Goal: Task Accomplishment & Management: Manage account settings

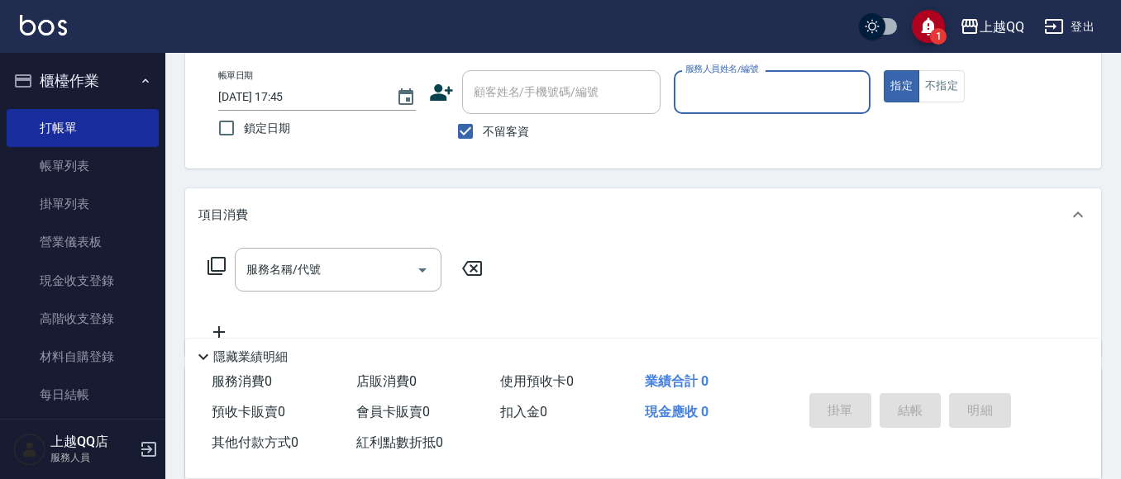
click at [478, 125] on input "不留客資" at bounding box center [465, 131] width 35 height 35
checkbox input "false"
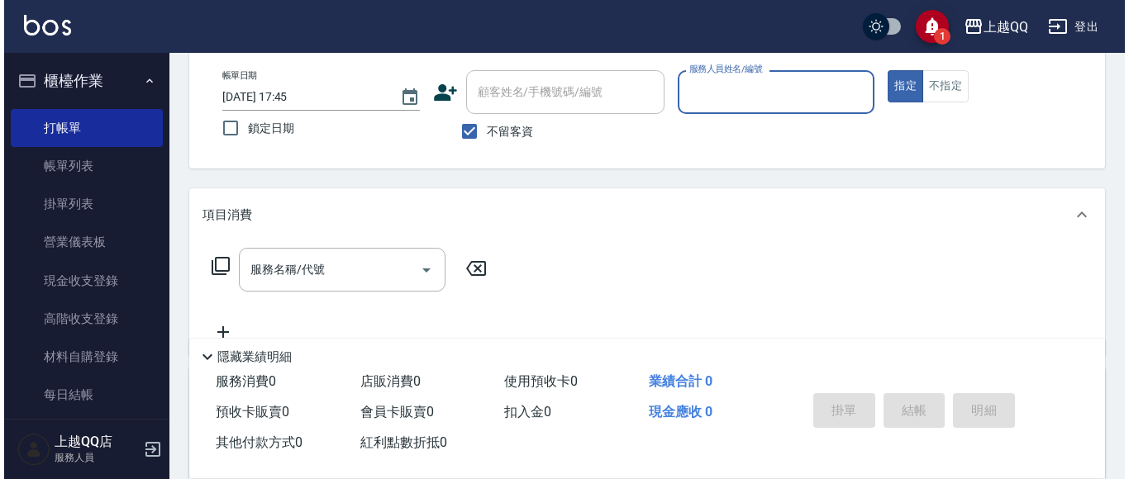
scroll to position [165, 0]
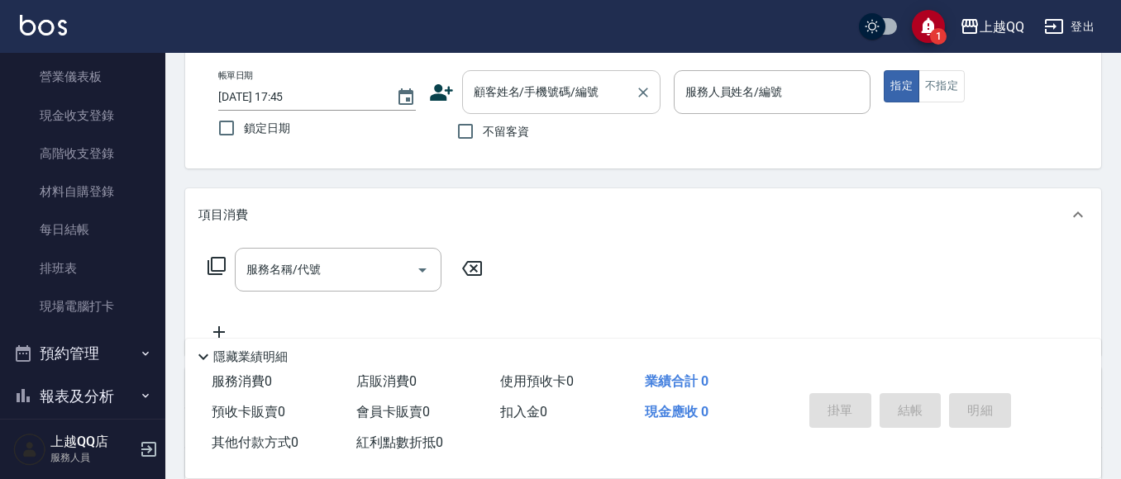
click at [484, 105] on input "顧客姓名/手機號碼/編號" at bounding box center [549, 92] width 159 height 29
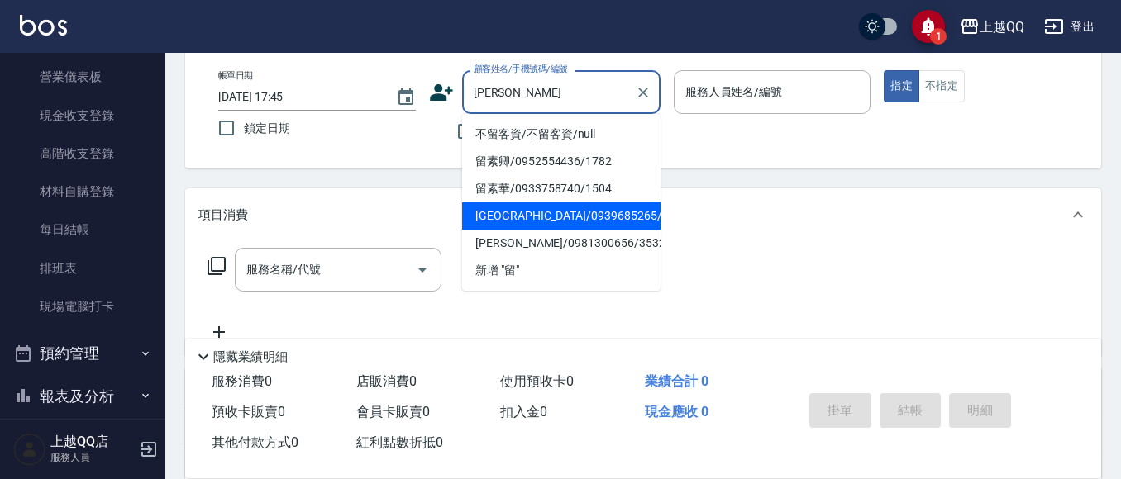
click at [524, 220] on li "[GEOGRAPHIC_DATA]/0939685265/2649" at bounding box center [561, 216] width 198 height 27
type input "[GEOGRAPHIC_DATA]/0939685265/2649"
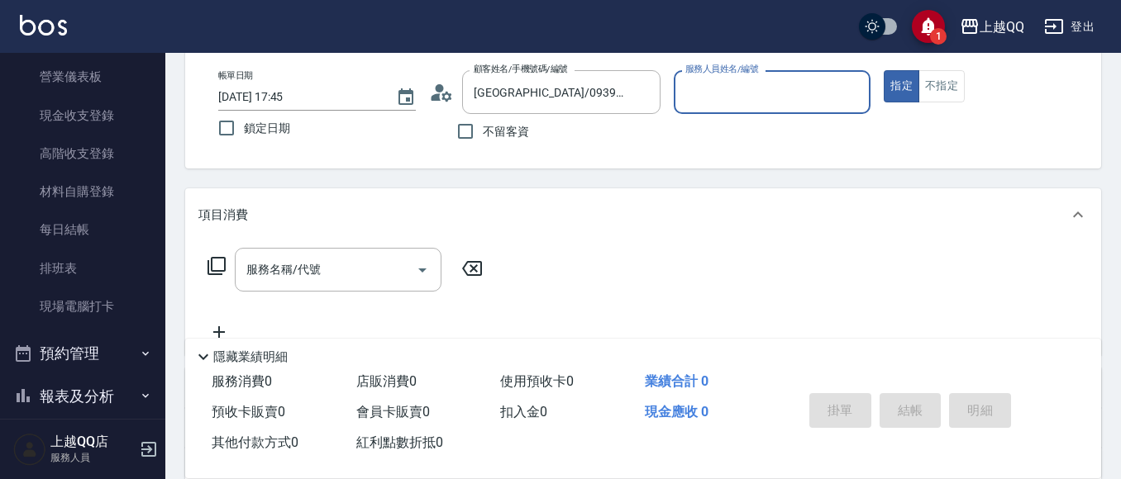
type input "欣樺-6"
click at [427, 90] on div "帳單日期 [DATE] 17:45 鎖定日期 顧客姓名/手機號碼/編號 [PERSON_NAME]/0939685265/2649 顧客姓名/手機號碼/編號 …" at bounding box center [643, 109] width 876 height 79
click at [435, 89] on icon at bounding box center [441, 92] width 25 height 25
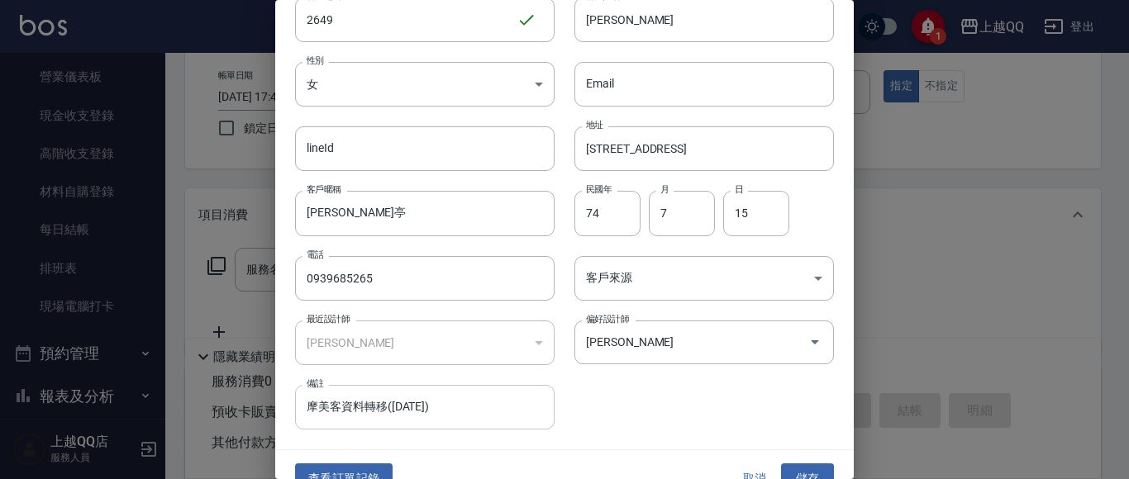
scroll to position [93, 0]
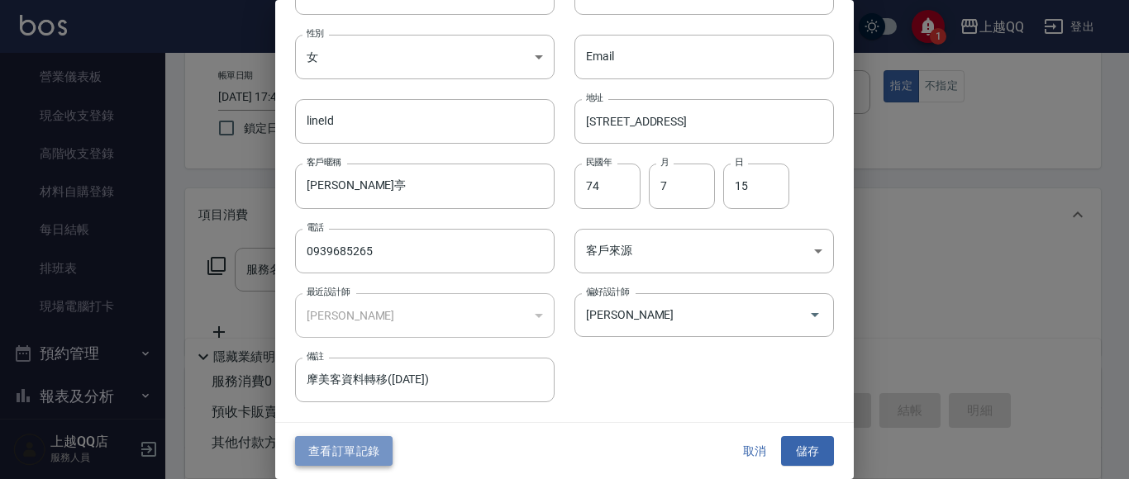
click at [359, 448] on button "查看訂單記錄" at bounding box center [344, 451] width 98 height 31
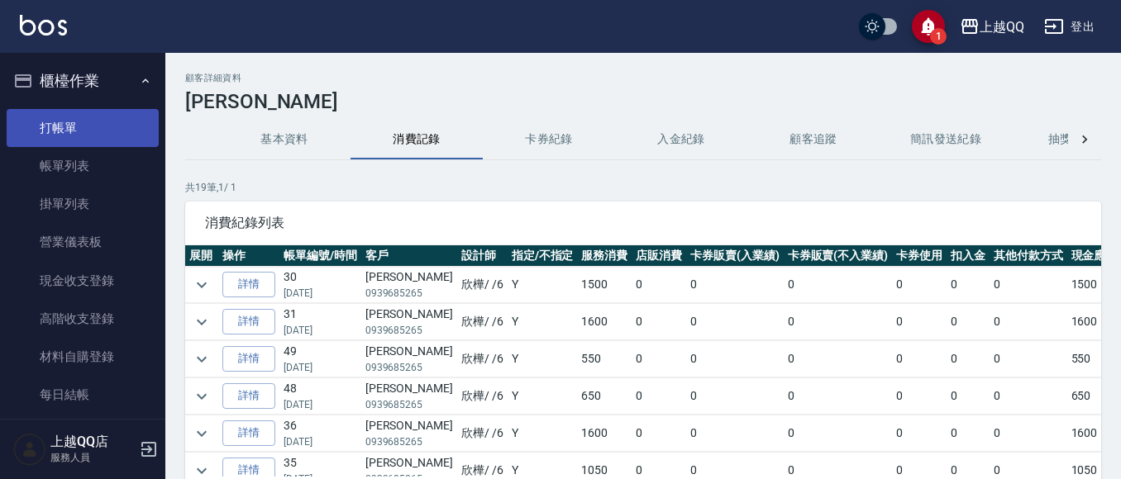
click at [80, 120] on link "打帳單" at bounding box center [83, 128] width 152 height 38
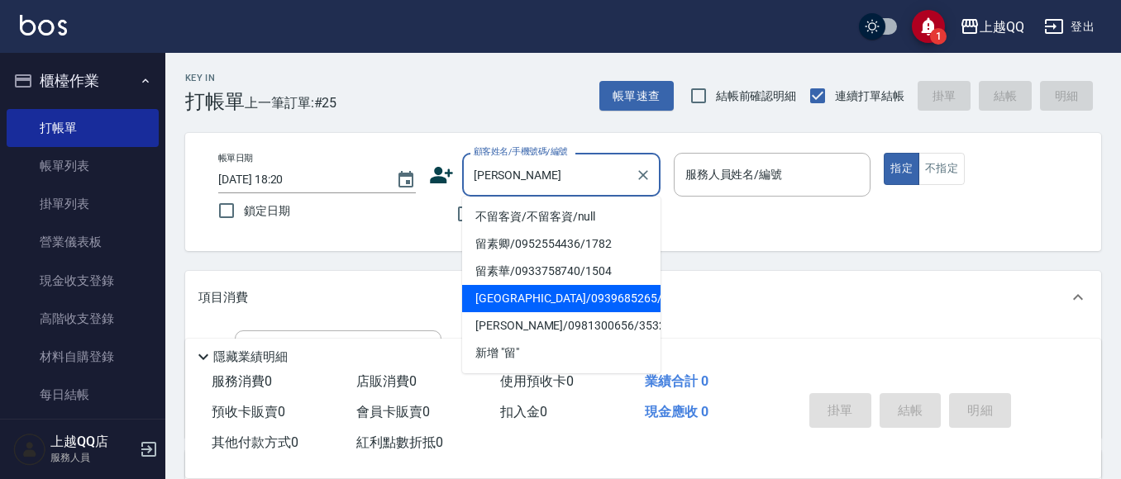
click at [524, 304] on li "[GEOGRAPHIC_DATA]/0939685265/2649" at bounding box center [561, 298] width 198 height 27
type input "[GEOGRAPHIC_DATA]/0939685265/2649"
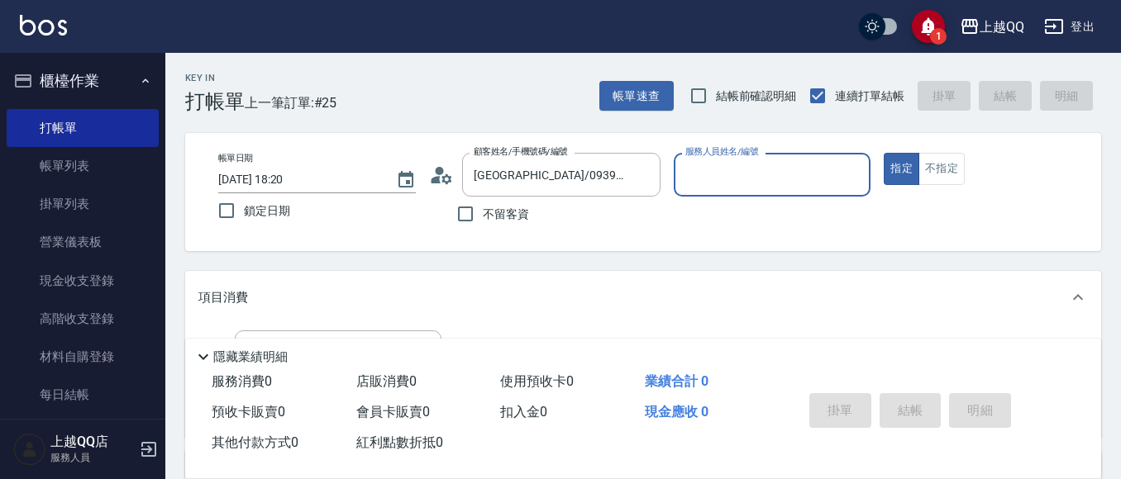
type input "欣樺-6"
click at [443, 174] on icon at bounding box center [441, 175] width 25 height 25
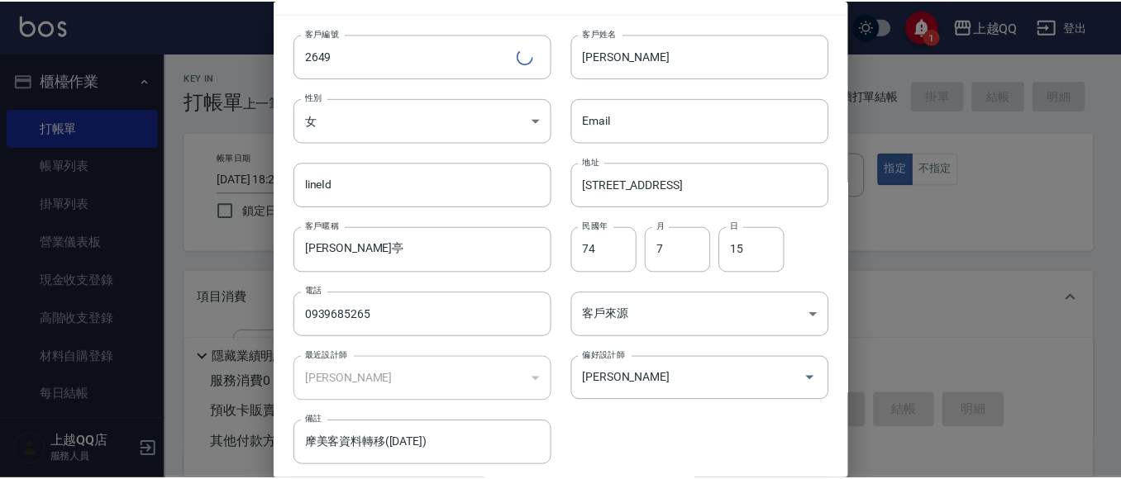
scroll to position [83, 0]
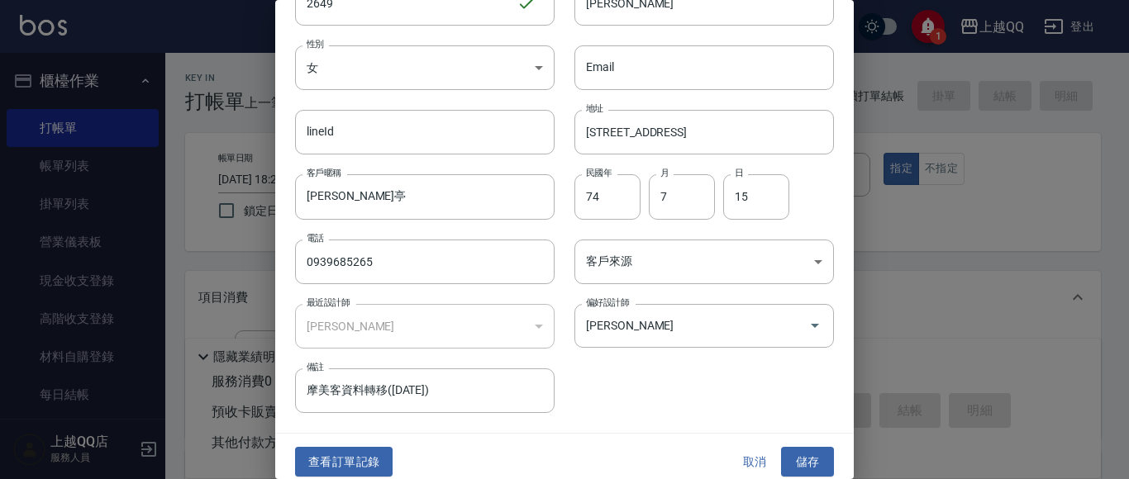
drag, startPoint x: 368, startPoint y: 455, endPoint x: 354, endPoint y: 51, distance: 403.6
click at [368, 453] on button "查看訂單記錄" at bounding box center [344, 462] width 98 height 31
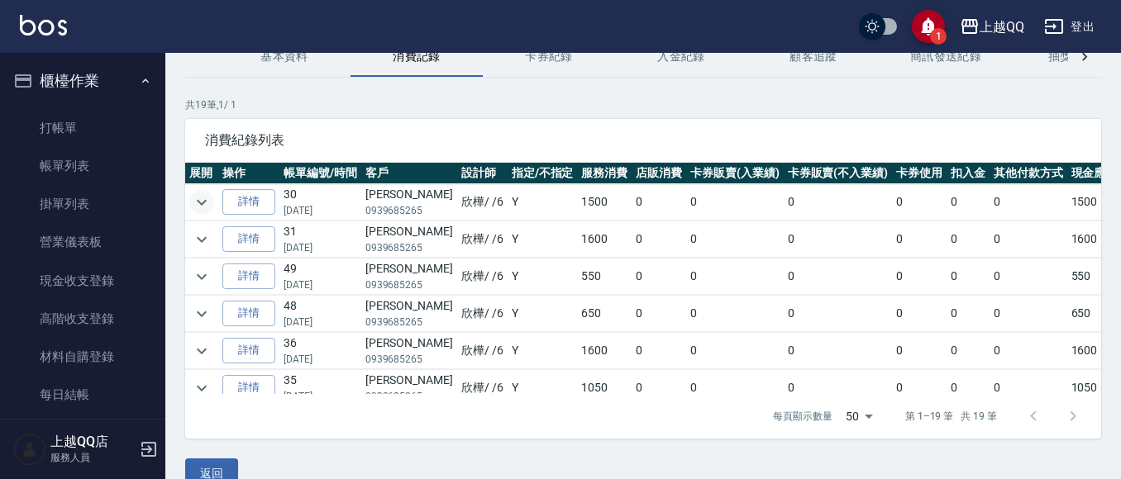
click at [210, 203] on icon "expand row" at bounding box center [202, 203] width 20 height 20
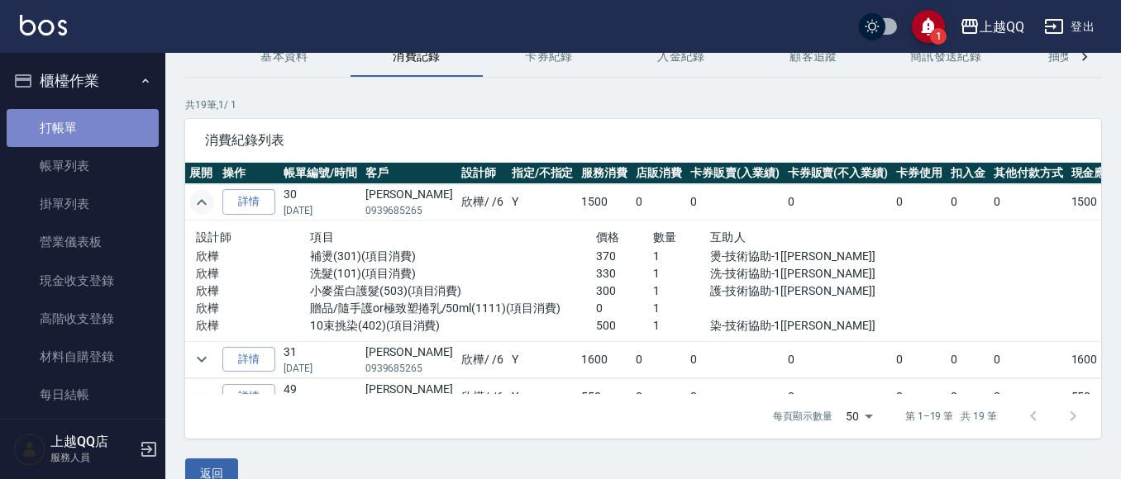
click at [92, 129] on link "打帳單" at bounding box center [83, 128] width 152 height 38
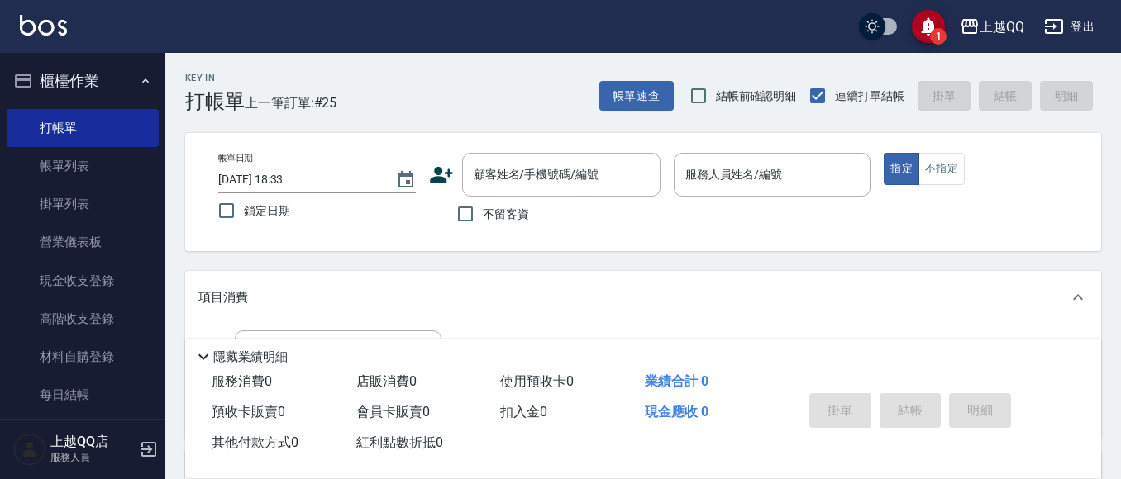
click at [927, 21] on icon "save" at bounding box center [929, 27] width 14 height 18
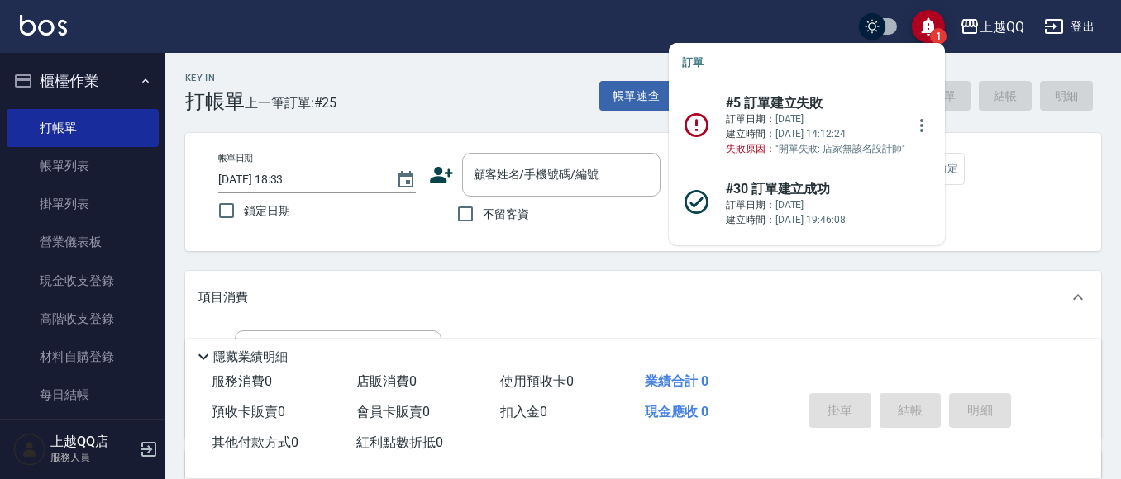
click at [927, 21] on icon "save" at bounding box center [929, 27] width 14 height 18
click at [1100, 160] on div "帳單日期 [DATE] 18:33 鎖定日期 顧客姓名/手機號碼/編號 顧客姓名/手機號碼/編號 不留客資 服務人員姓名/編號 服務人員姓名/編號 指定 不指定" at bounding box center [643, 192] width 916 height 118
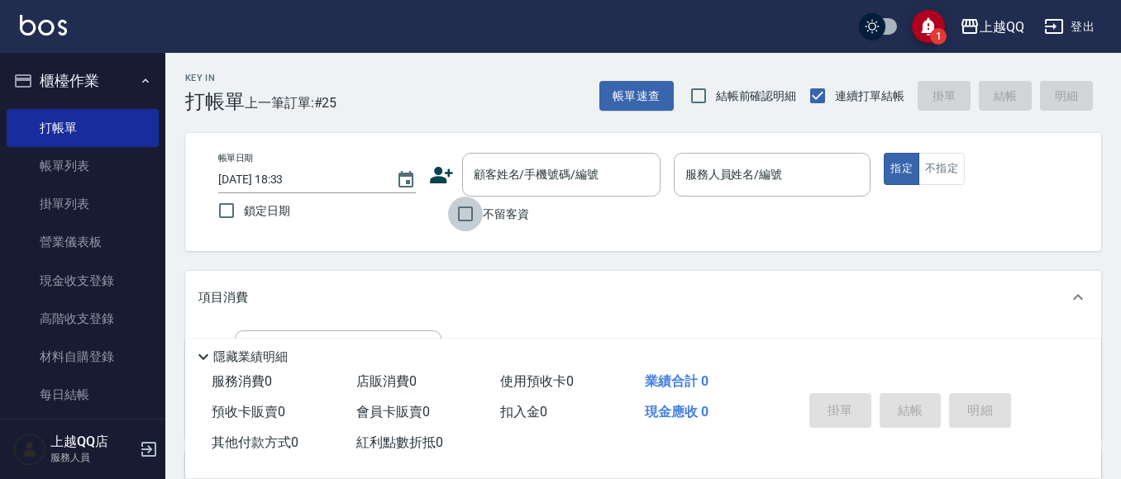
click at [469, 219] on input "不留客資" at bounding box center [465, 214] width 35 height 35
checkbox input "true"
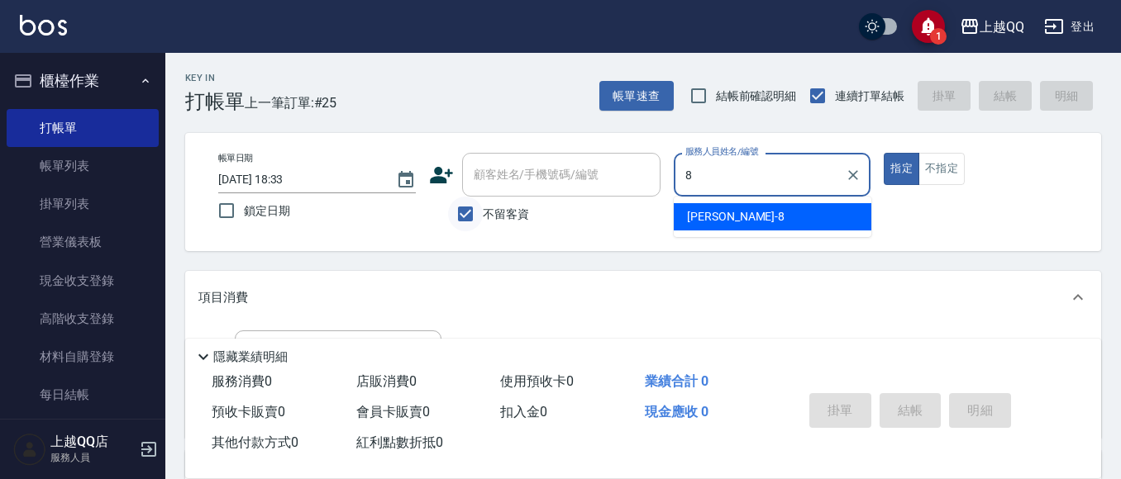
type input "[PERSON_NAME]-8"
type button "true"
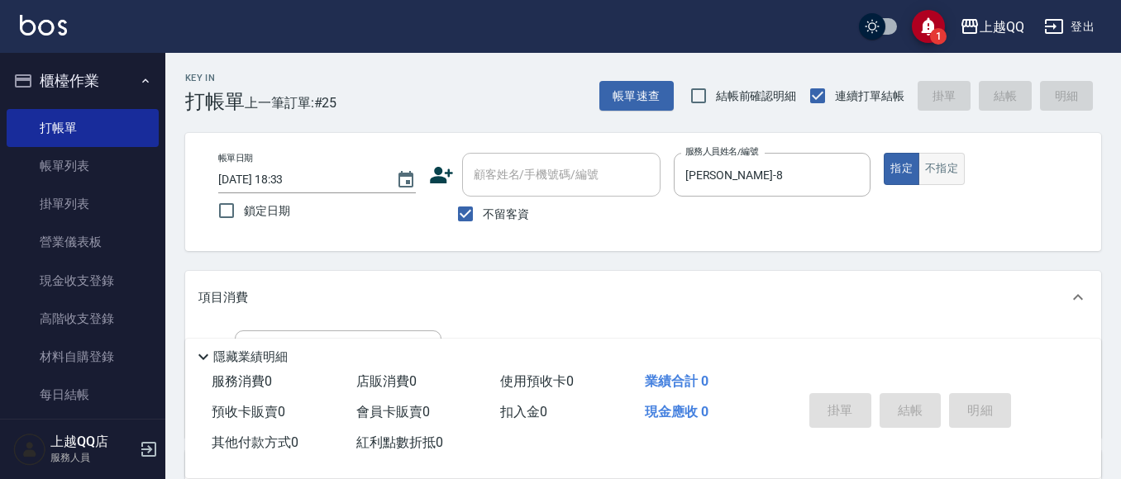
click at [950, 176] on button "不指定" at bounding box center [941, 169] width 46 height 32
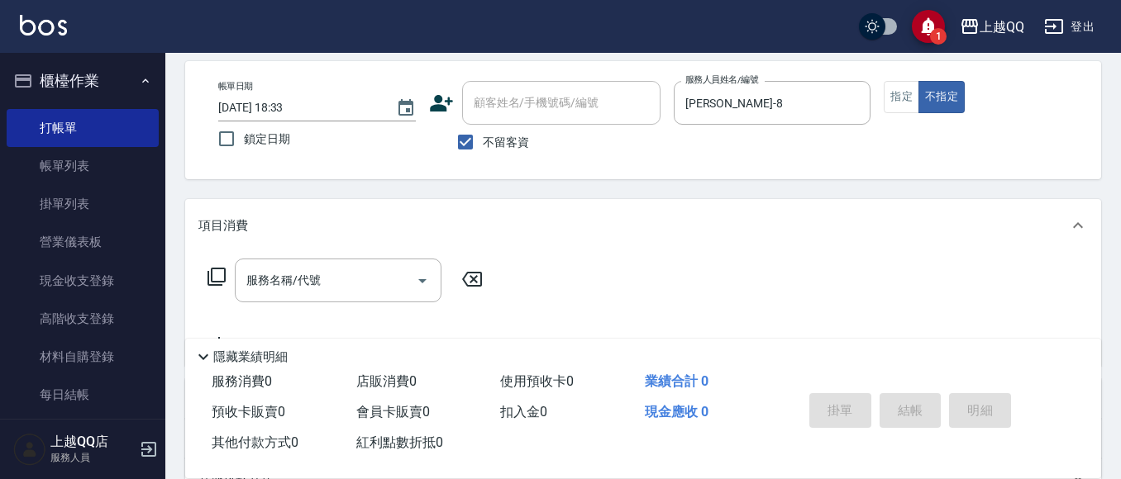
click at [217, 276] on icon at bounding box center [217, 277] width 20 height 20
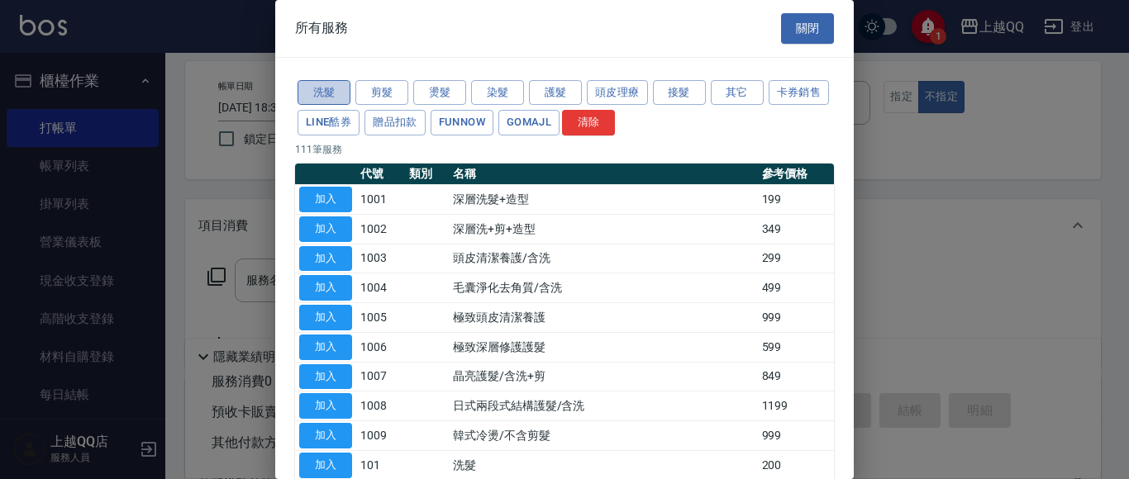
click at [335, 87] on button "洗髮" at bounding box center [324, 93] width 53 height 26
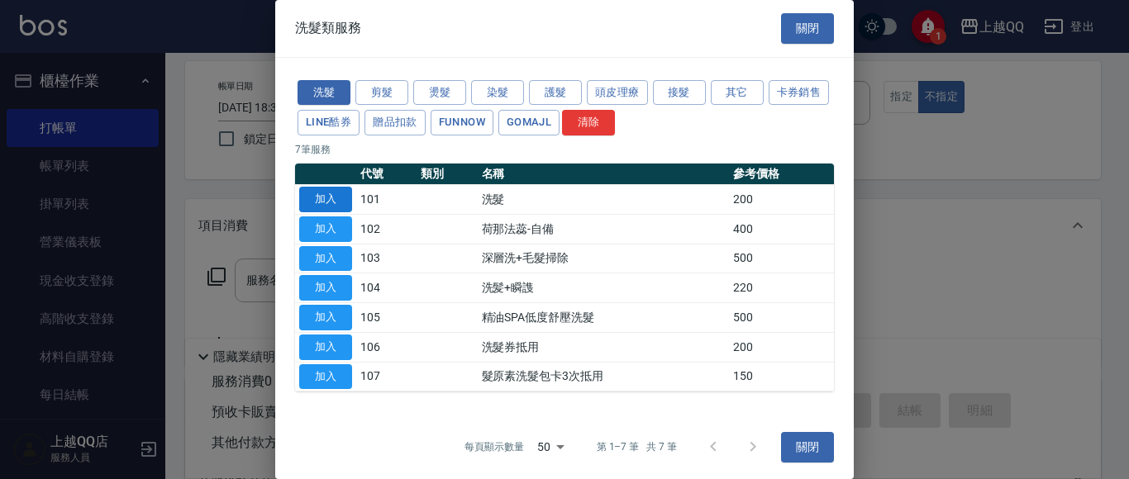
click at [322, 197] on button "加入" at bounding box center [325, 200] width 53 height 26
type input "洗髮(101)"
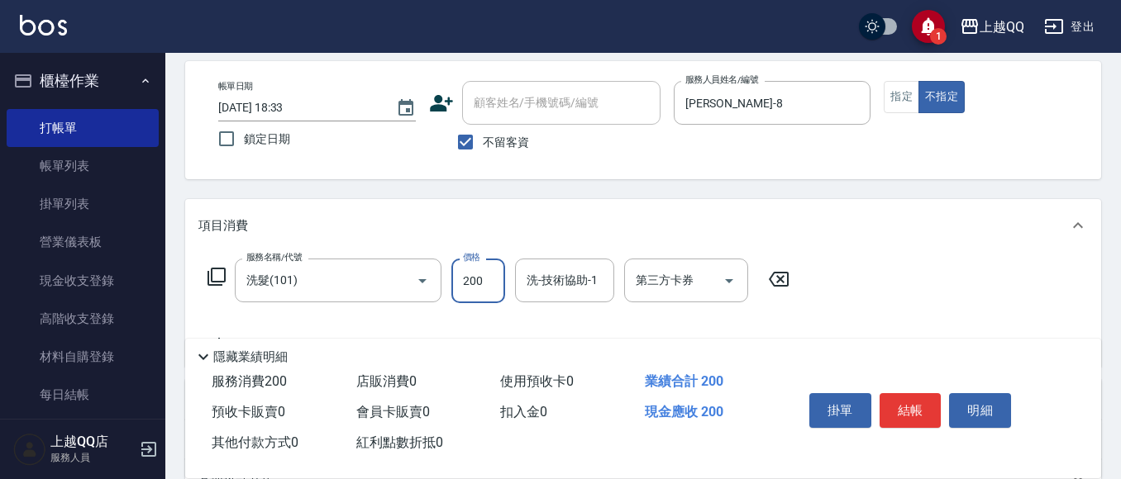
click at [488, 293] on input "200" at bounding box center [478, 281] width 54 height 45
type input "250"
click at [545, 281] on input "洗-技術協助-1" at bounding box center [564, 280] width 84 height 29
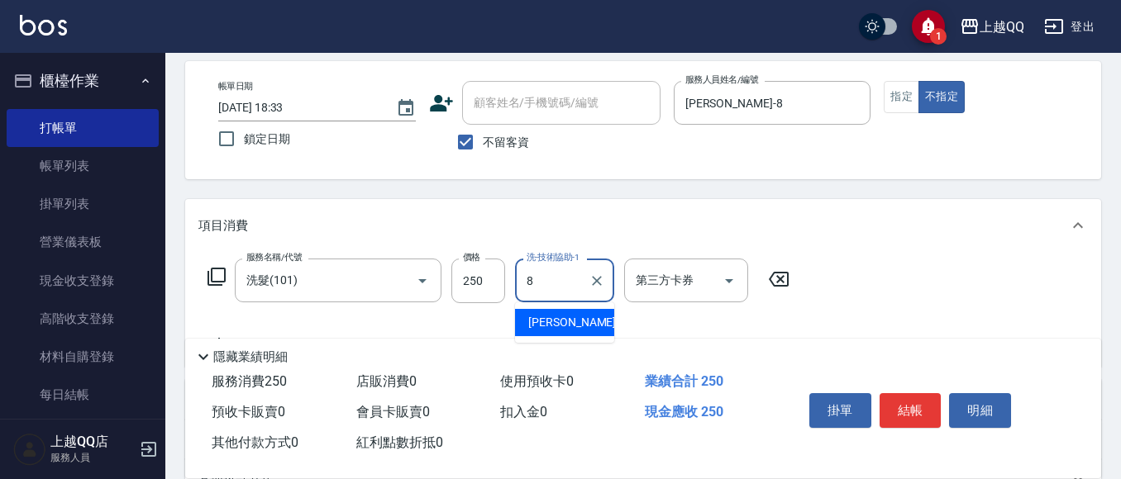
click at [556, 319] on span "[PERSON_NAME] -8" at bounding box center [577, 322] width 98 height 17
type input "[PERSON_NAME]-8"
click at [894, 404] on button "結帳" at bounding box center [911, 410] width 62 height 35
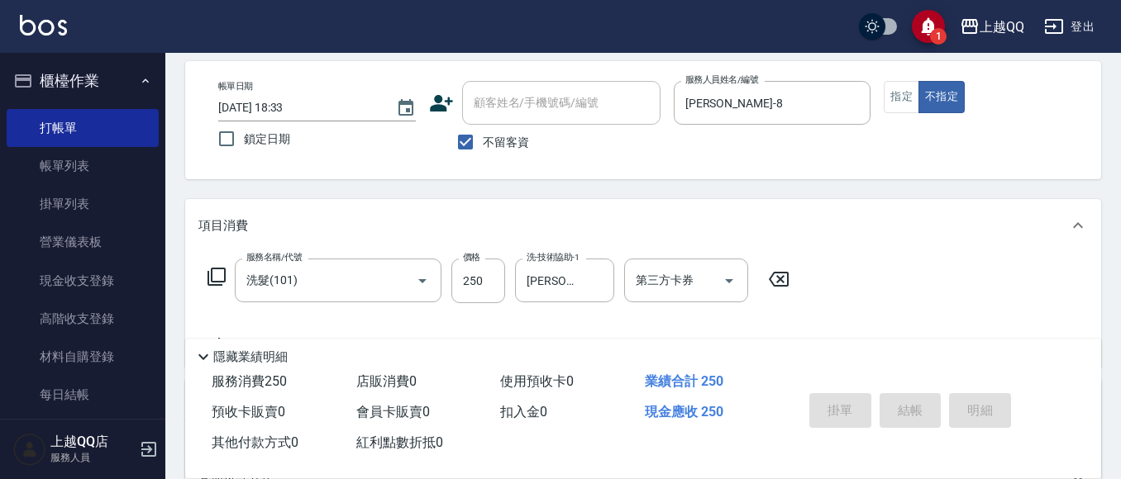
type input "[DATE] 19:04"
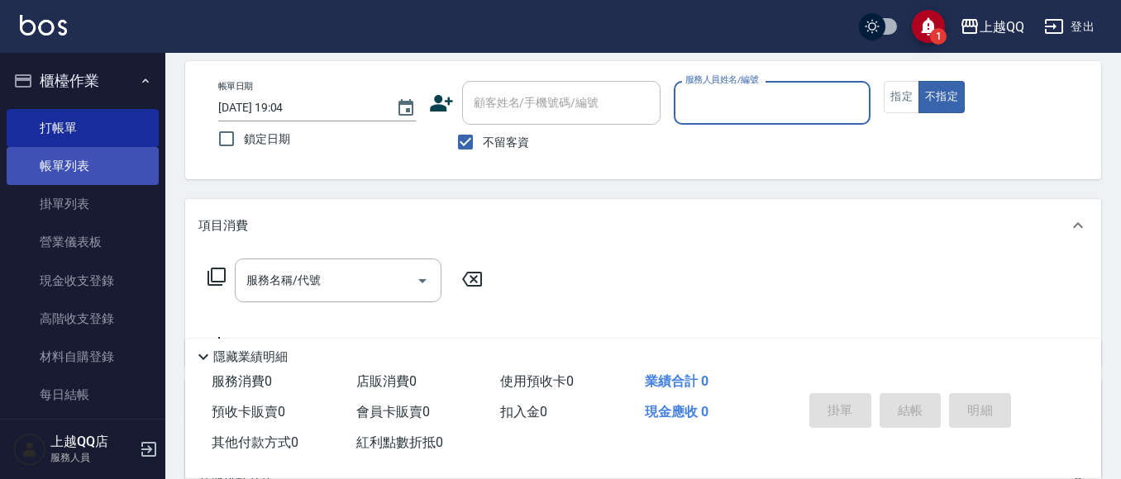
click at [84, 162] on link "帳單列表" at bounding box center [83, 166] width 152 height 38
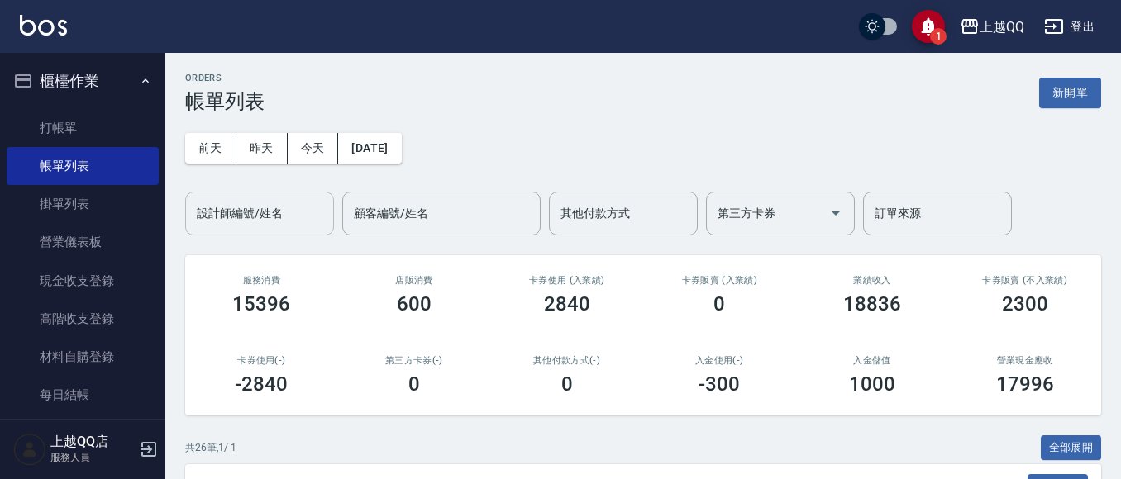
click at [290, 212] on input "設計師編號/姓名" at bounding box center [260, 213] width 134 height 29
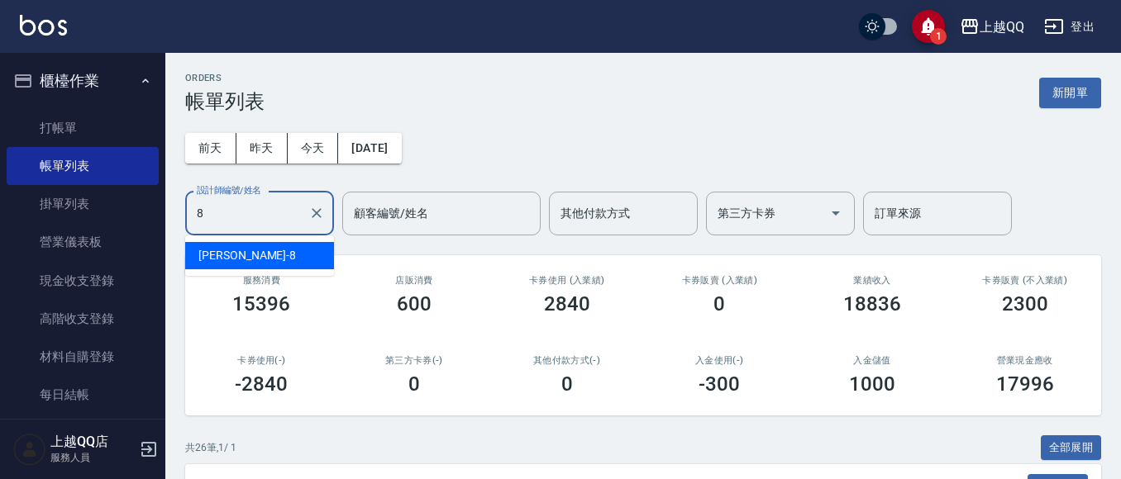
click at [293, 257] on div "[PERSON_NAME] -8" at bounding box center [259, 255] width 149 height 27
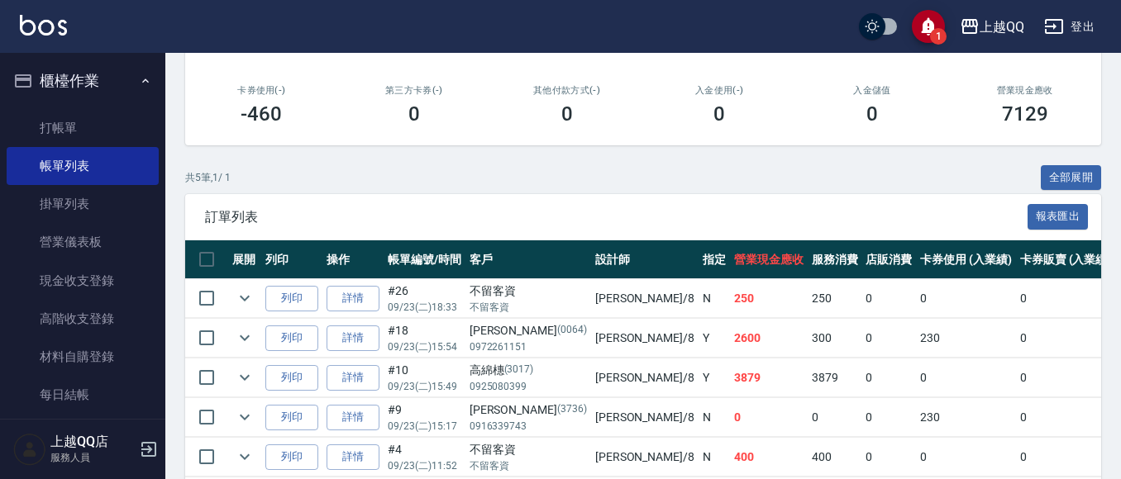
scroll to position [347, 0]
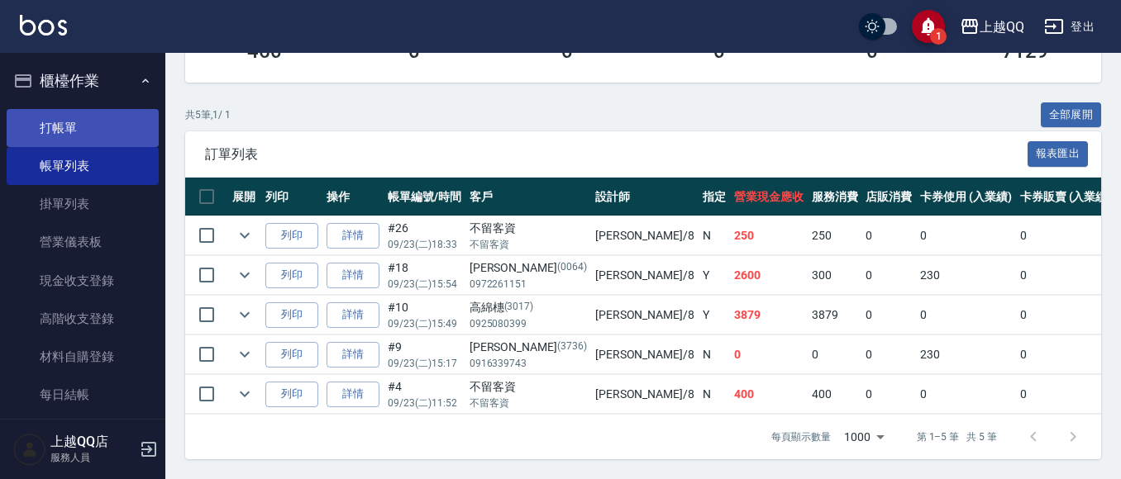
type input "[PERSON_NAME]-8"
click at [56, 126] on link "打帳單" at bounding box center [83, 128] width 152 height 38
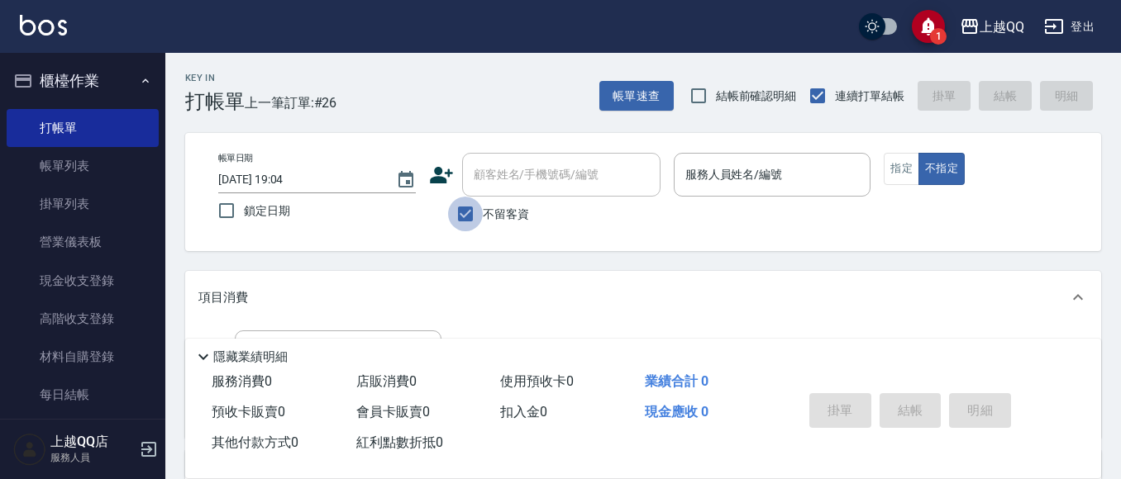
click at [473, 214] on input "不留客資" at bounding box center [465, 214] width 35 height 35
checkbox input "false"
click at [503, 188] on input "顧客姓名/手機號碼/編號" at bounding box center [549, 174] width 159 height 29
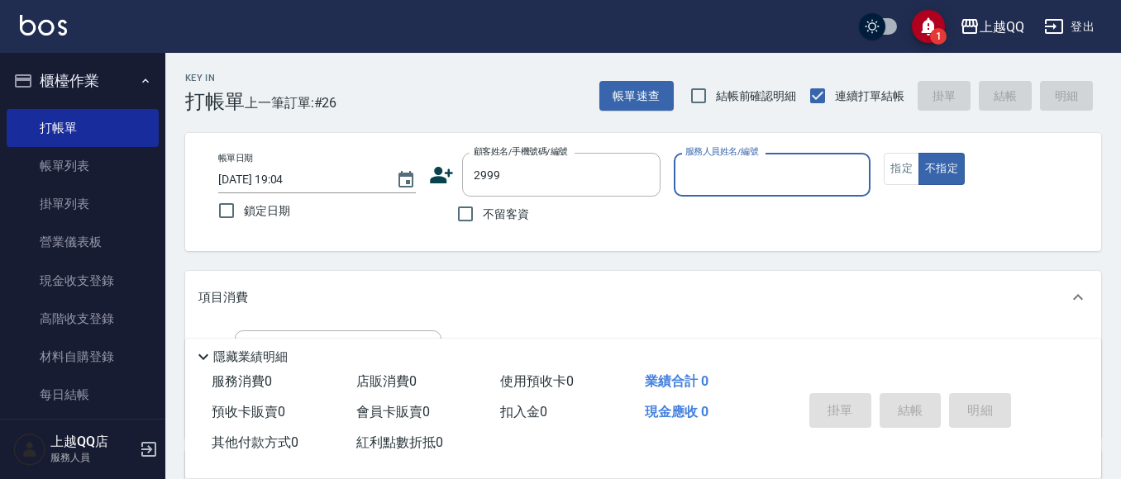
type input "[PERSON_NAME]/0935851043/2999"
type input "[PERSON_NAME]-8"
click at [902, 167] on button "指定" at bounding box center [902, 169] width 36 height 32
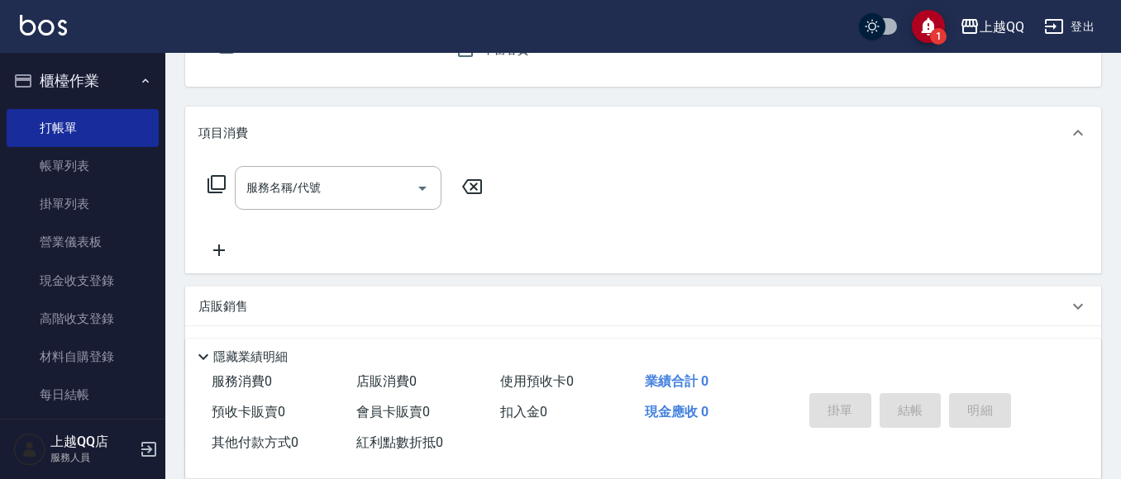
scroll to position [170, 0]
click at [222, 178] on icon at bounding box center [217, 179] width 20 height 20
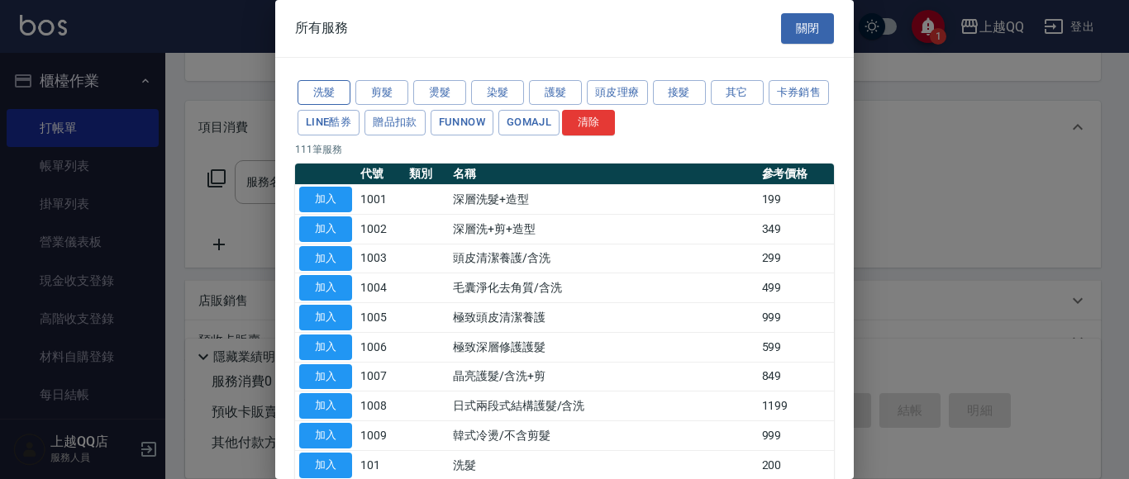
click at [316, 94] on button "洗髮" at bounding box center [324, 93] width 53 height 26
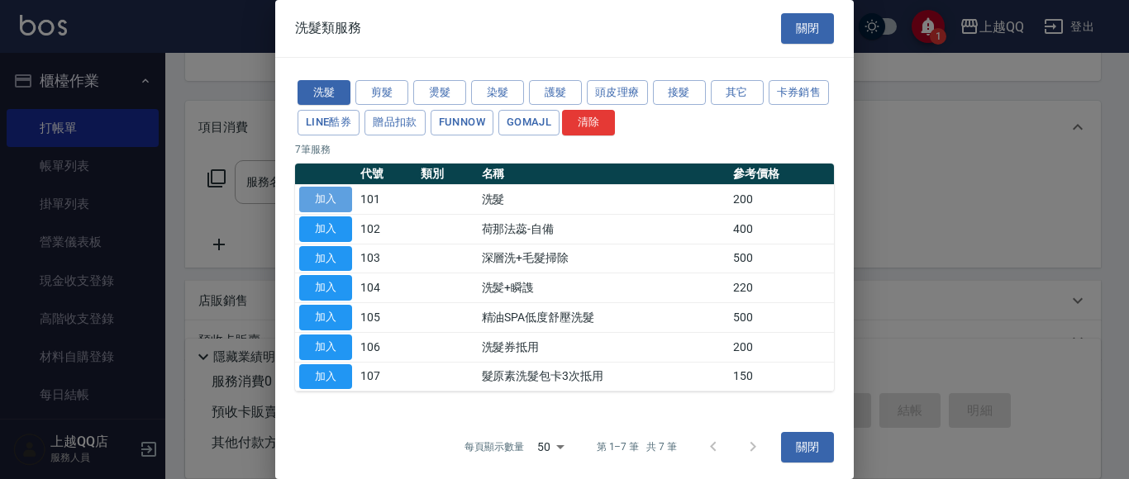
click at [312, 199] on button "加入" at bounding box center [325, 200] width 53 height 26
type input "洗髮(101)"
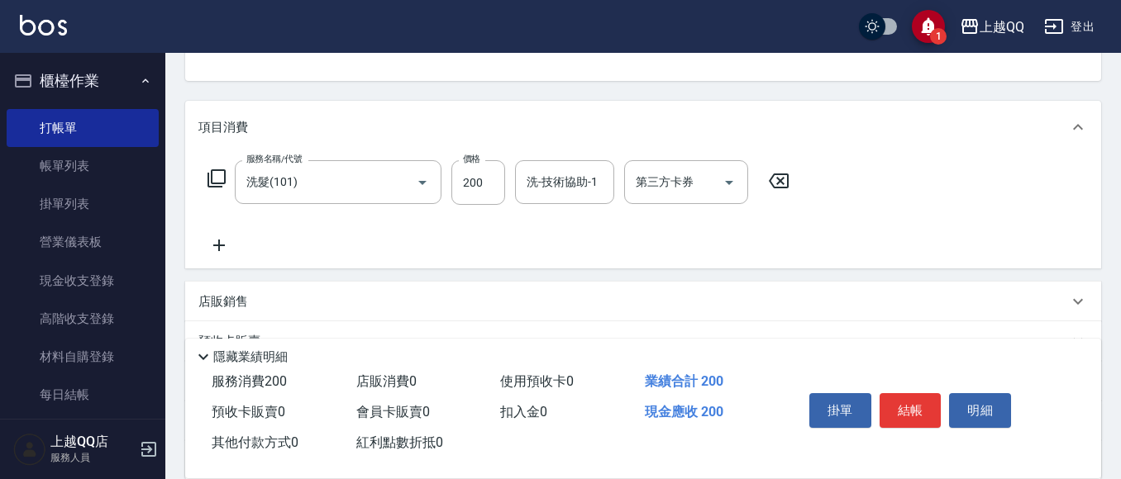
click at [222, 176] on icon at bounding box center [217, 179] width 20 height 20
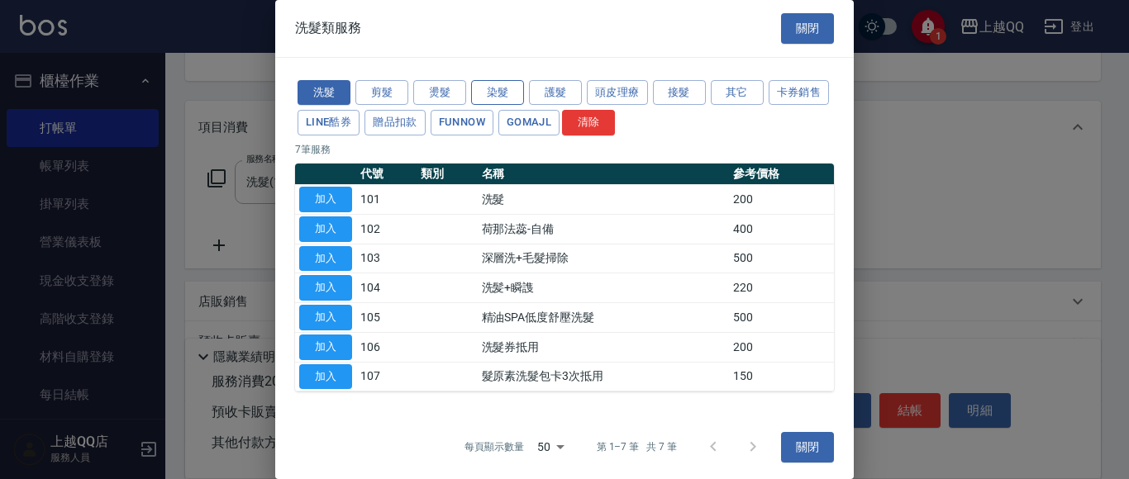
click at [515, 91] on button "染髮" at bounding box center [497, 93] width 53 height 26
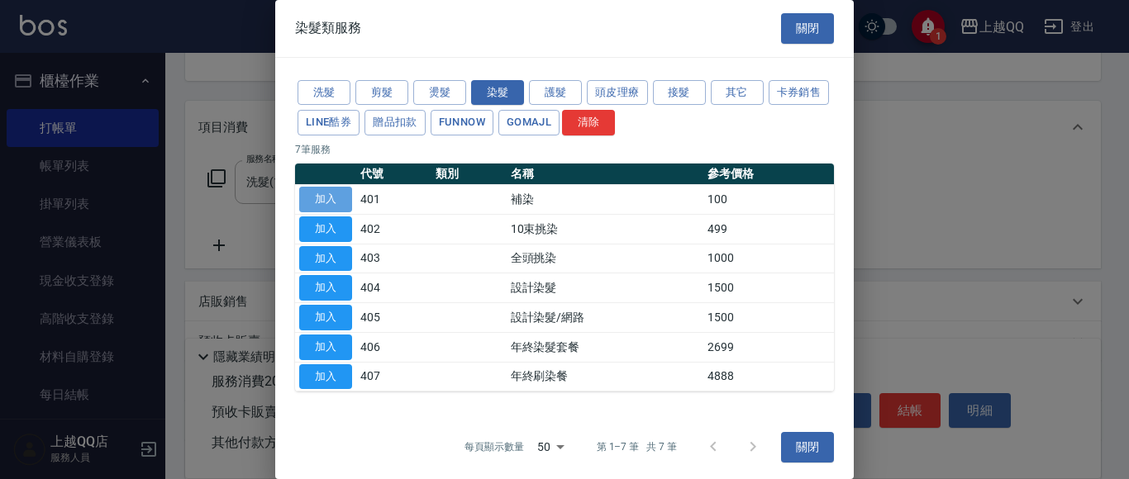
click at [317, 202] on button "加入" at bounding box center [325, 200] width 53 height 26
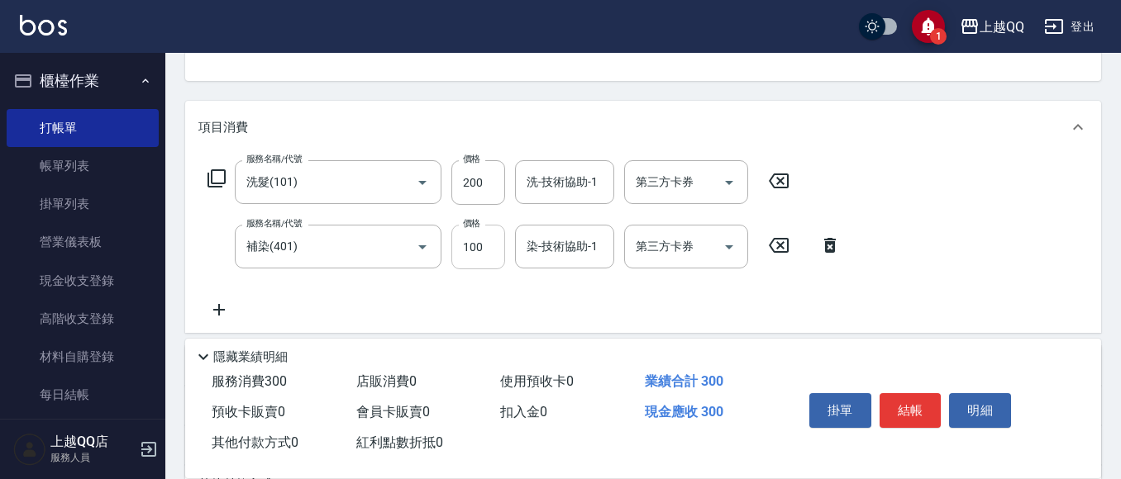
click at [455, 246] on input "100" at bounding box center [478, 247] width 54 height 45
type input "1099"
click at [538, 250] on input "染-技術協助-1" at bounding box center [564, 246] width 84 height 29
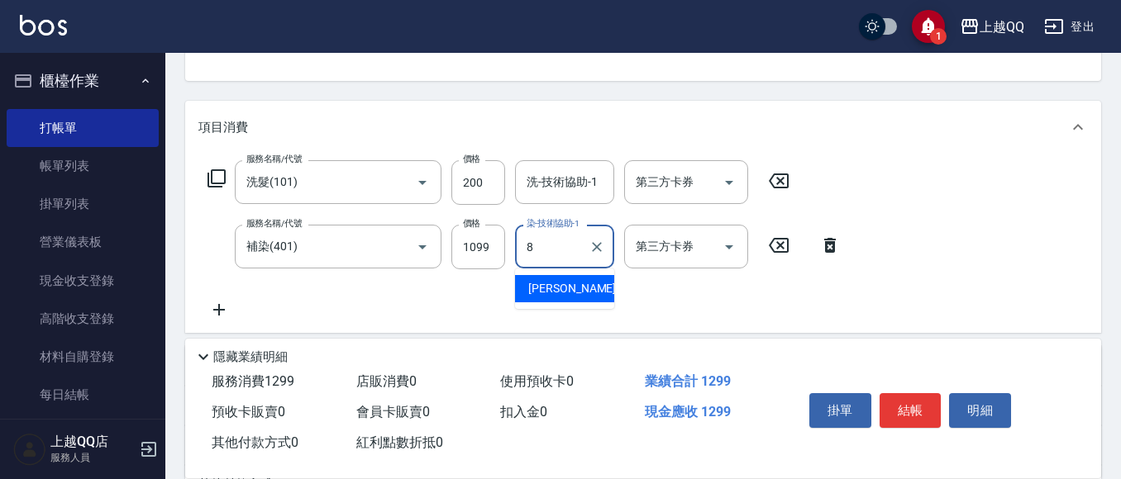
click at [561, 288] on div "[PERSON_NAME] -8" at bounding box center [564, 288] width 99 height 27
type input "[PERSON_NAME]-8"
click at [541, 196] on input "洗-技術協助-1" at bounding box center [564, 182] width 84 height 29
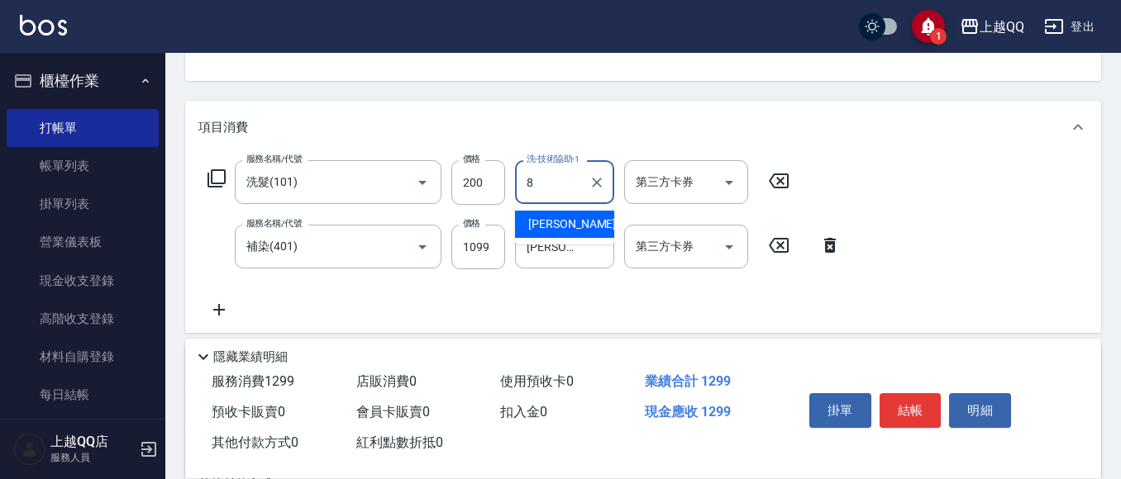
click at [541, 222] on span "[PERSON_NAME] -8" at bounding box center [577, 224] width 98 height 17
type input "[PERSON_NAME]-8"
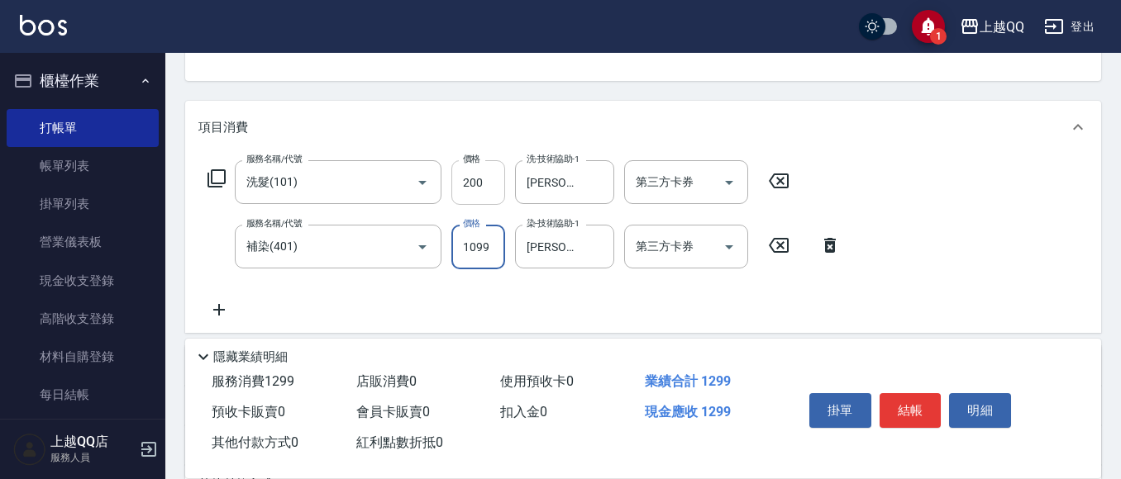
click at [491, 182] on input "200" at bounding box center [478, 182] width 54 height 45
type input "230"
click at [486, 248] on input "1099" at bounding box center [478, 247] width 54 height 45
type input "1100"
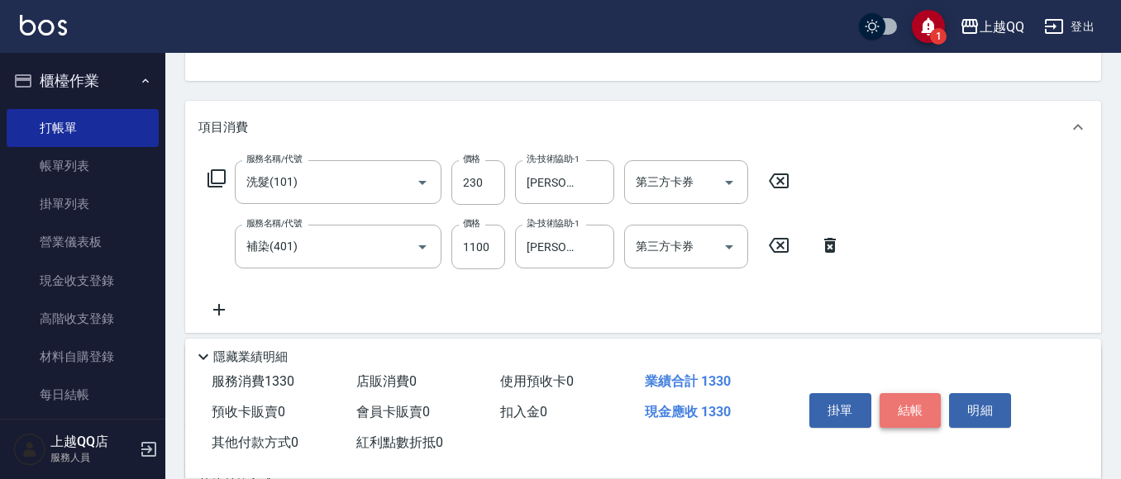
click at [908, 408] on button "結帳" at bounding box center [911, 410] width 62 height 35
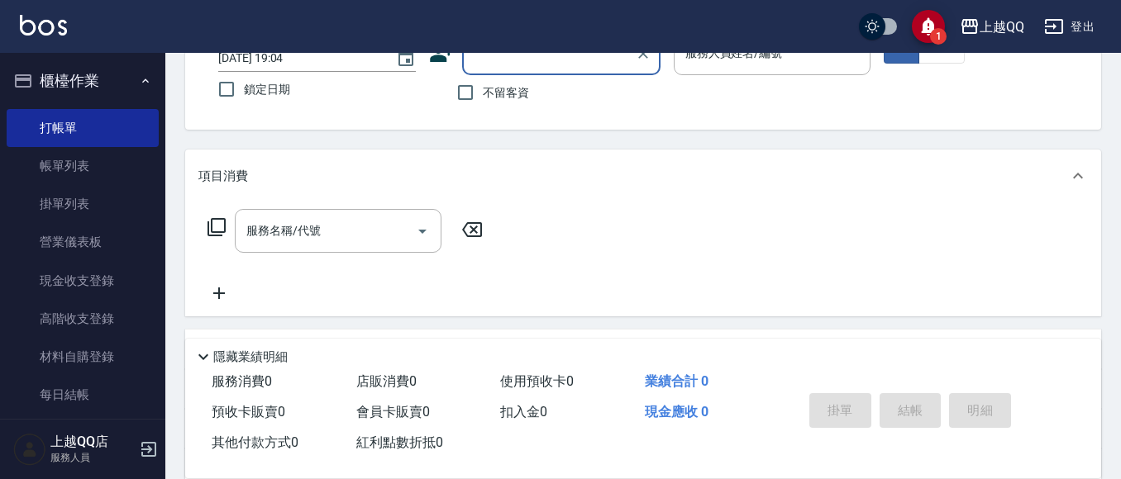
scroll to position [110, 0]
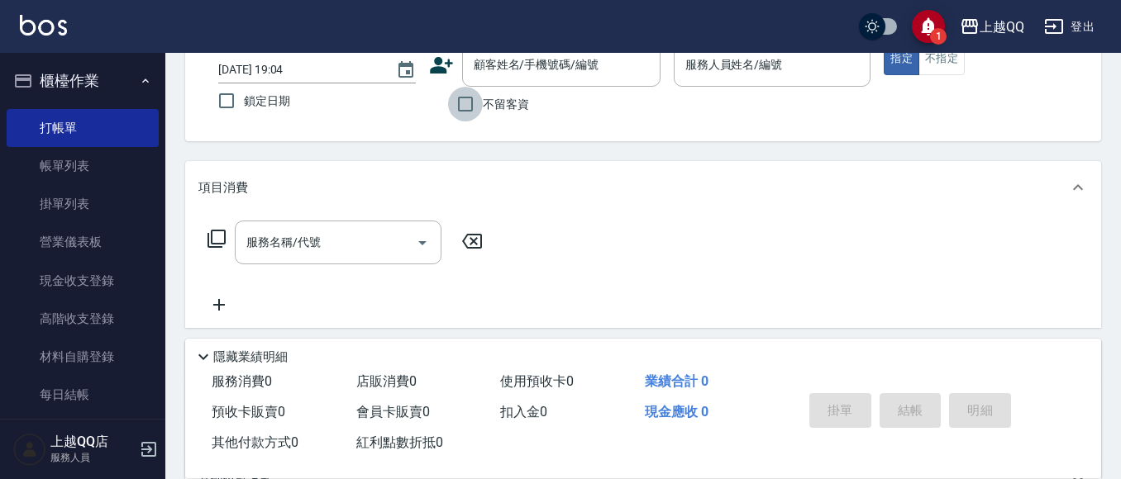
click at [470, 106] on input "不留客資" at bounding box center [465, 104] width 35 height 35
checkbox input "true"
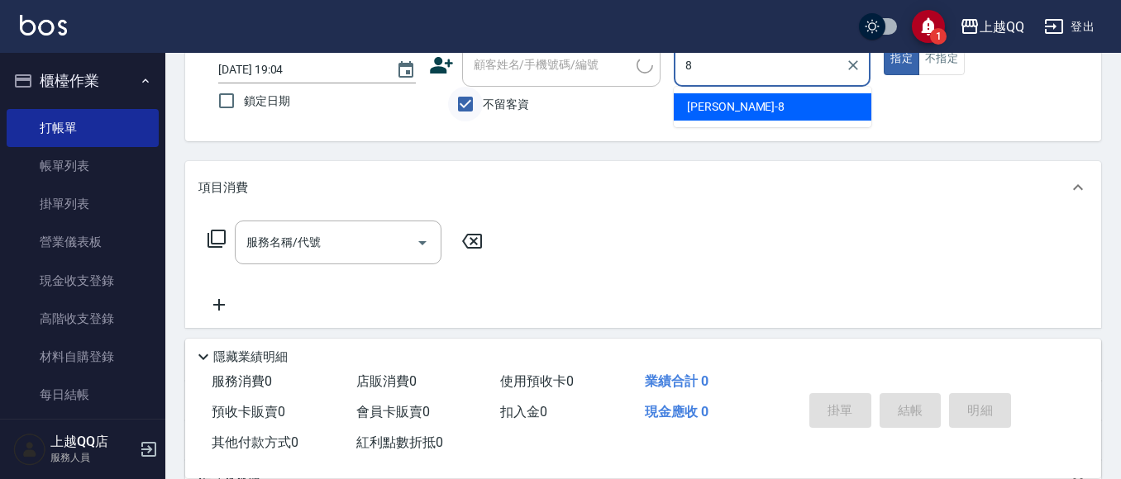
type input "[PERSON_NAME]-8"
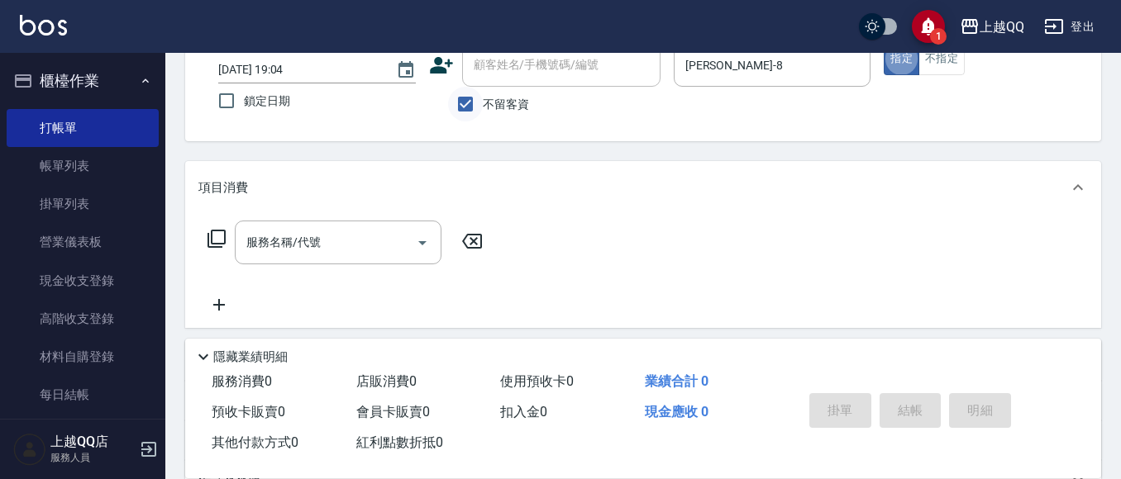
type button "true"
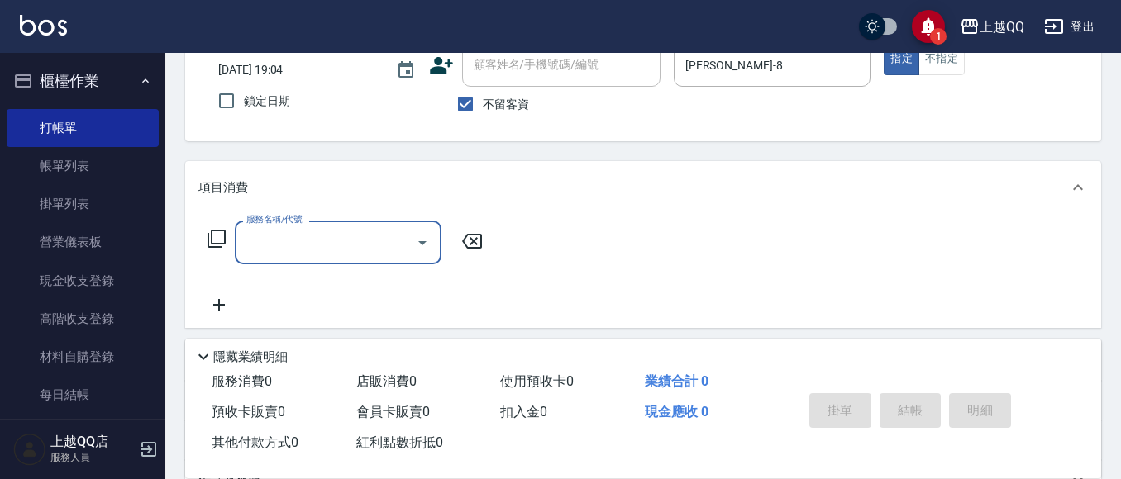
click at [219, 230] on icon at bounding box center [217, 239] width 20 height 20
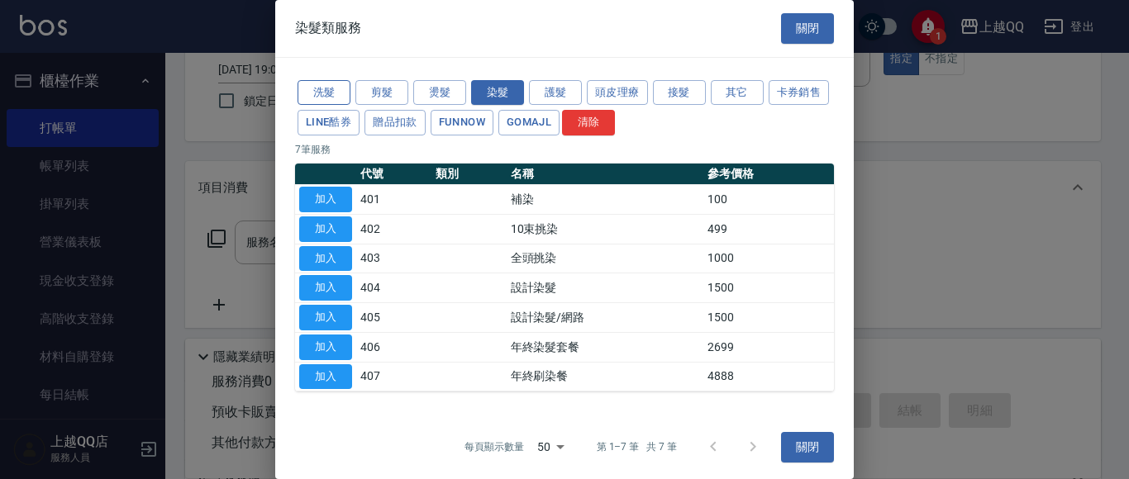
click at [336, 91] on button "洗髮" at bounding box center [324, 93] width 53 height 26
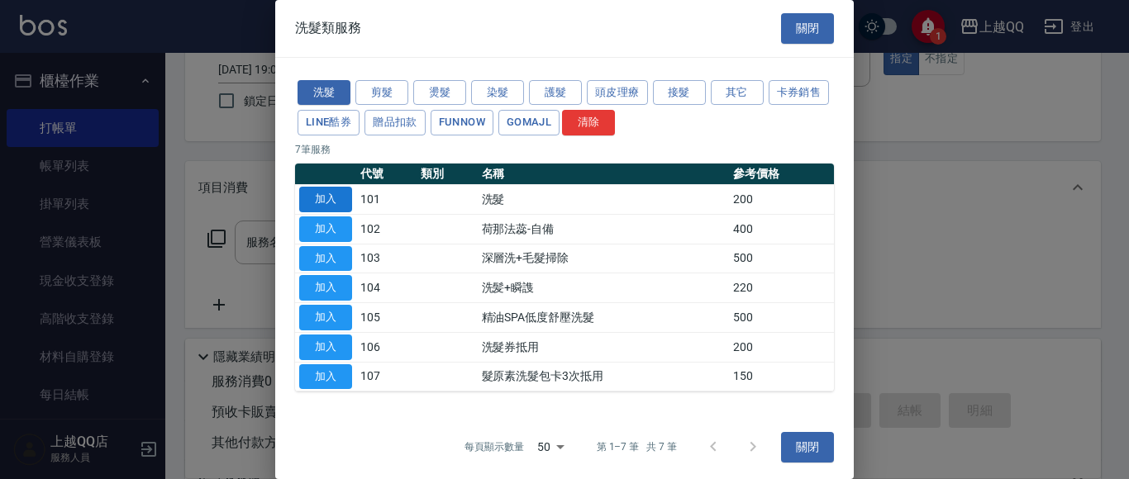
click at [331, 193] on button "加入" at bounding box center [325, 200] width 53 height 26
type input "洗髮(101)"
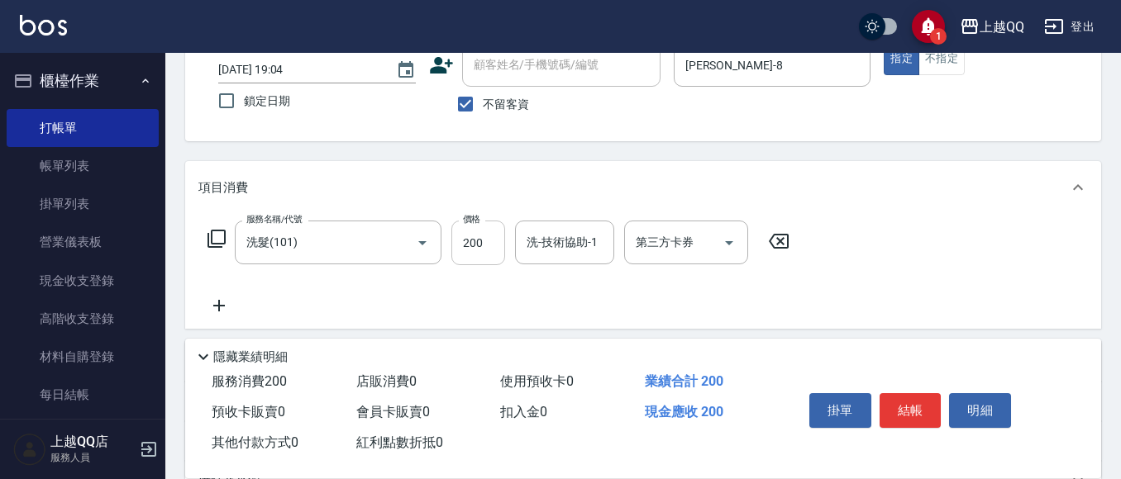
click at [487, 245] on input "200" at bounding box center [478, 243] width 54 height 45
type input "230"
click at [554, 241] on input "洗-技術協助-1" at bounding box center [564, 242] width 84 height 29
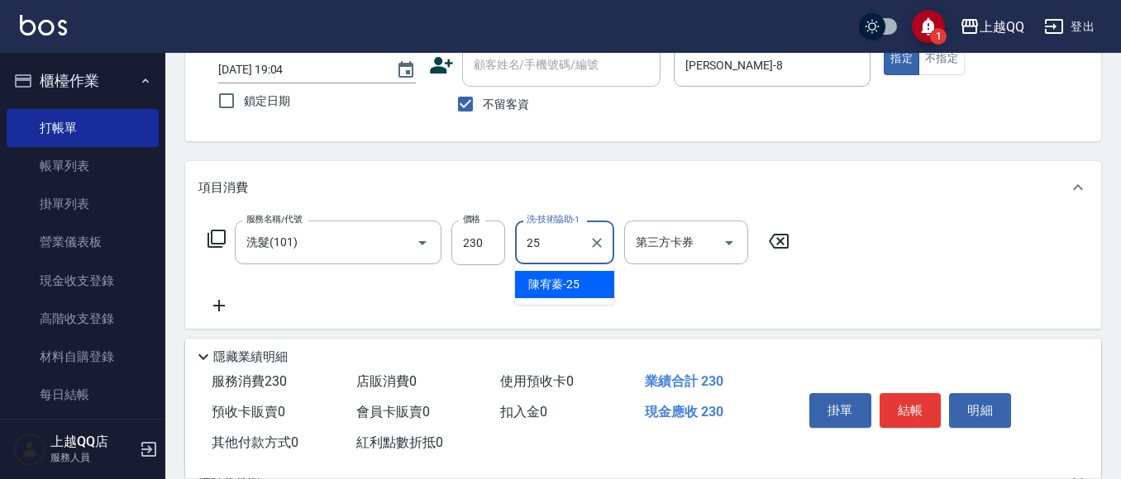
click at [567, 283] on span "[PERSON_NAME]-25" at bounding box center [553, 284] width 51 height 17
type input "[PERSON_NAME]-25"
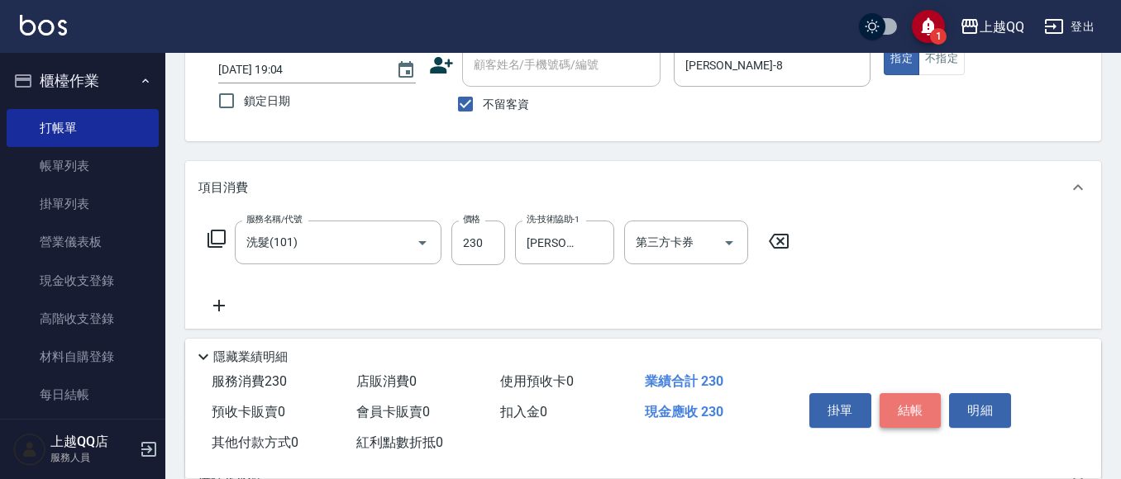
click at [918, 398] on button "結帳" at bounding box center [911, 410] width 62 height 35
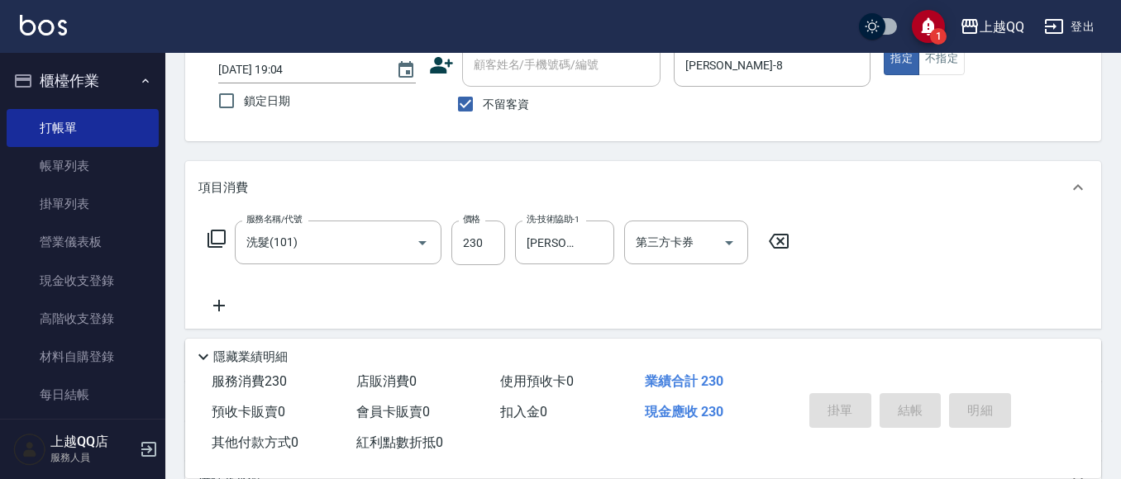
type input "[DATE] 19:05"
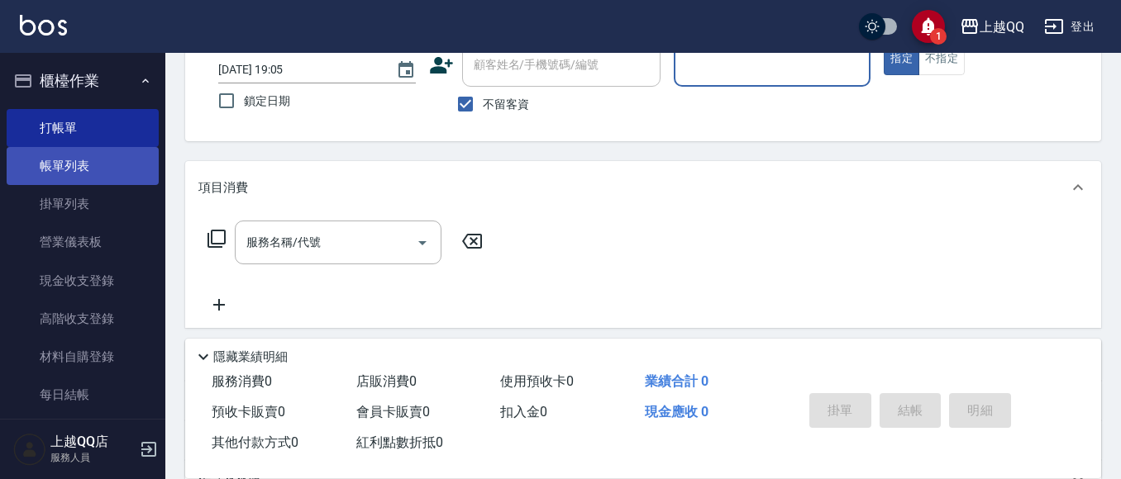
click at [76, 179] on link "帳單列表" at bounding box center [83, 166] width 152 height 38
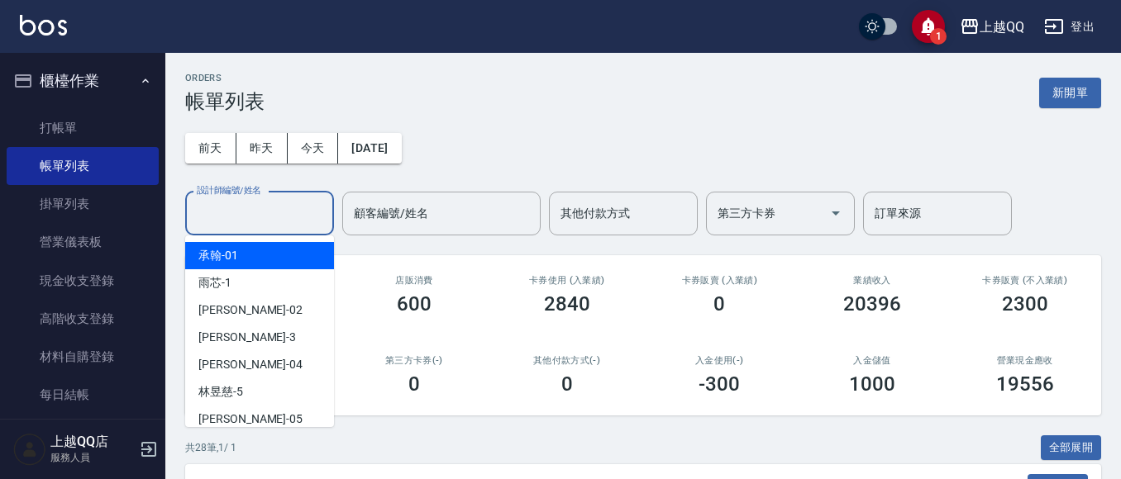
click at [219, 214] on div "設計師編號/姓名 設計師編號/姓名" at bounding box center [259, 214] width 149 height 44
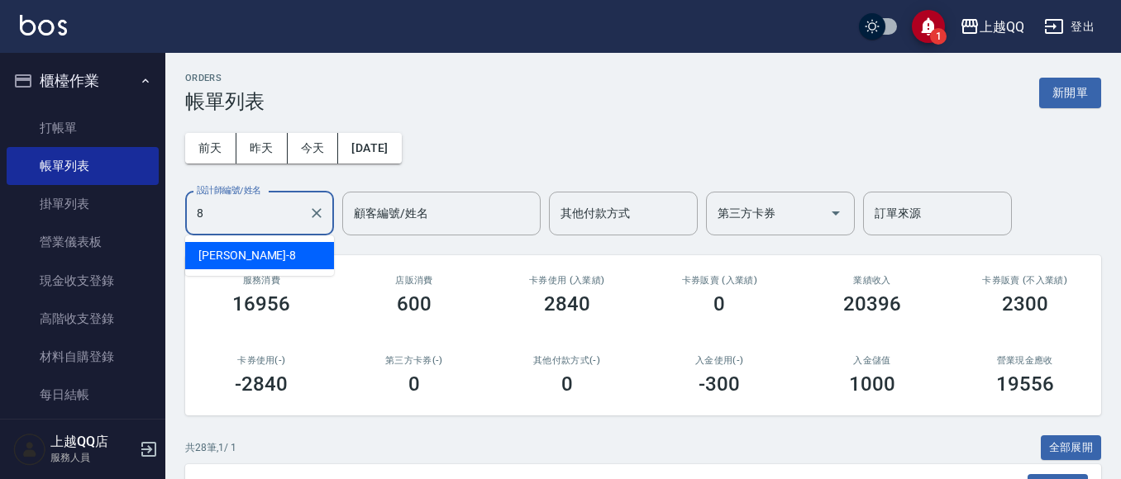
click at [237, 255] on div "[PERSON_NAME] -8" at bounding box center [259, 255] width 149 height 27
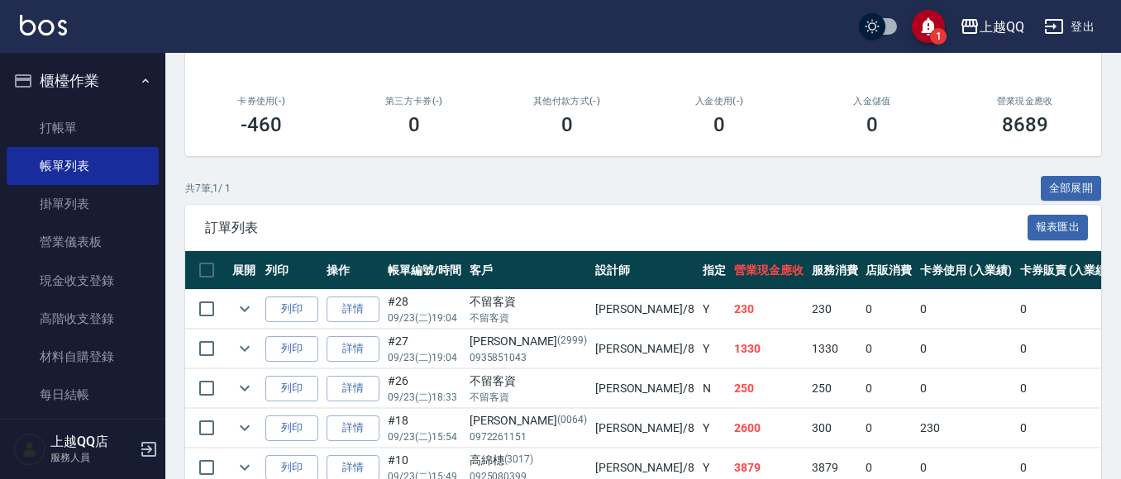
scroll to position [355, 0]
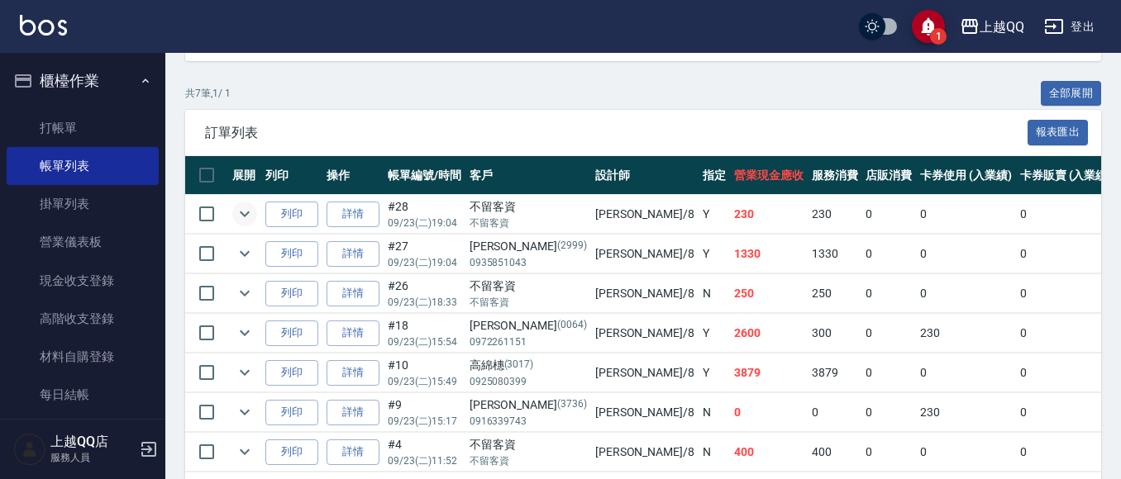
type input "[PERSON_NAME]-8"
click at [238, 212] on icon "expand row" at bounding box center [245, 214] width 20 height 20
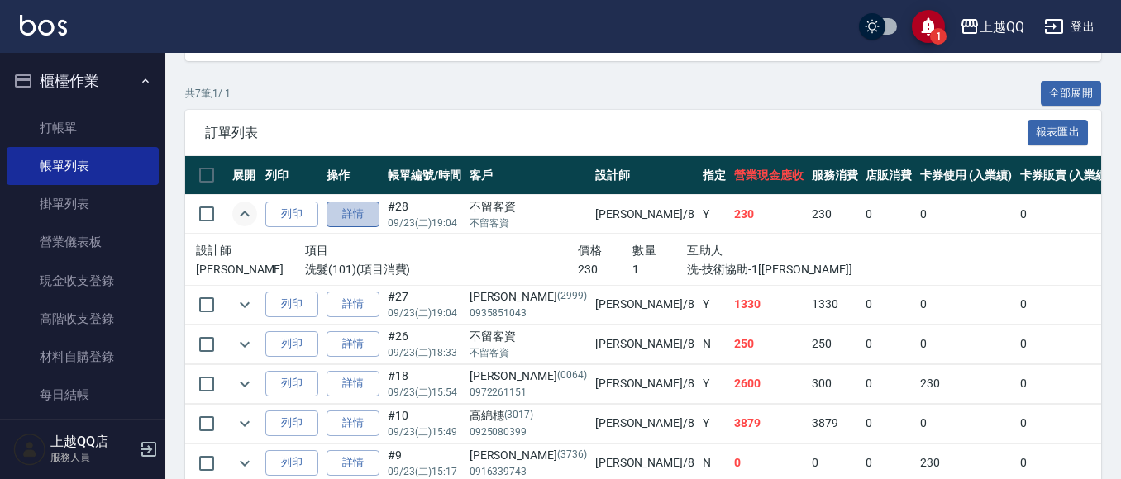
click at [341, 217] on link "詳情" at bounding box center [353, 215] width 53 height 26
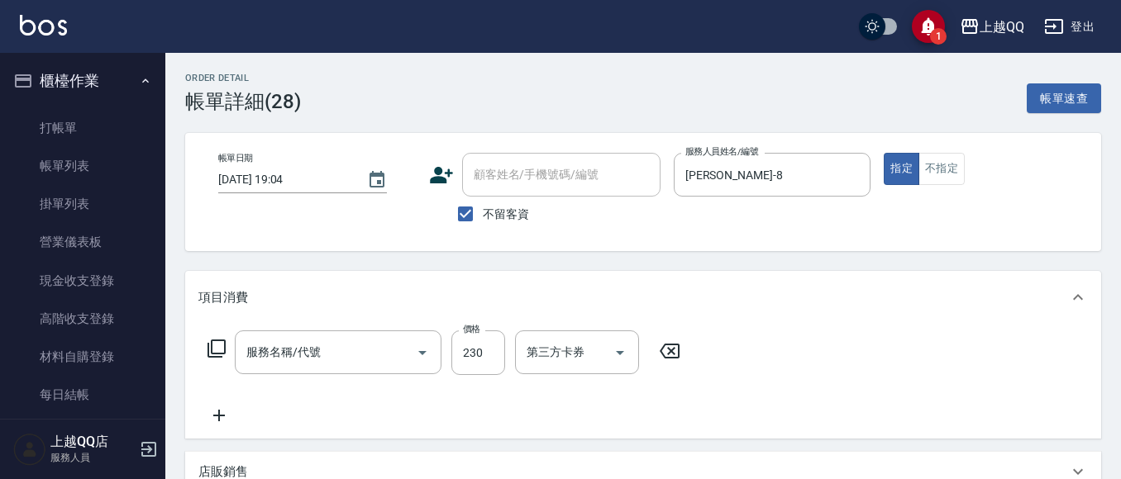
type input "[DATE] 19:04"
checkbox input "true"
type input "[PERSON_NAME]-8"
type input "洗髮(101)"
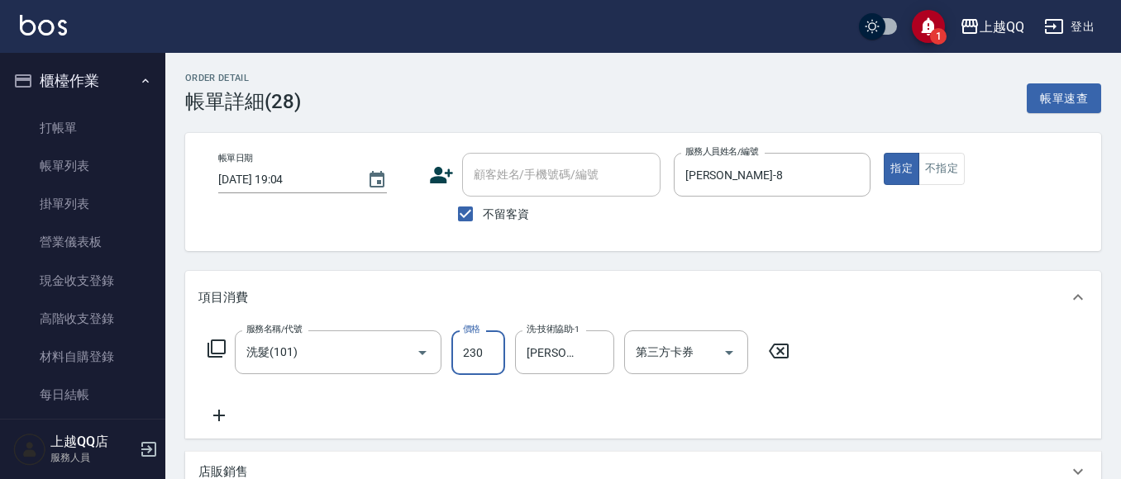
click at [479, 352] on input "230" at bounding box center [478, 353] width 54 height 45
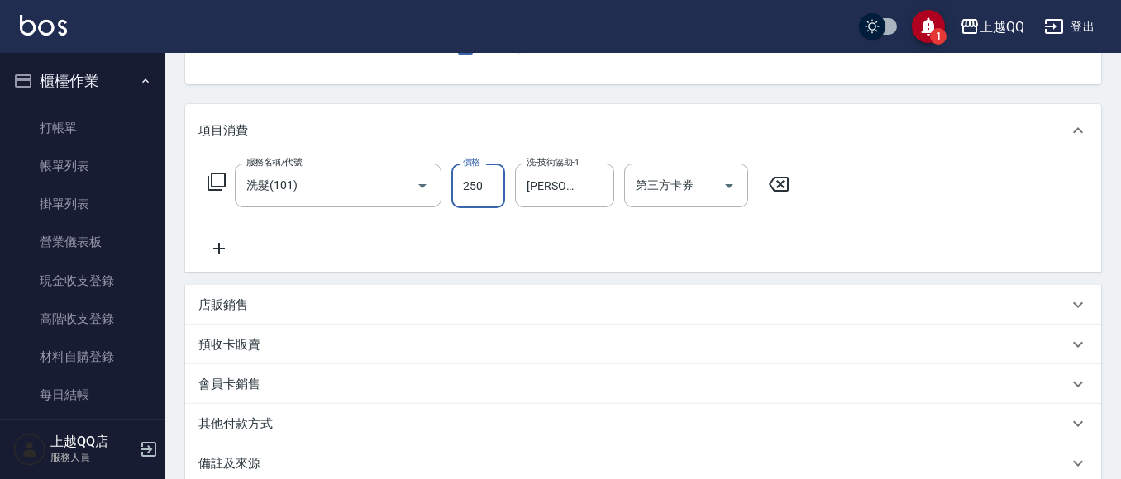
scroll to position [350, 0]
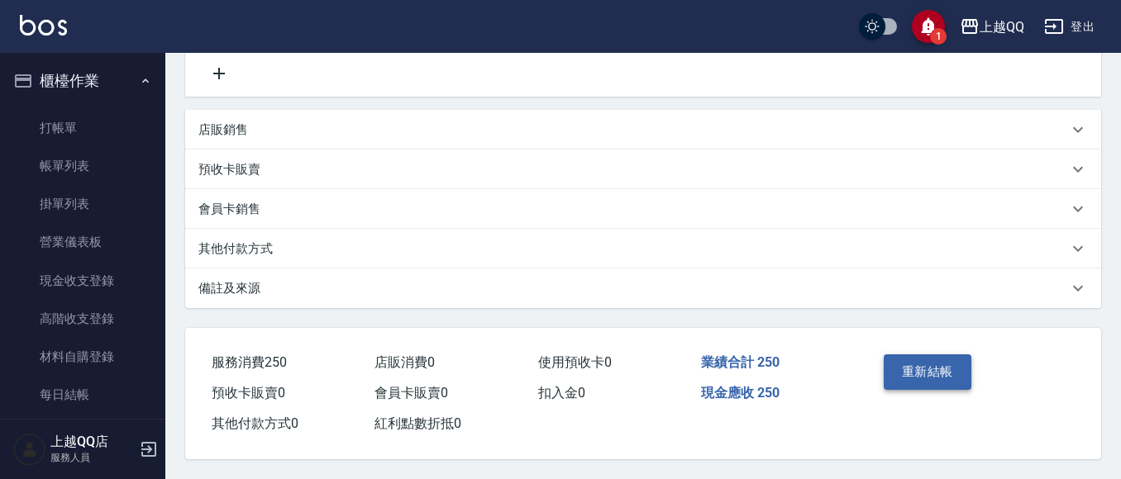
type input "250"
click at [928, 362] on button "重新結帳" at bounding box center [928, 372] width 88 height 35
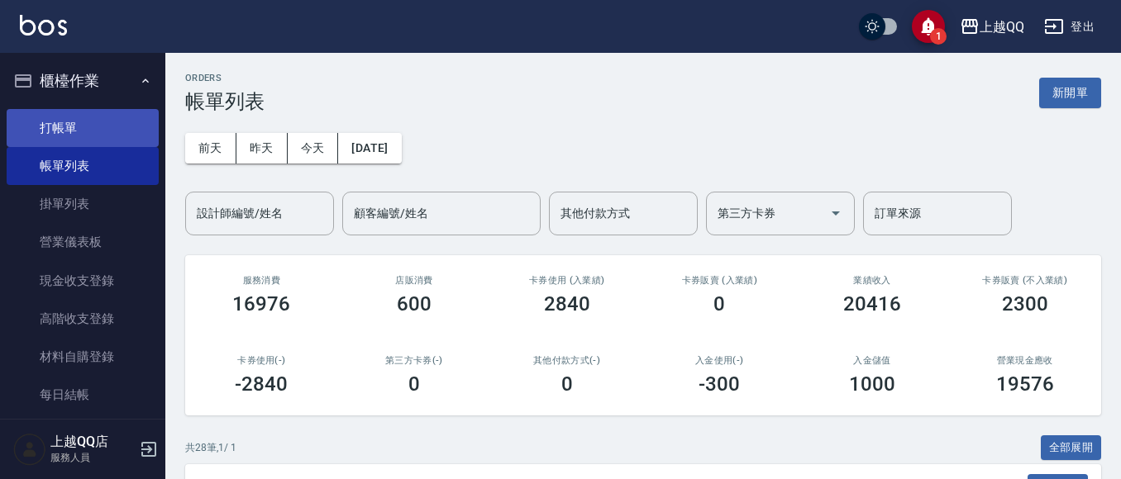
click at [45, 123] on link "打帳單" at bounding box center [83, 128] width 152 height 38
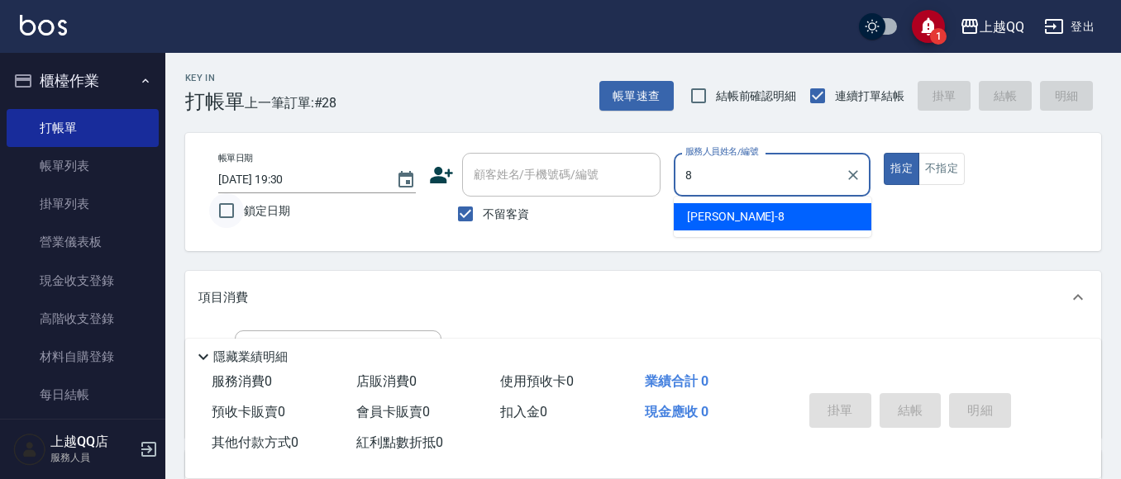
type input "[PERSON_NAME]-8"
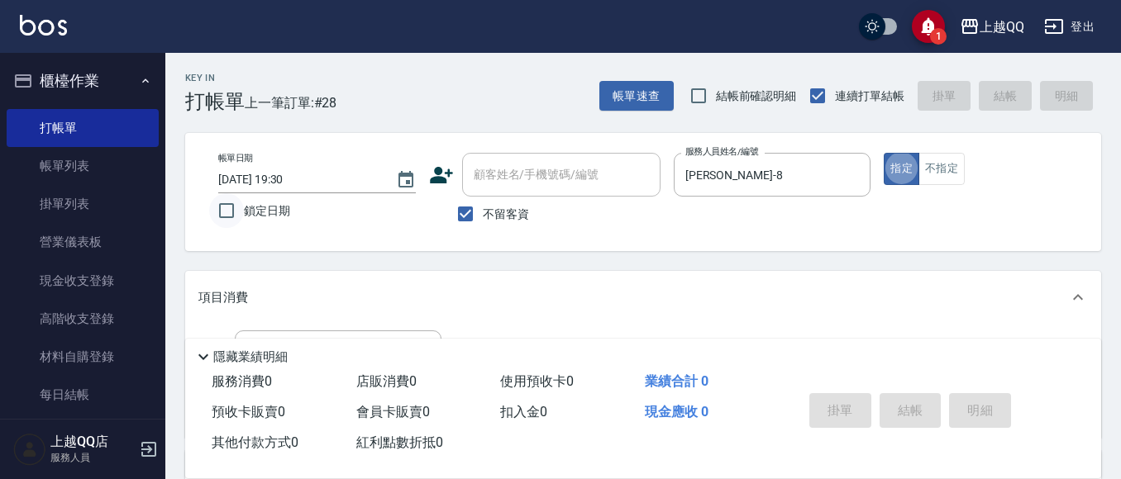
type button "true"
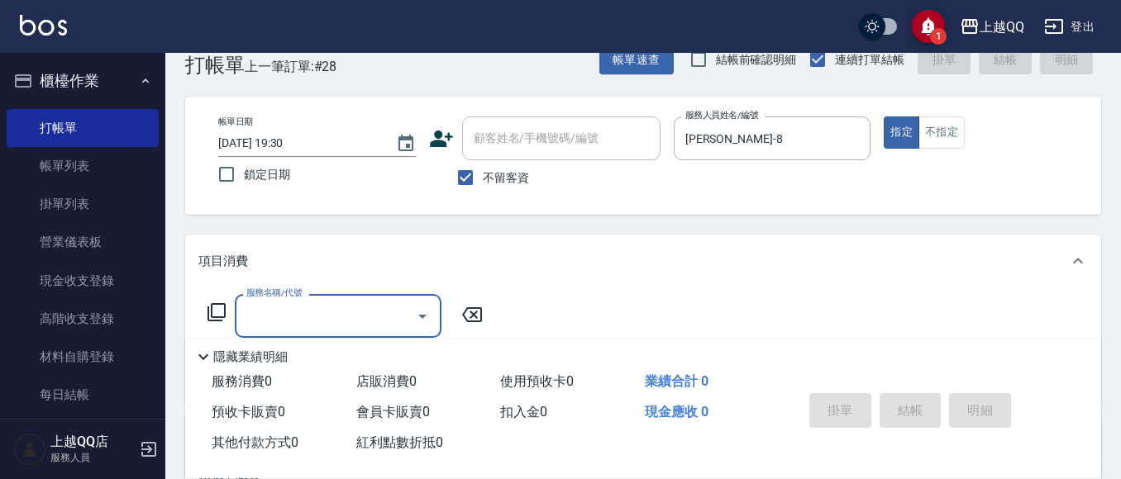
scroll to position [73, 0]
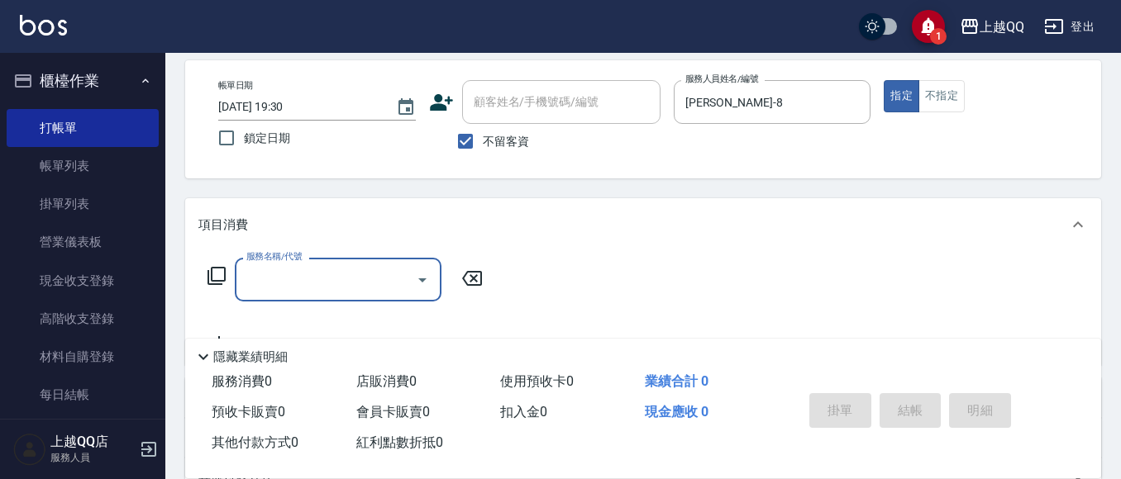
click at [216, 278] on icon at bounding box center [217, 276] width 20 height 20
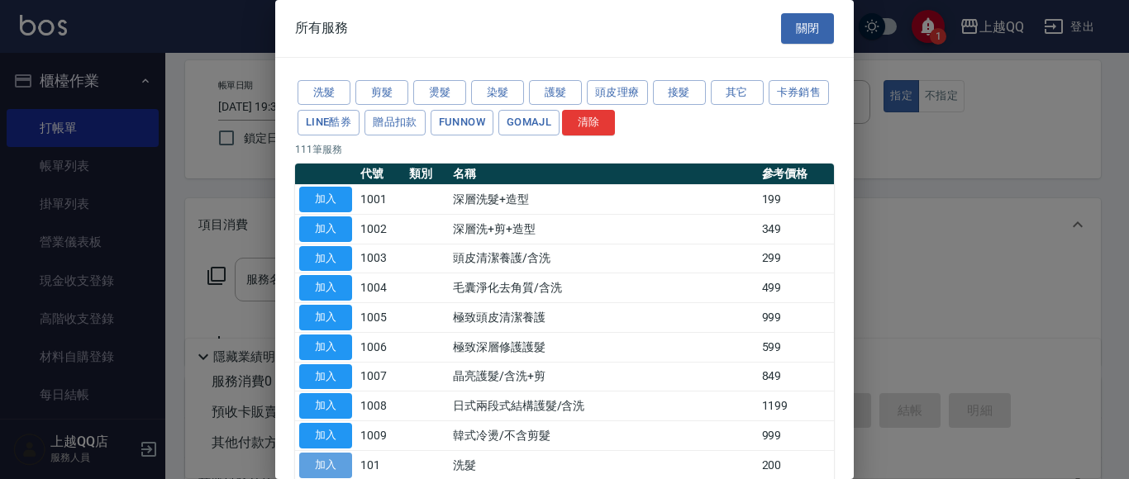
click at [325, 459] on button "加入" at bounding box center [325, 466] width 53 height 26
type input "洗髮(101)"
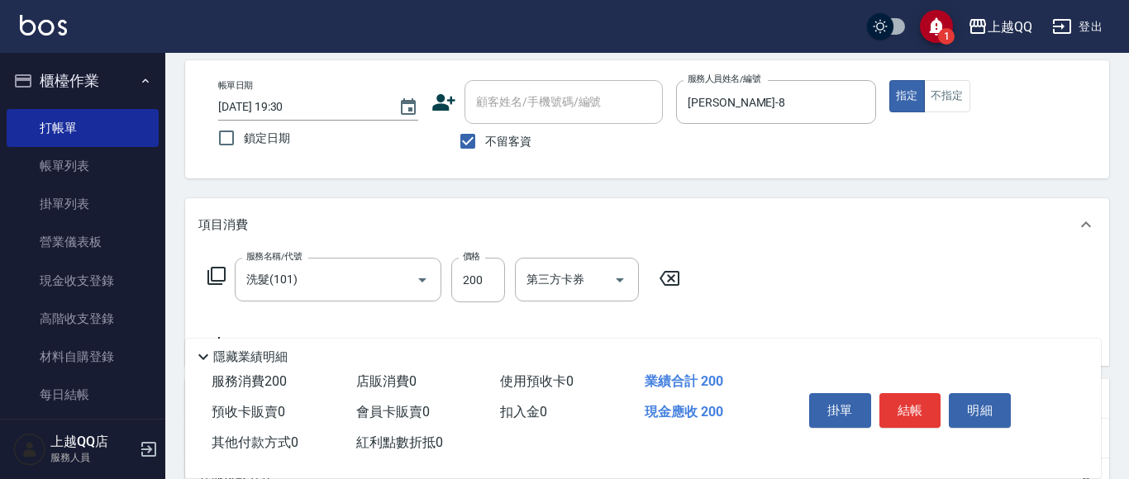
click at [325, 459] on div "服務消費 200 店販消費 0 使用預收卡 0 業績合計 200 預收卡販賣 0 會員卡販賣 0 扣入金 0 現金應收 200 其他付款方式 0 紅利點數折抵…" at bounding box center [643, 423] width 916 height 112
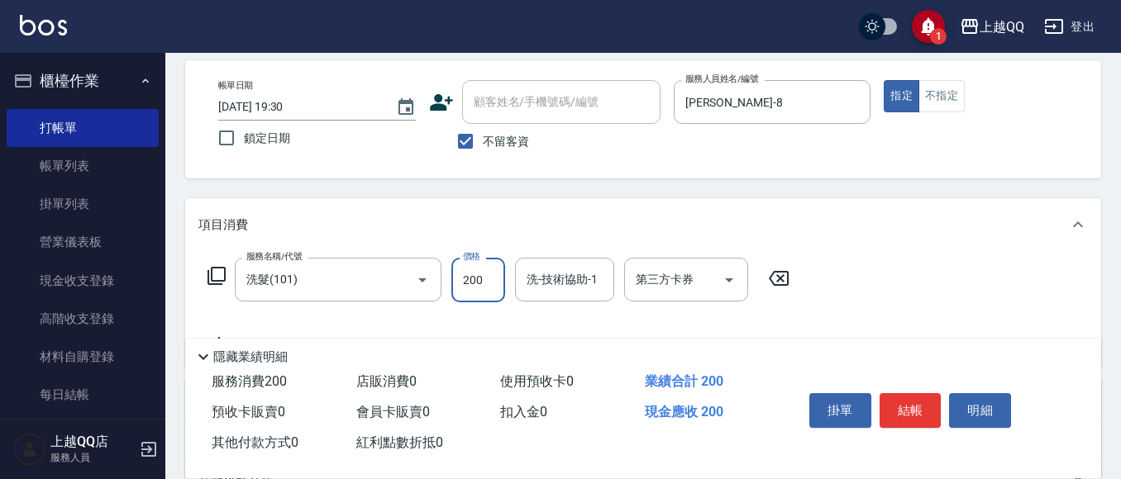
click at [490, 295] on input "200" at bounding box center [478, 280] width 54 height 45
type input "230"
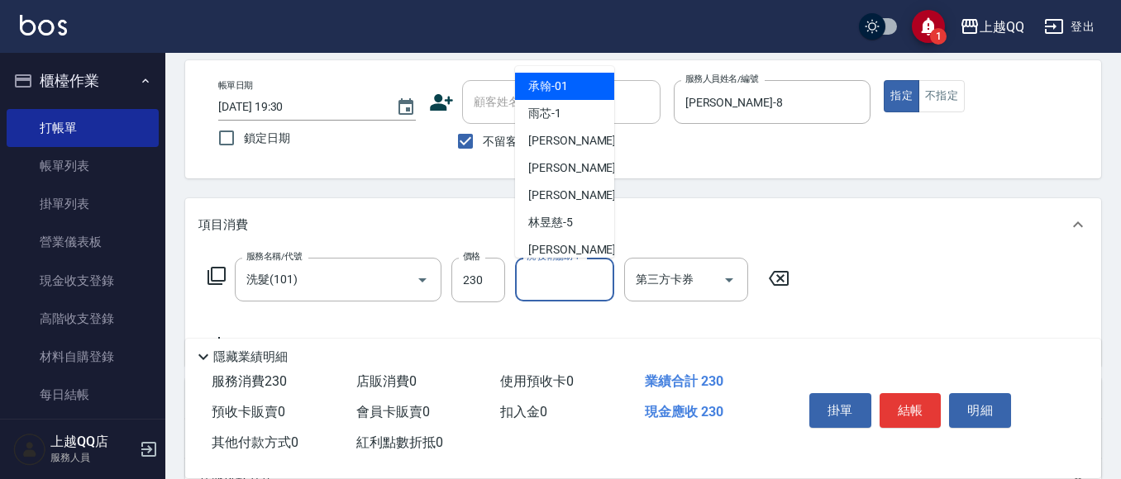
click at [536, 290] on input "洗-技術協助-1" at bounding box center [564, 279] width 84 height 29
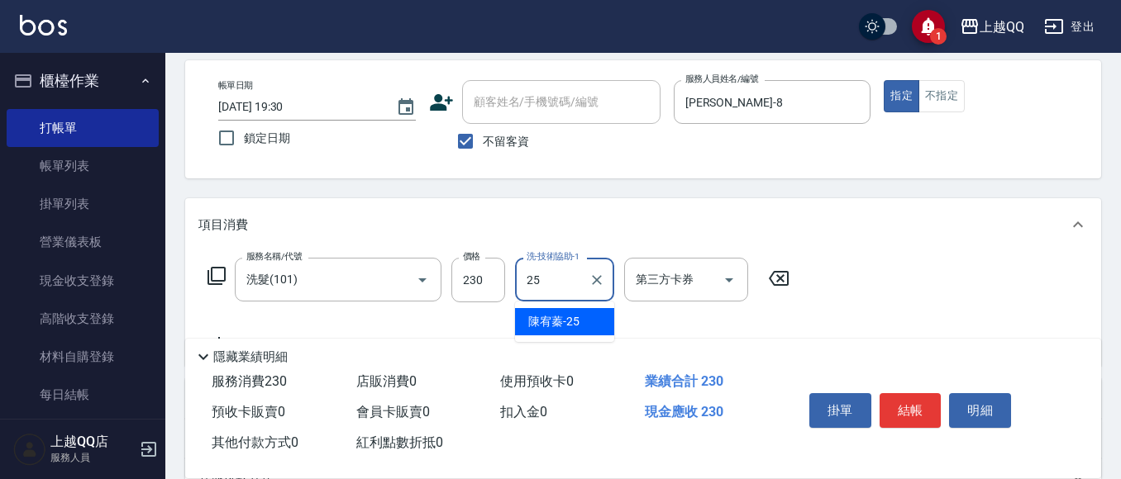
click at [532, 329] on span "[PERSON_NAME]-25" at bounding box center [553, 321] width 51 height 17
type input "[PERSON_NAME]-25"
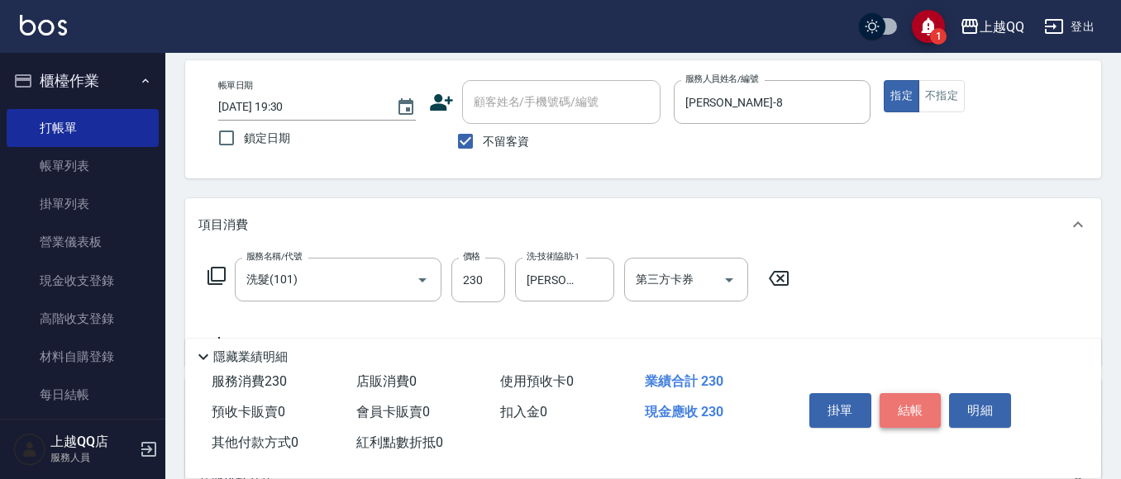
click at [891, 406] on button "結帳" at bounding box center [911, 410] width 62 height 35
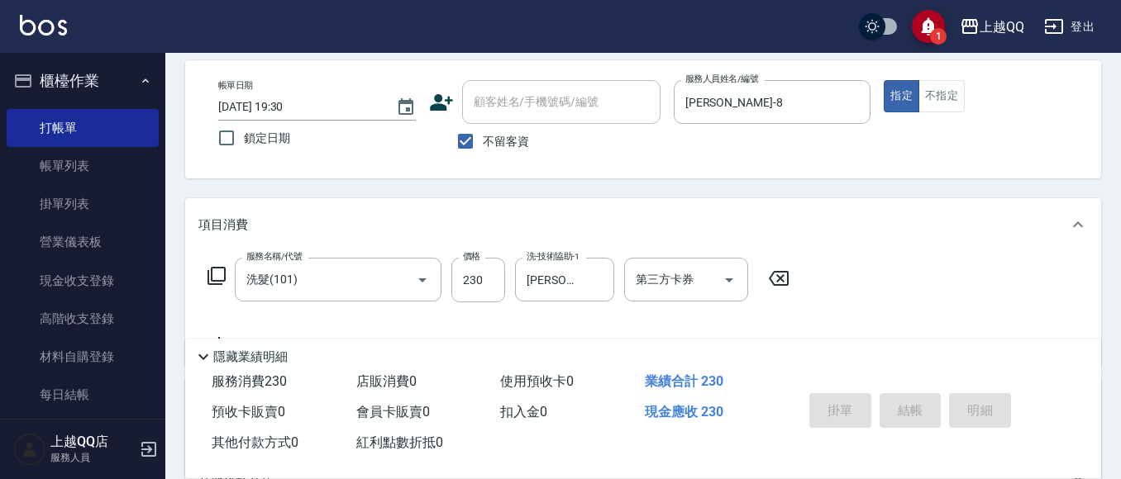
type input "[DATE] 19:51"
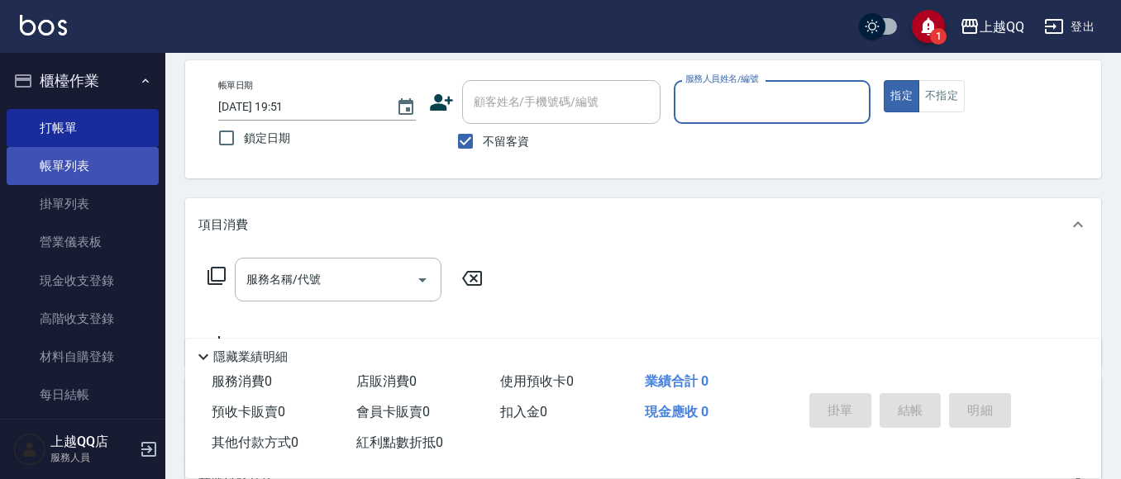
click at [58, 177] on link "帳單列表" at bounding box center [83, 166] width 152 height 38
click at [72, 172] on link "帳單列表" at bounding box center [83, 166] width 152 height 38
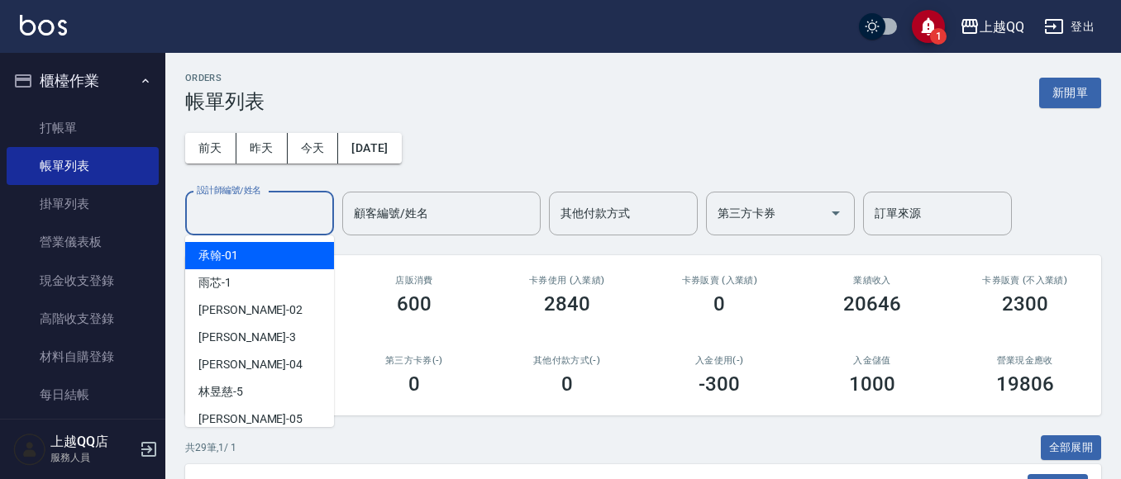
click at [213, 203] on input "設計師編號/姓名" at bounding box center [260, 213] width 134 height 29
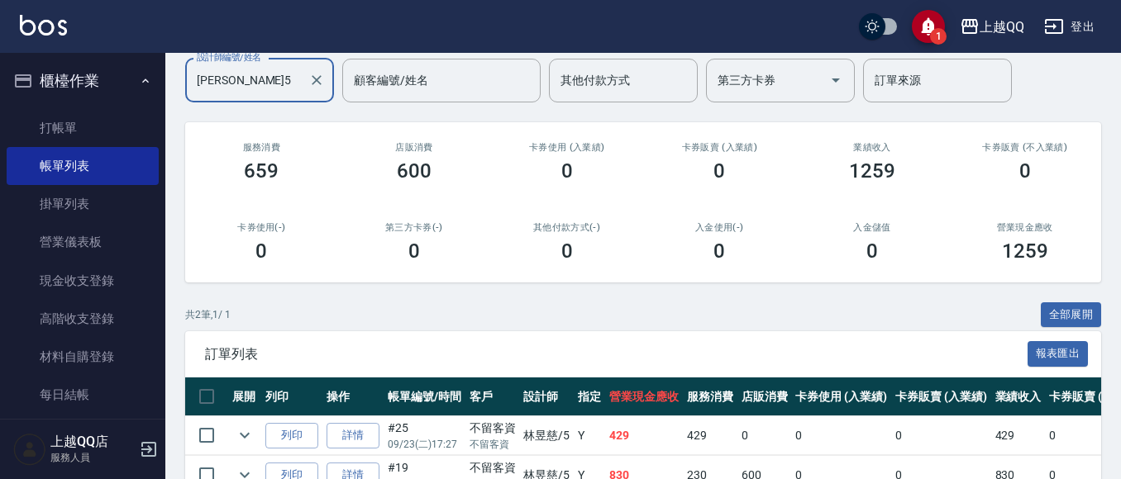
scroll to position [228, 0]
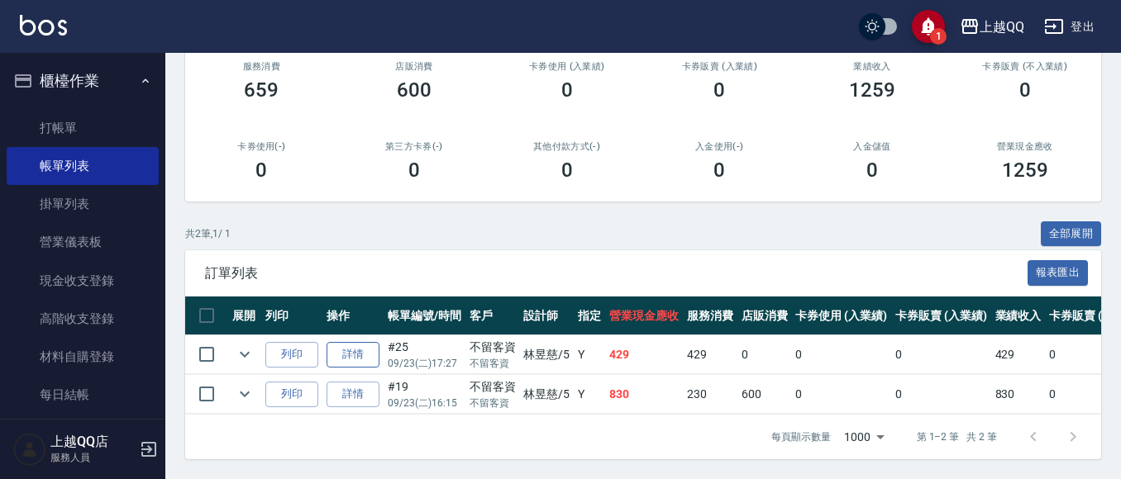
type input "[PERSON_NAME]5"
click at [358, 346] on link "詳情" at bounding box center [353, 355] width 53 height 26
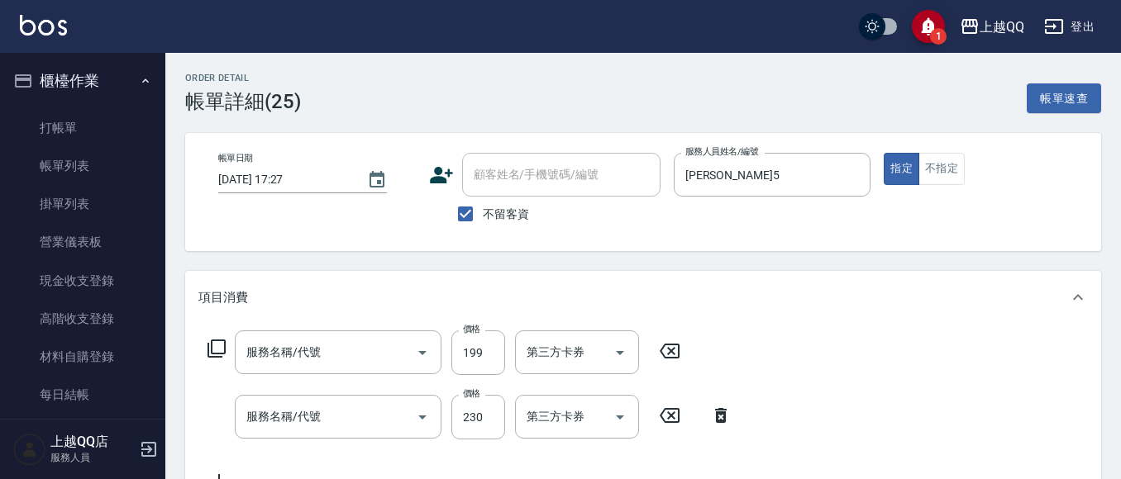
type input "[DATE] 17:27"
checkbox input "true"
type input "[PERSON_NAME]5"
type input "不指定單剪(202)"
type input "洗髮(101)"
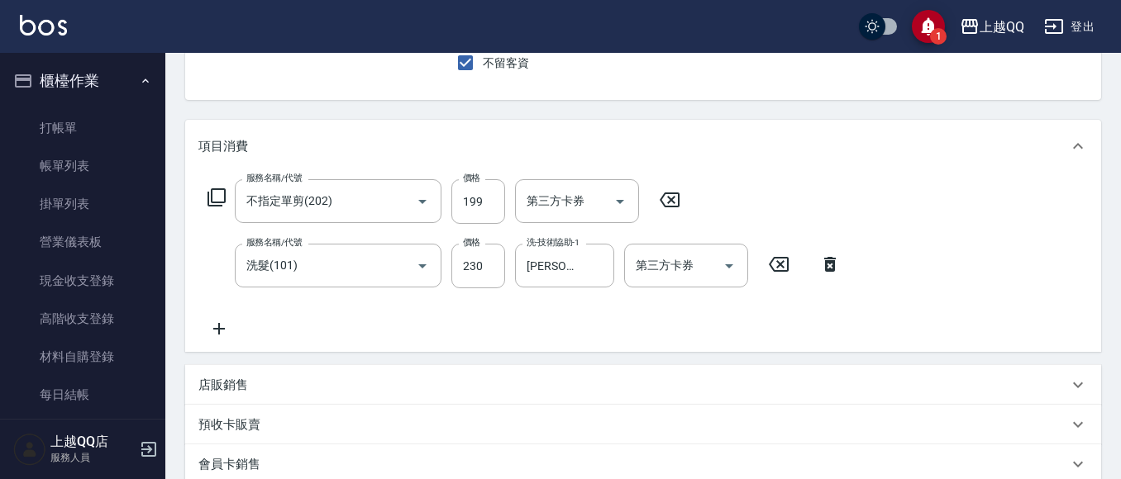
scroll to position [165, 0]
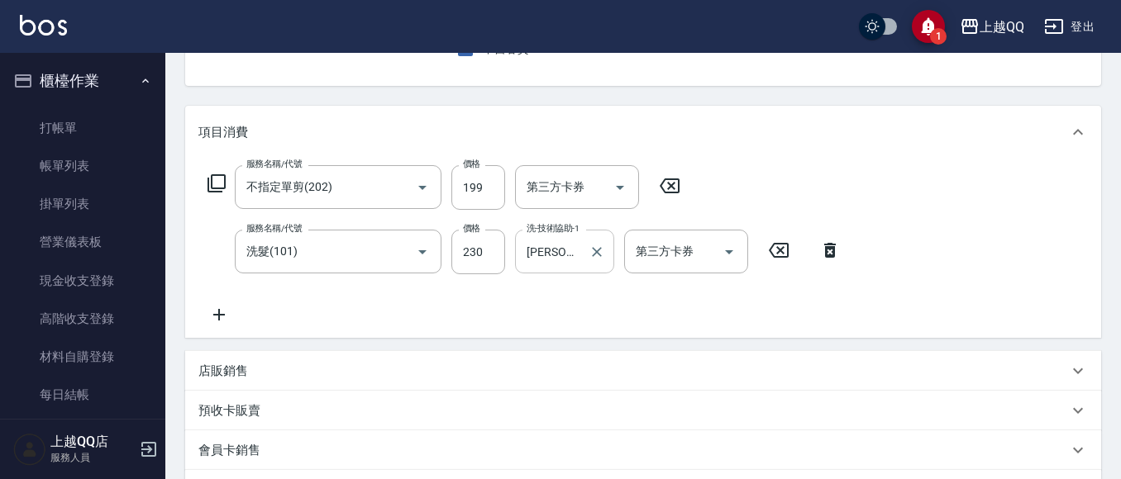
click at [572, 254] on input "[PERSON_NAME]5" at bounding box center [552, 251] width 60 height 29
click at [112, 134] on link "打帳單" at bounding box center [83, 128] width 152 height 38
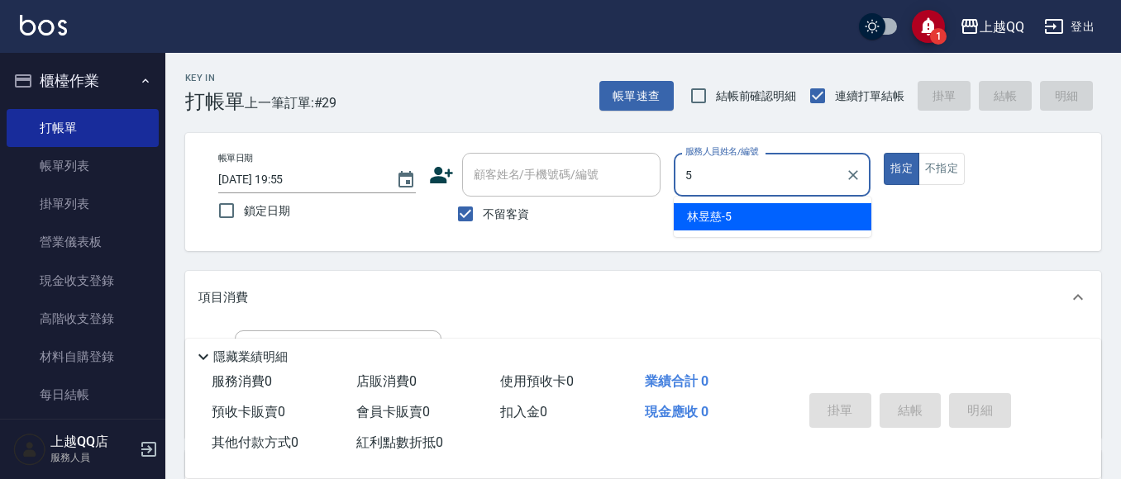
type input "[PERSON_NAME]5"
type button "true"
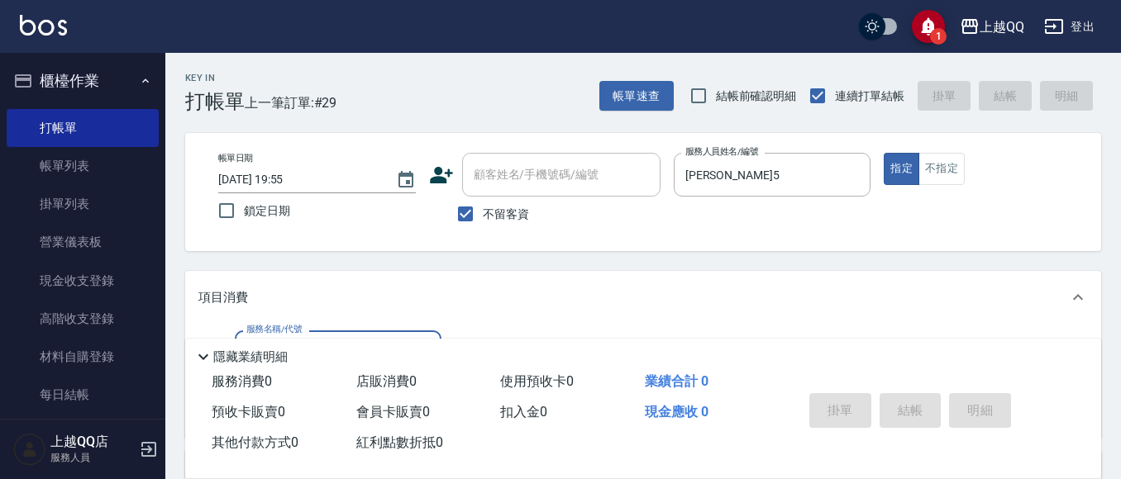
scroll to position [83, 0]
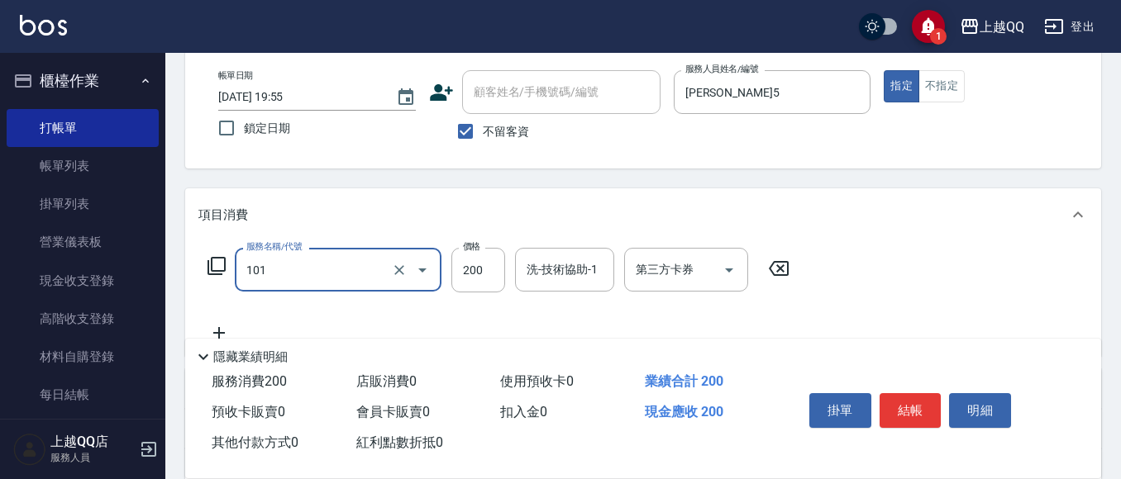
type input "洗髮(101)"
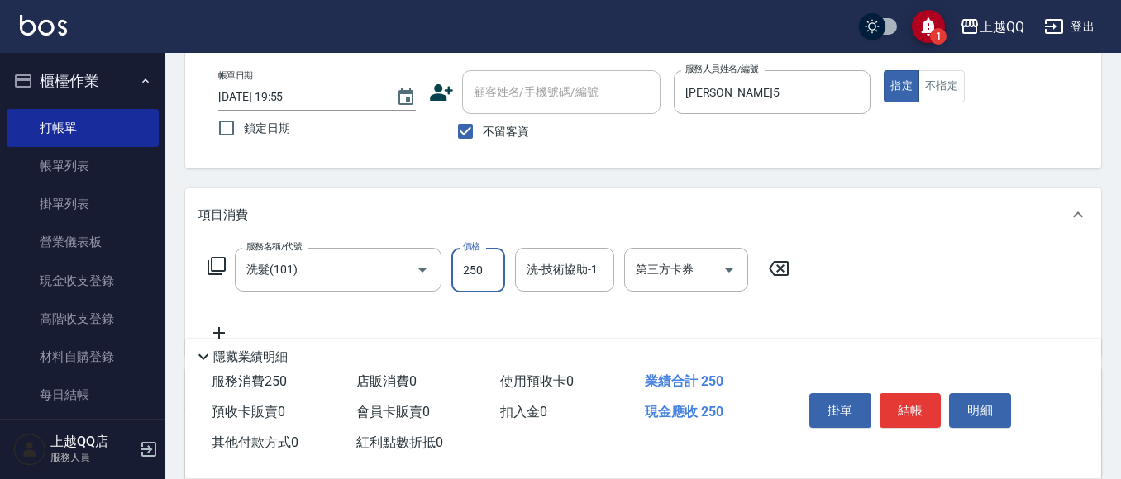
type input "250"
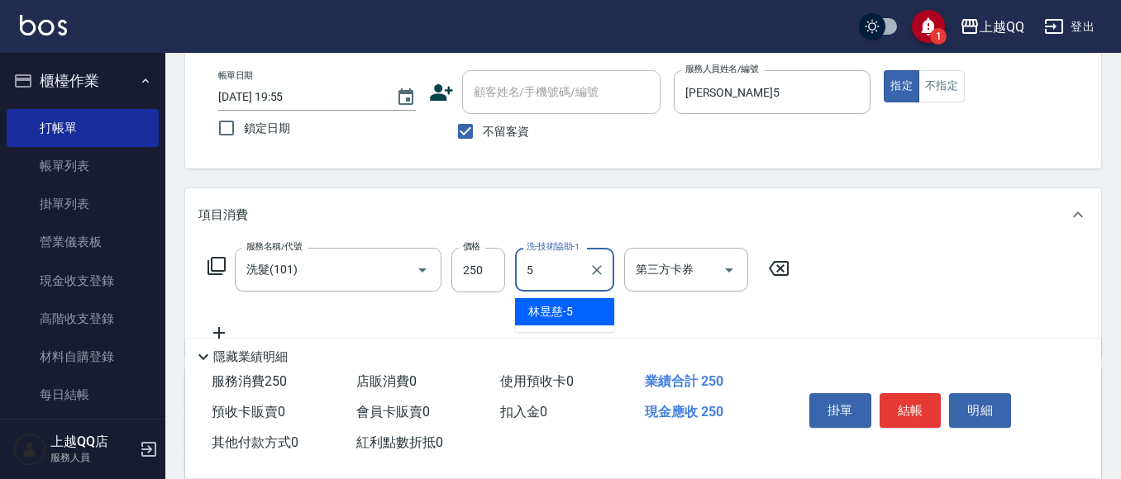
type input "[PERSON_NAME]5"
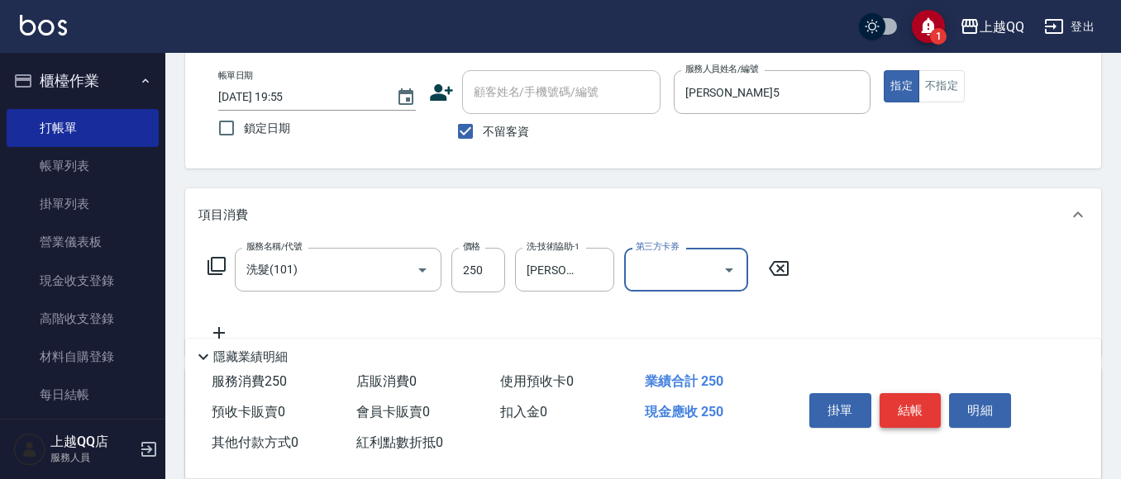
click at [922, 398] on button "結帳" at bounding box center [911, 410] width 62 height 35
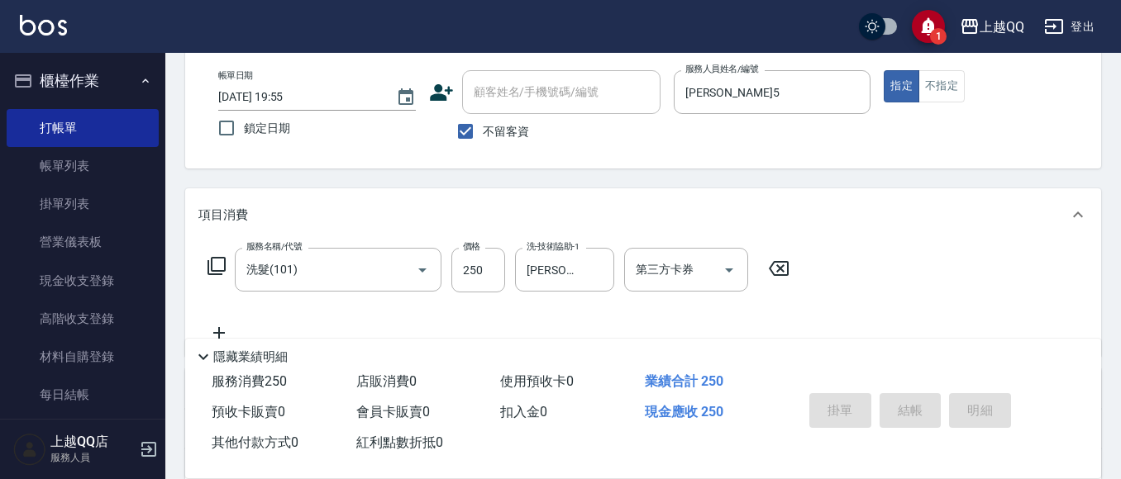
type input "[DATE] 19:56"
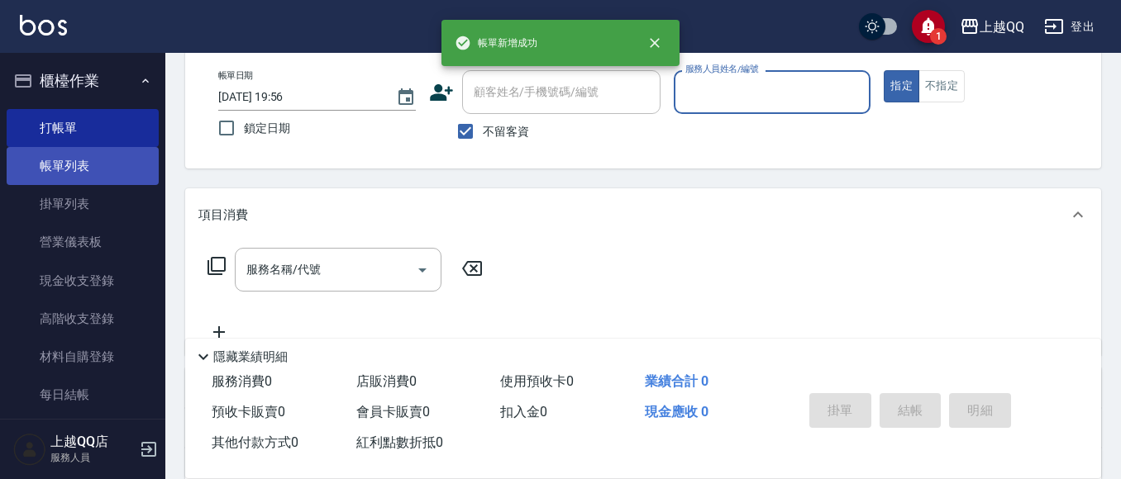
click at [101, 162] on link "帳單列表" at bounding box center [83, 166] width 152 height 38
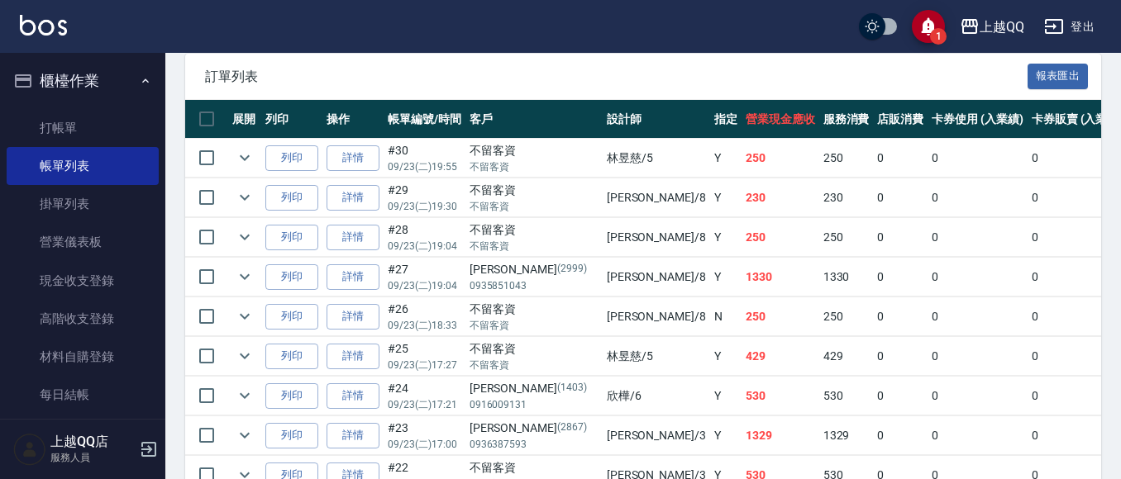
scroll to position [413, 0]
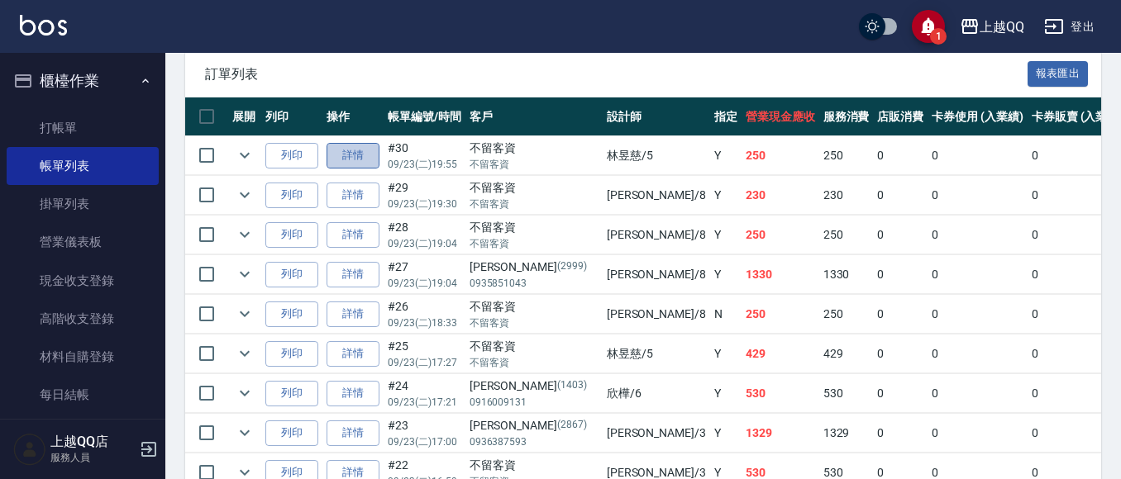
click at [364, 159] on link "詳情" at bounding box center [353, 156] width 53 height 26
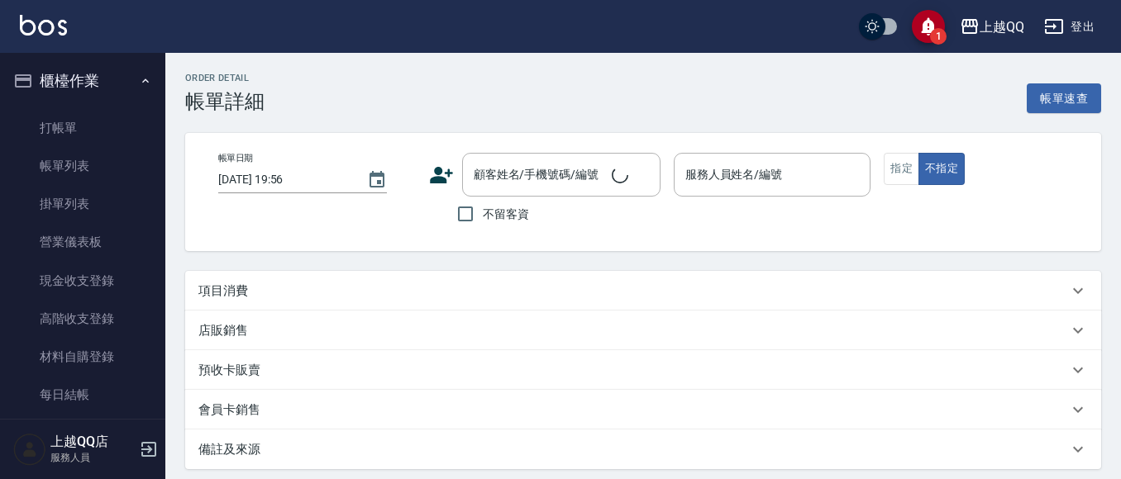
type input "[DATE] 19:55"
checkbox input "true"
type input "[PERSON_NAME]5"
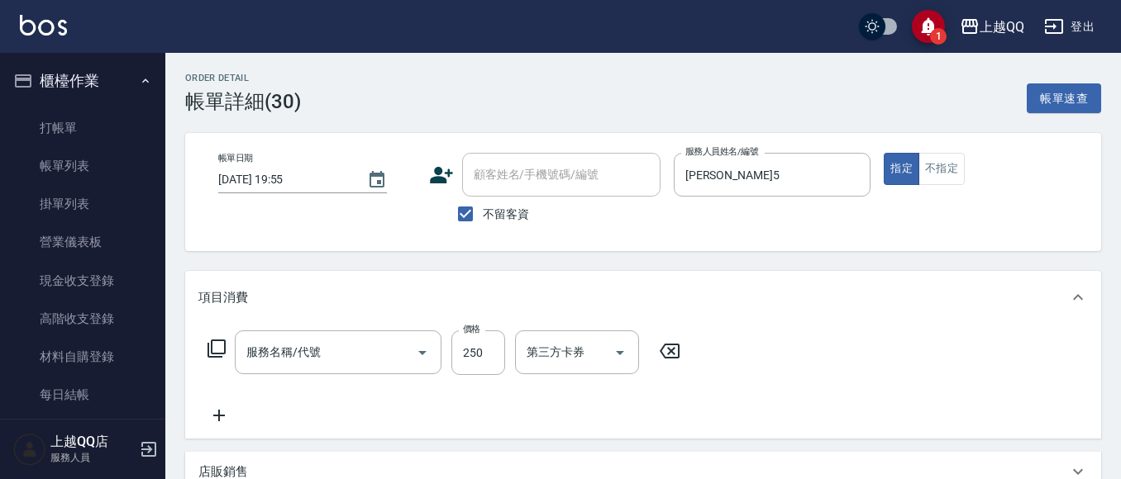
type input "洗髮(101)"
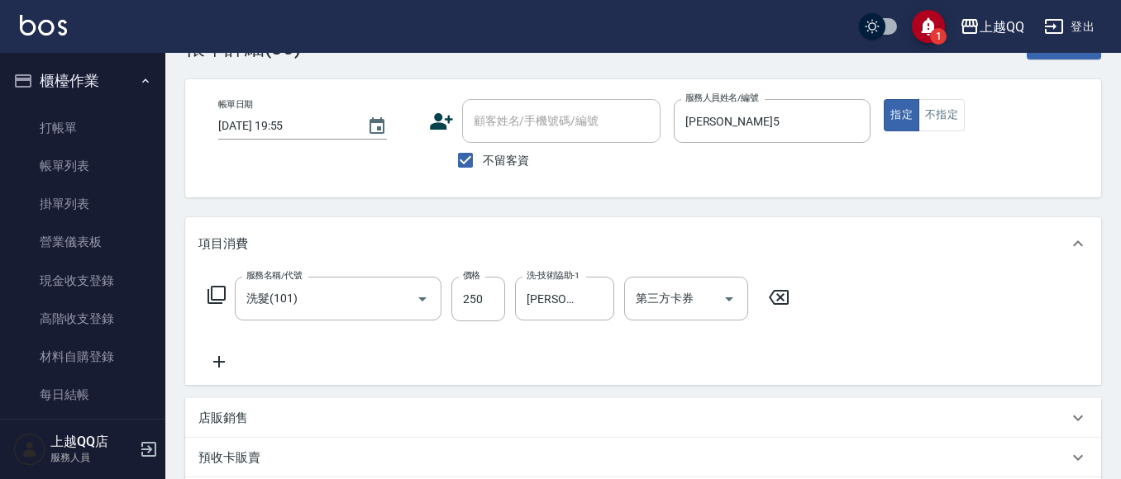
scroll to position [83, 0]
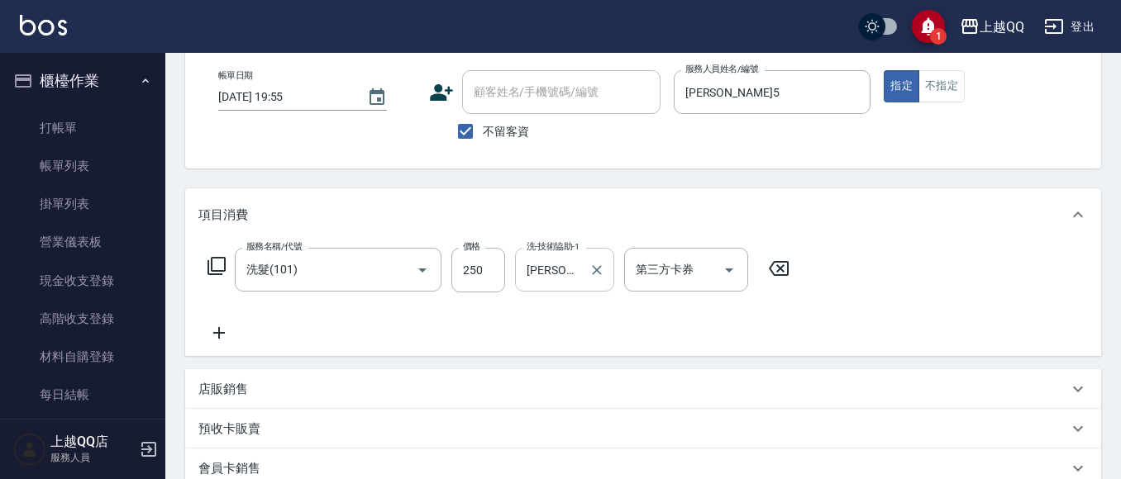
click at [575, 274] on input "[PERSON_NAME]5" at bounding box center [552, 269] width 60 height 29
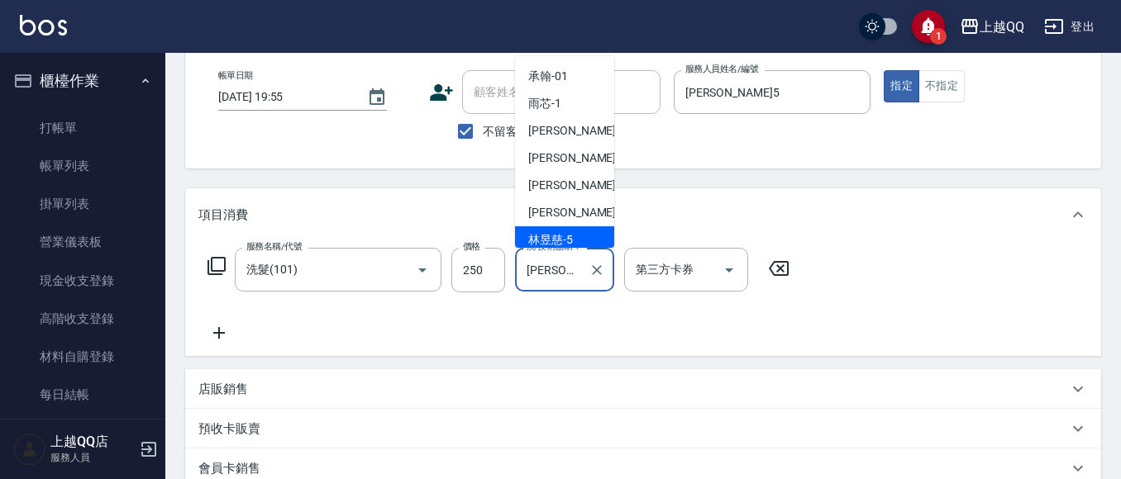
scroll to position [6, 0]
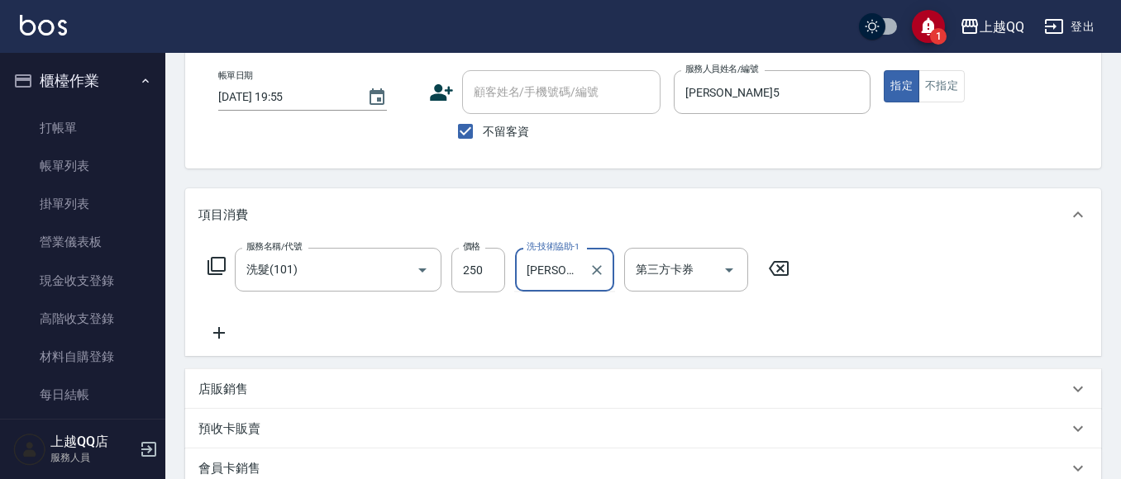
type input "林"
type input "[PERSON_NAME]-16"
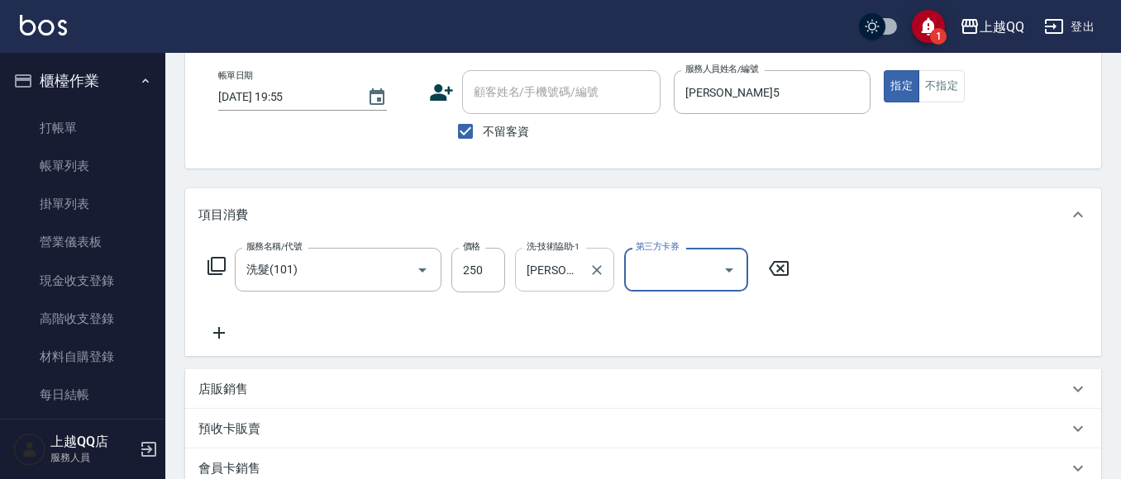
scroll to position [331, 0]
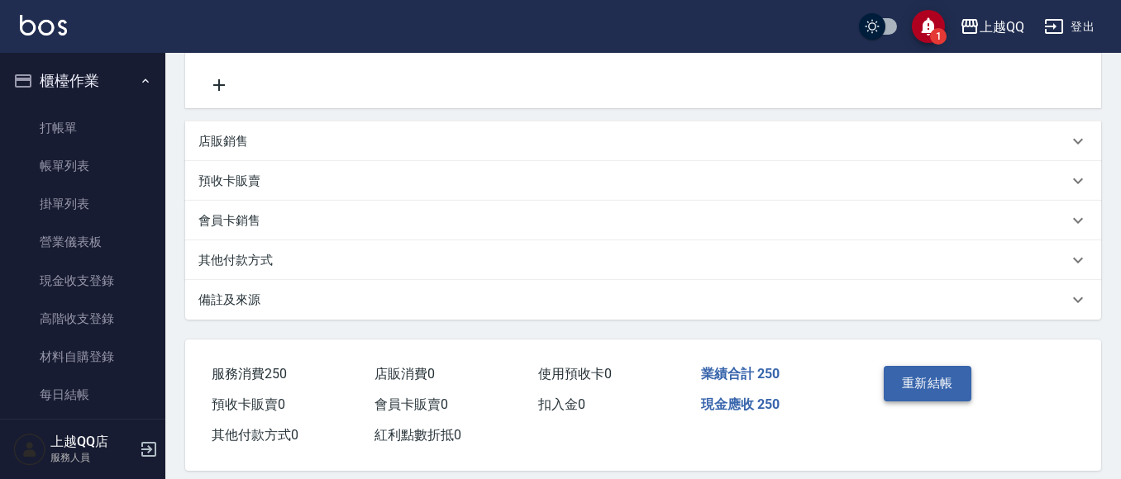
click at [945, 369] on button "重新結帳" at bounding box center [928, 383] width 88 height 35
click at [942, 393] on div "Order detail 帳單詳細 (30) 帳單速查 帳單日期 [DATE] 19:55 顧客姓名/手機號碼/編號 顧客姓名/手機號碼/編號 不留客資 服務…" at bounding box center [560, 80] width 1121 height 822
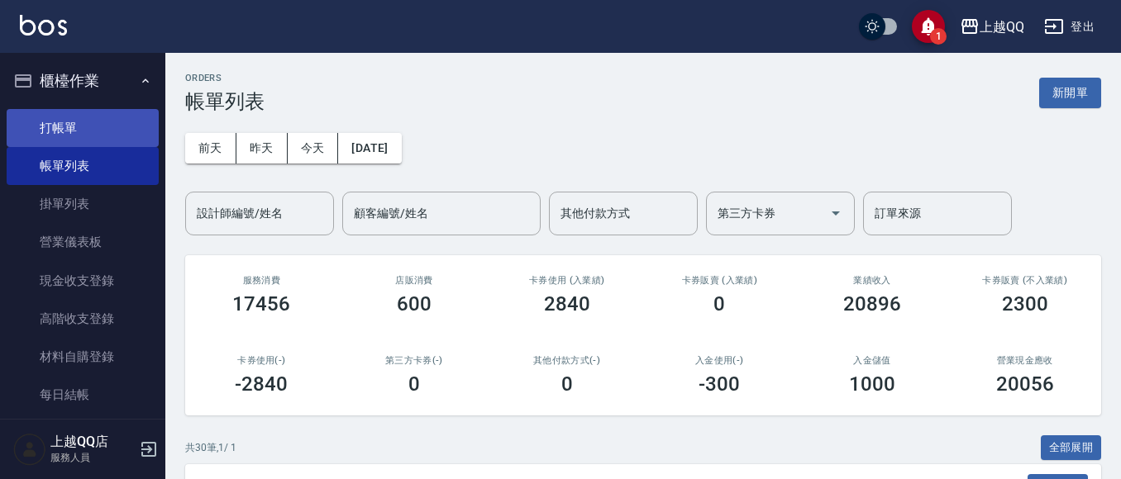
click at [65, 134] on link "打帳單" at bounding box center [83, 128] width 152 height 38
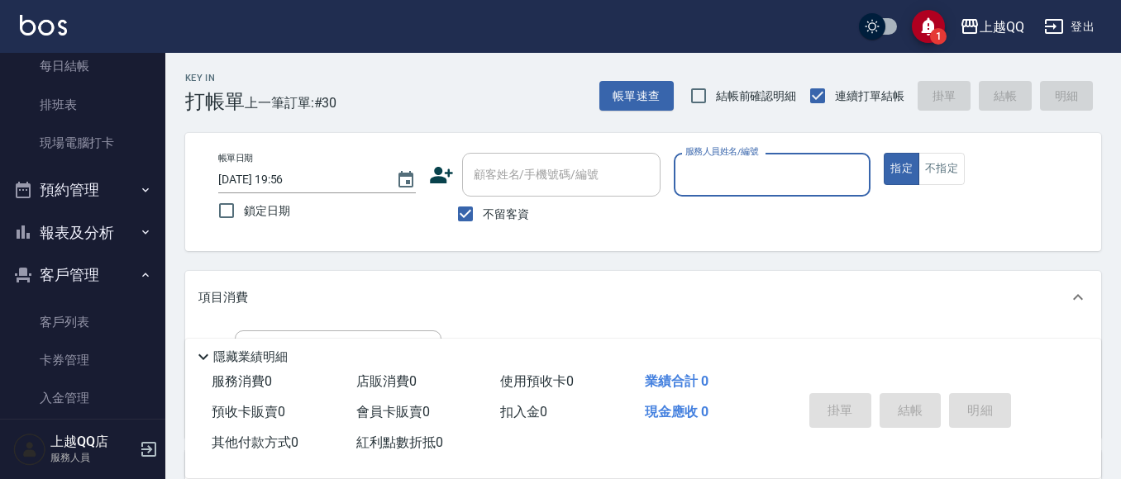
scroll to position [331, 0]
click at [74, 224] on button "報表及分析" at bounding box center [83, 231] width 152 height 43
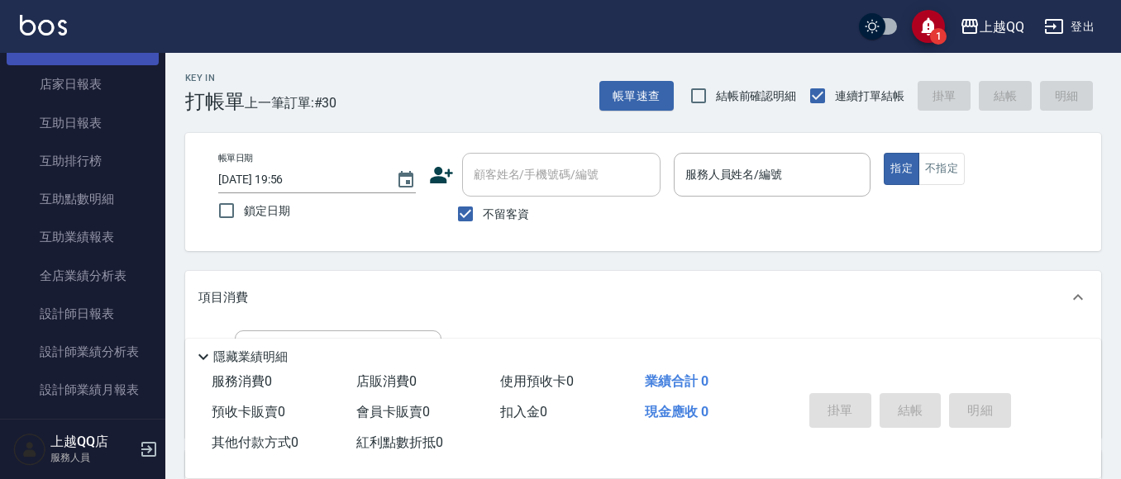
scroll to position [579, 0]
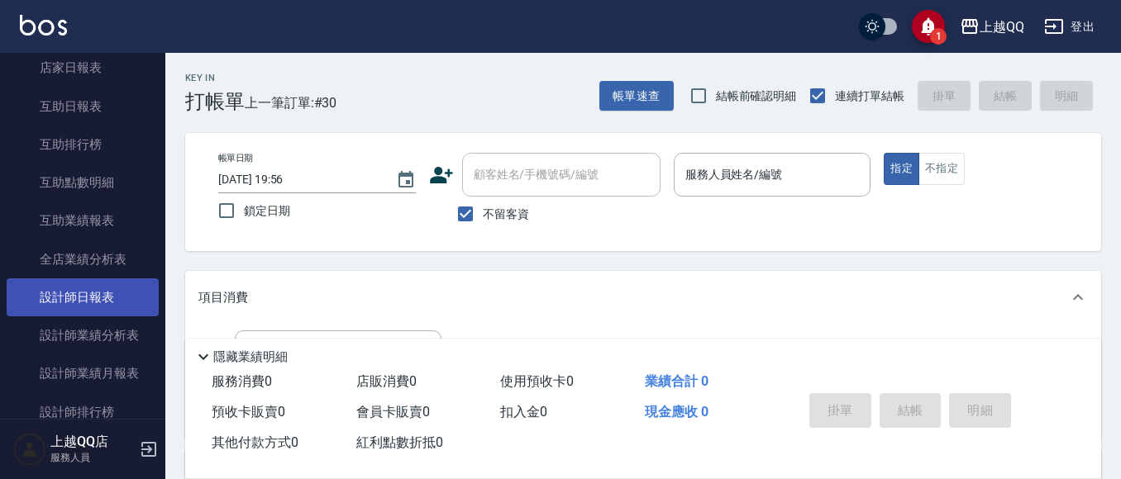
click at [72, 288] on link "設計師日報表" at bounding box center [83, 298] width 152 height 38
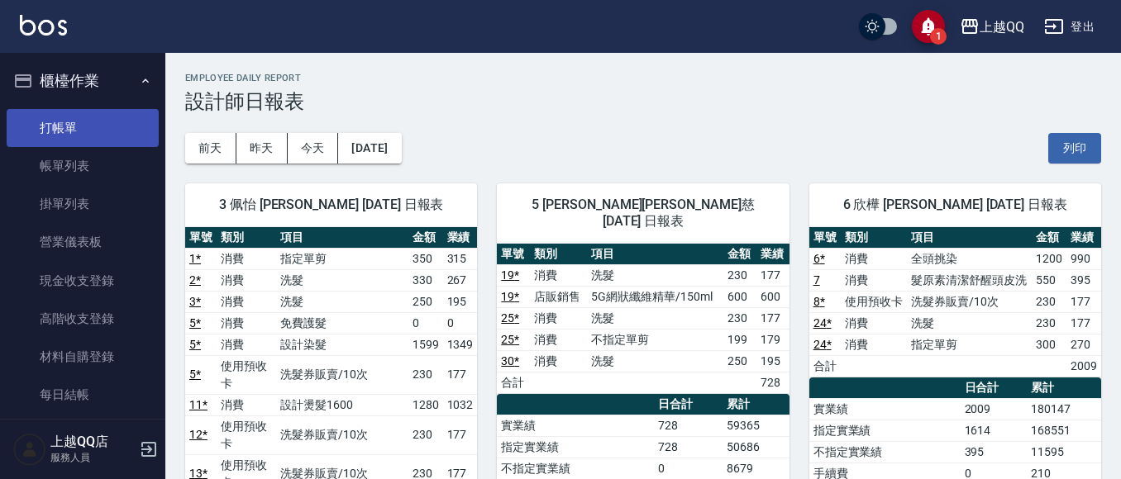
click at [111, 137] on link "打帳單" at bounding box center [83, 128] width 152 height 38
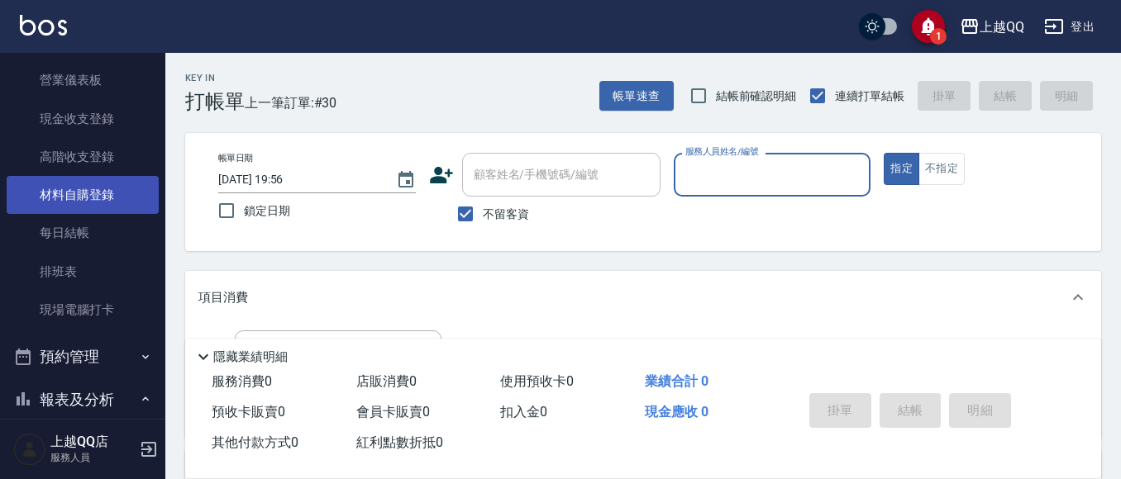
scroll to position [165, 0]
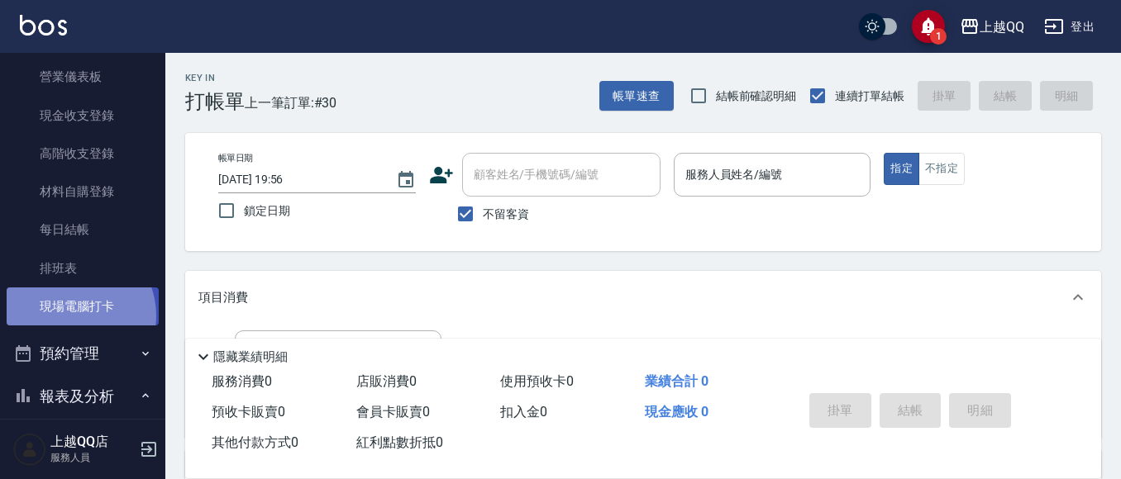
click at [71, 316] on link "現場電腦打卡" at bounding box center [83, 307] width 152 height 38
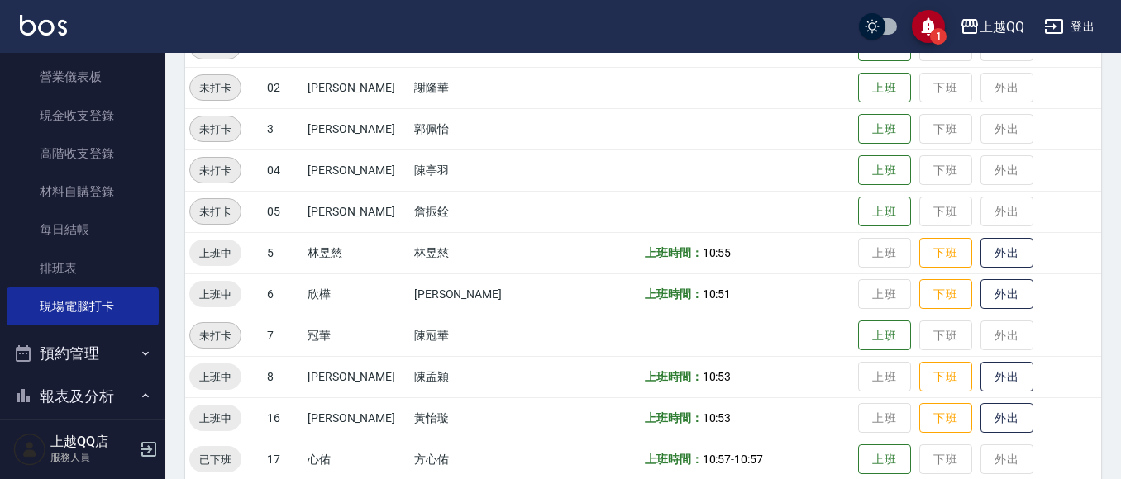
scroll to position [331, 0]
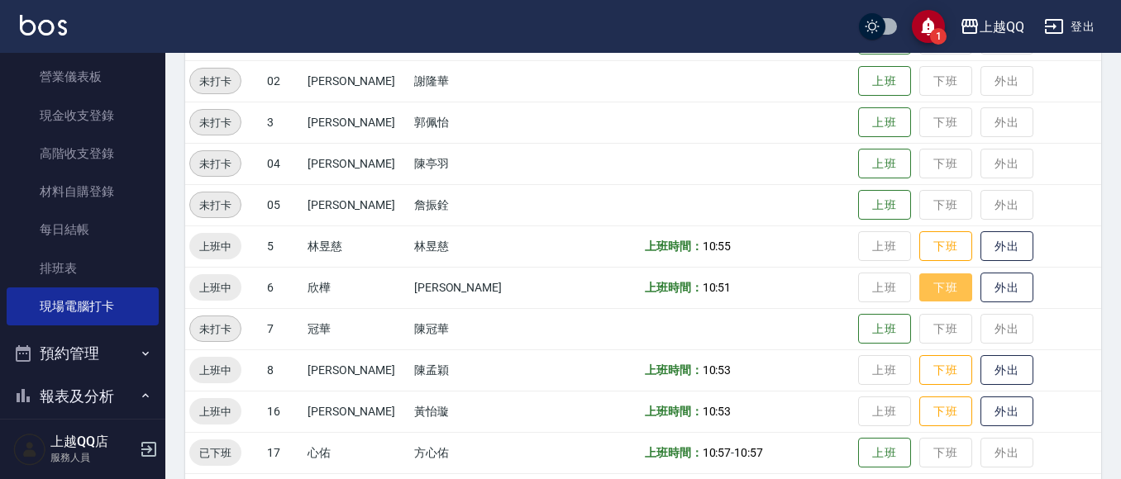
click at [937, 279] on button "下班" at bounding box center [945, 288] width 53 height 29
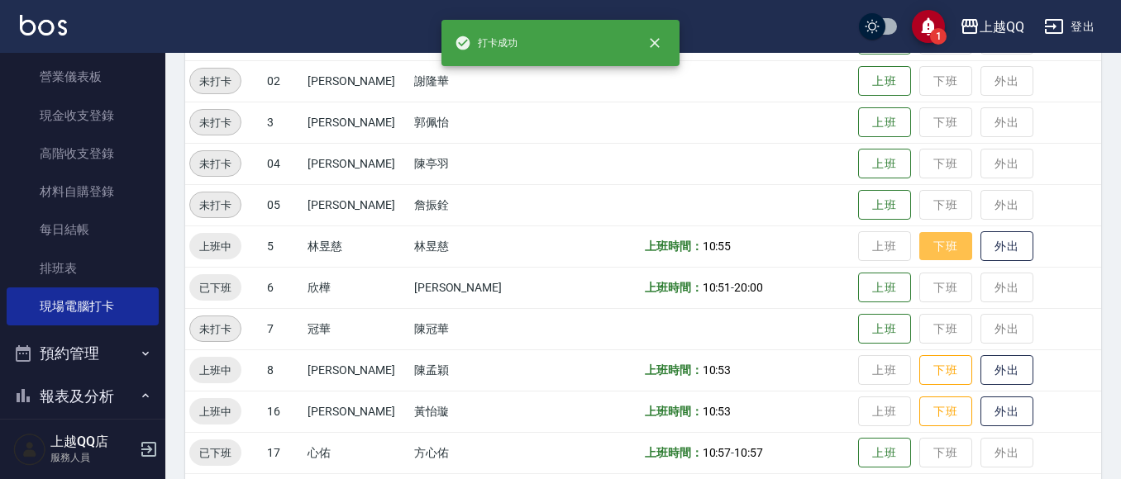
click at [936, 246] on button "下班" at bounding box center [945, 246] width 53 height 29
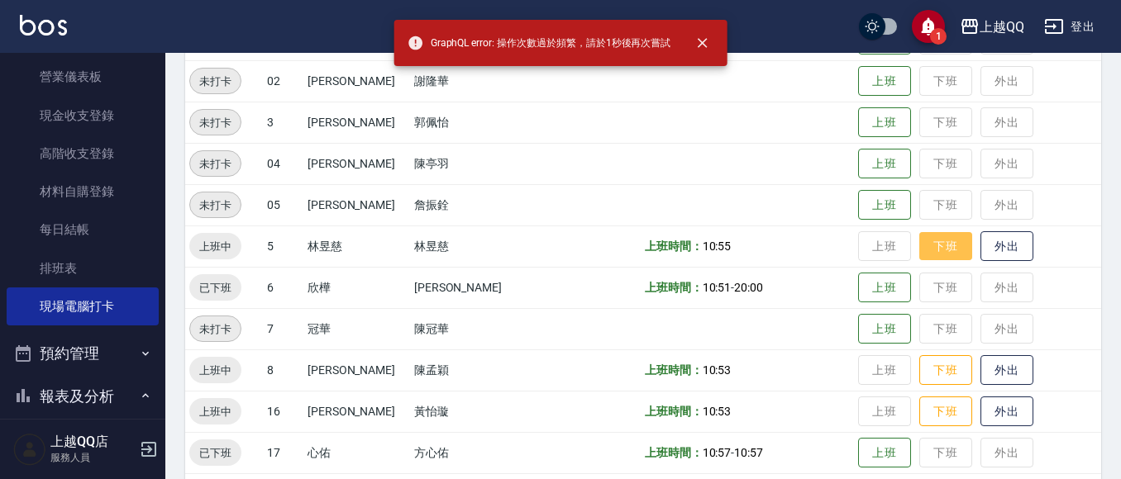
click at [923, 233] on button "下班" at bounding box center [945, 246] width 53 height 29
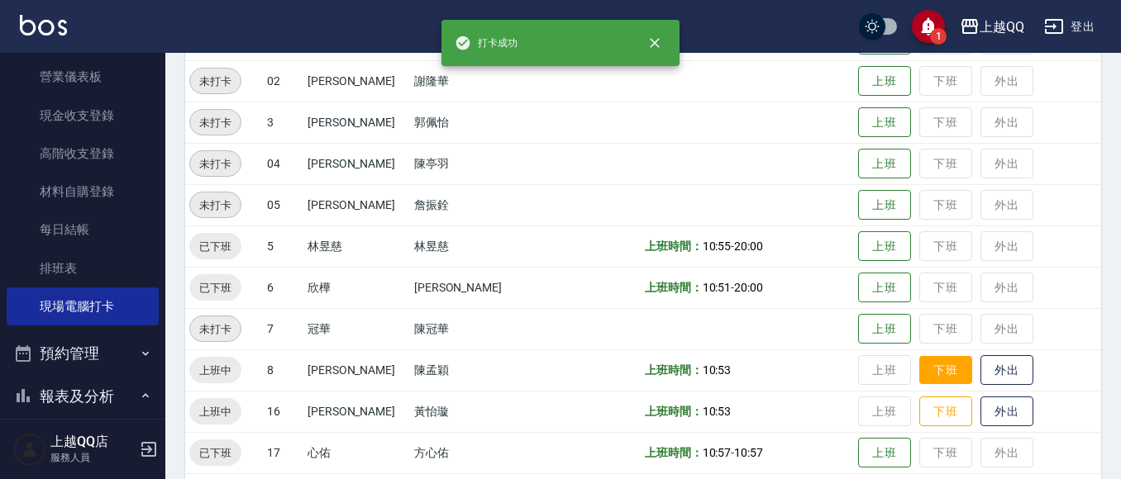
click at [933, 373] on button "下班" at bounding box center [945, 370] width 53 height 29
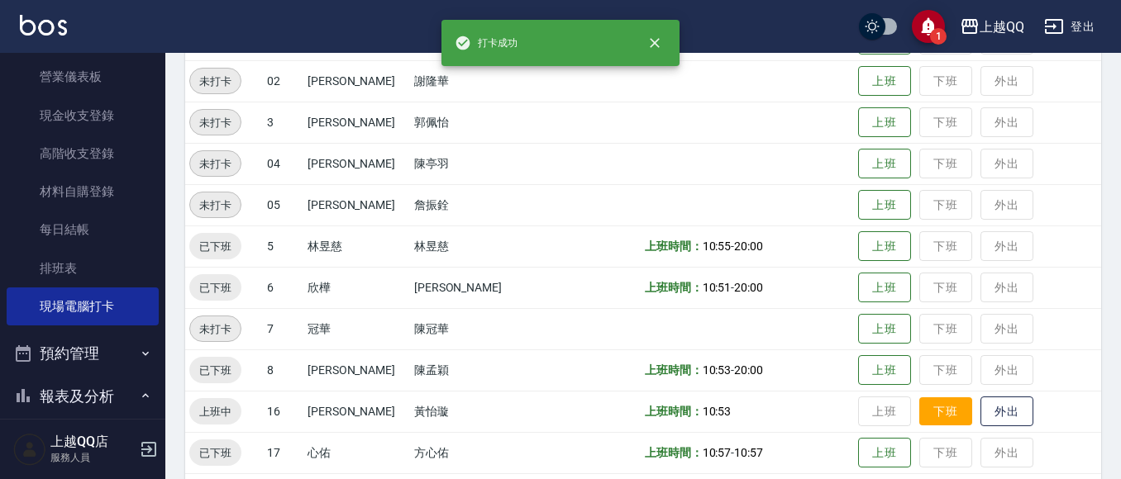
click at [932, 399] on button "下班" at bounding box center [945, 412] width 53 height 29
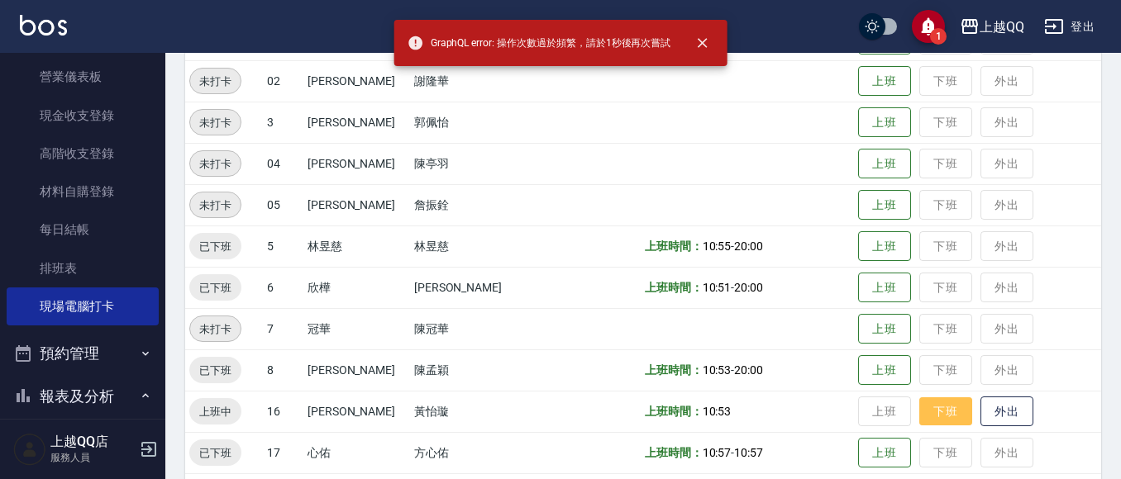
click at [932, 399] on button "下班" at bounding box center [945, 412] width 53 height 29
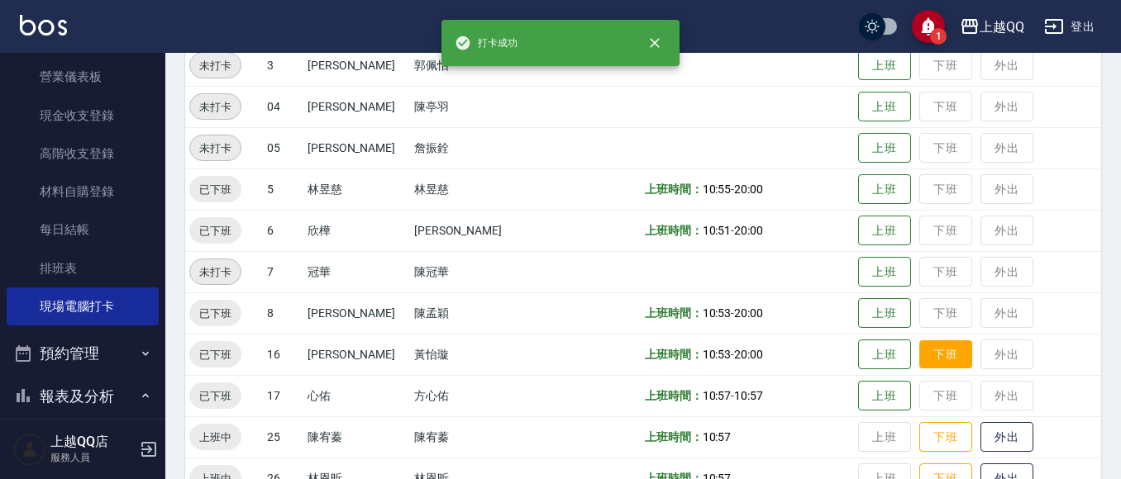
scroll to position [496, 0]
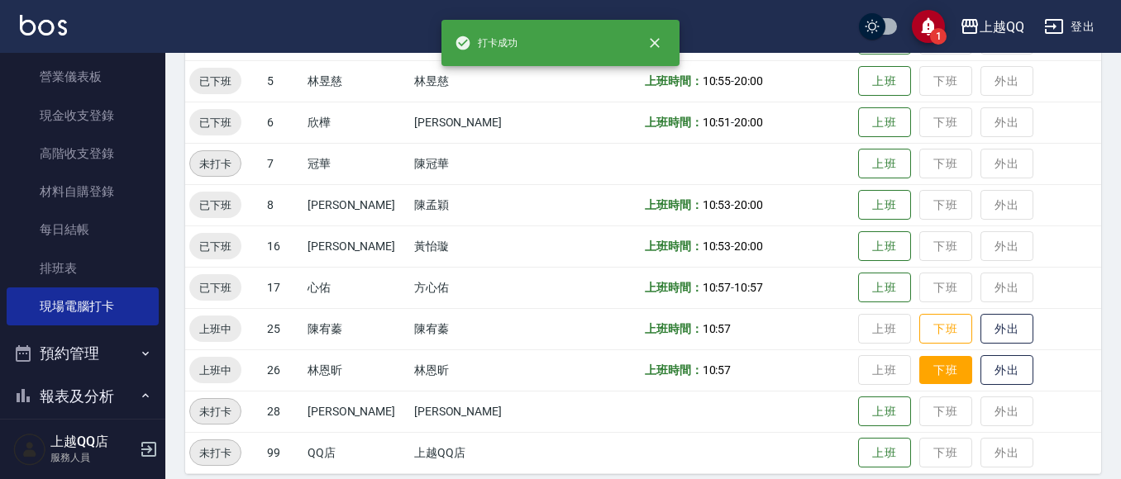
click at [928, 356] on button "下班" at bounding box center [945, 370] width 53 height 29
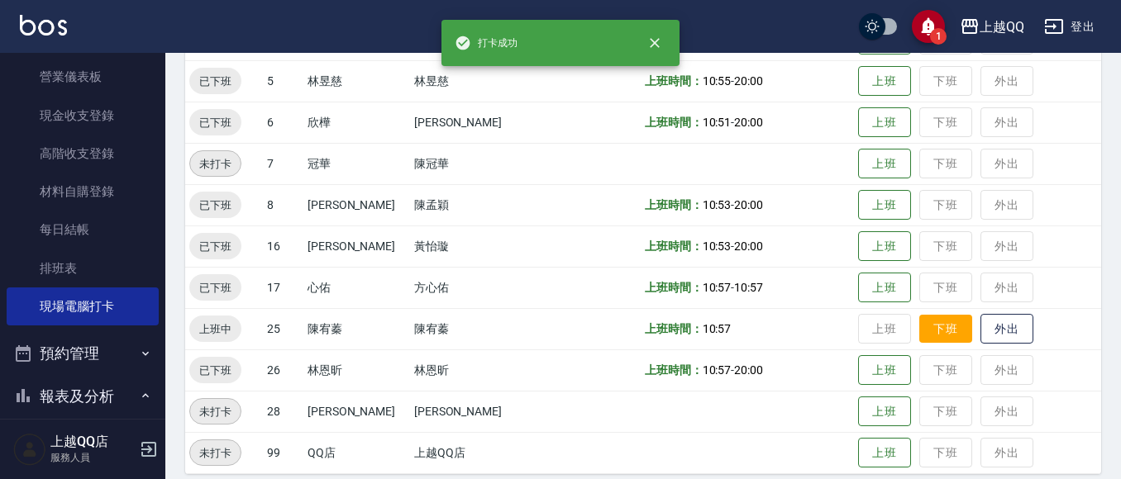
click at [936, 319] on button "下班" at bounding box center [945, 329] width 53 height 29
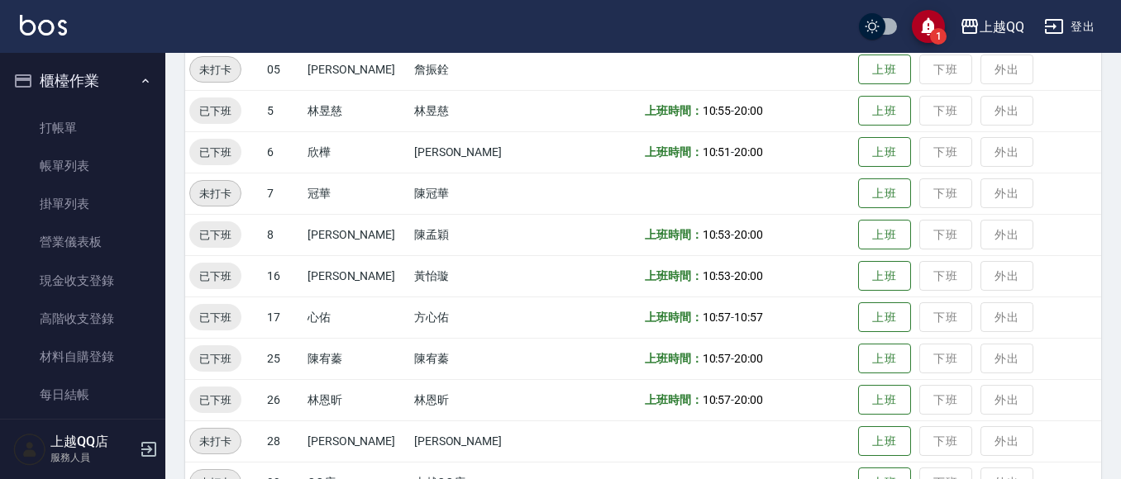
scroll to position [413, 0]
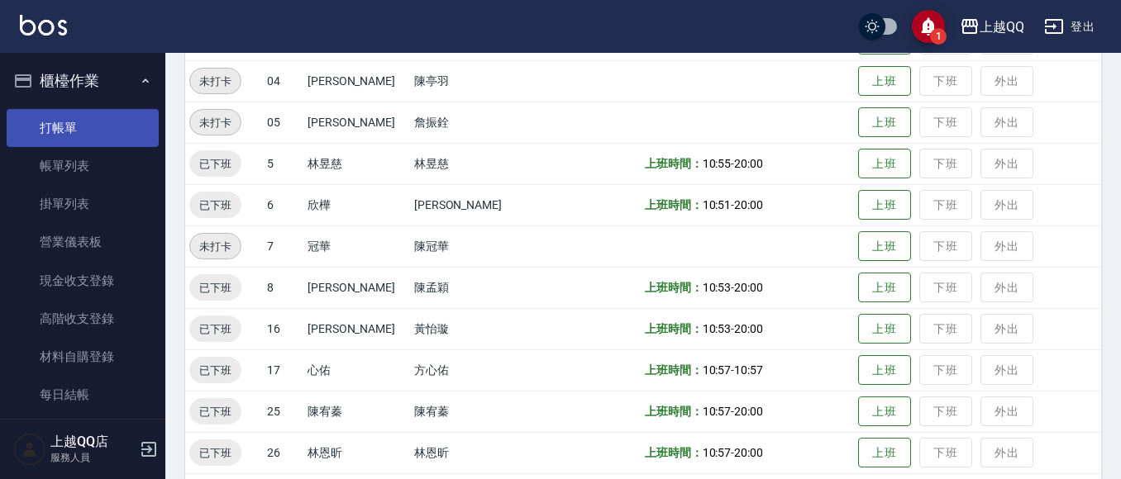
click at [59, 122] on link "打帳單" at bounding box center [83, 128] width 152 height 38
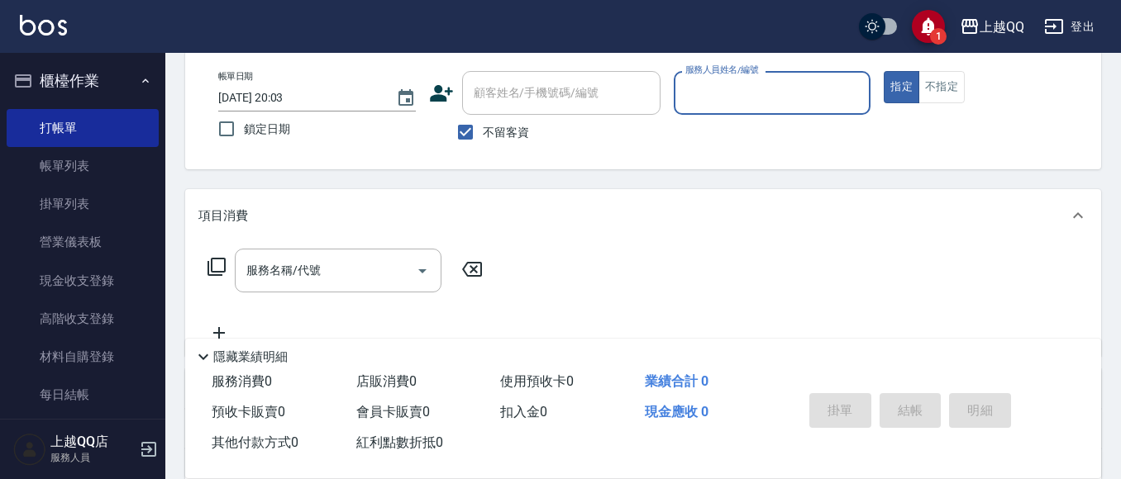
scroll to position [83, 0]
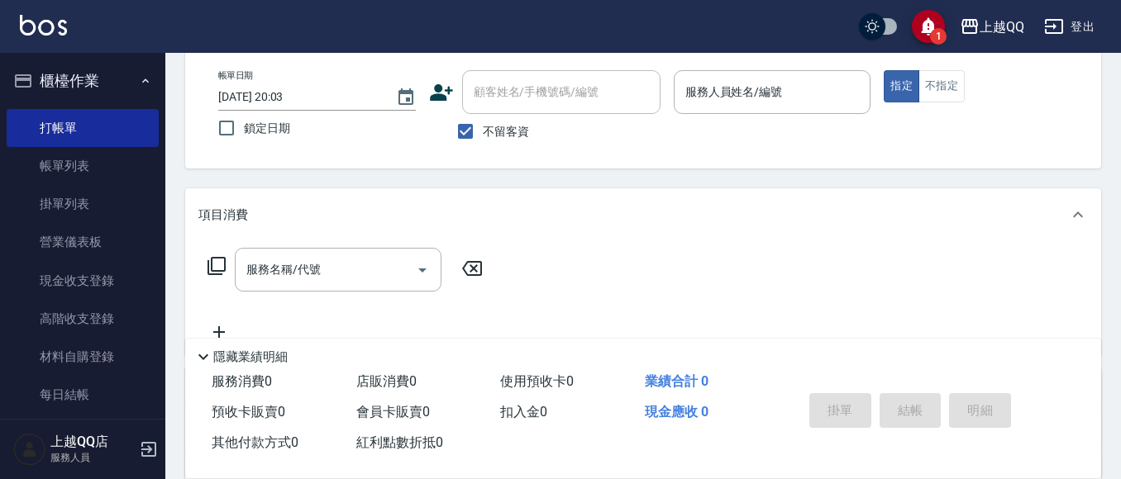
click at [499, 130] on span "不留客資" at bounding box center [506, 131] width 46 height 17
click at [483, 130] on input "不留客資" at bounding box center [465, 131] width 35 height 35
checkbox input "false"
drag, startPoint x: 500, startPoint y: 98, endPoint x: 508, endPoint y: 92, distance: 10.6
click at [503, 97] on input "顧客姓名/手機號碼/編號" at bounding box center [549, 92] width 159 height 29
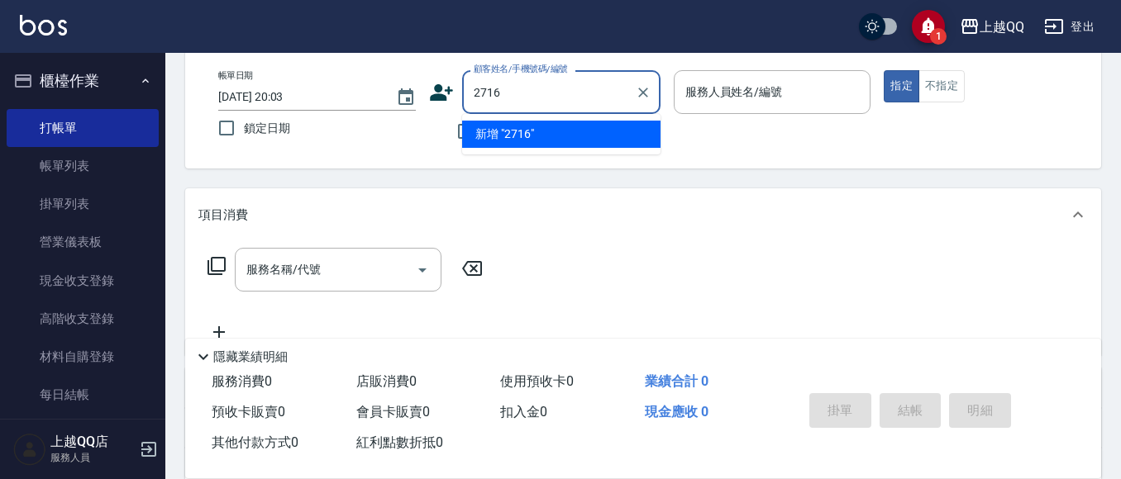
type input "2716"
click at [884, 70] on button "指定" at bounding box center [902, 86] width 36 height 32
type button "true"
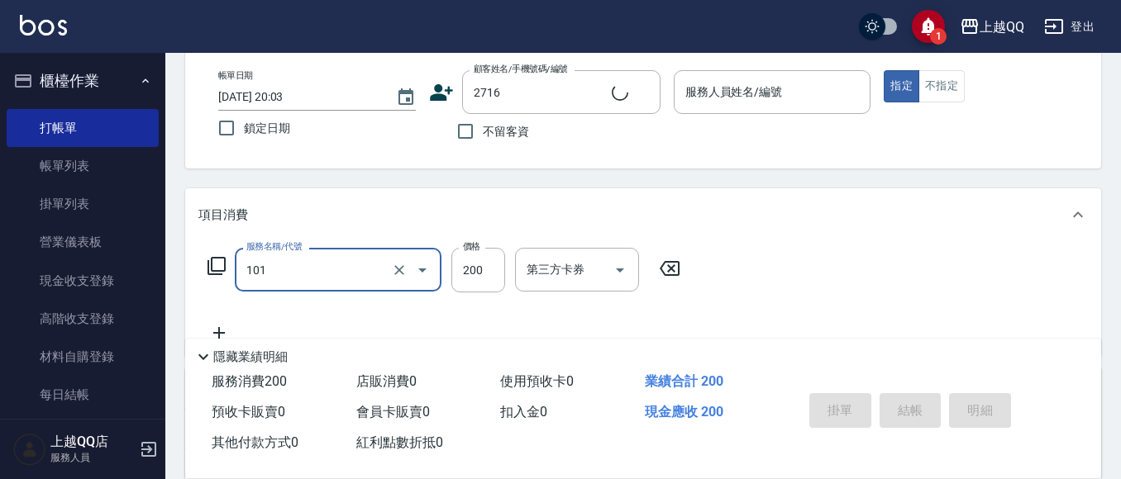
type input "101"
type input "[PERSON_NAME]/0983612960/2716"
type input "洗髮(101)"
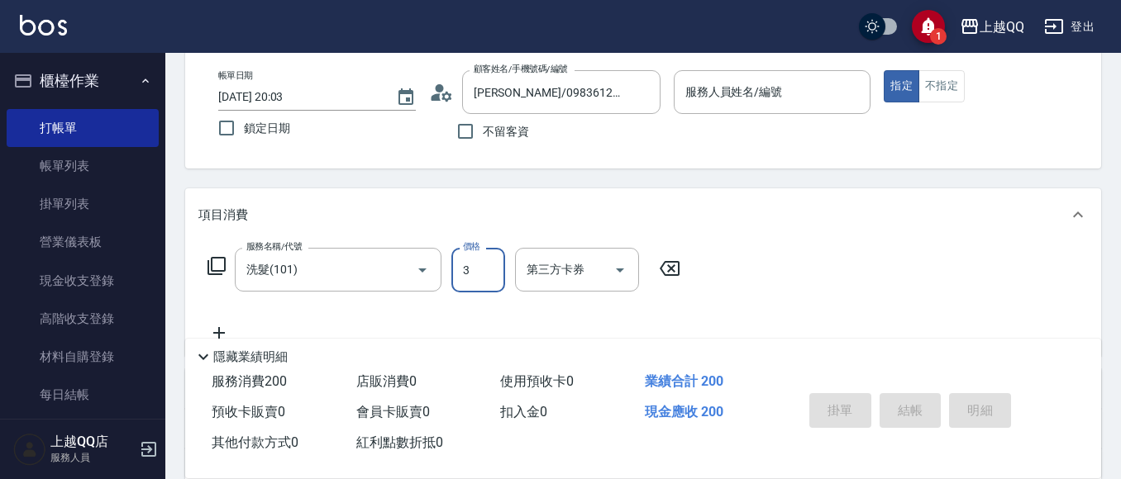
type input "33"
type input "欣樺-6"
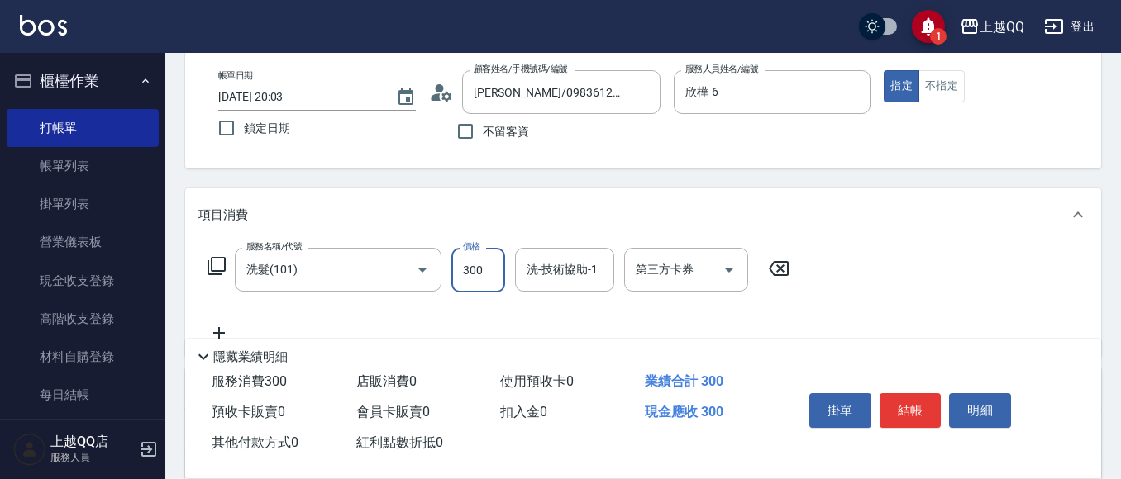
type input "300"
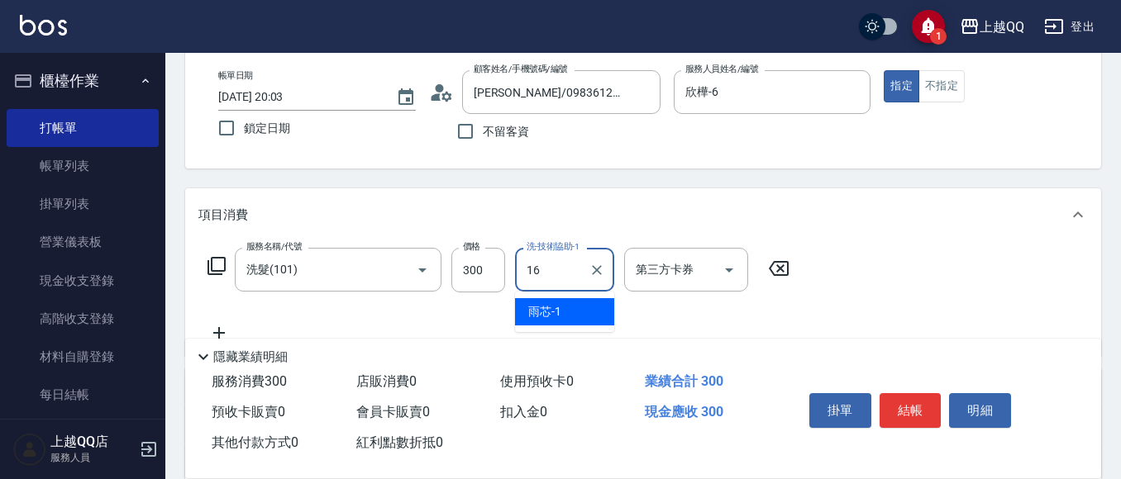
type input "[PERSON_NAME]-16"
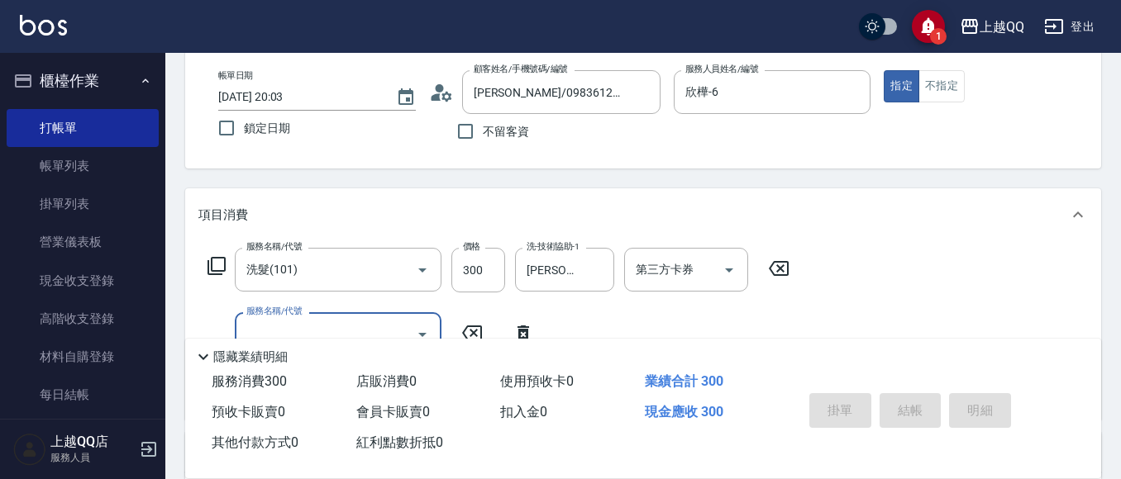
type input "[DATE] 20:04"
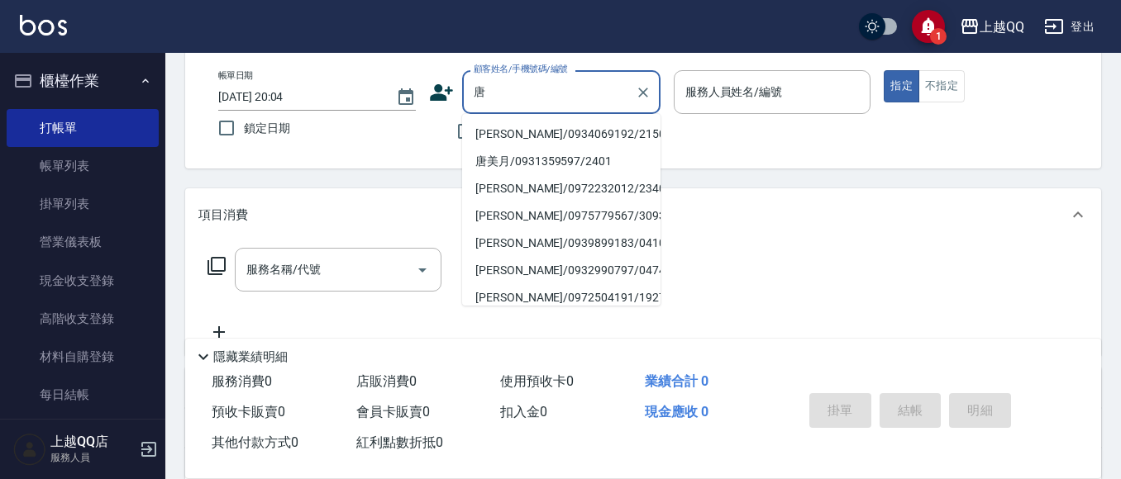
click at [559, 132] on li "[PERSON_NAME]/0934069192/2150" at bounding box center [561, 134] width 198 height 27
type input "[PERSON_NAME]/0934069192/2150"
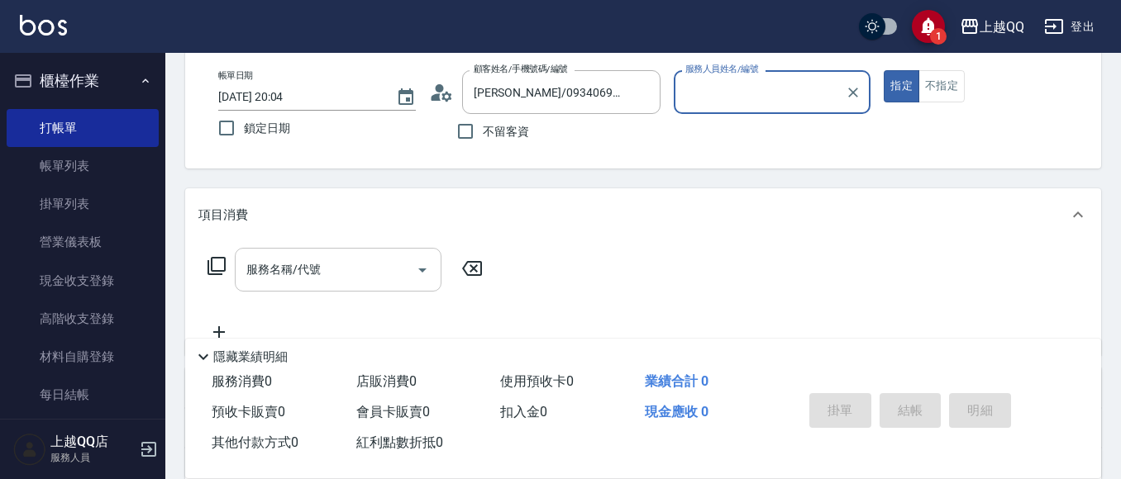
type input "欣樺-6"
click at [346, 277] on input "服務名稱/代號" at bounding box center [325, 269] width 167 height 29
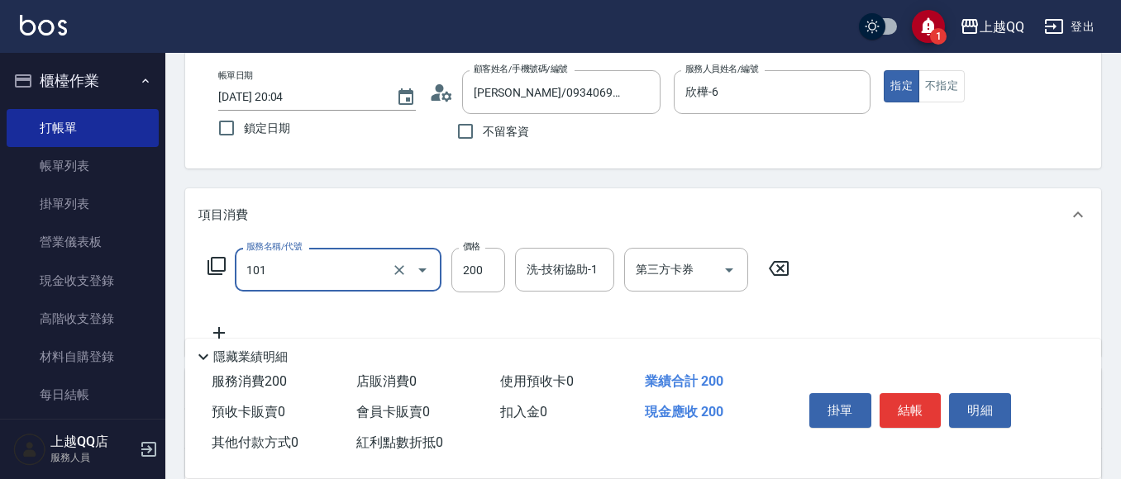
type input "洗髮(101)"
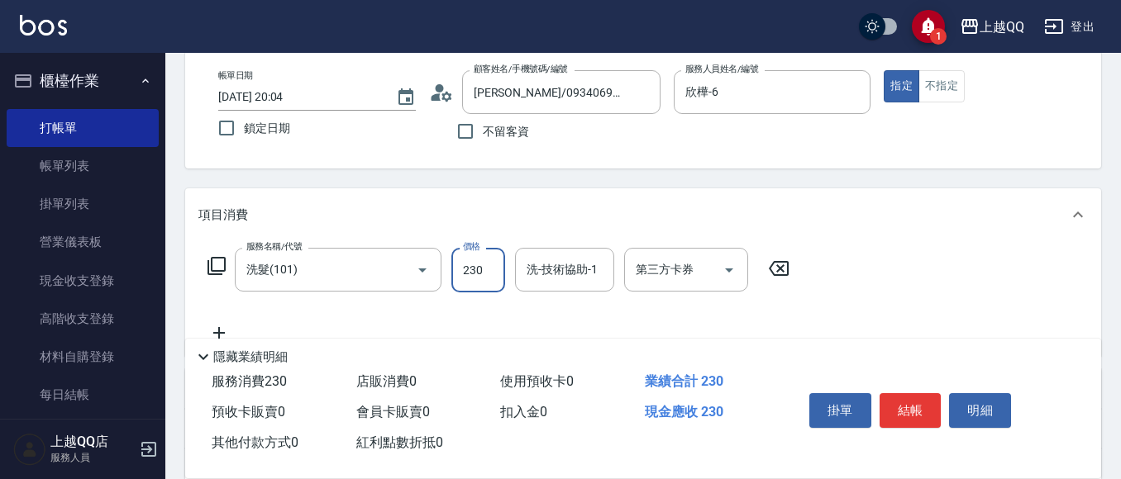
type input "230"
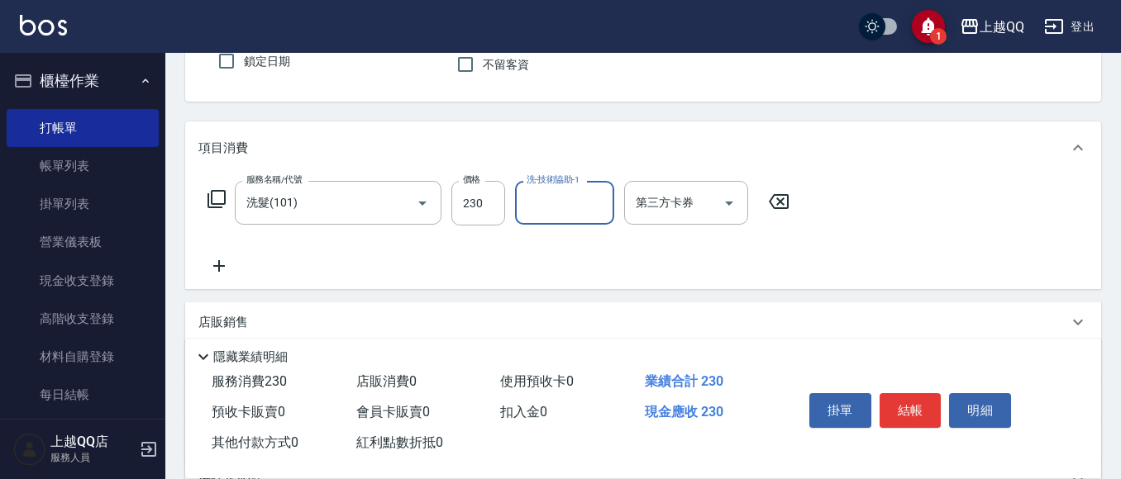
scroll to position [248, 0]
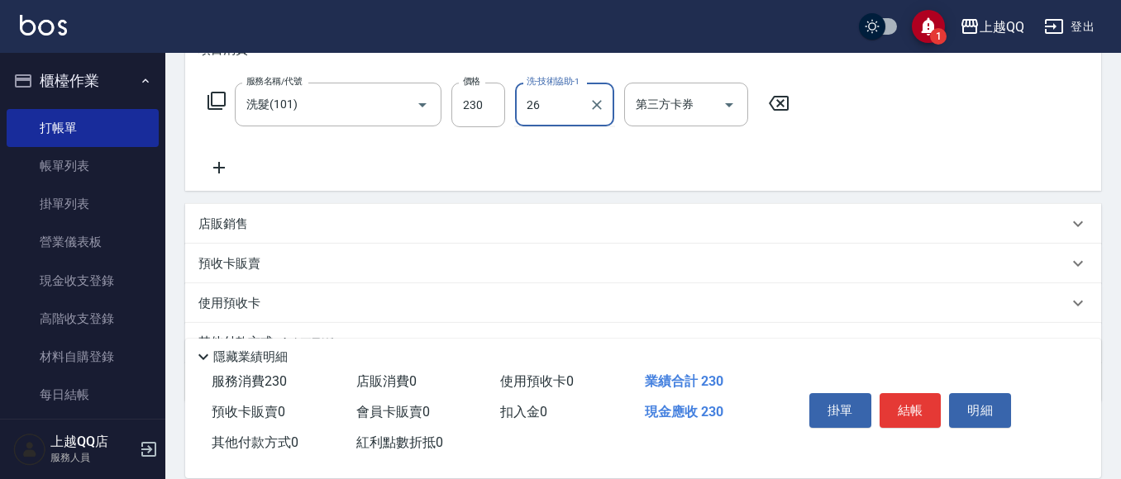
type input "林恩昕-26"
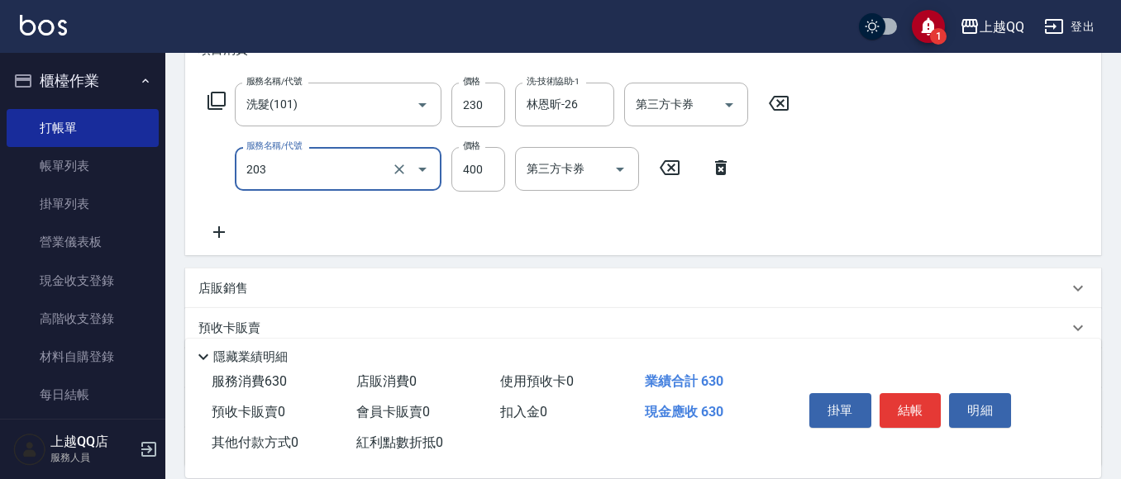
type input "指定單剪(203)"
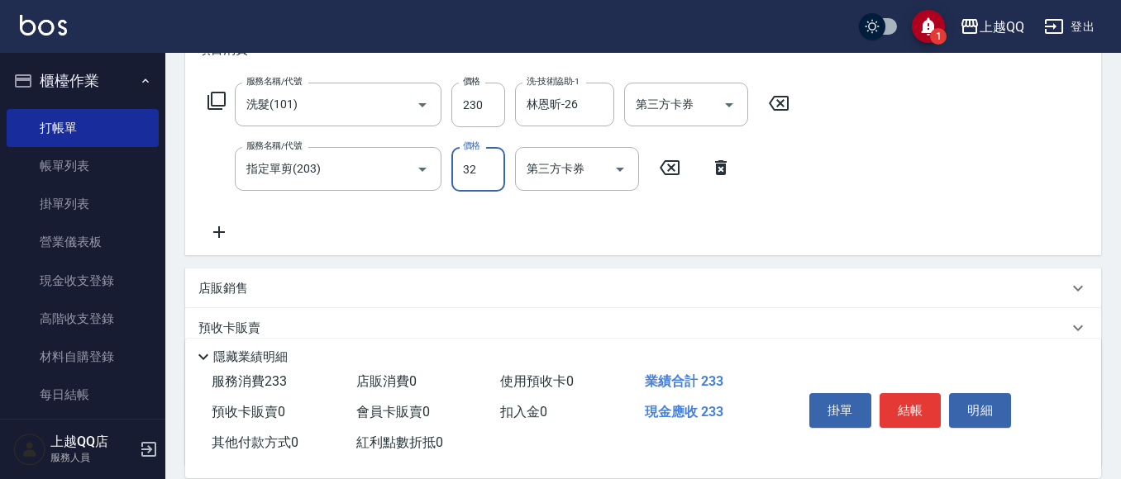
type input "320"
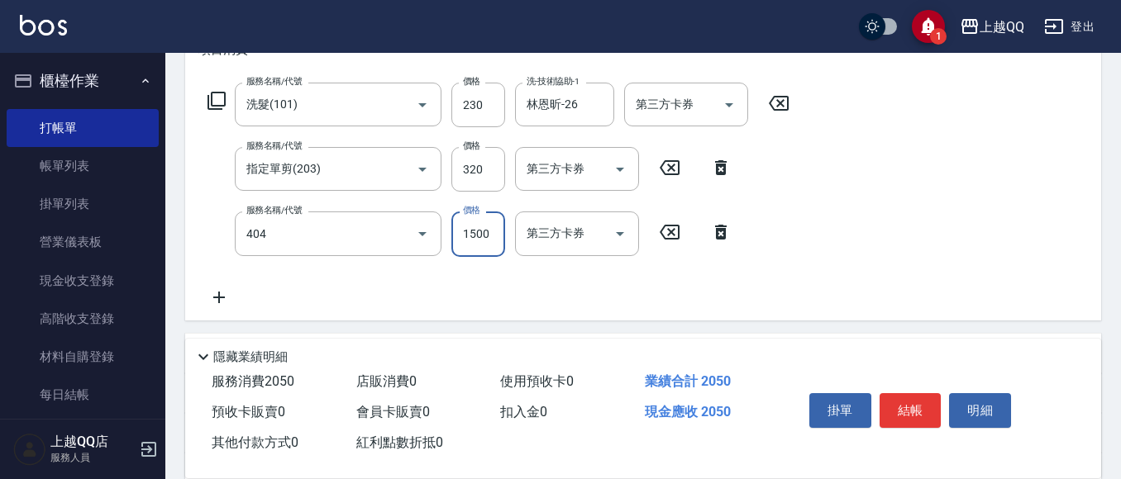
type input "設計染髮(404)"
type input "1099"
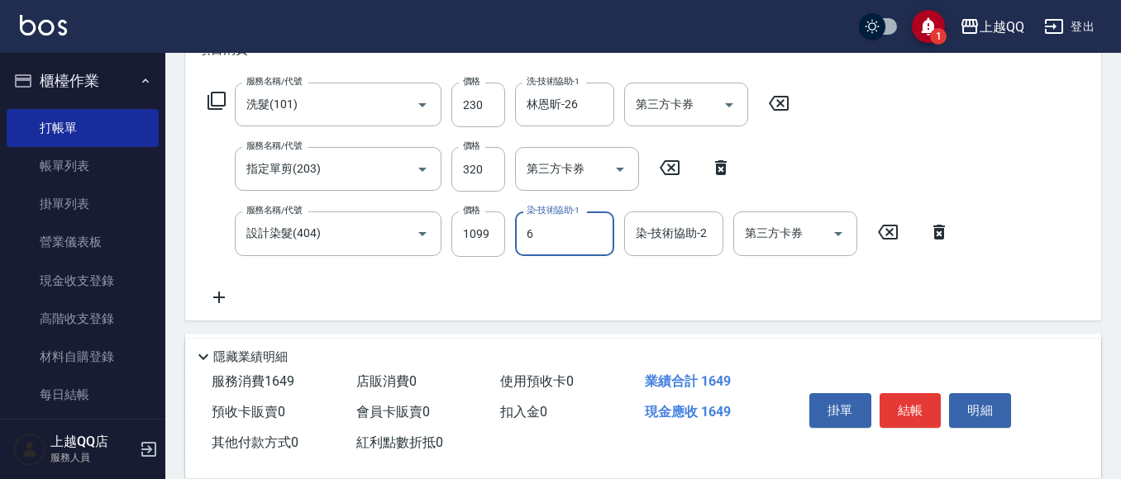
type input "欣樺-6"
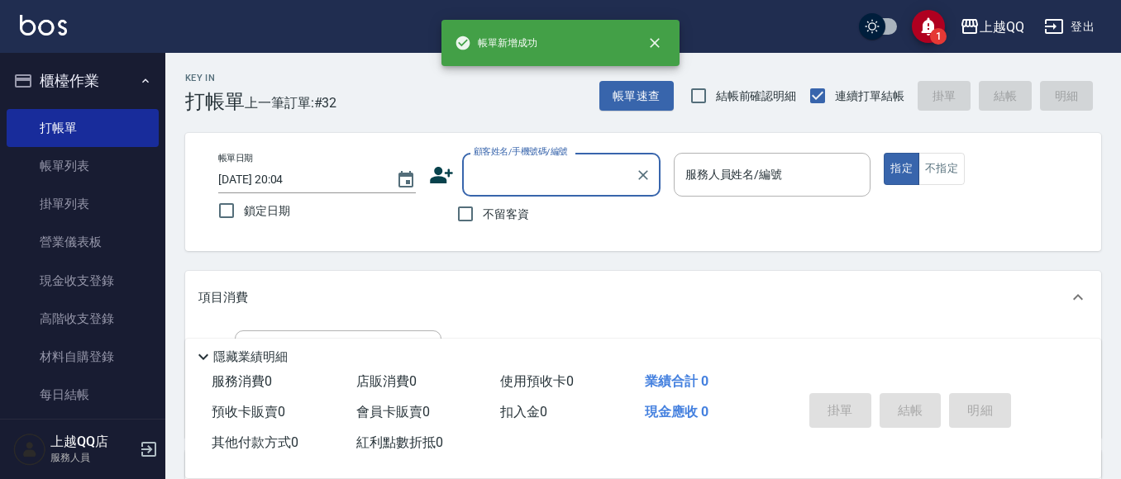
scroll to position [83, 0]
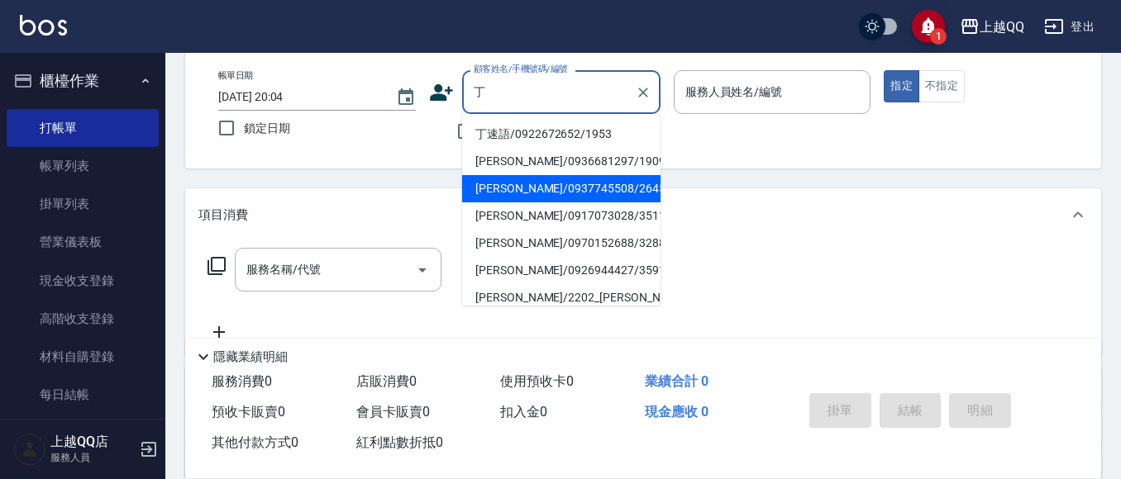
drag, startPoint x: 525, startPoint y: 187, endPoint x: 479, endPoint y: 210, distance: 51.0
click at [525, 187] on li "[PERSON_NAME]/0937745508/2645" at bounding box center [561, 188] width 198 height 27
type input "[PERSON_NAME]/0937745508/2645"
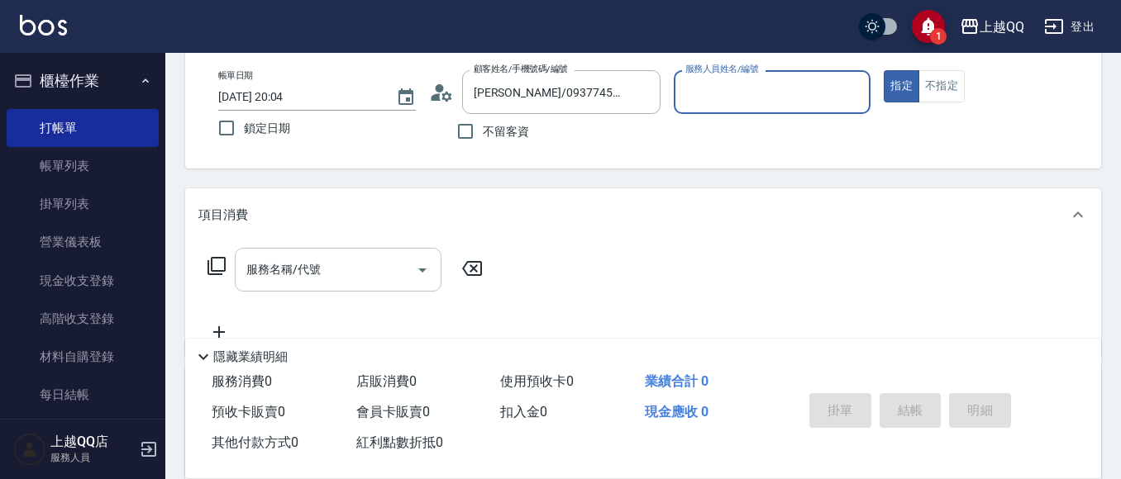
type input "欣樺-6"
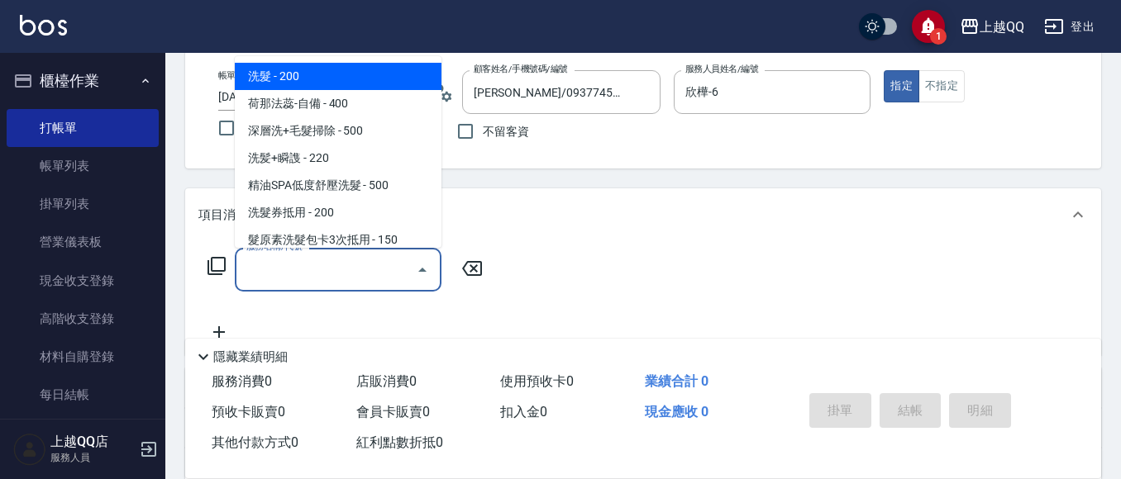
click at [384, 276] on input "服務名稱/代號" at bounding box center [325, 269] width 167 height 29
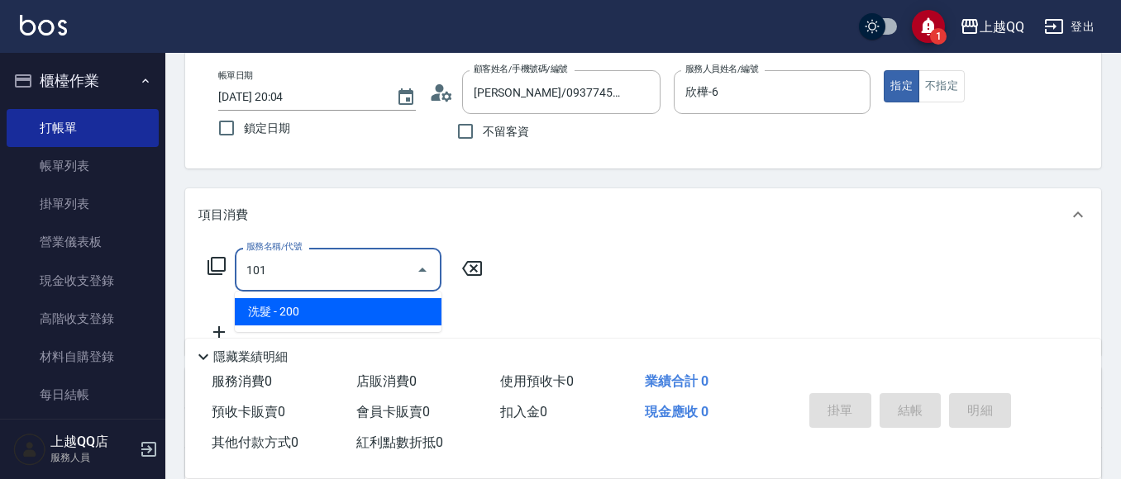
type input "洗髮(101)"
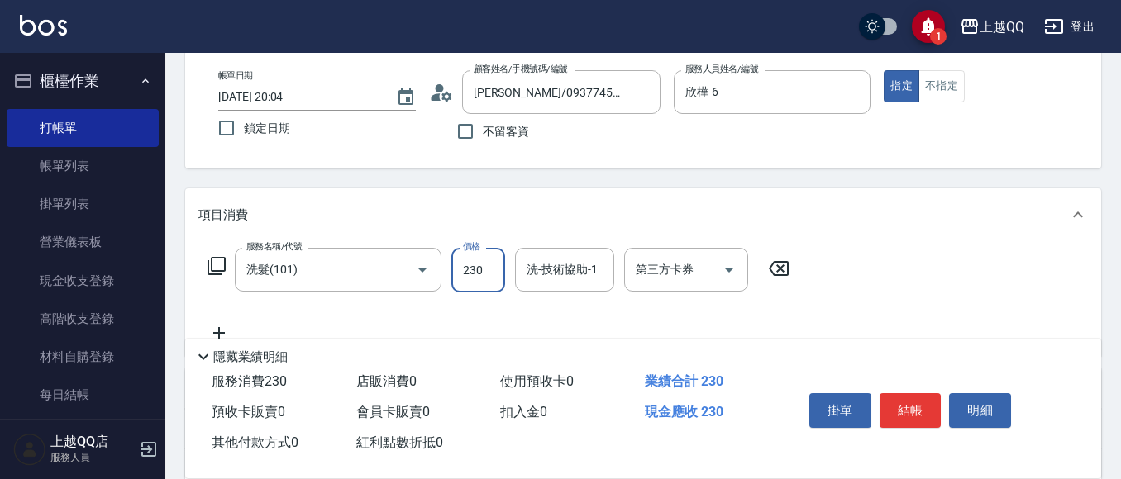
type input "230"
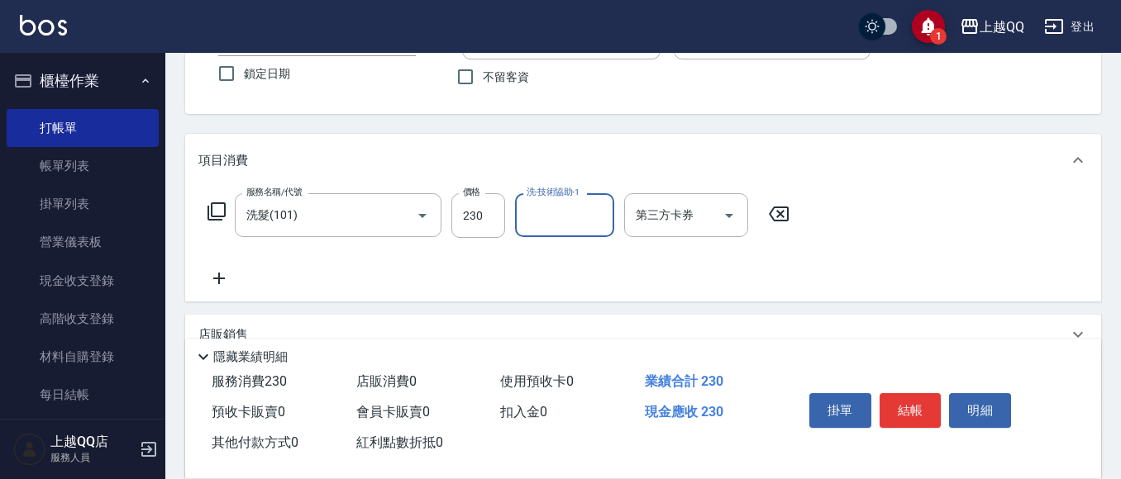
scroll to position [165, 0]
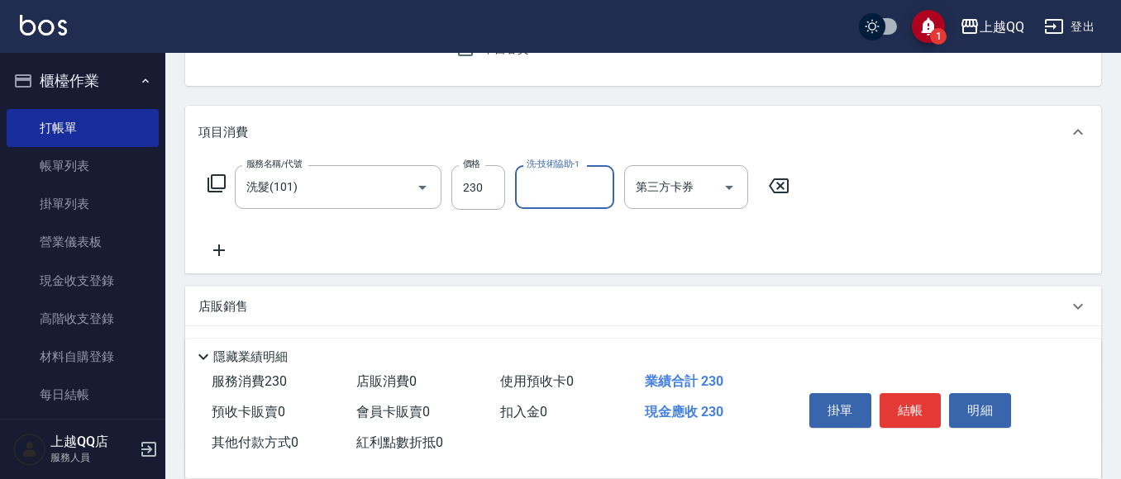
type input "2"
type input "[PERSON_NAME]-16"
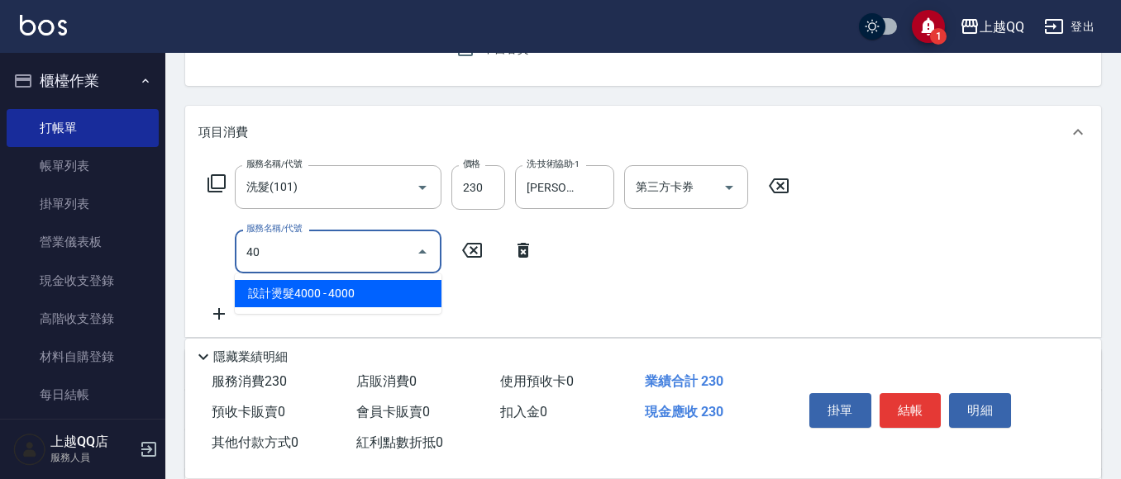
type input "4"
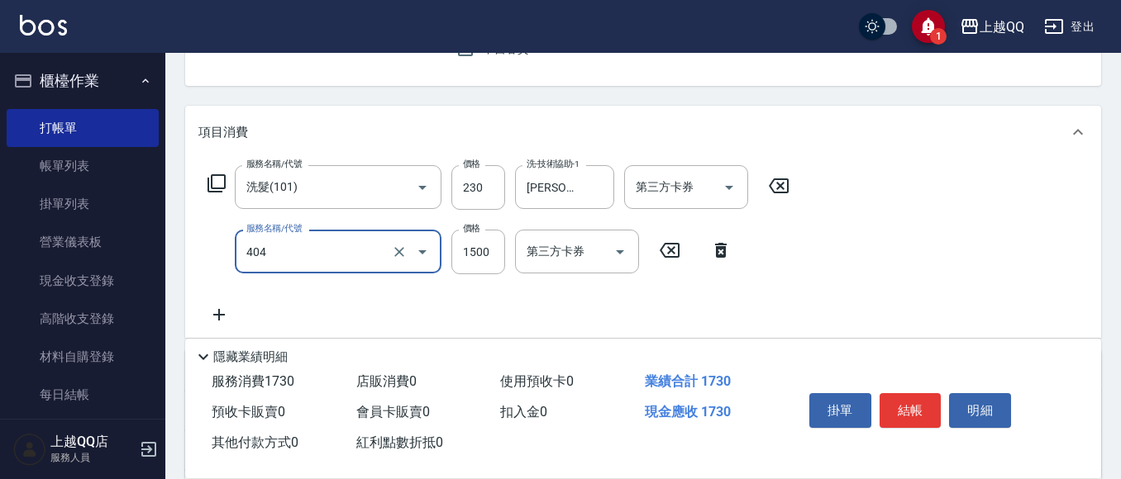
type input "設計染髮(404)"
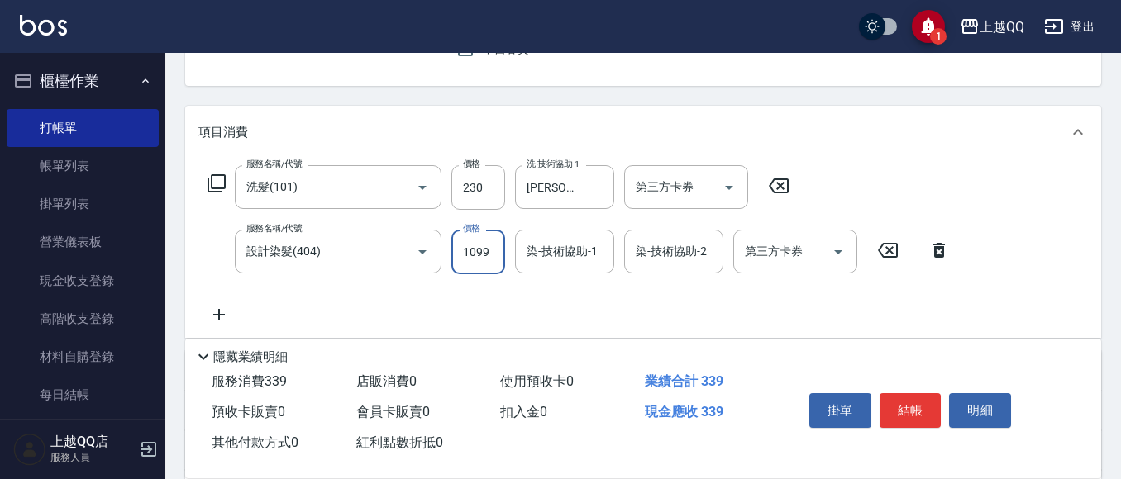
type input "1099"
type input "欣樺-6"
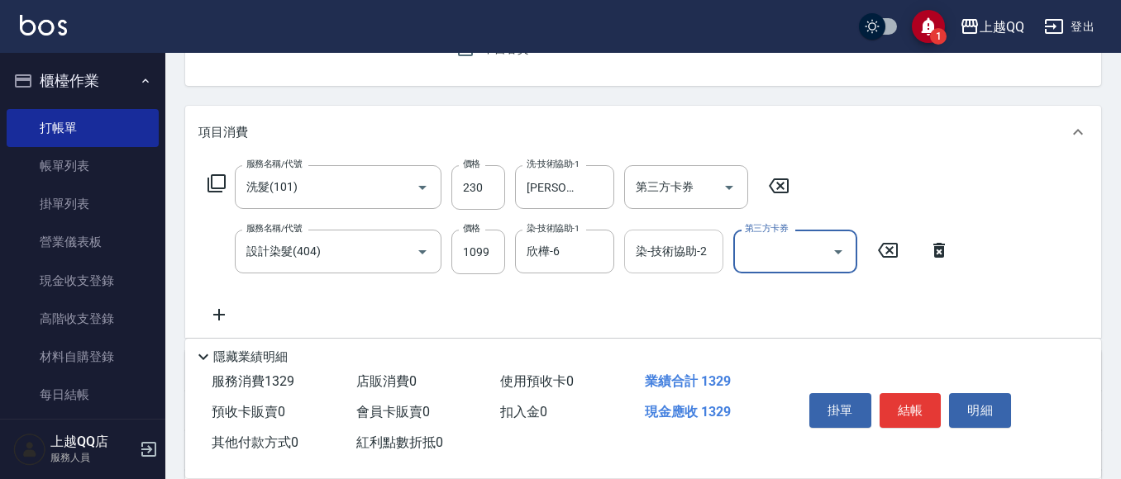
scroll to position [248, 0]
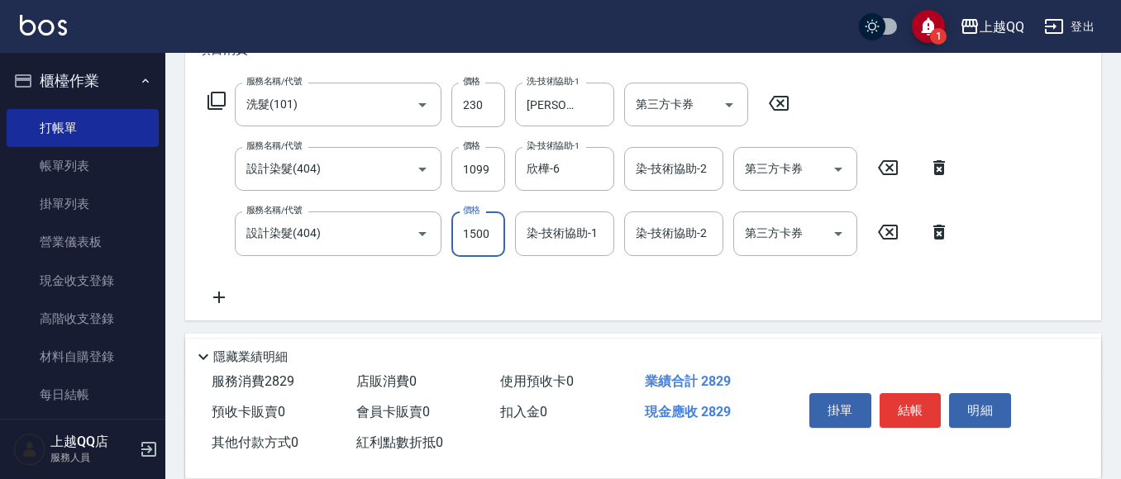
drag, startPoint x: 405, startPoint y: 229, endPoint x: 534, endPoint y: 10, distance: 254.2
click at [405, 228] on icon "Clear" at bounding box center [399, 234] width 17 height 17
type input "設計染髮(404)"
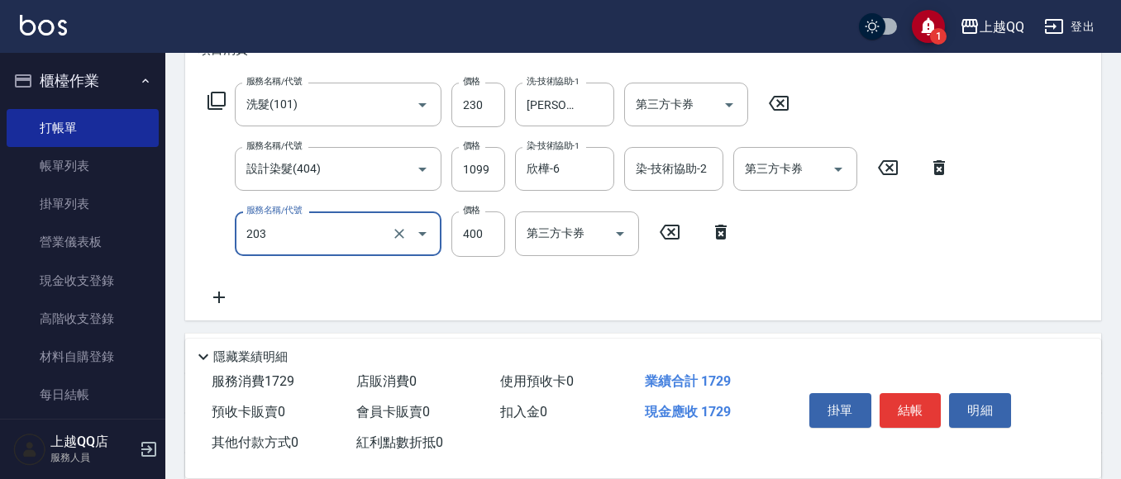
type input "指定單剪(203)"
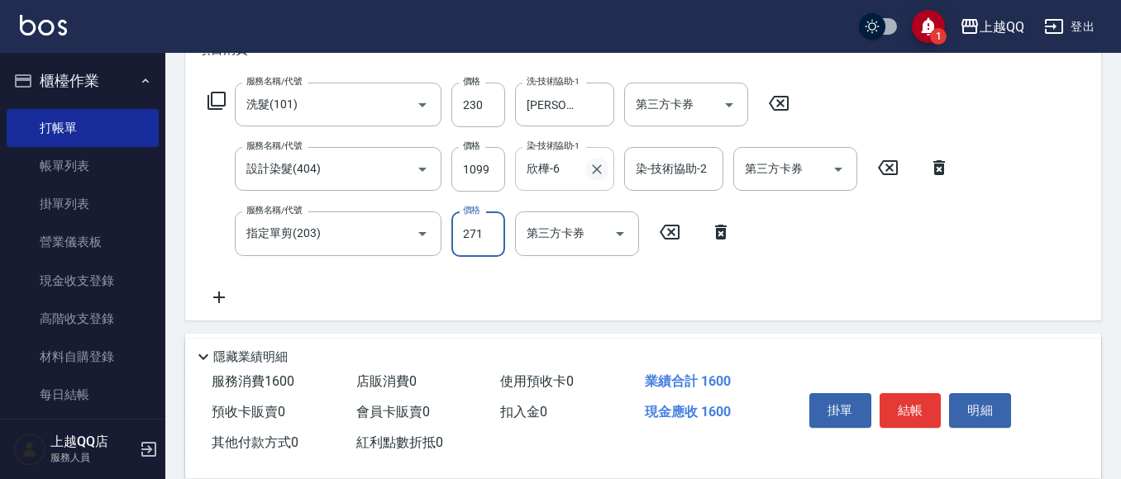
type input "271"
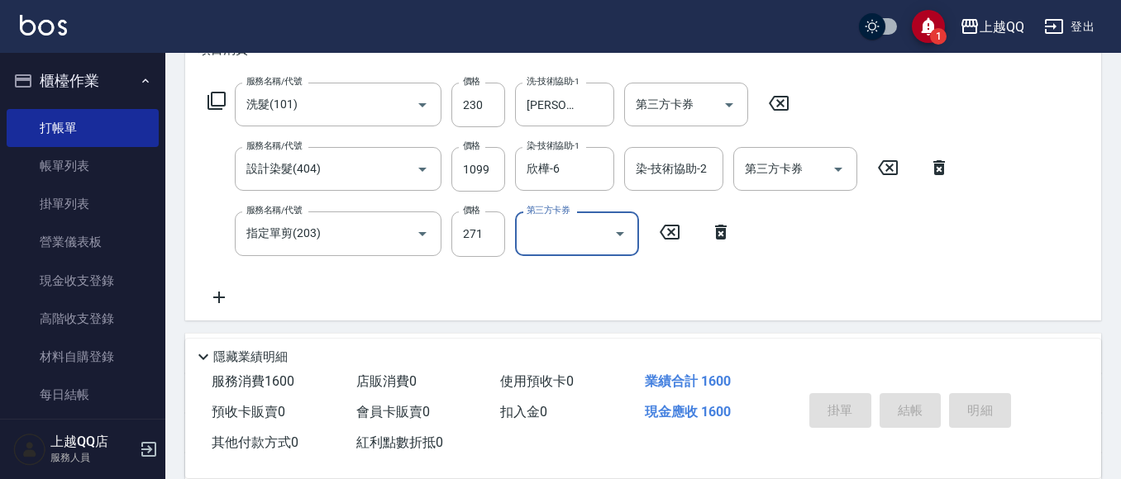
type input "[DATE] 20:05"
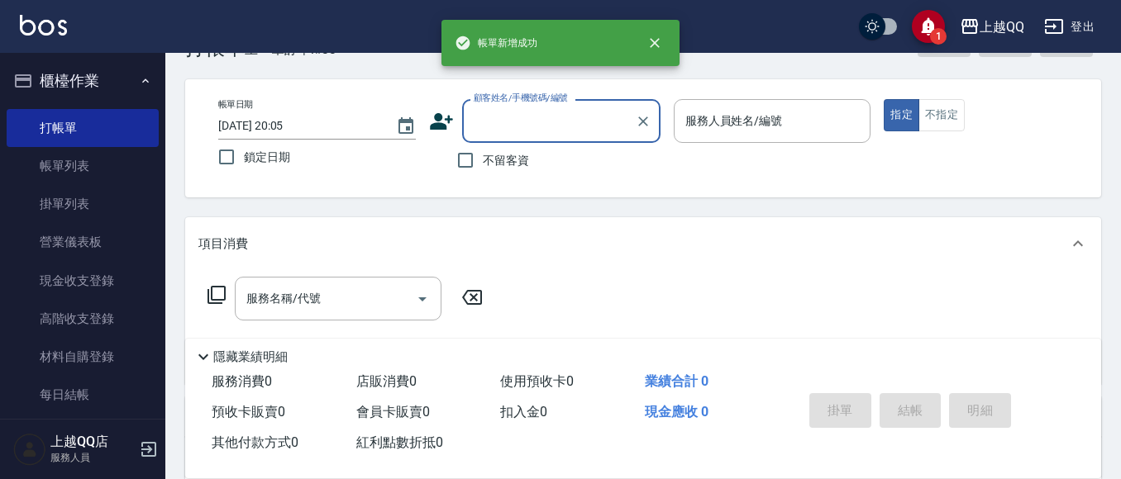
scroll to position [83, 0]
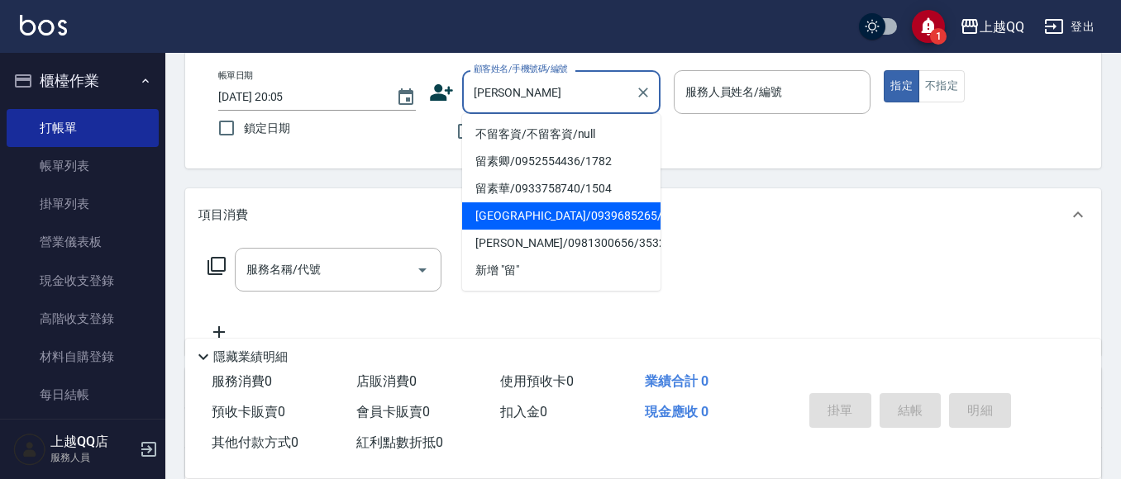
click at [523, 214] on li "[GEOGRAPHIC_DATA]/0939685265/2649" at bounding box center [561, 216] width 198 height 27
type input "[GEOGRAPHIC_DATA]/0939685265/2649"
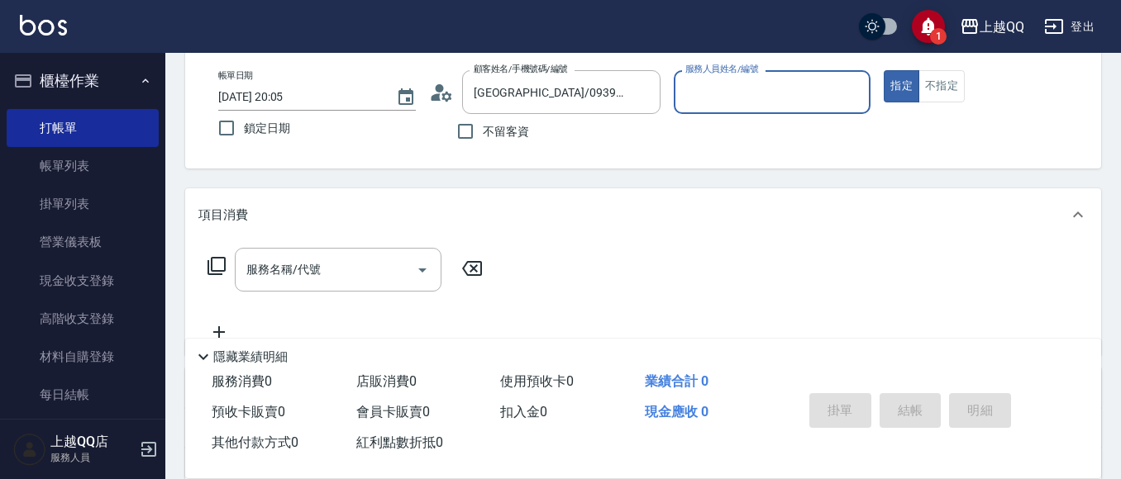
type input "欣樺-6"
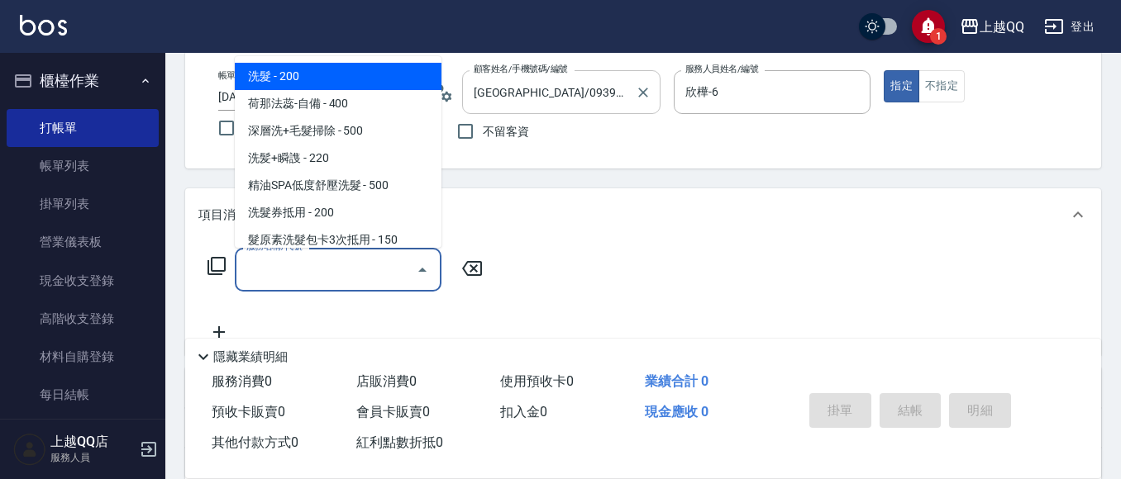
drag, startPoint x: 348, startPoint y: 265, endPoint x: 518, endPoint y: 104, distance: 233.9
click at [348, 264] on input "服務名稱/代號" at bounding box center [325, 269] width 167 height 29
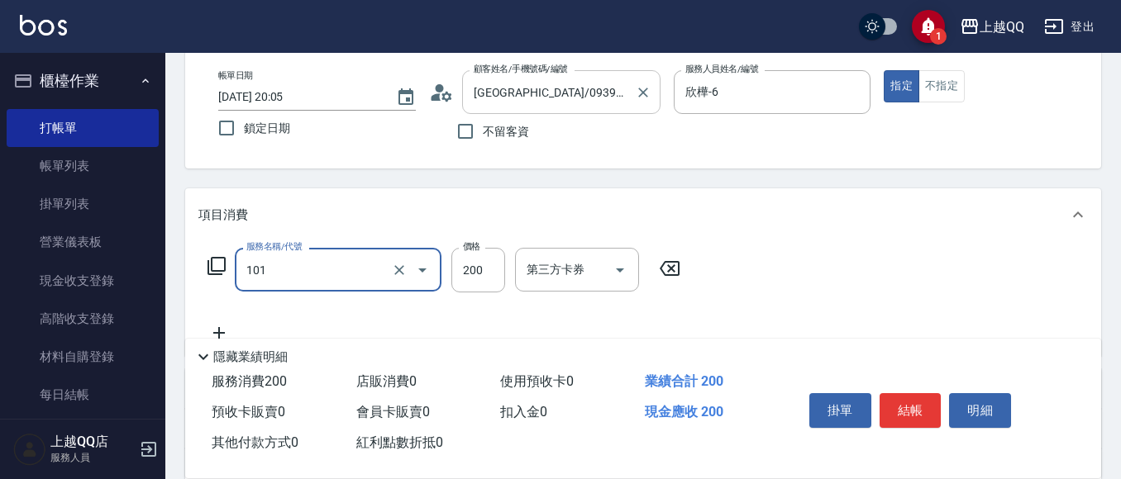
type input "洗髮(101)"
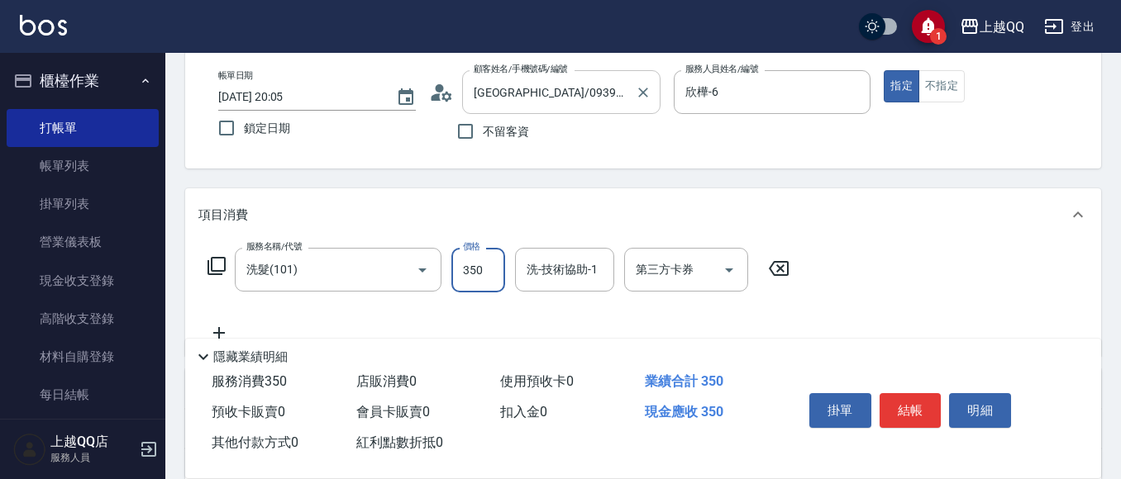
type input "350"
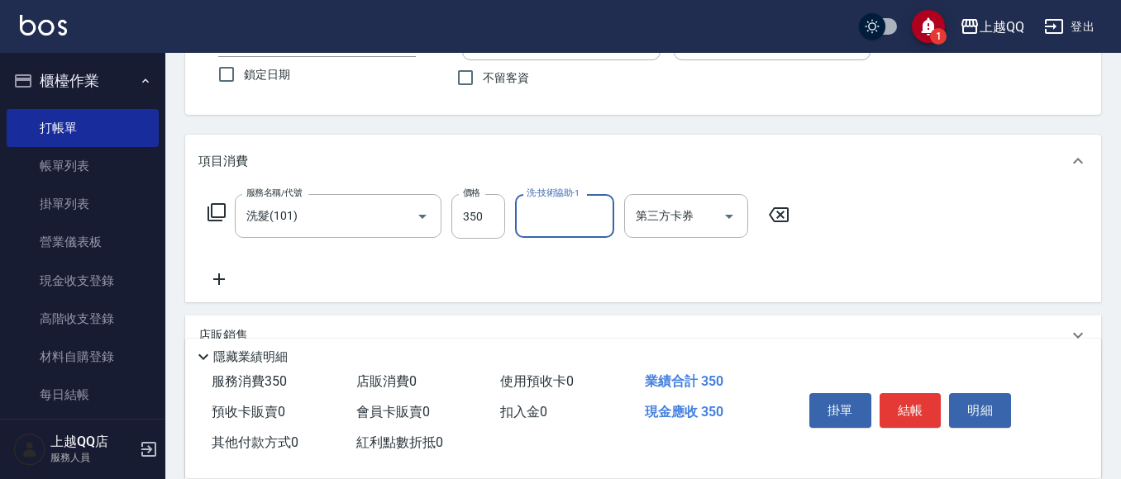
scroll to position [165, 0]
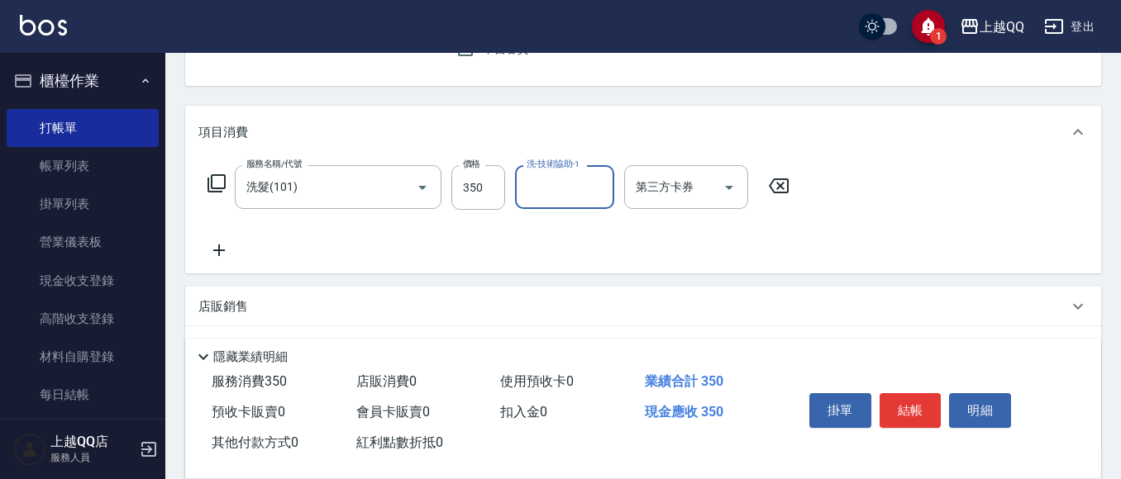
type input "2"
type input "3"
type input "林恩昕-26"
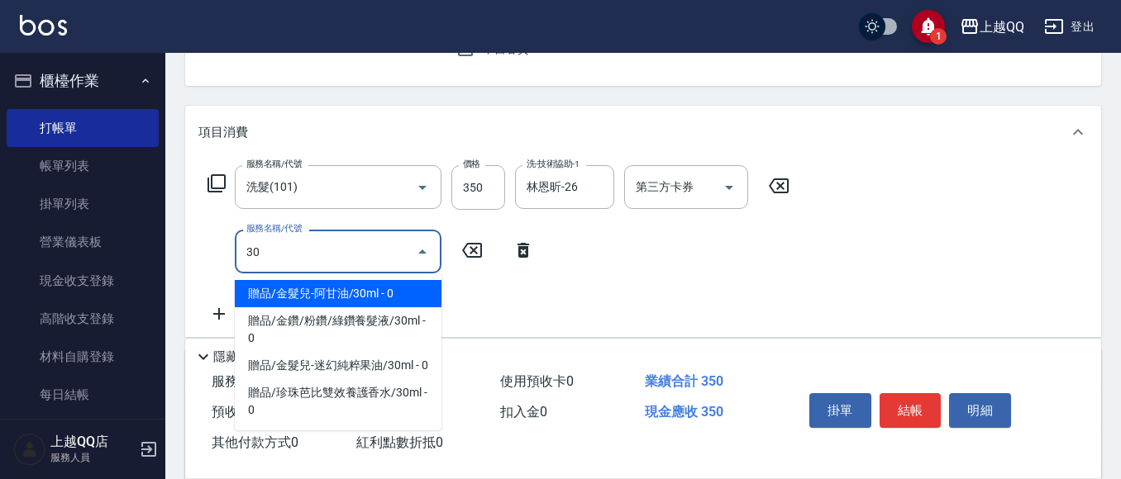
type input "3"
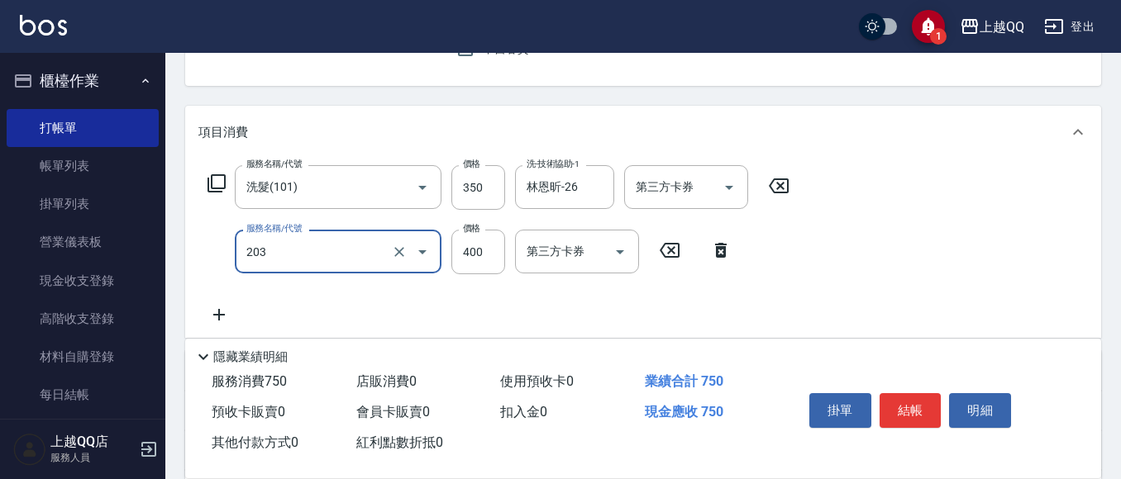
type input "指定單剪(203)"
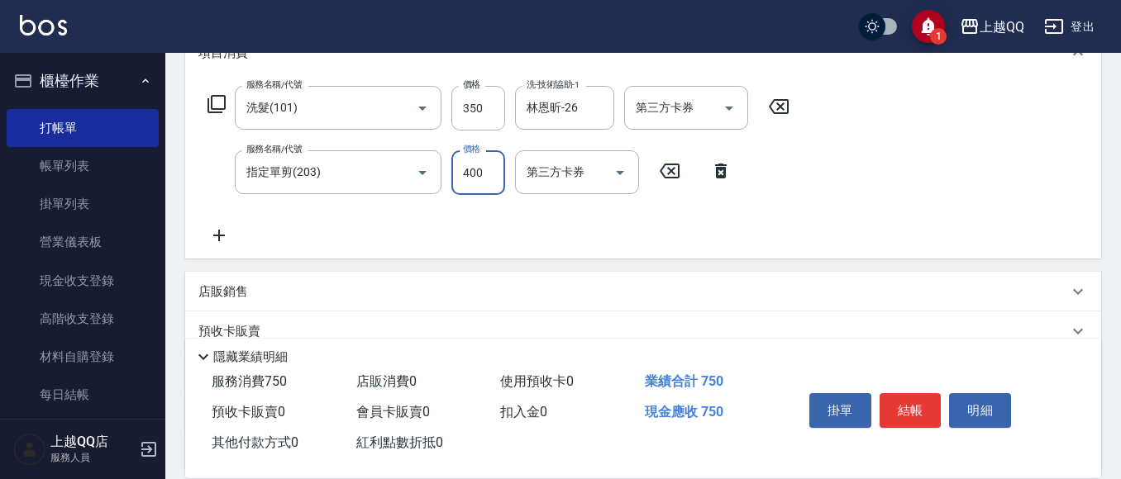
scroll to position [248, 0]
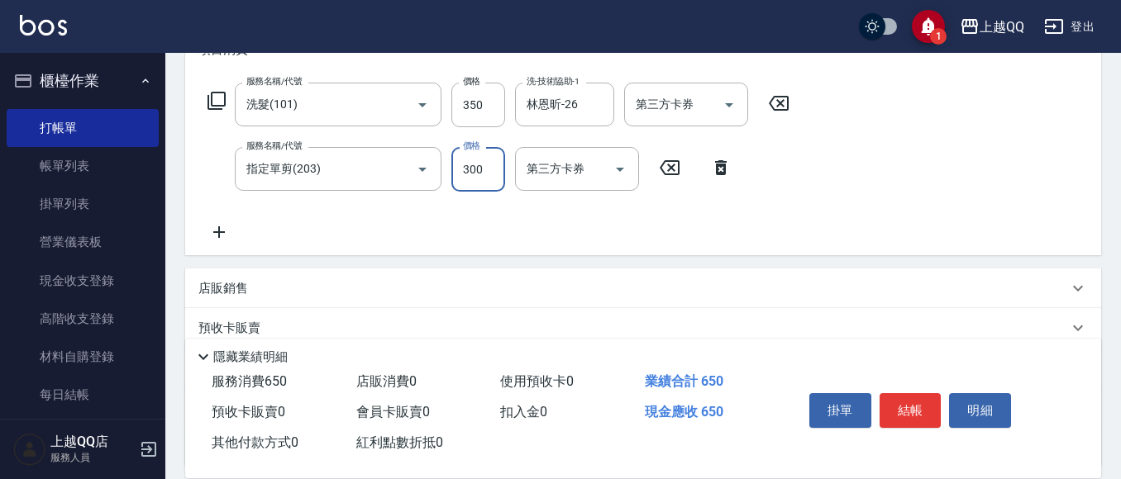
type input "300"
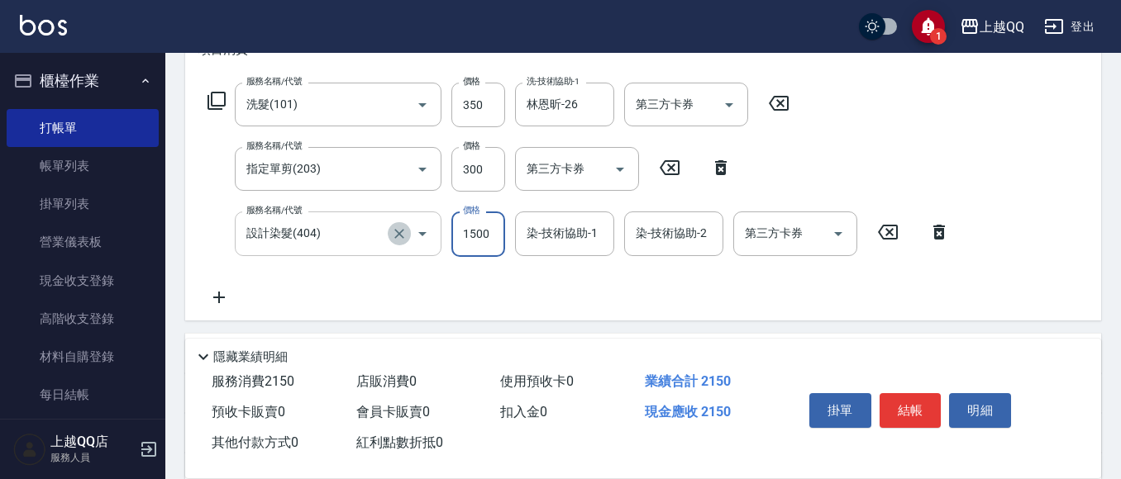
click at [398, 226] on icon "Clear" at bounding box center [399, 234] width 17 height 17
type input "設計染髮(404)"
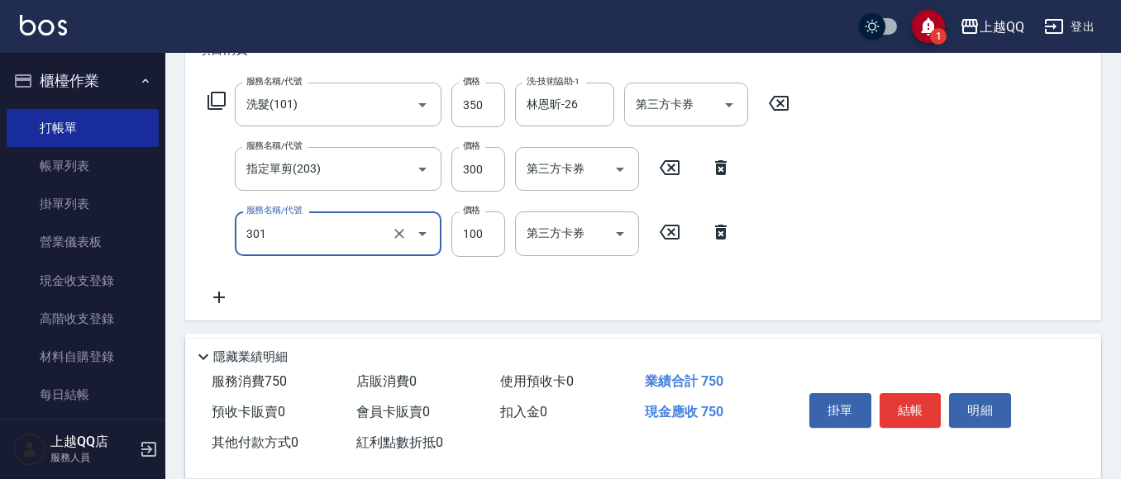
type input "補燙(301)"
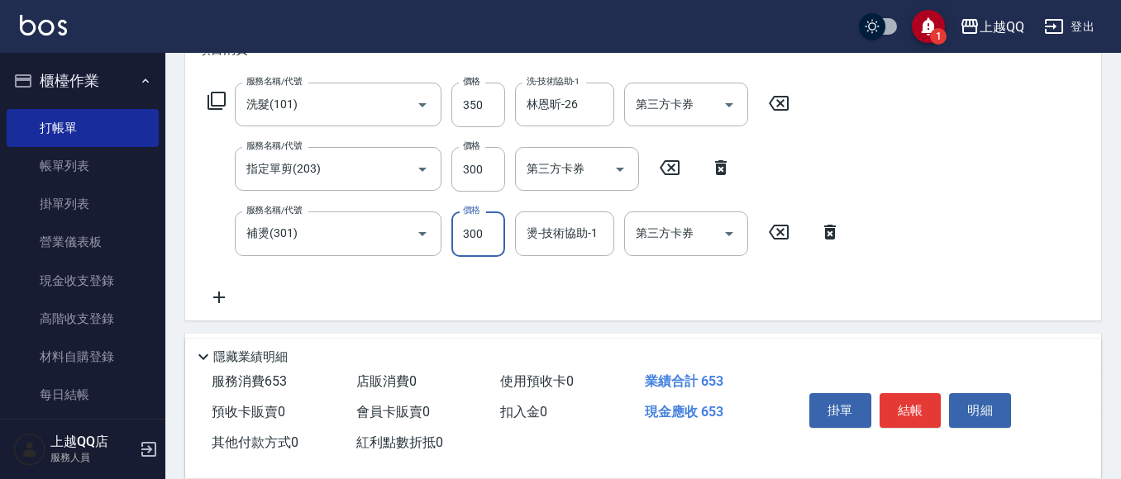
type input "300"
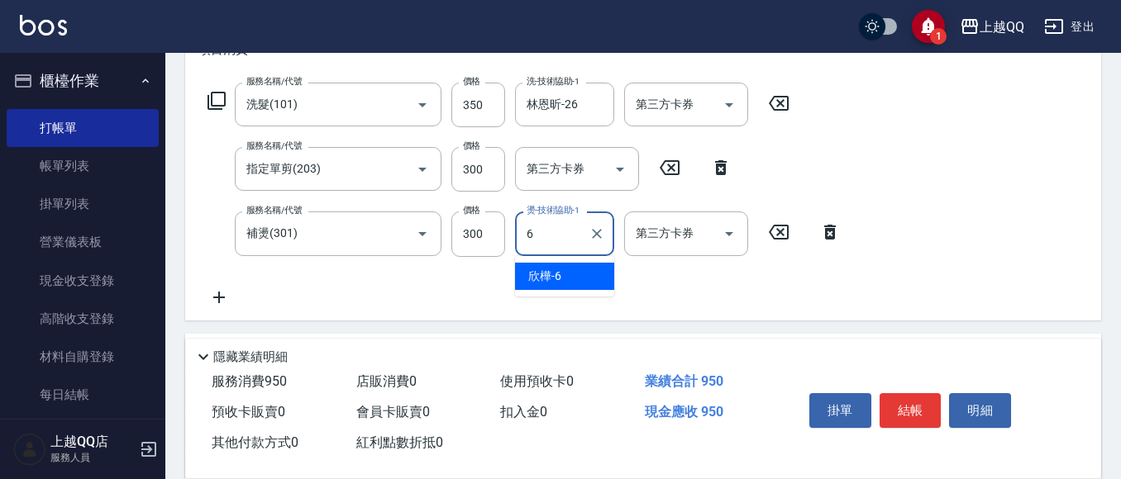
type input "欣樺-6"
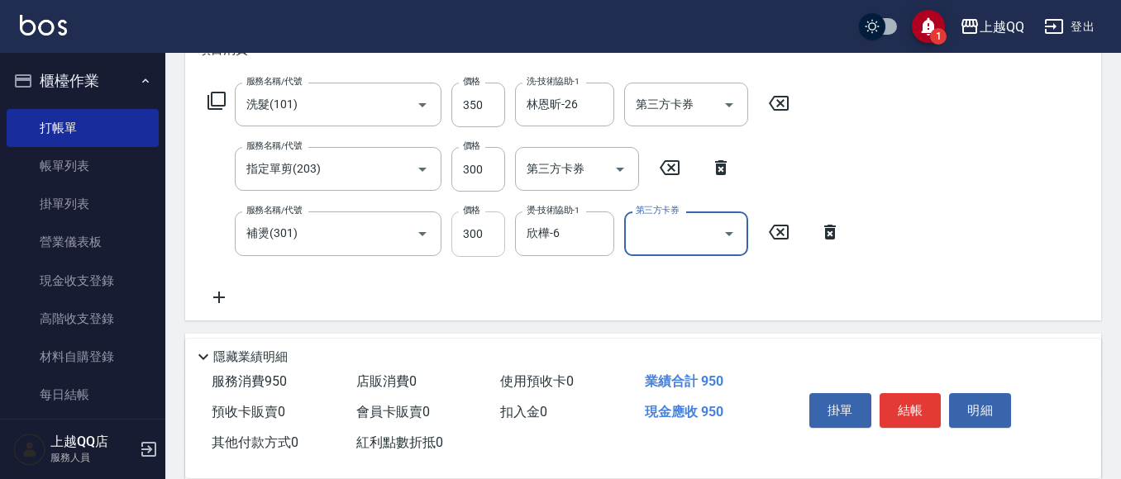
click at [471, 241] on input "300" at bounding box center [478, 234] width 54 height 45
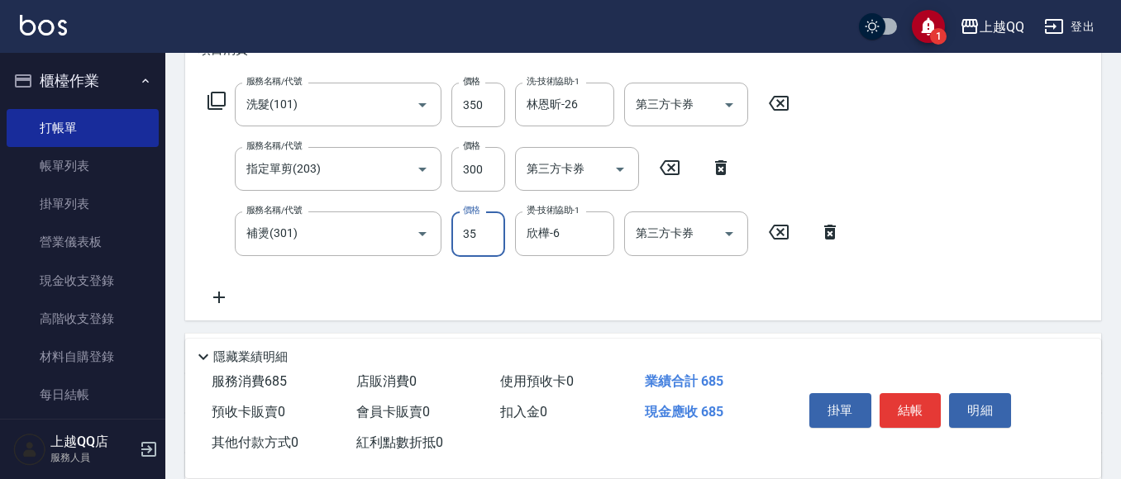
type input "350"
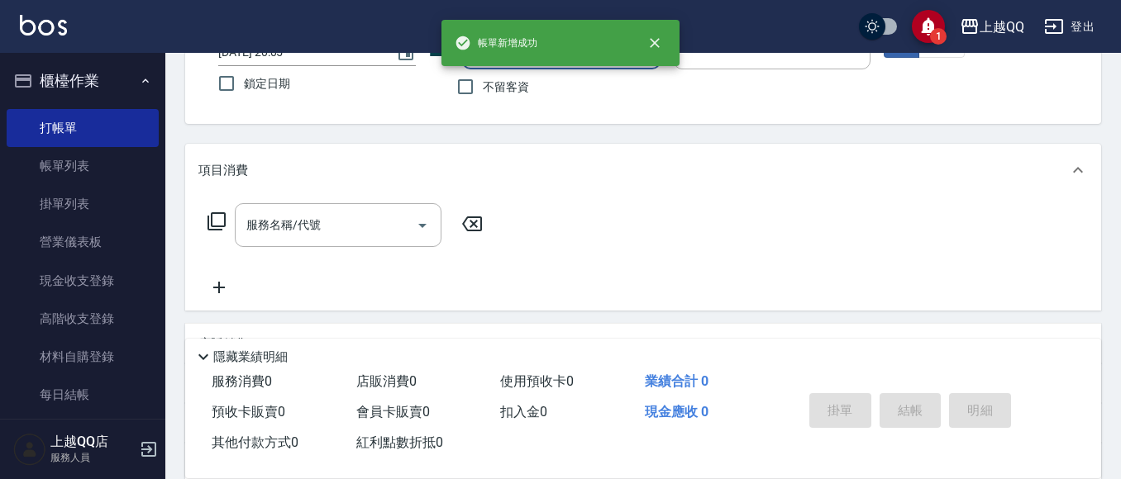
scroll to position [85, 0]
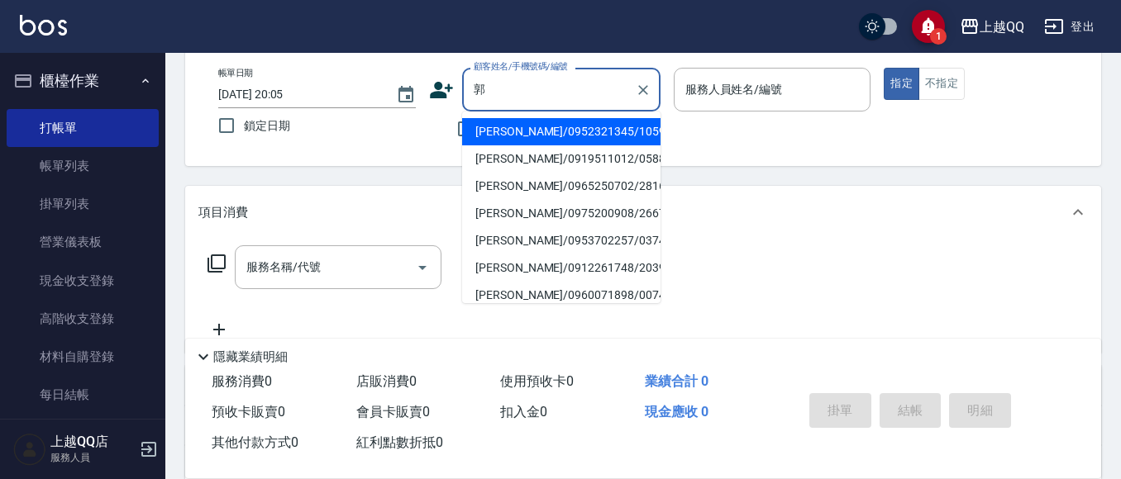
click at [525, 140] on li "[PERSON_NAME]/0952321345/1059" at bounding box center [561, 131] width 198 height 27
type input "[PERSON_NAME]/0952321345/1059"
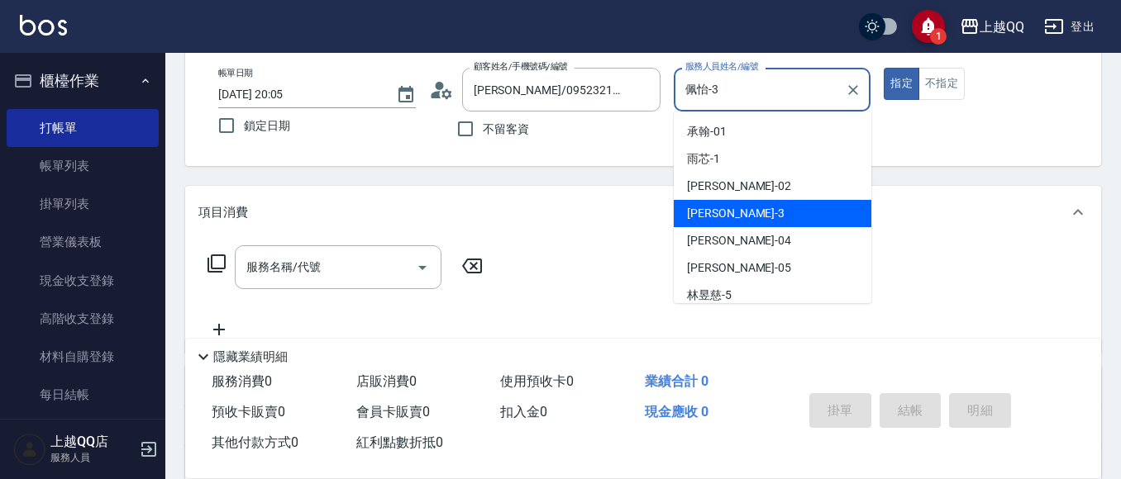
drag, startPoint x: 736, startPoint y: 96, endPoint x: 662, endPoint y: 8, distance: 114.4
click at [627, 94] on div "帳單日期 [DATE] 20:05 鎖定日期 顧客姓名/手機號碼/編號 [PERSON_NAME]/0952321345/1059 顧客姓名/手機號碼/編號 …" at bounding box center [643, 107] width 876 height 79
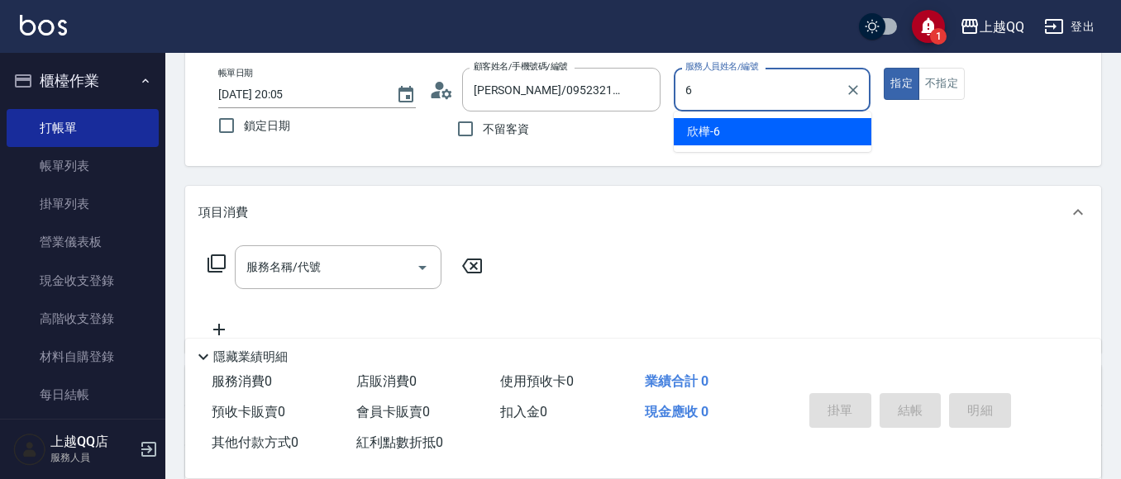
type input "欣樺-6"
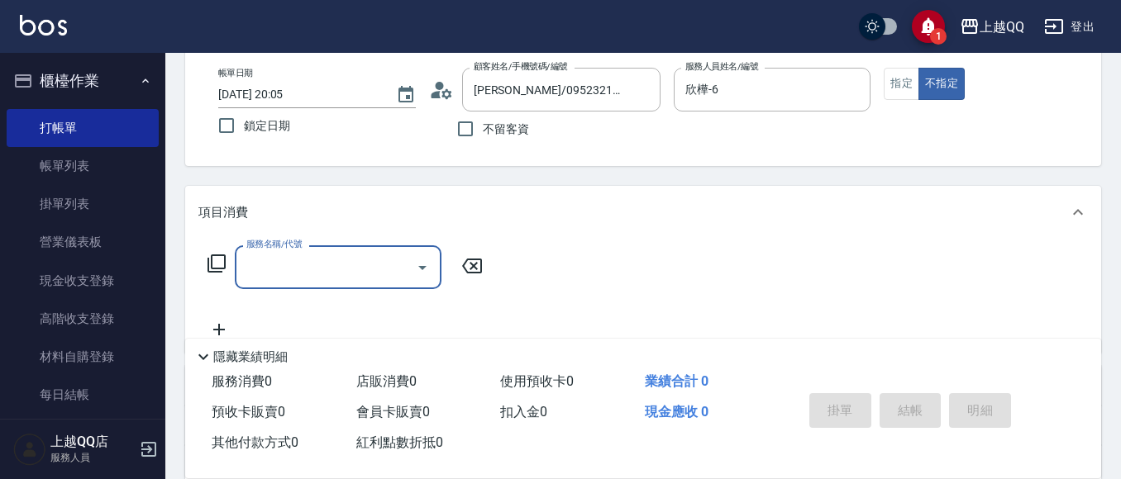
type input "1"
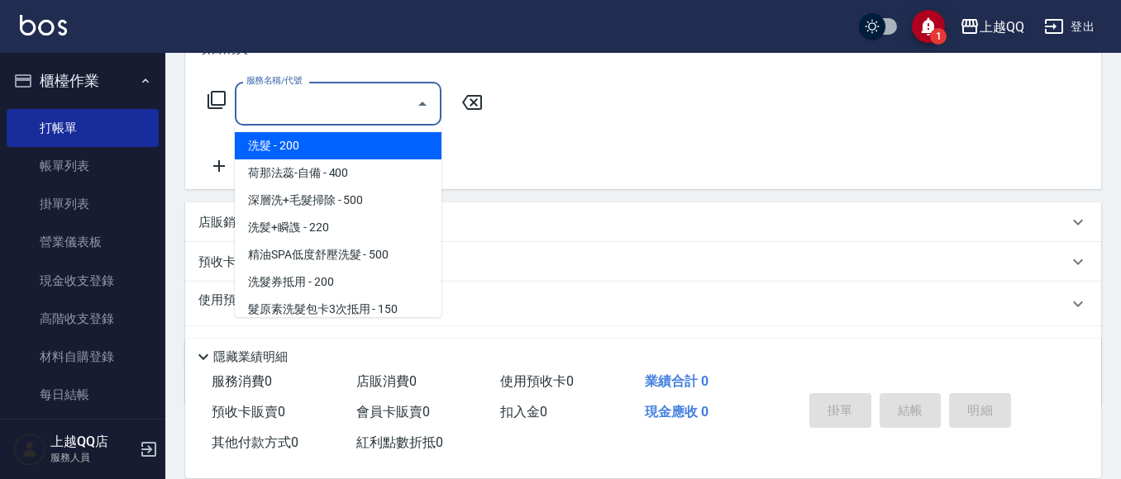
scroll to position [250, 0]
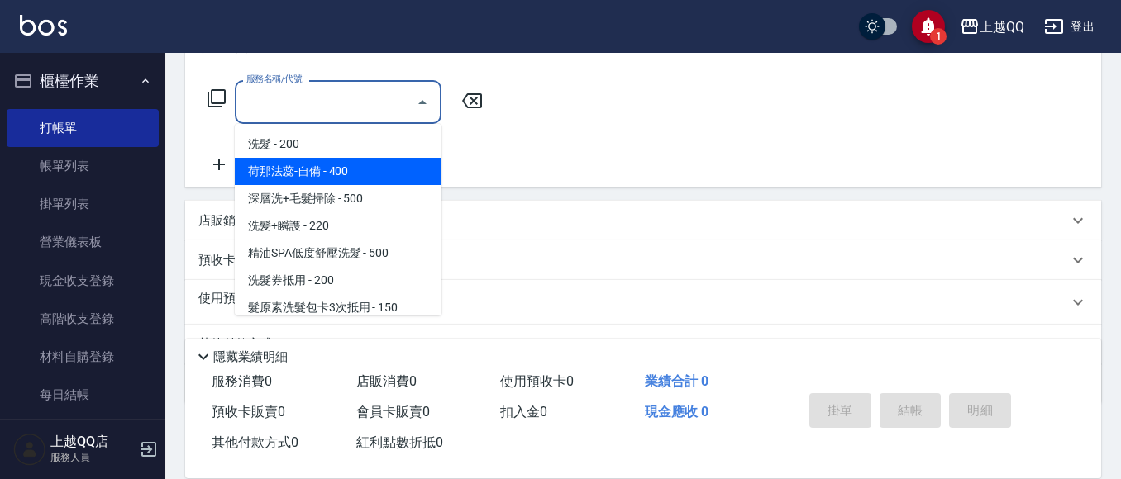
click at [508, 150] on div "服務名稱/代號 服務名稱/代號" at bounding box center [643, 131] width 916 height 114
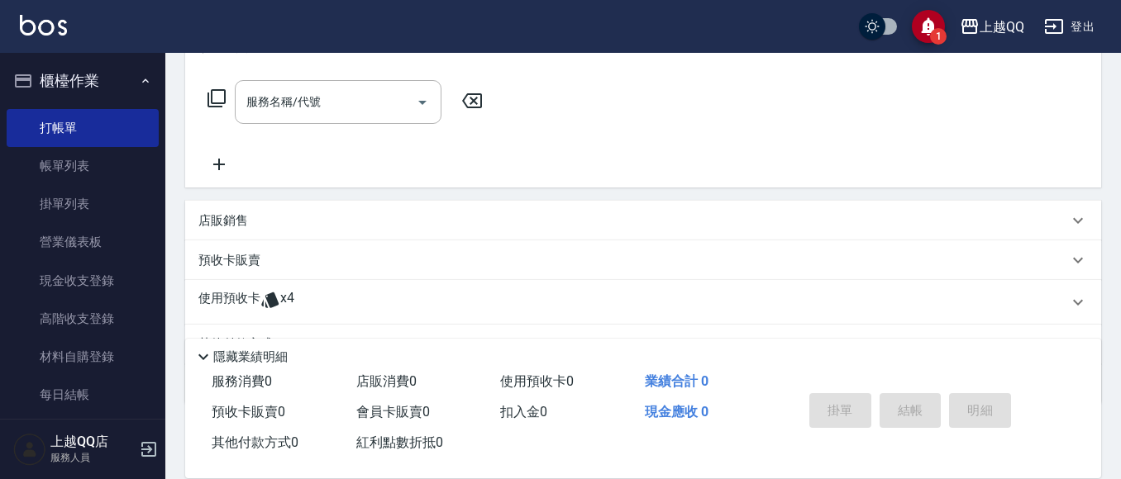
drag, startPoint x: 253, startPoint y: 298, endPoint x: 262, endPoint y: 299, distance: 9.2
click at [253, 298] on p "使用預收卡" at bounding box center [229, 302] width 62 height 25
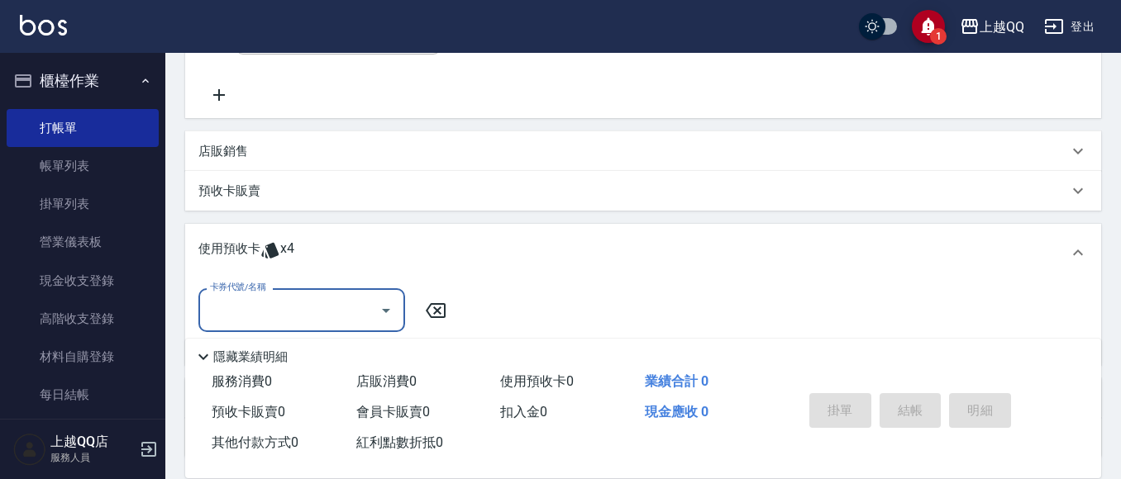
scroll to position [0, 0]
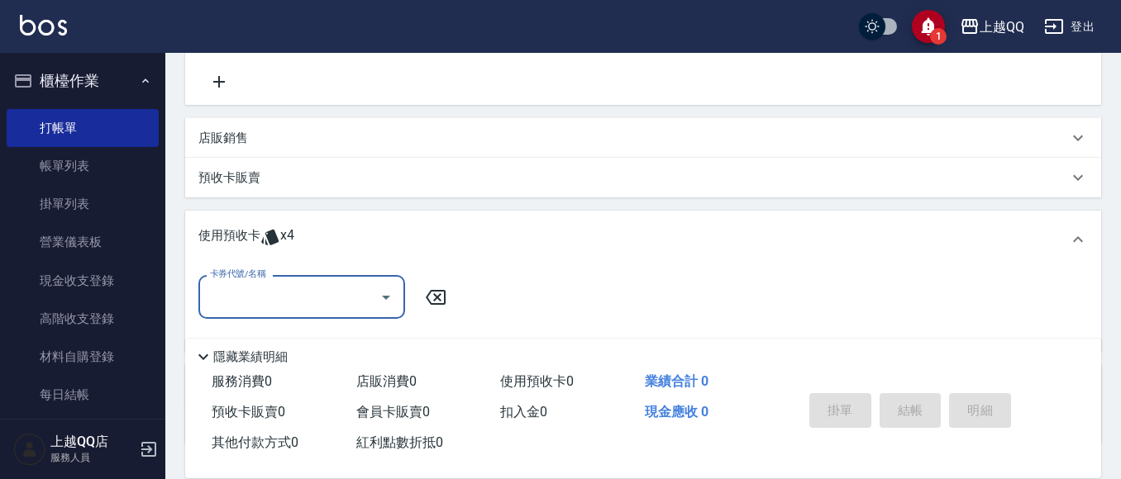
click at [288, 289] on input "卡券代號/名稱" at bounding box center [289, 297] width 167 height 29
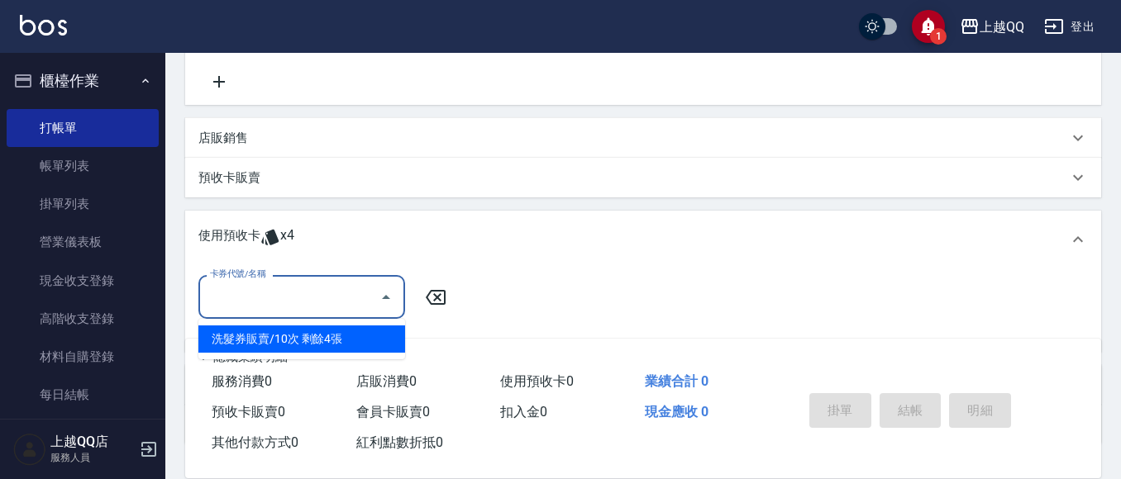
click at [323, 332] on div "洗髮券販賣/10次 剩餘4張" at bounding box center [301, 339] width 207 height 27
type input "洗髮券販賣/10次"
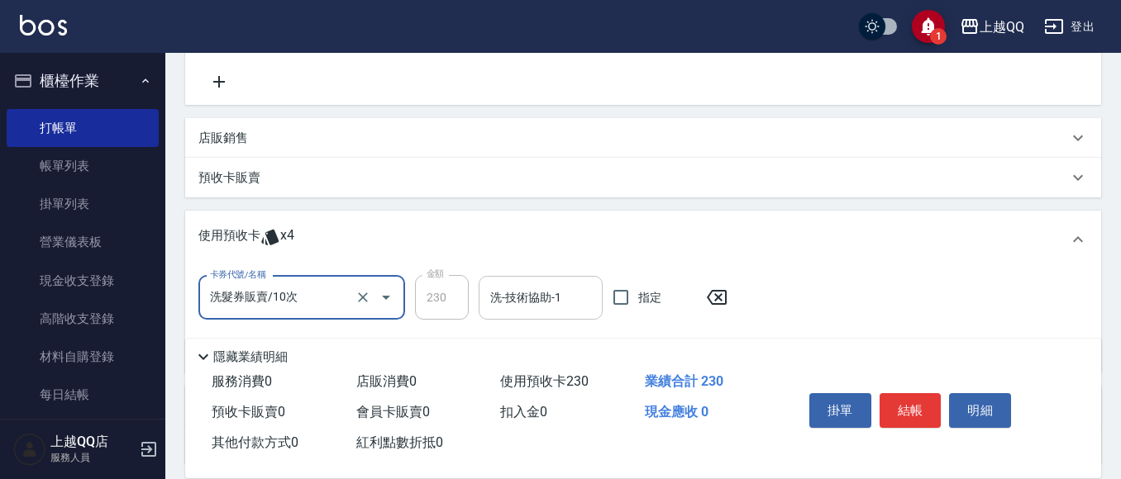
click at [526, 276] on div "洗-技術協助-1" at bounding box center [541, 298] width 124 height 44
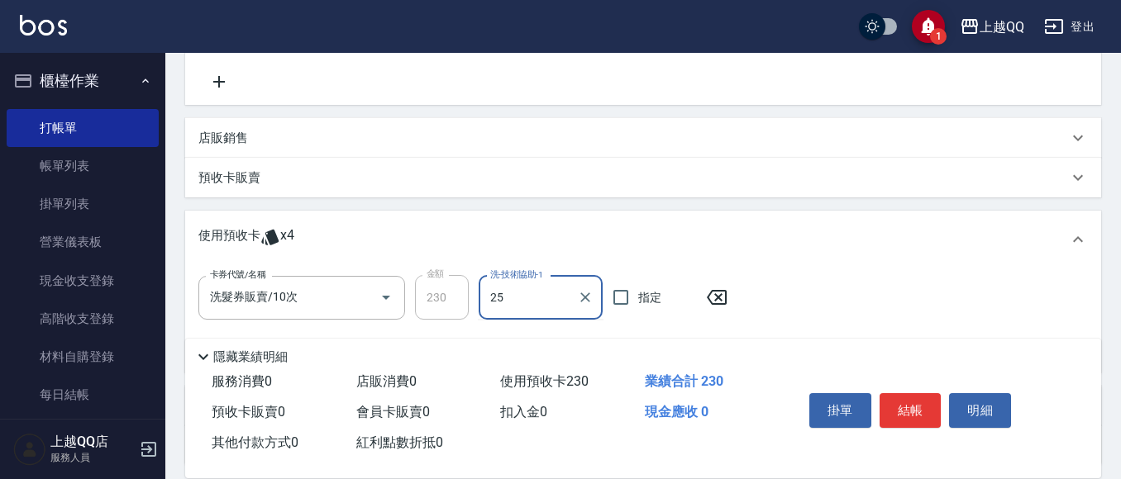
type input "[PERSON_NAME]-25"
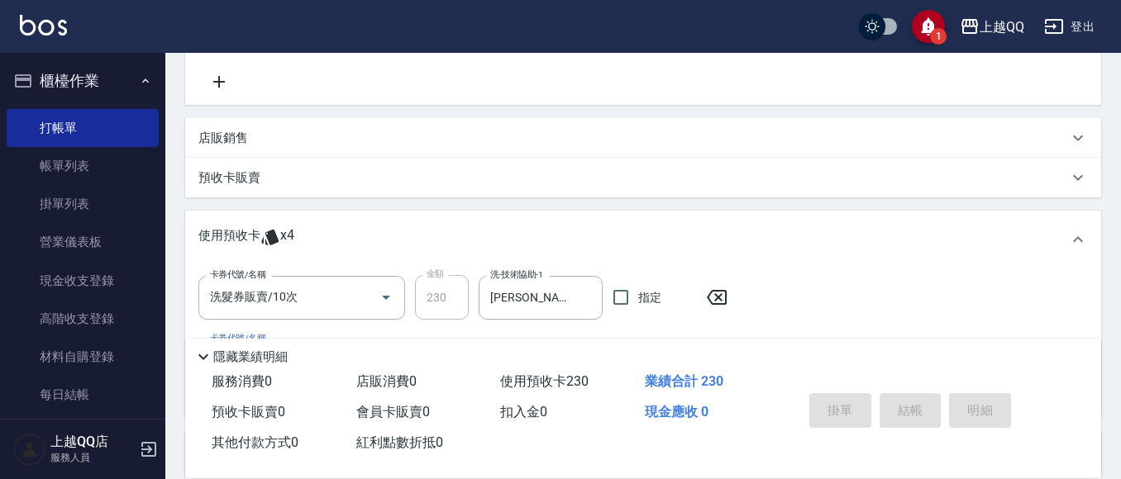
type input "[DATE] 20:06"
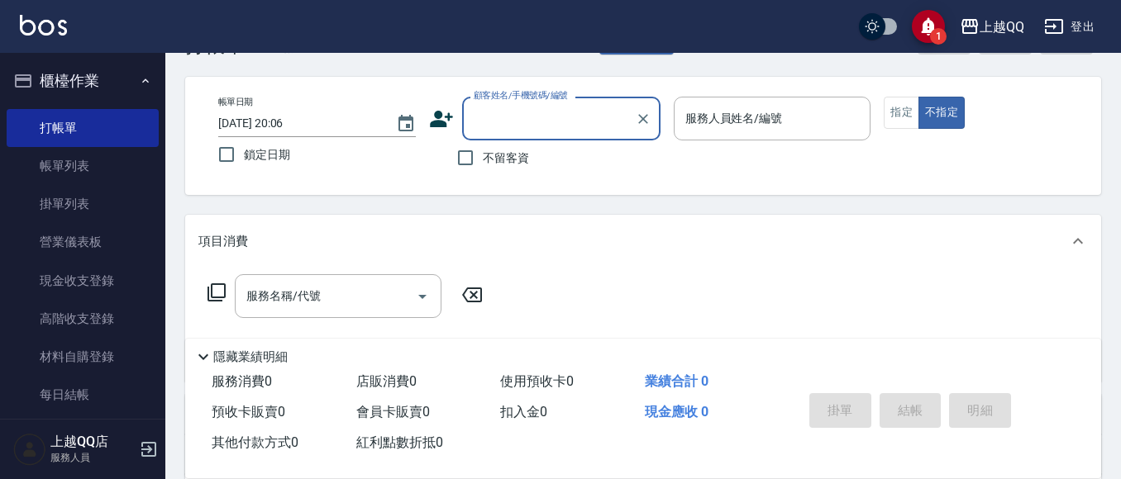
scroll to position [34, 0]
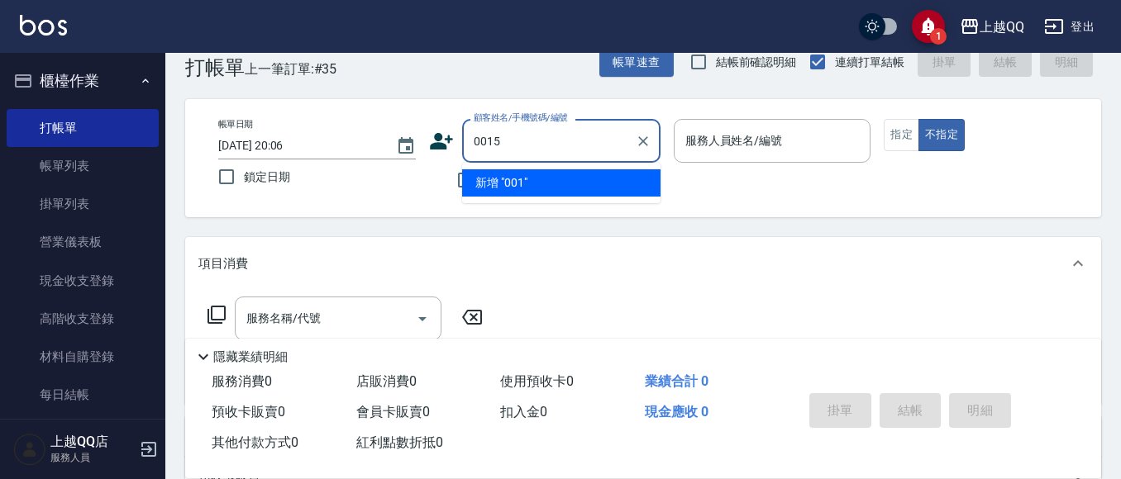
type input "0015"
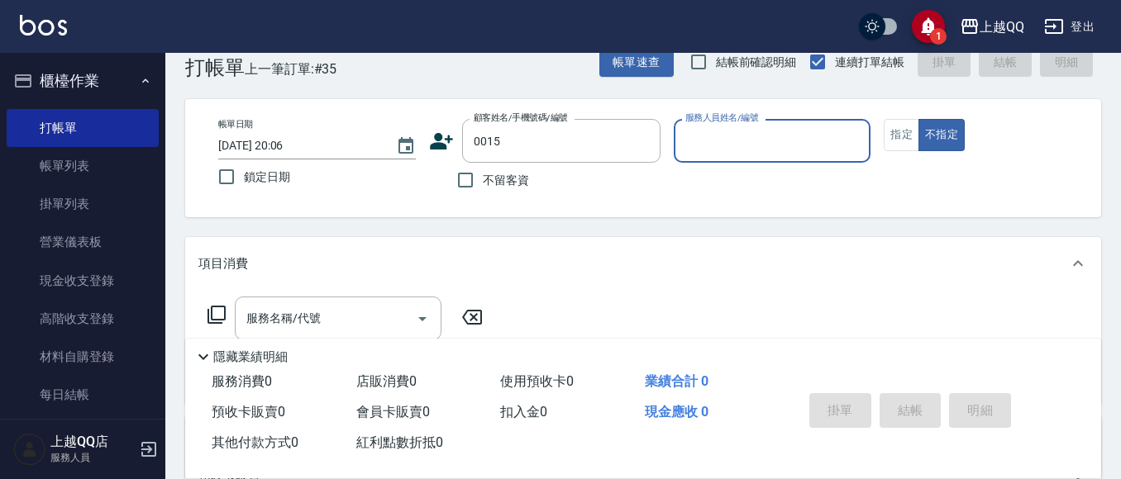
click at [918, 119] on button "不指定" at bounding box center [941, 135] width 46 height 32
type button "false"
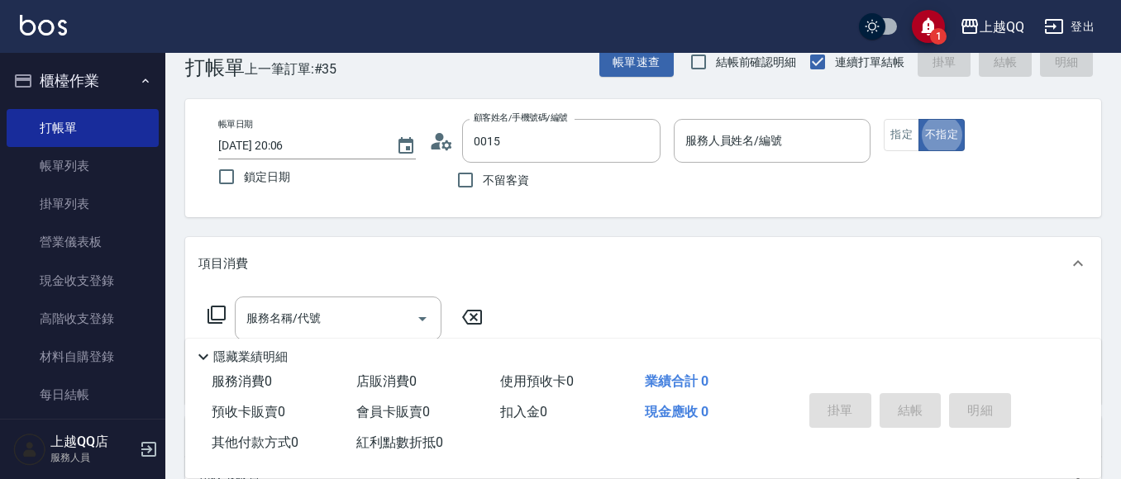
type input "[PERSON_NAME]/0955020415/0015"
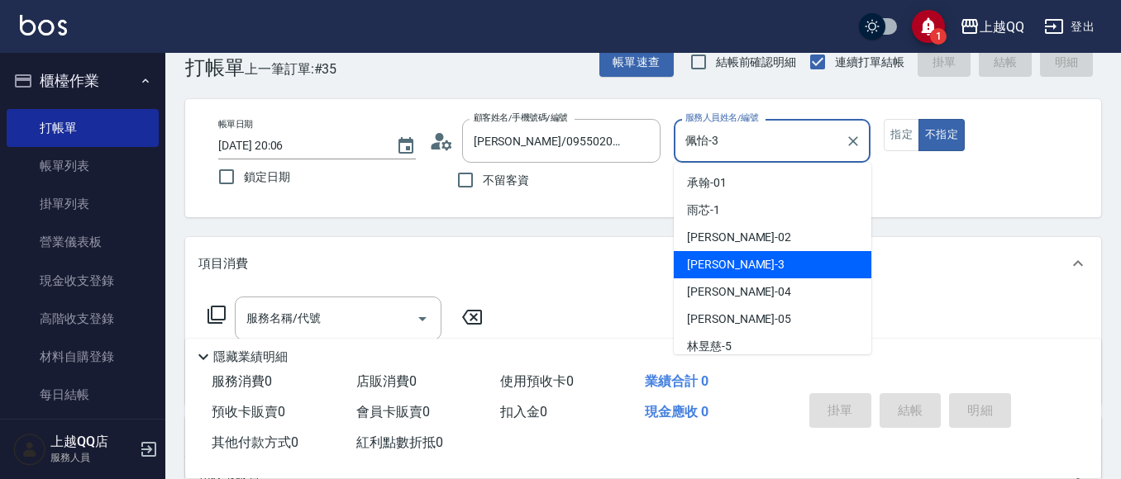
drag, startPoint x: 716, startPoint y: 137, endPoint x: 734, endPoint y: 33, distance: 105.7
click at [638, 141] on div "帳單日期 [DATE] 20:06 鎖定日期 顧客姓名/手機號碼/編號 [PERSON_NAME]/0955020415/0015 顧客姓名/手機號碼/編號 …" at bounding box center [643, 158] width 876 height 79
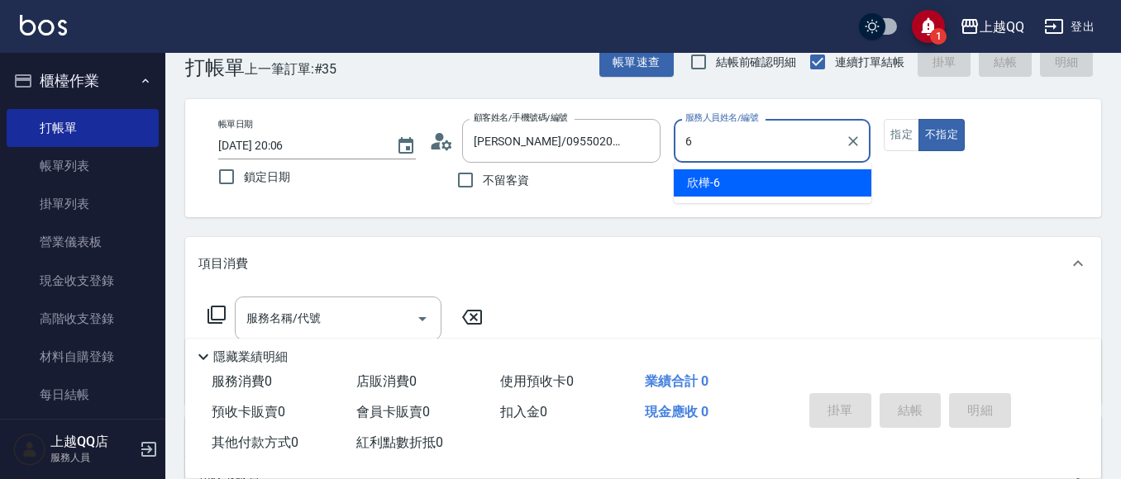
type input "欣樺-6"
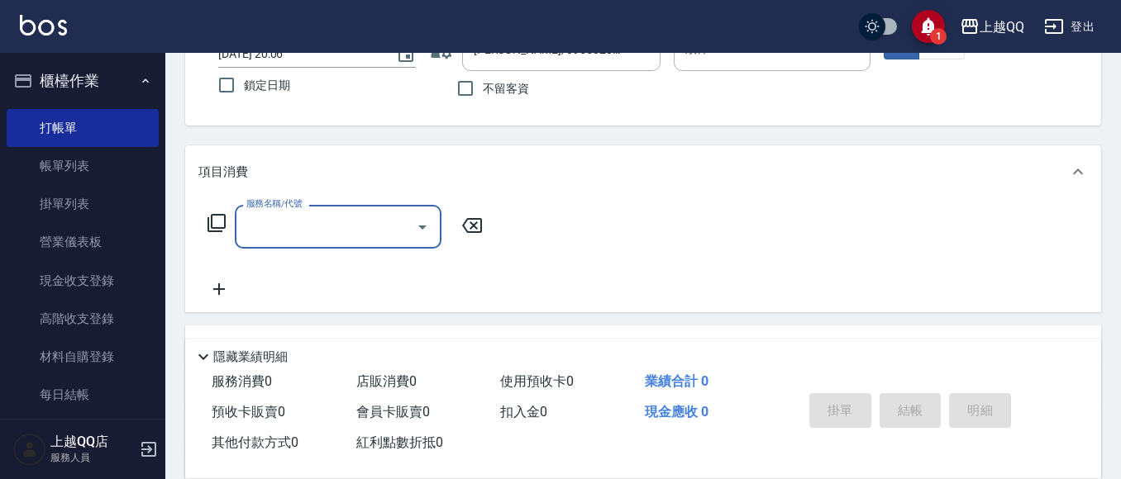
scroll to position [282, 0]
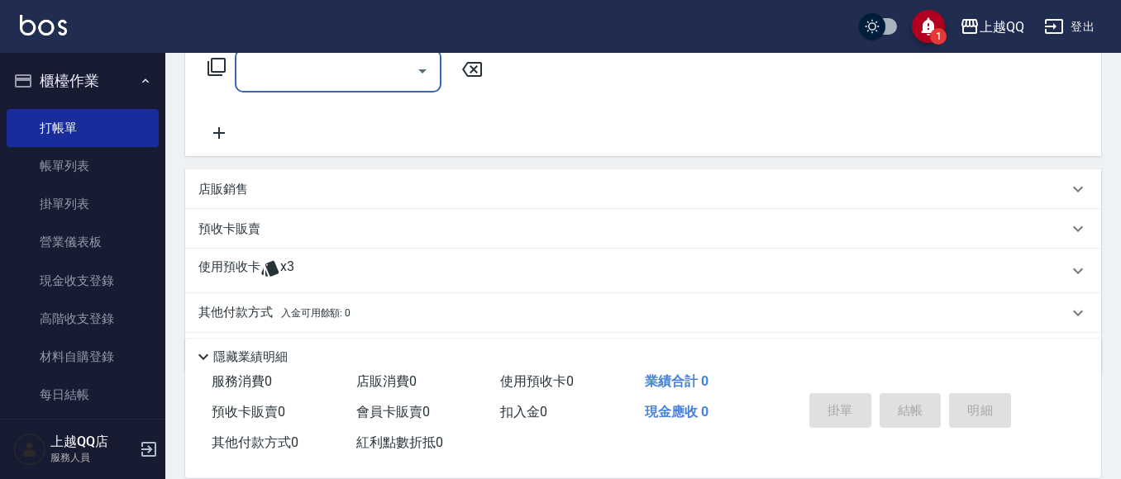
click at [263, 260] on icon at bounding box center [270, 269] width 20 height 20
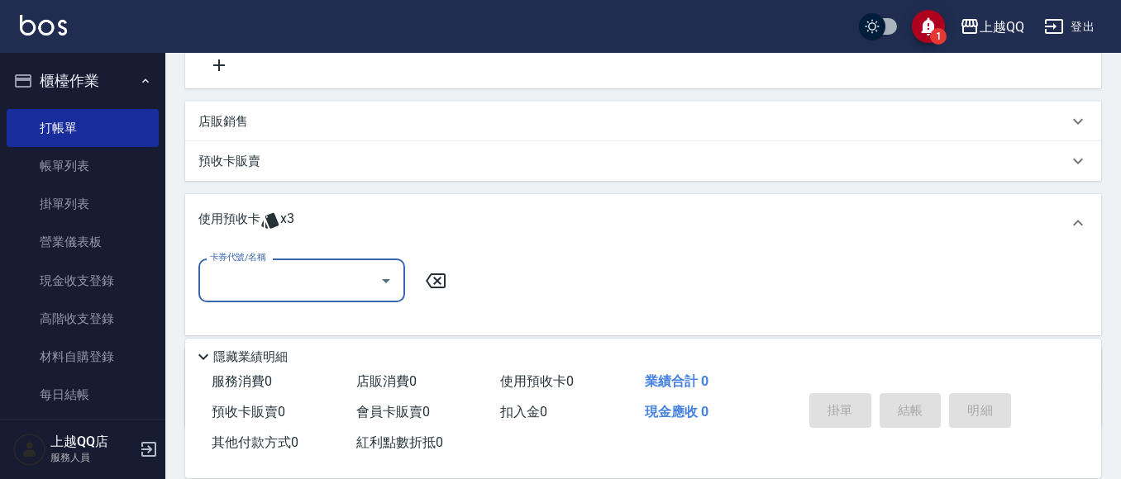
scroll to position [444, 0]
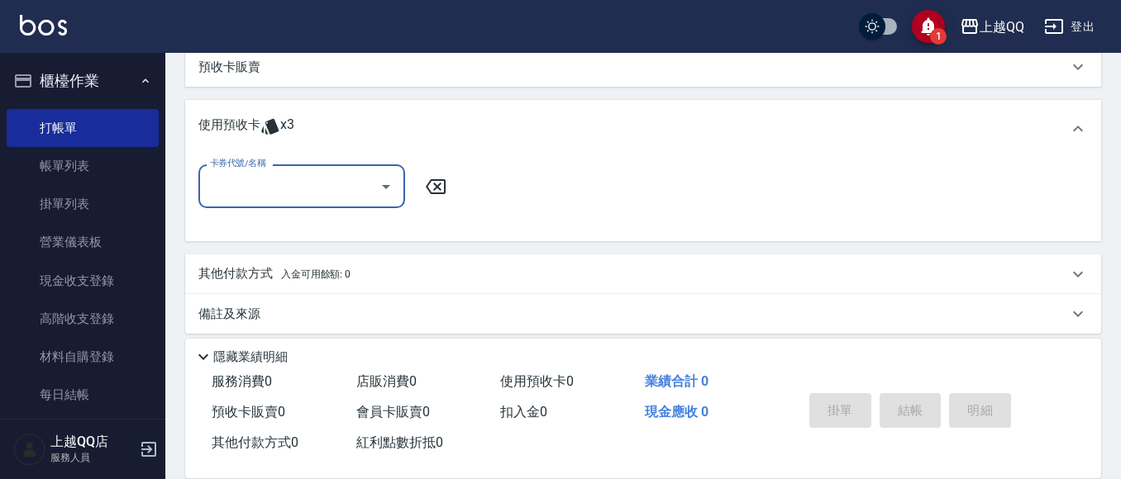
click at [343, 190] on input "卡券代號/名稱" at bounding box center [289, 186] width 167 height 29
click at [338, 232] on div "洗髮券販賣/10次 剩餘3張" at bounding box center [301, 228] width 207 height 27
type input "洗髮券販賣/10次"
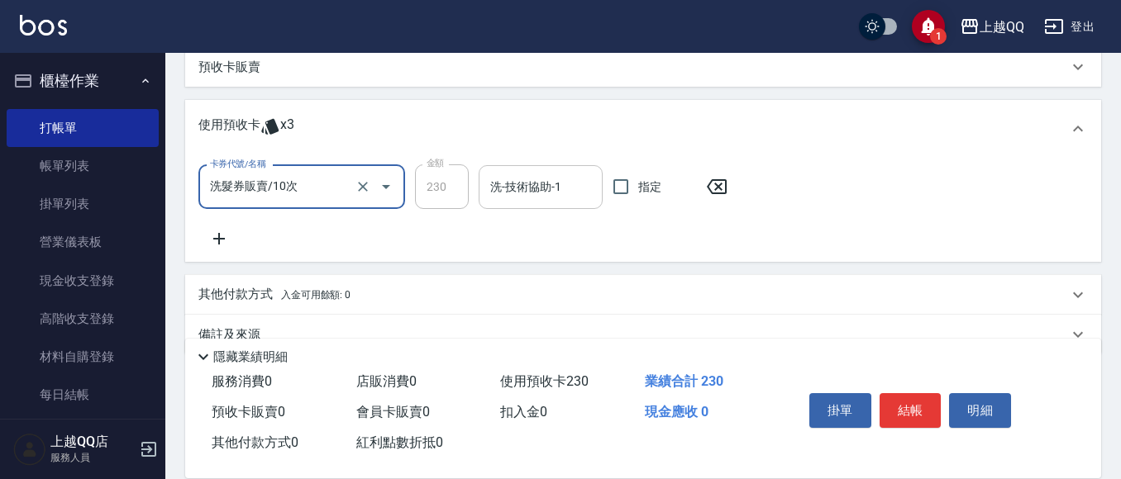
click at [509, 191] on input "洗-技術協助-1" at bounding box center [540, 187] width 109 height 29
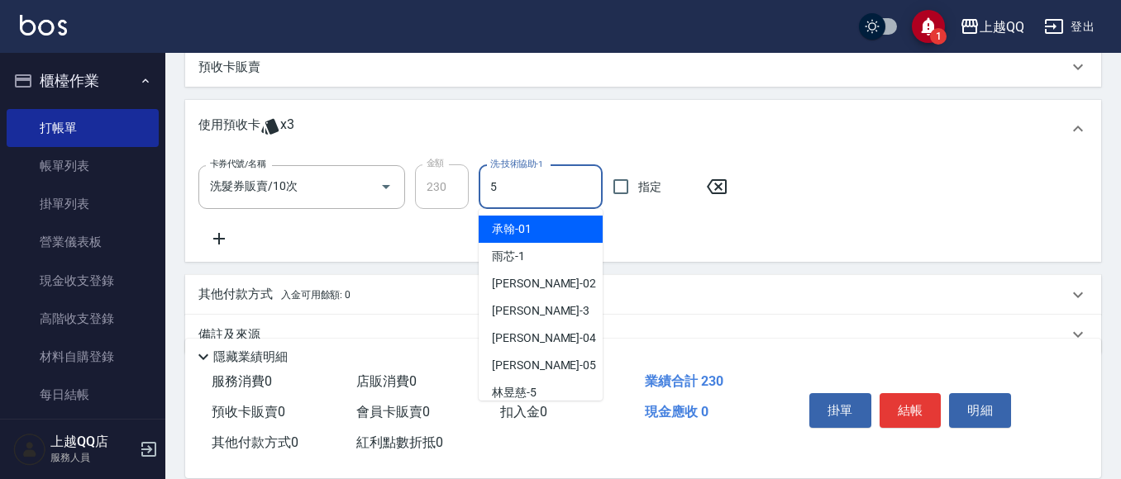
type input "[PERSON_NAME]5"
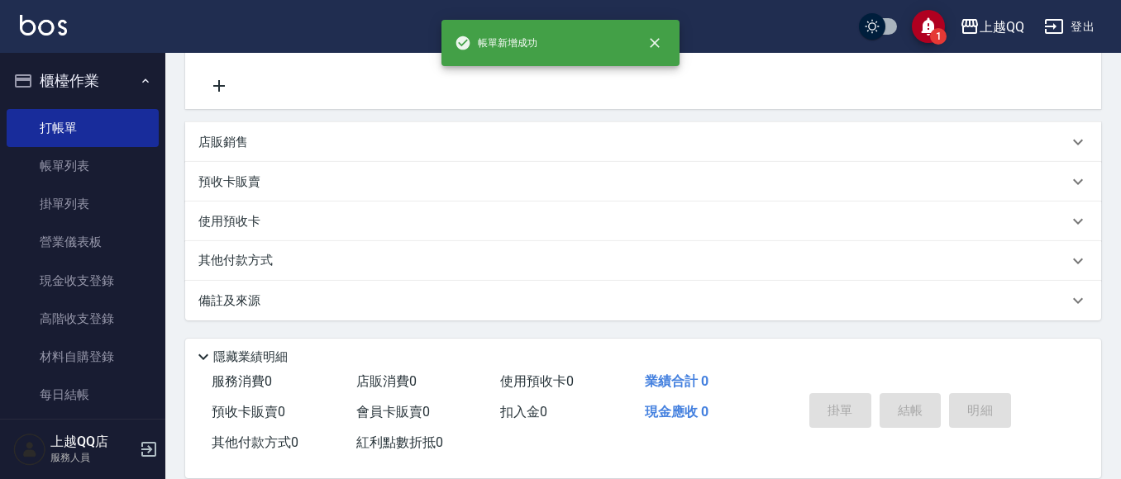
scroll to position [0, 0]
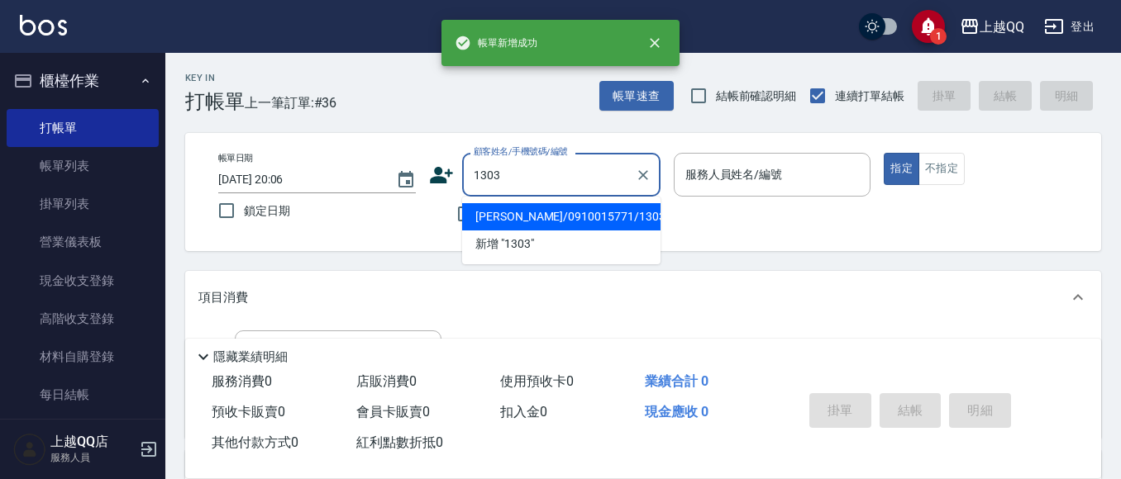
click at [884, 153] on button "指定" at bounding box center [902, 169] width 36 height 32
type input "[PERSON_NAME]/0910015771/1303"
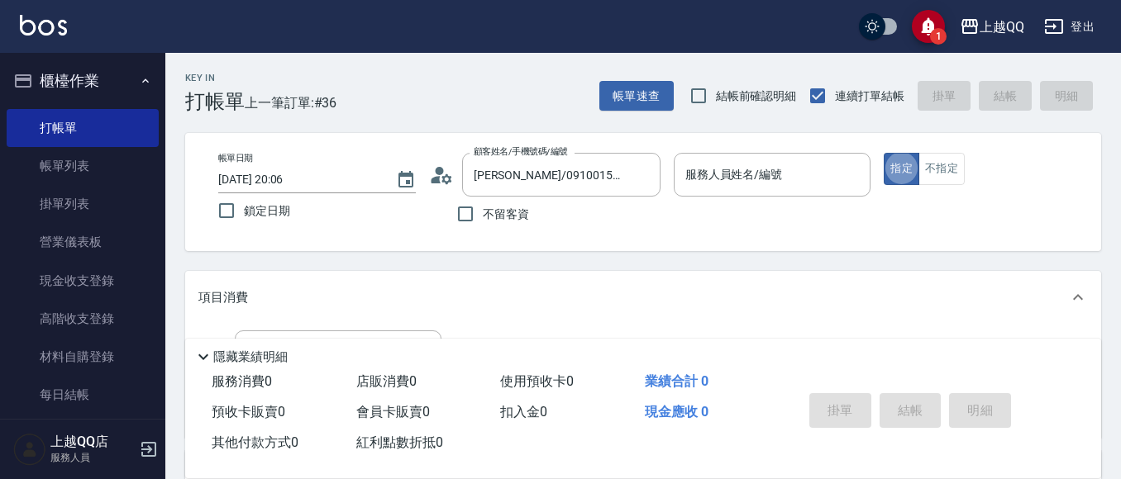
type input "欣樺-6"
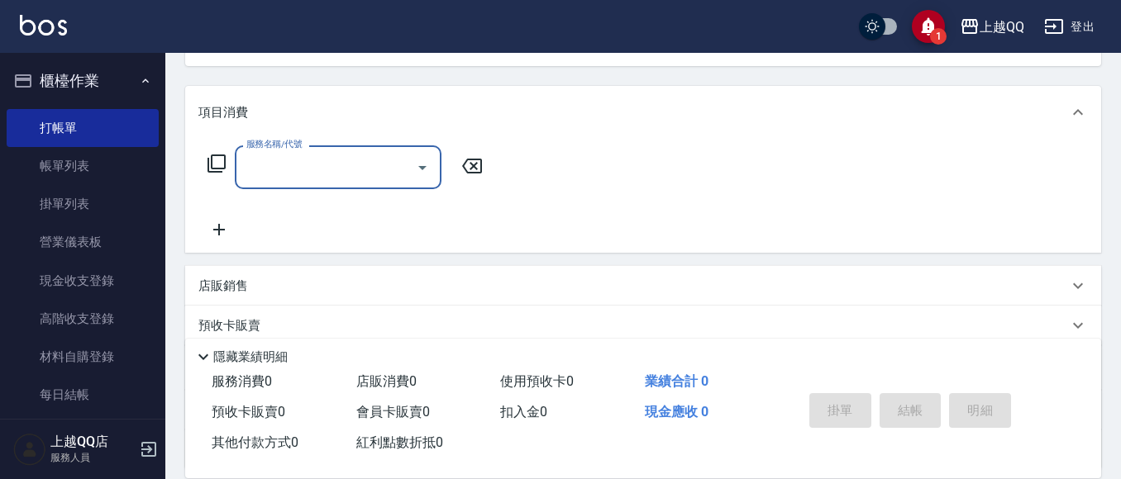
scroll to position [248, 0]
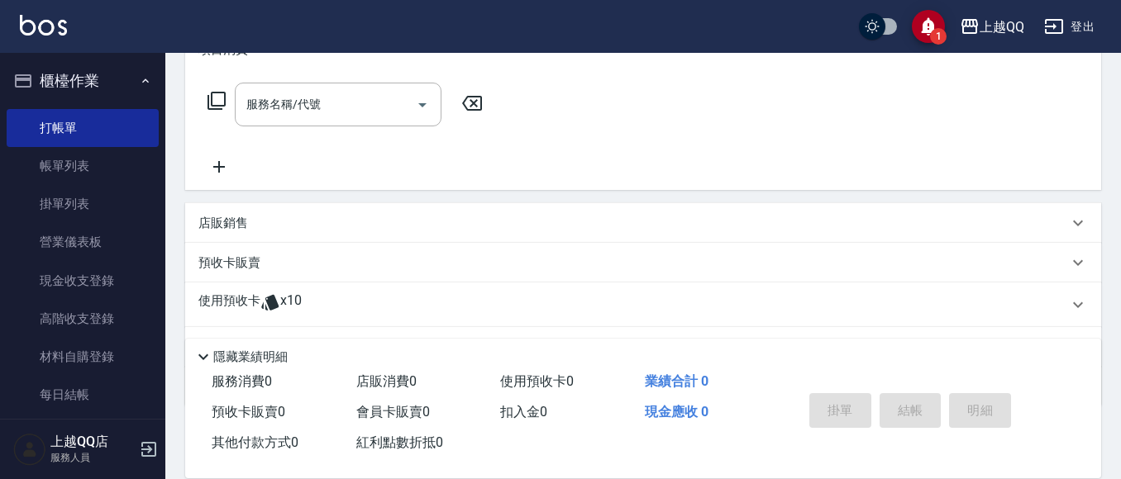
click at [288, 290] on div "使用預收卡 x10" at bounding box center [643, 305] width 916 height 45
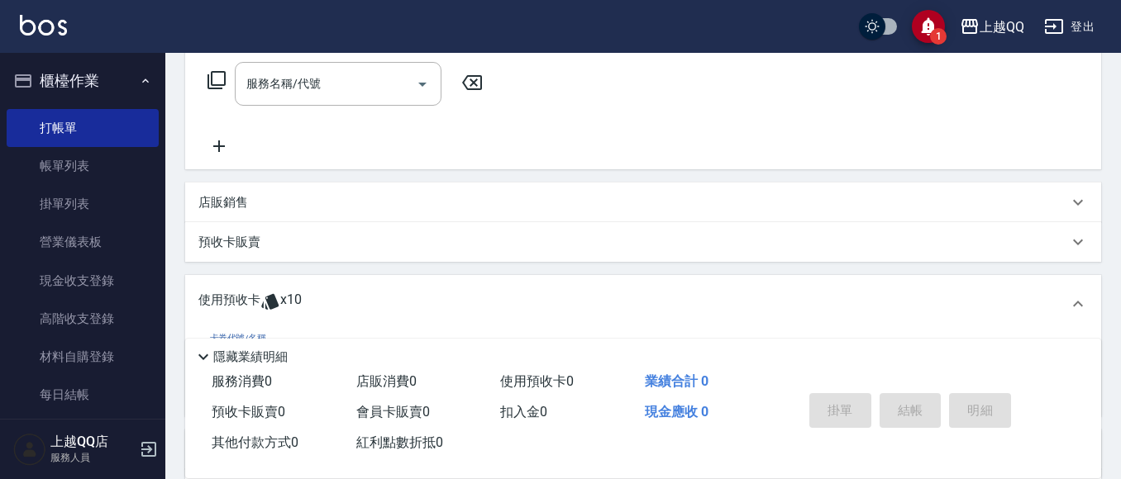
scroll to position [413, 0]
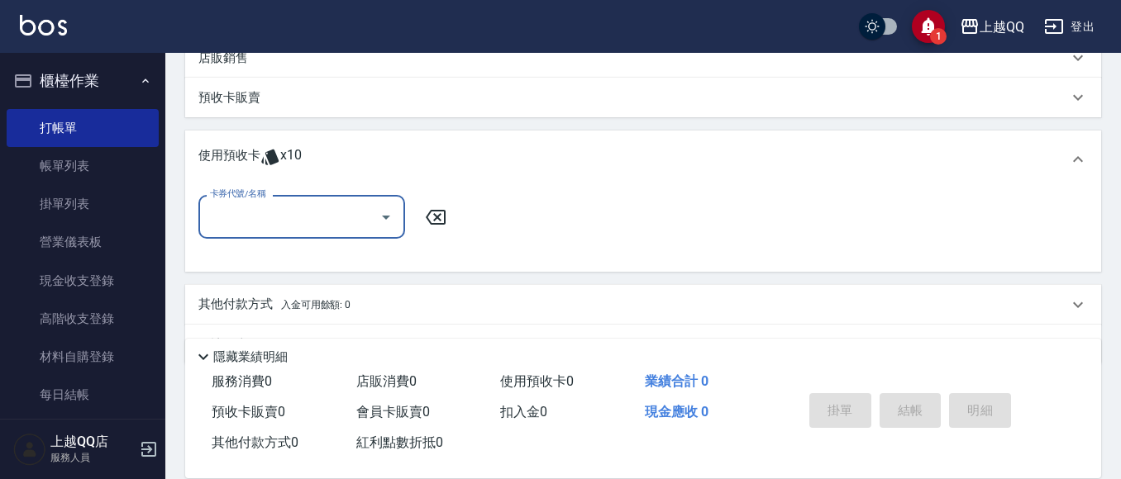
click at [334, 219] on input "卡券代號/名稱" at bounding box center [289, 217] width 167 height 29
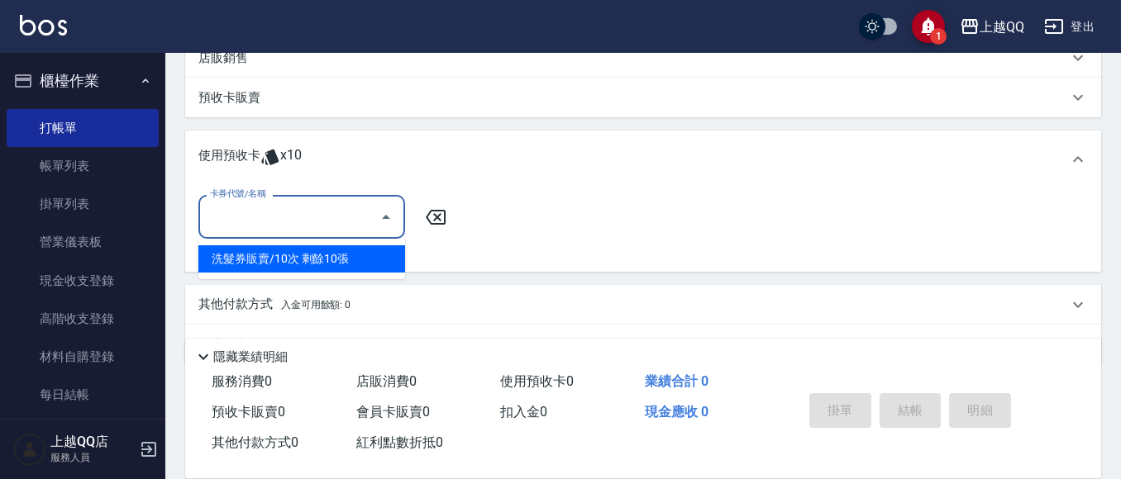
drag, startPoint x: 337, startPoint y: 269, endPoint x: 404, endPoint y: 234, distance: 75.4
click at [337, 268] on div "洗髮券販賣/10次 剩餘10張" at bounding box center [301, 259] width 207 height 27
type input "洗髮券販賣/10次"
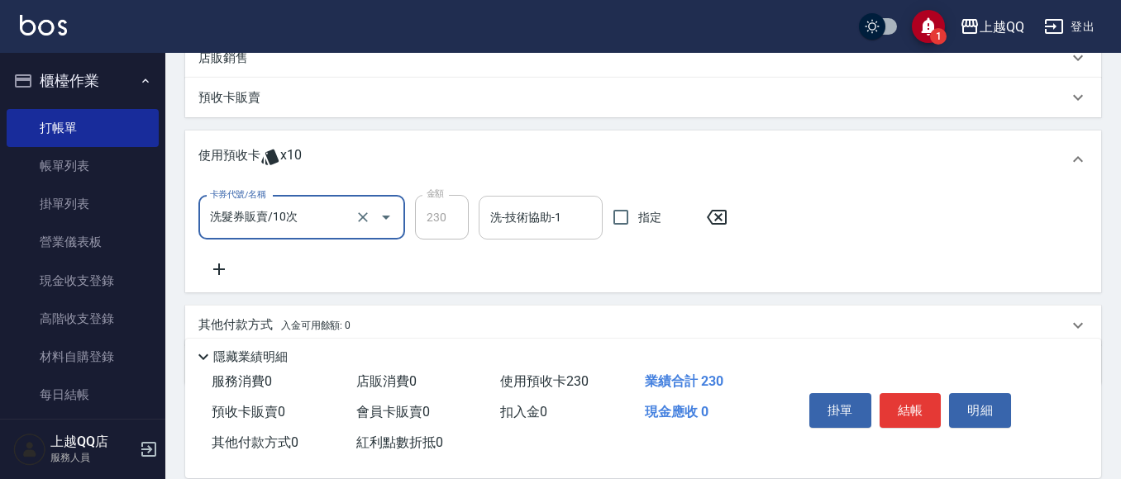
click at [479, 210] on div "洗-技術協助-1" at bounding box center [541, 218] width 124 height 44
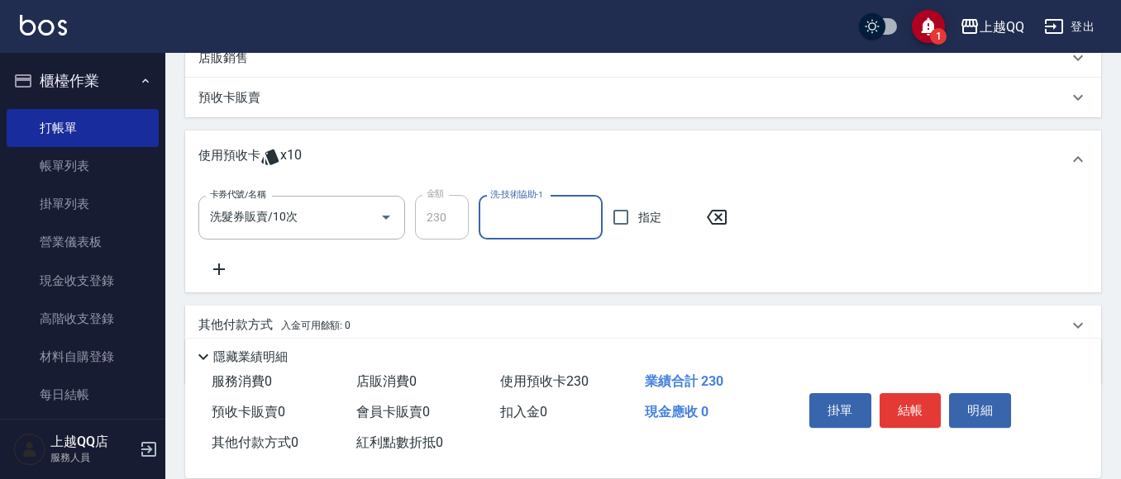
click at [513, 215] on input "洗-技術協助-1" at bounding box center [540, 217] width 109 height 29
type input "林恩昕-26"
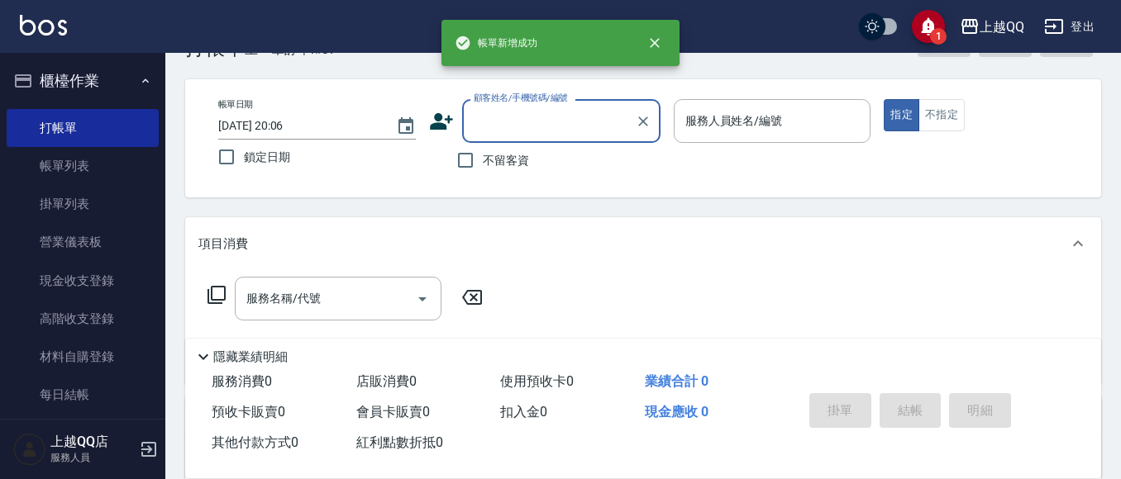
scroll to position [83, 0]
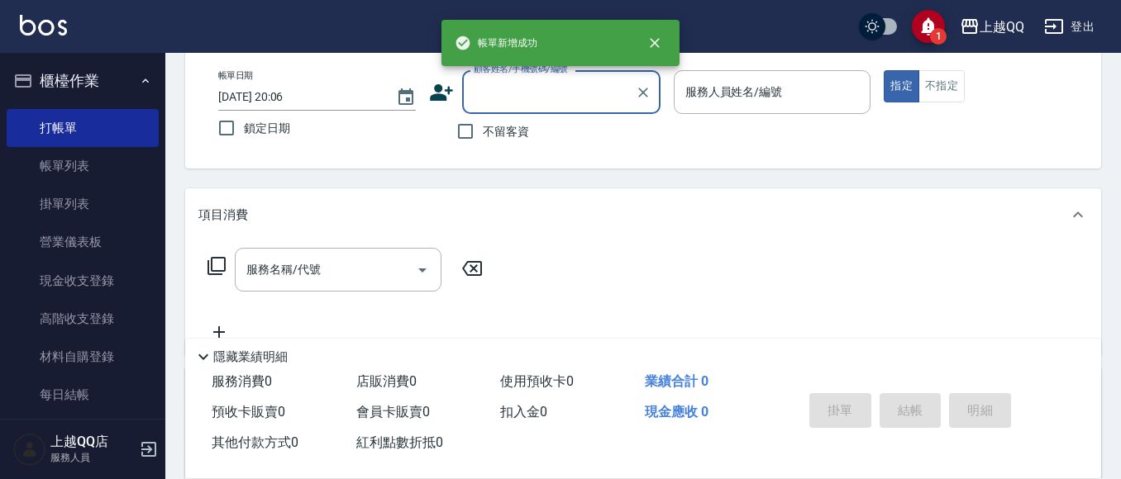
drag, startPoint x: 474, startPoint y: 138, endPoint x: 630, endPoint y: 121, distance: 156.4
click at [478, 137] on input "不留客資" at bounding box center [465, 131] width 35 height 35
checkbox input "true"
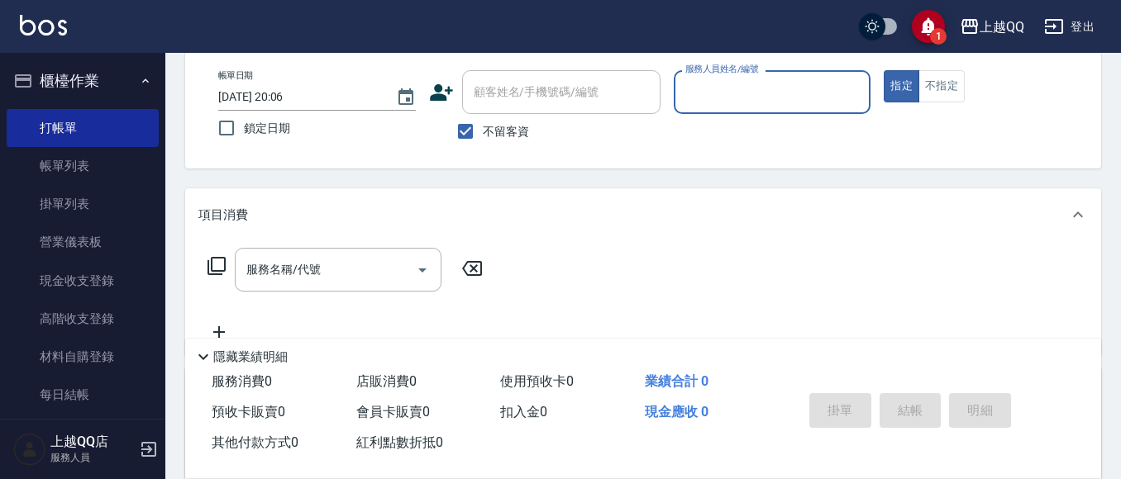
click at [681, 96] on input "服務人員姓名/編號" at bounding box center [772, 92] width 183 height 29
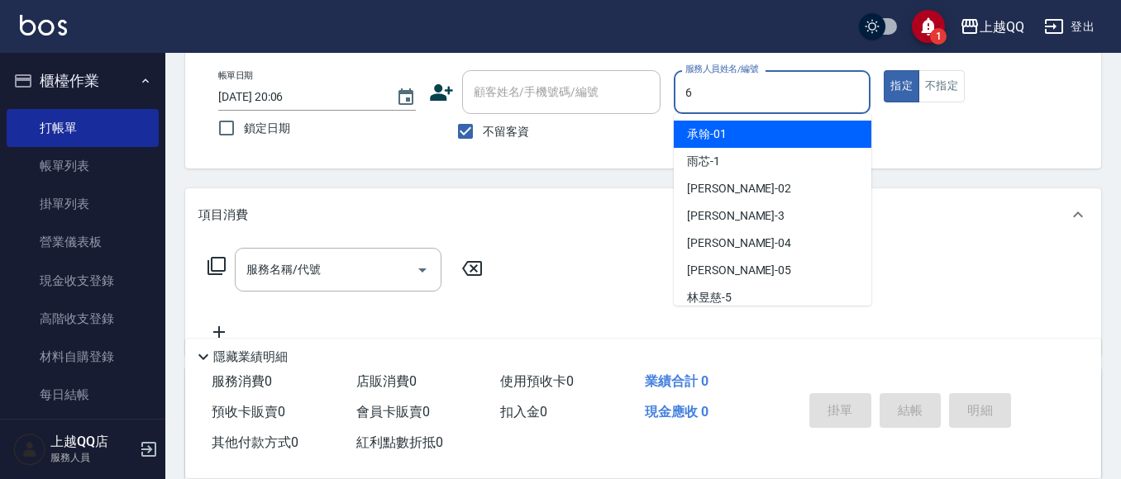
type input "欣樺-6"
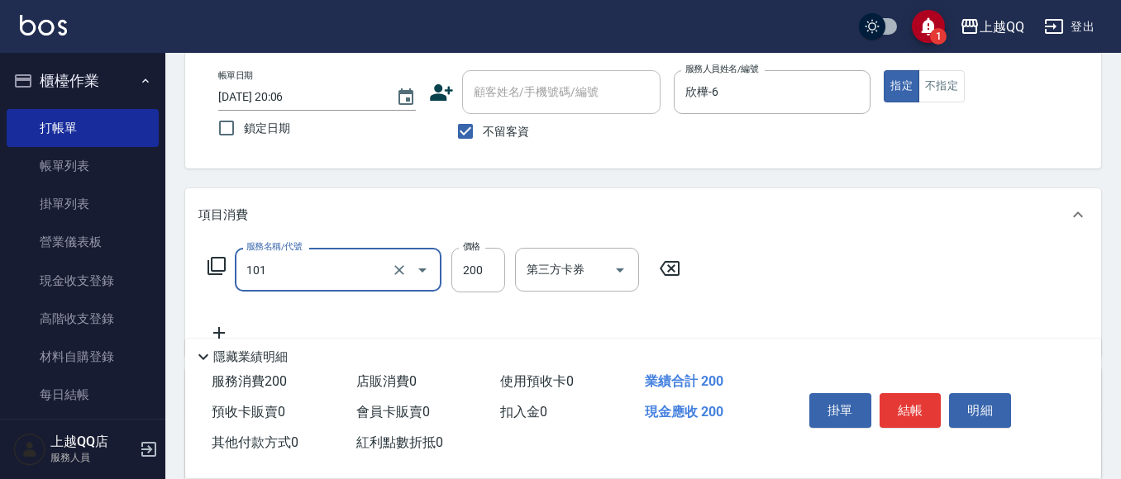
type input "洗髮(101)"
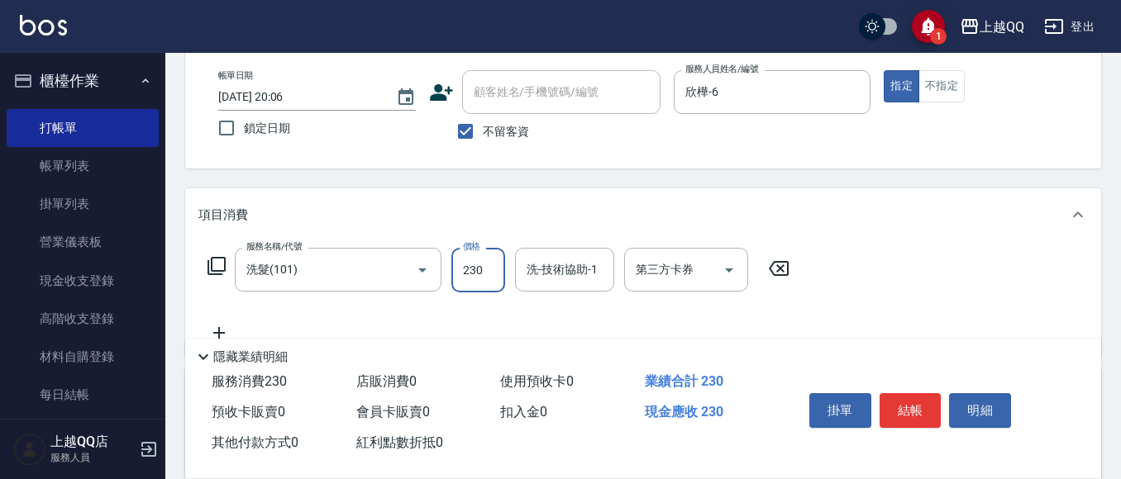
type input "230"
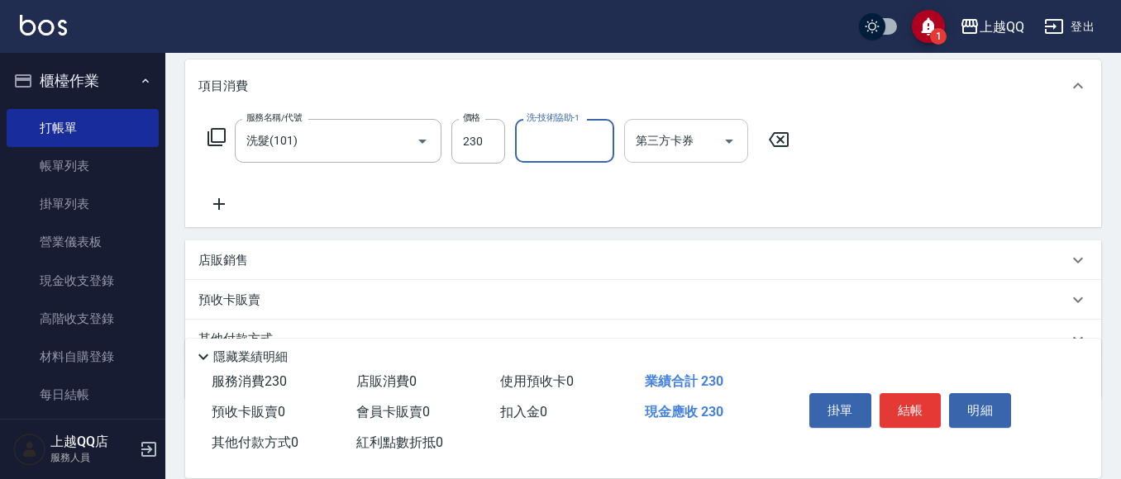
scroll to position [248, 0]
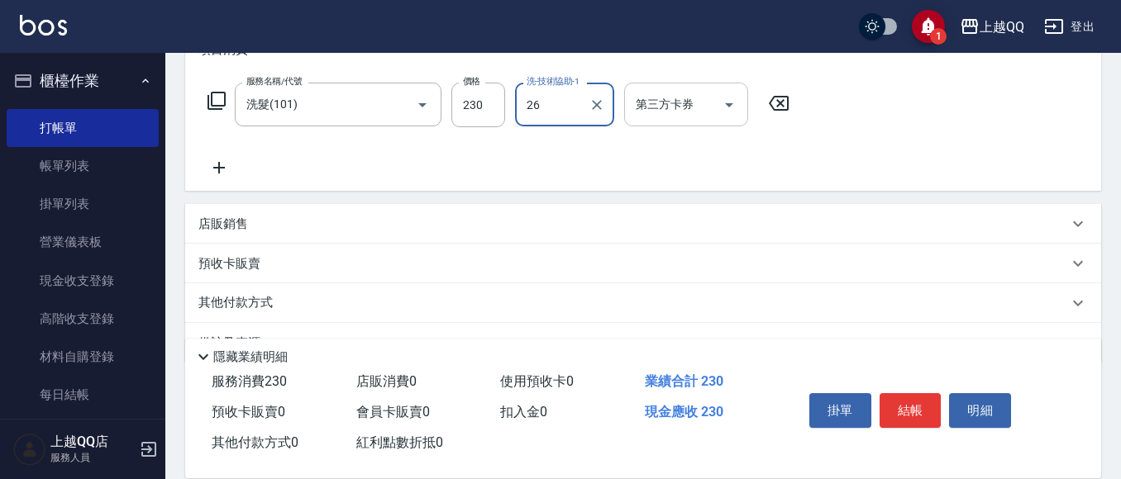
type input "林恩昕-26"
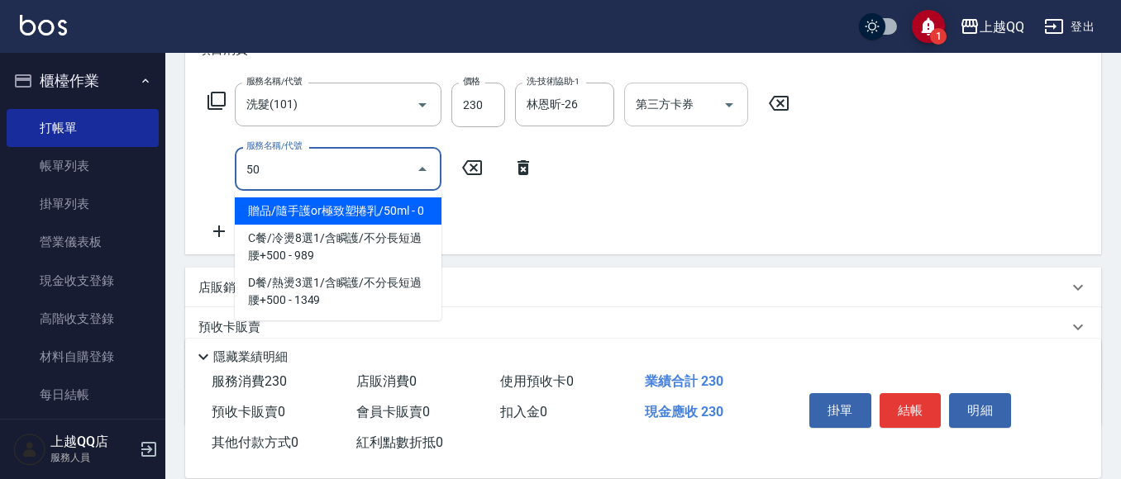
type input "5"
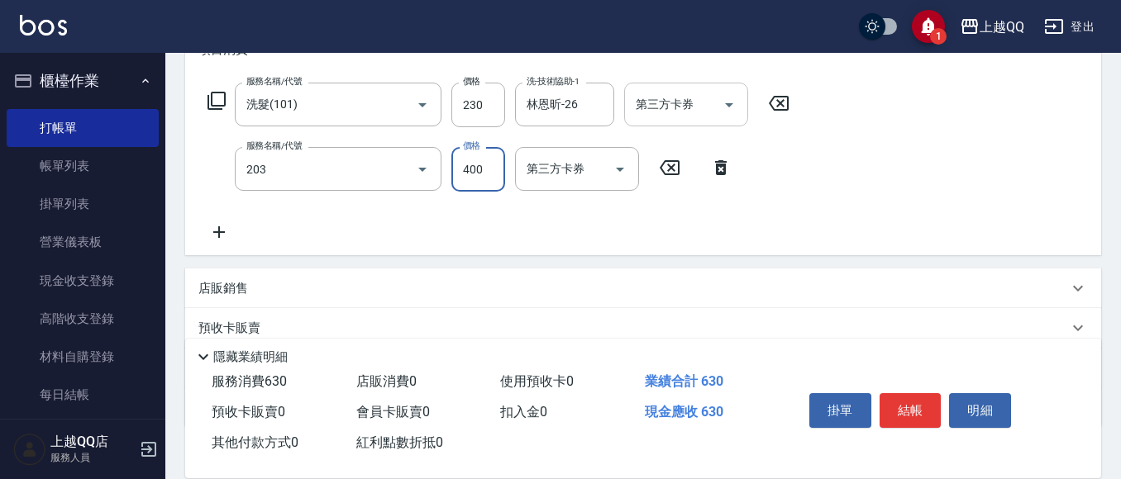
type input "指定單剪(203)"
type input "320"
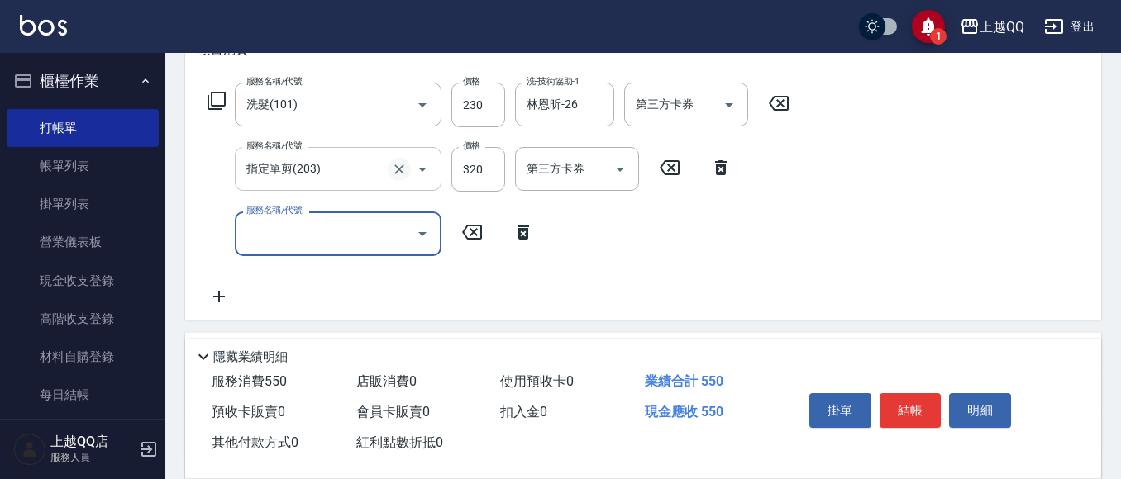
click at [393, 168] on icon "Clear" at bounding box center [399, 169] width 17 height 17
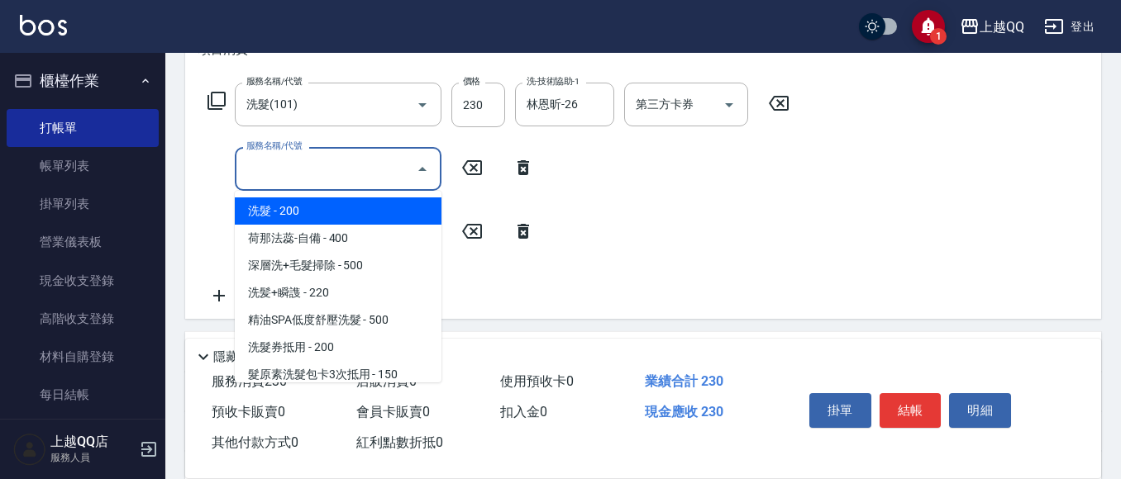
type input "0"
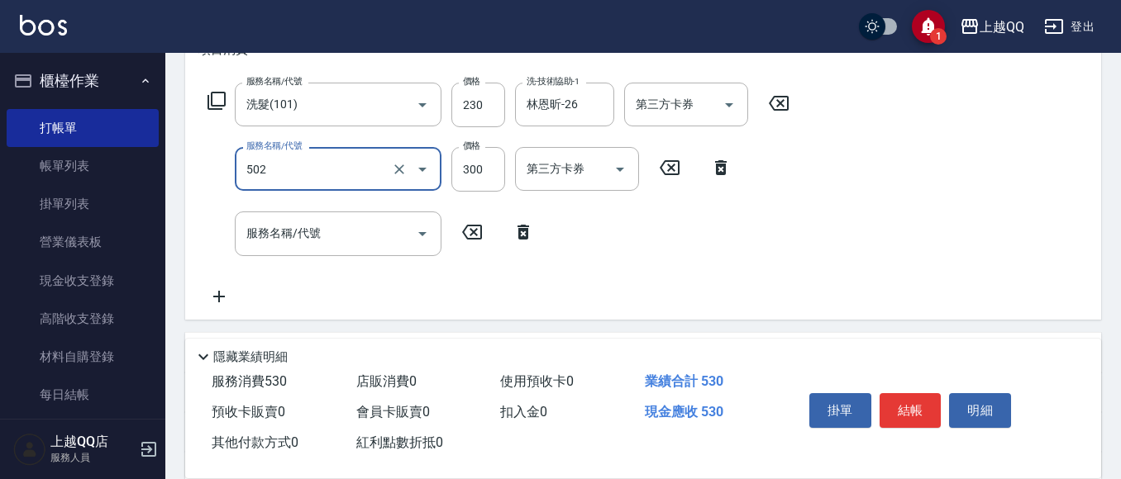
type input "自備護髮(502)"
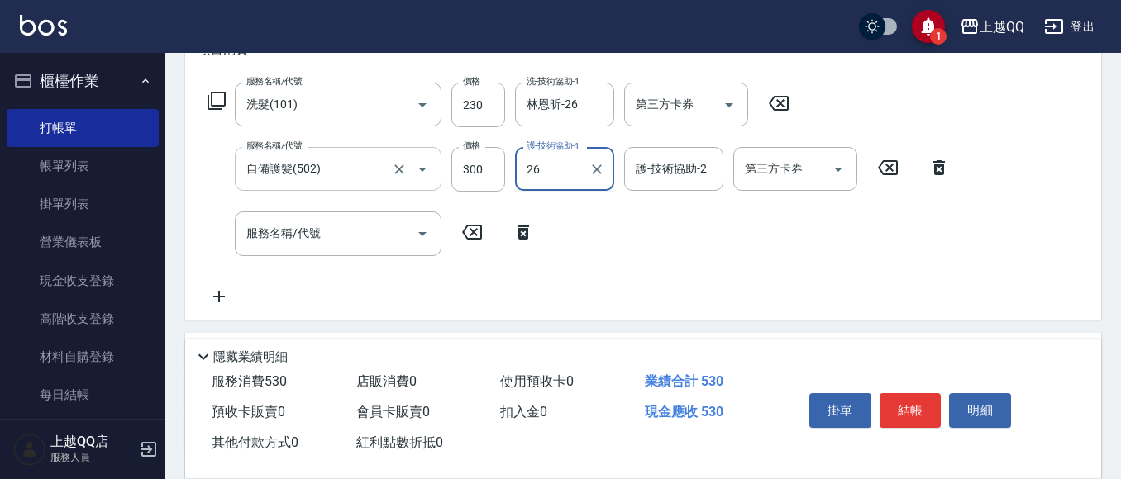
type input "林恩昕-26"
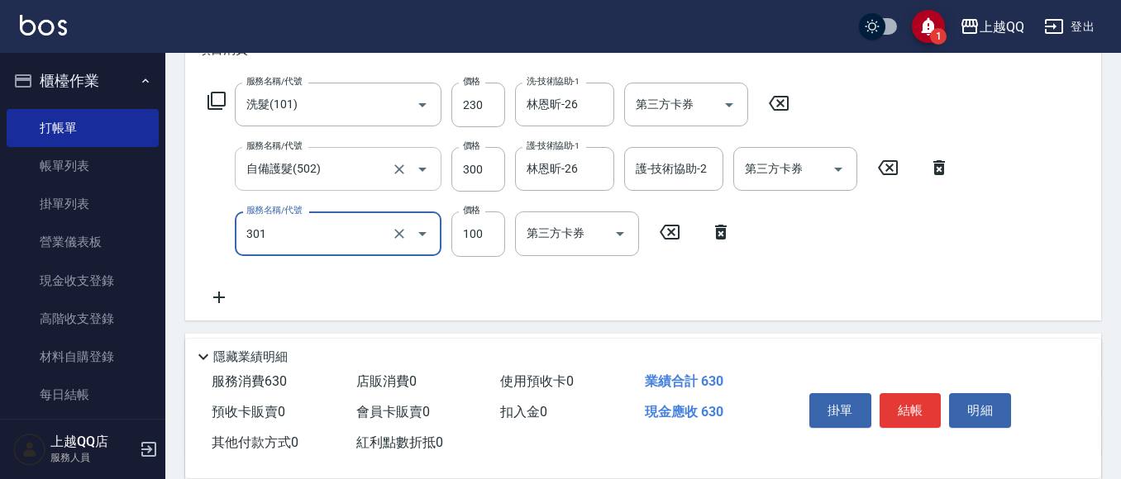
type input "補燙(301)"
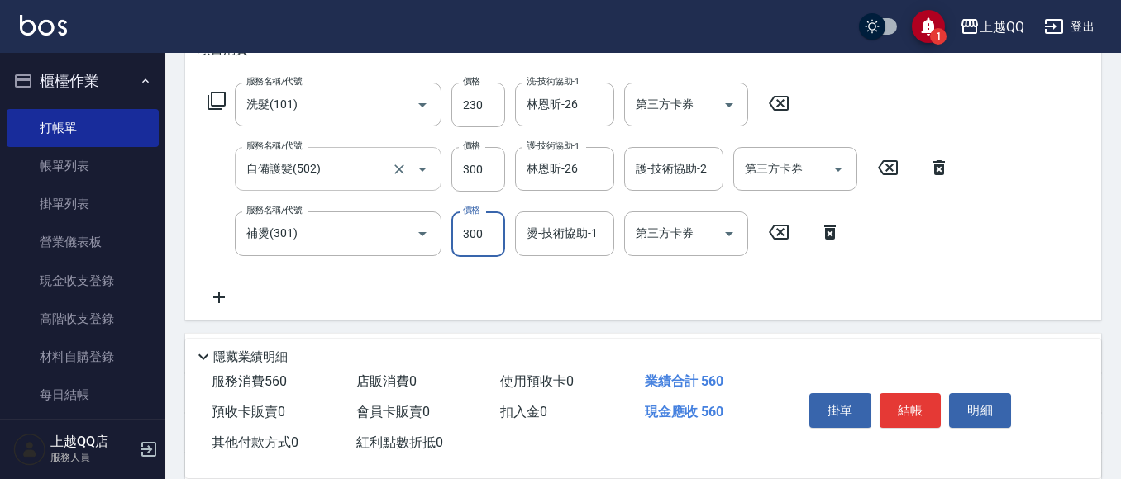
type input "300"
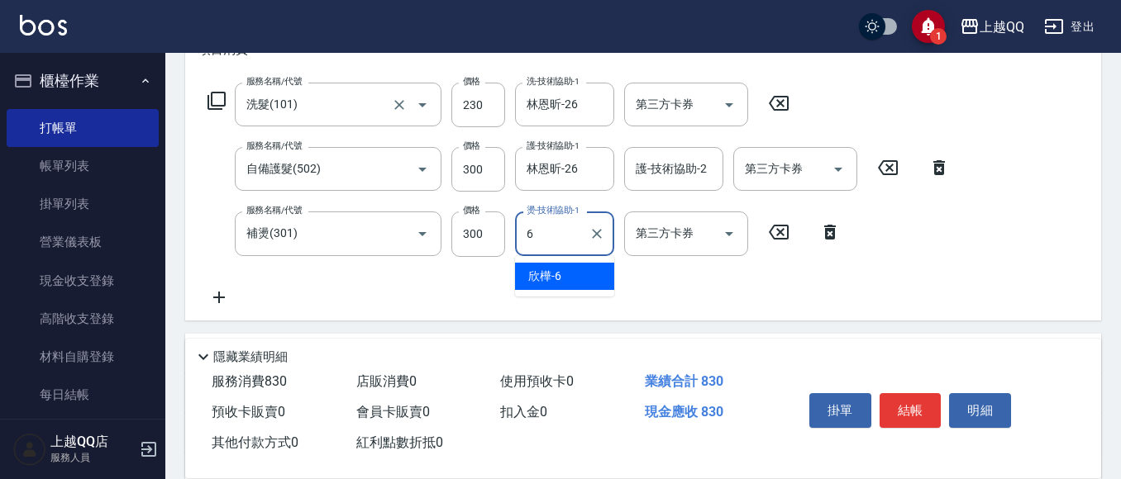
type input "欣樺-6"
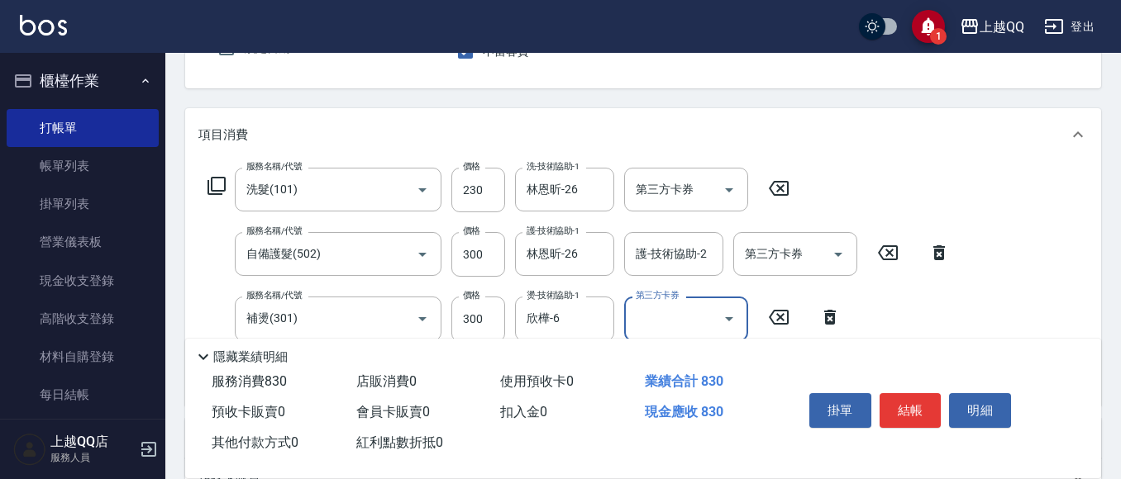
scroll to position [198, 0]
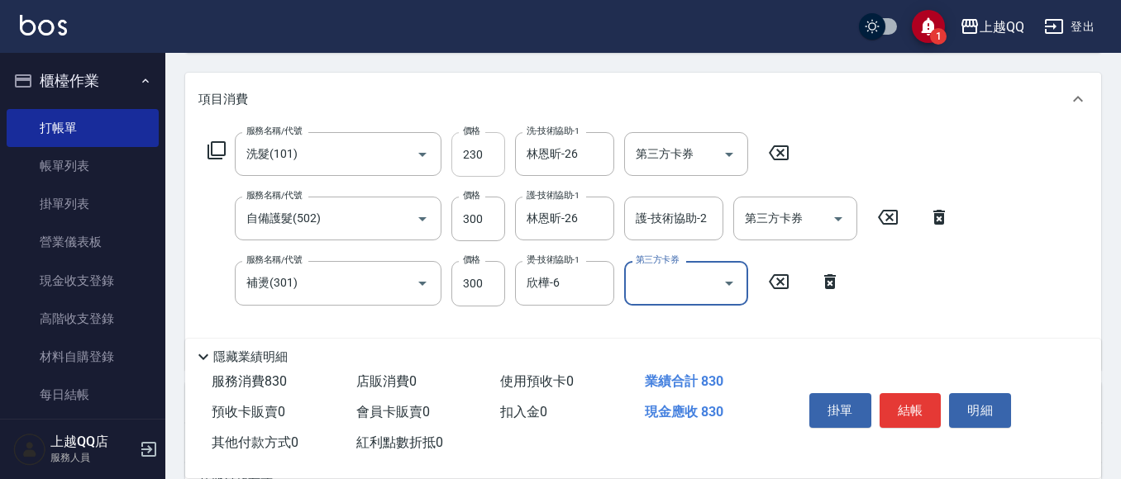
click at [483, 154] on input "230" at bounding box center [478, 154] width 54 height 45
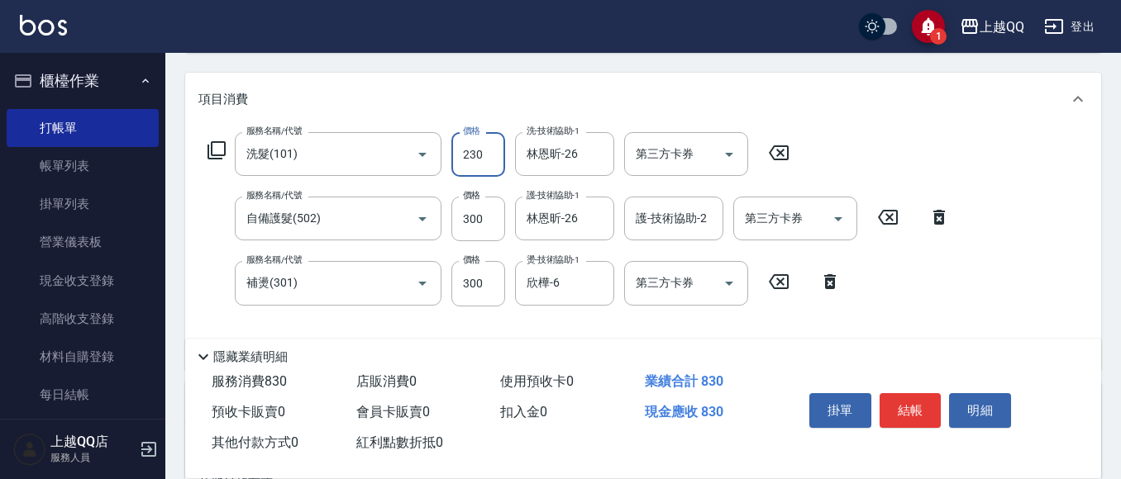
click at [483, 154] on input "230" at bounding box center [478, 154] width 54 height 45
type input "280"
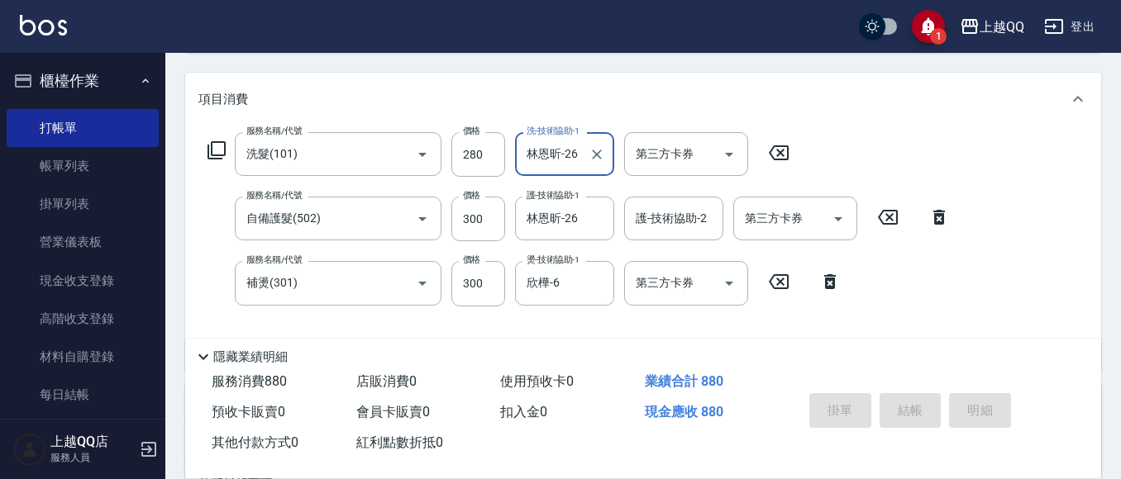
type input "[DATE] 20:07"
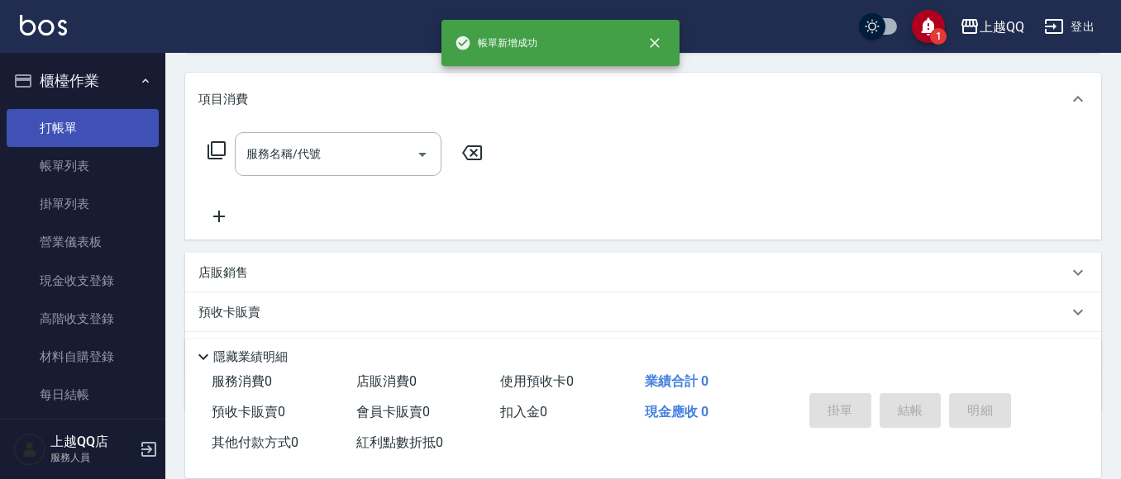
scroll to position [0, 0]
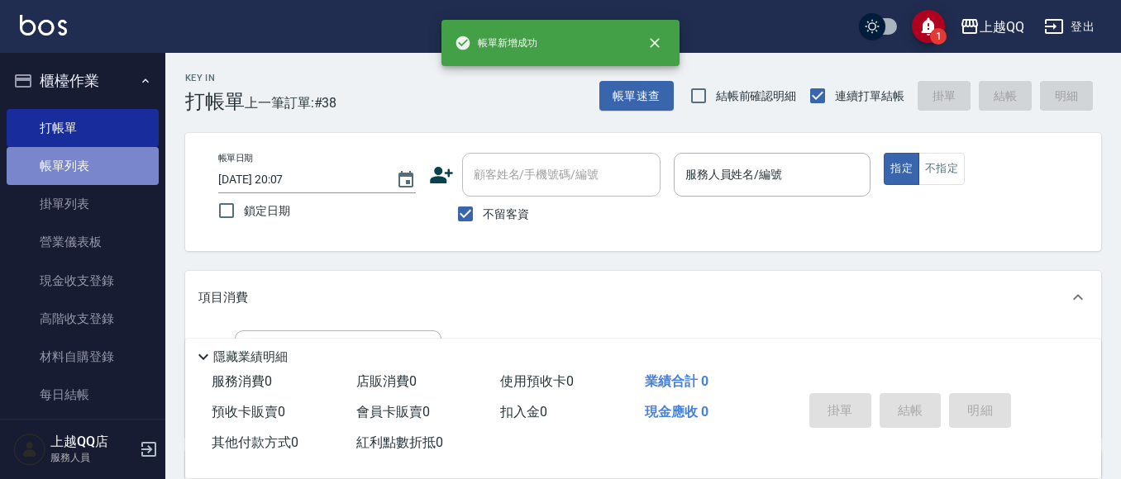
click at [83, 176] on link "帳單列表" at bounding box center [83, 166] width 152 height 38
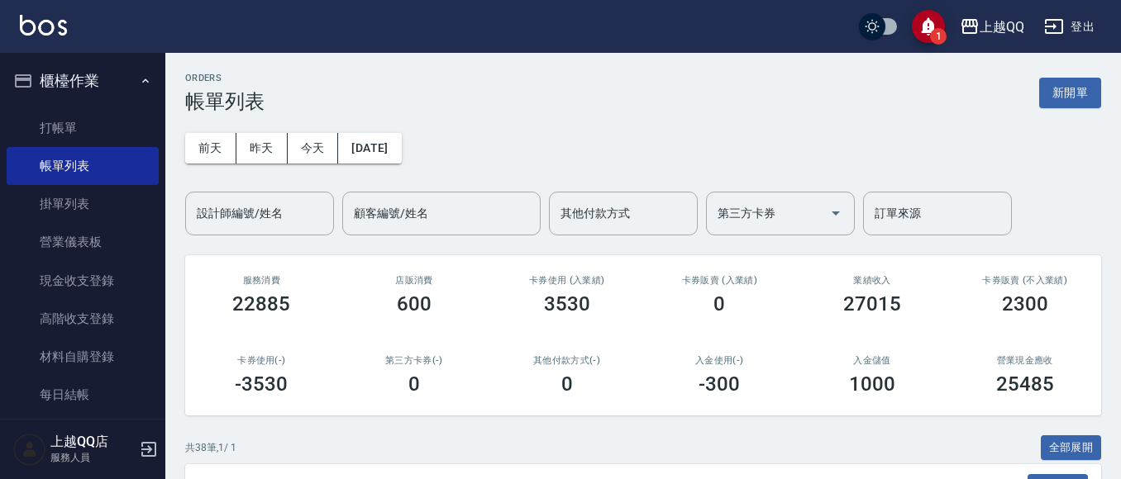
click at [246, 186] on div "[DATE] [DATE] [DATE] [DATE] 設計師編號/姓名 設計師編號/姓名 顧客編號/姓名 顧客編號/姓名 其他付款方式 其他付款方式 第三方…" at bounding box center [643, 174] width 916 height 122
click at [249, 218] on div "設計師編號/姓名 設計師編號/姓名" at bounding box center [259, 214] width 149 height 44
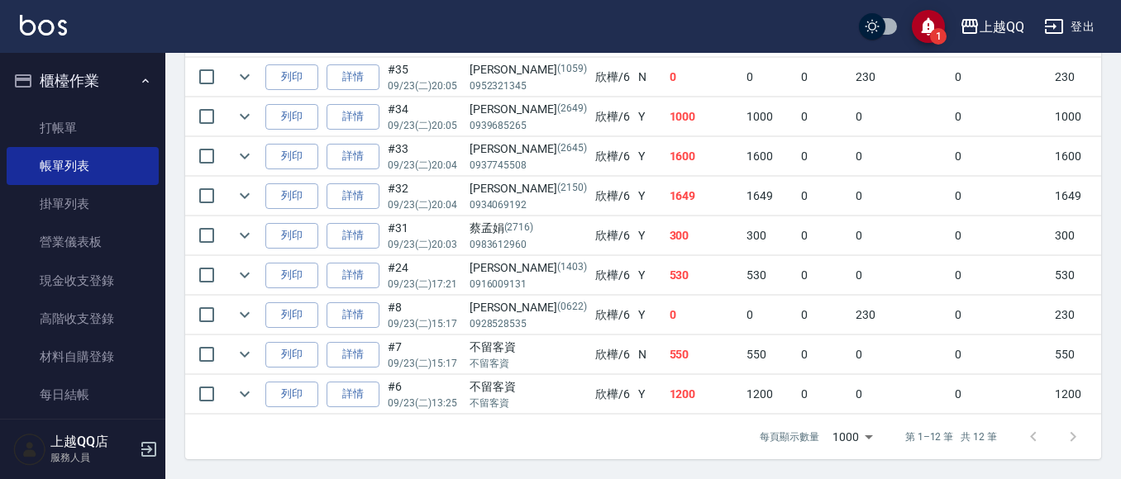
scroll to position [542, 0]
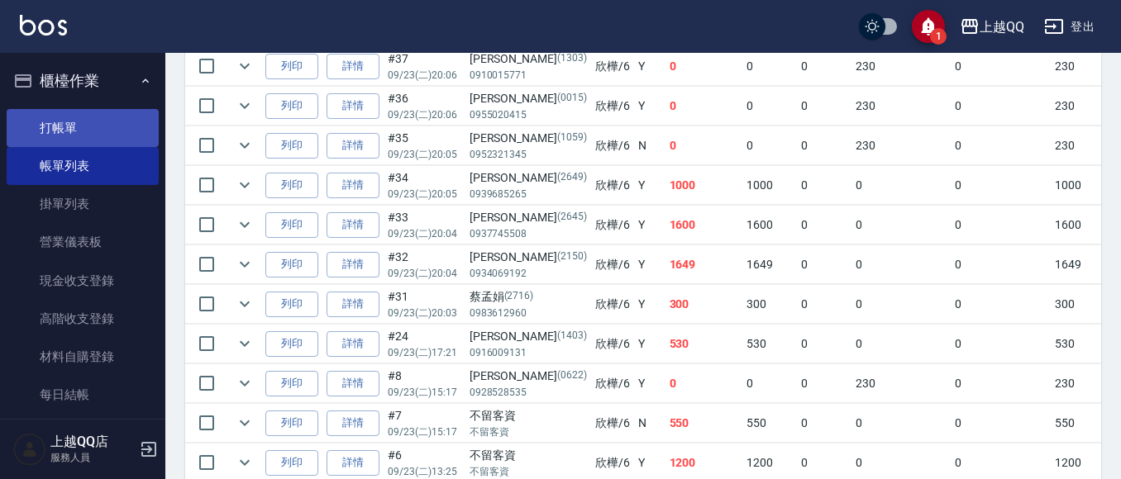
type input "欣樺-6"
click at [75, 121] on link "打帳單" at bounding box center [83, 128] width 152 height 38
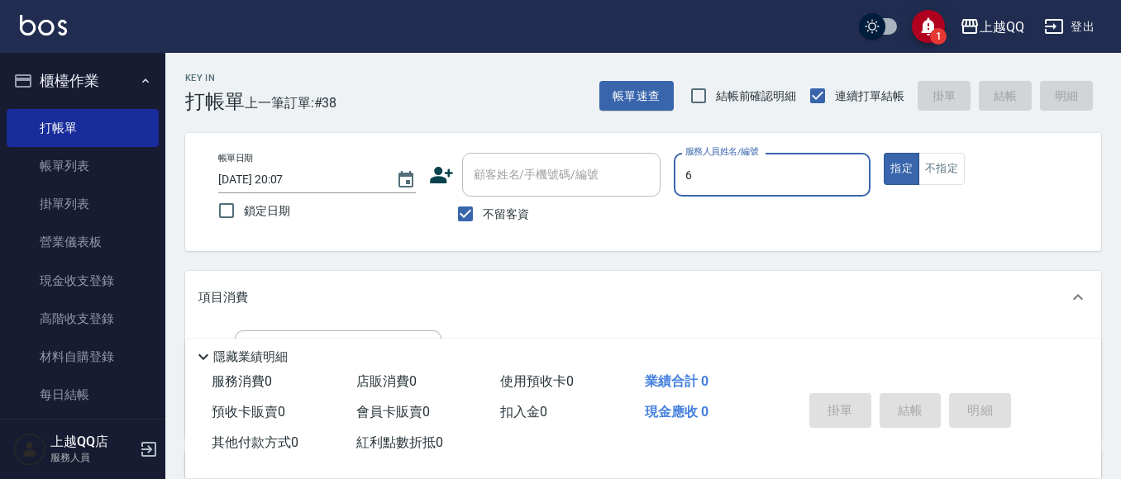
type input "欣樺-6"
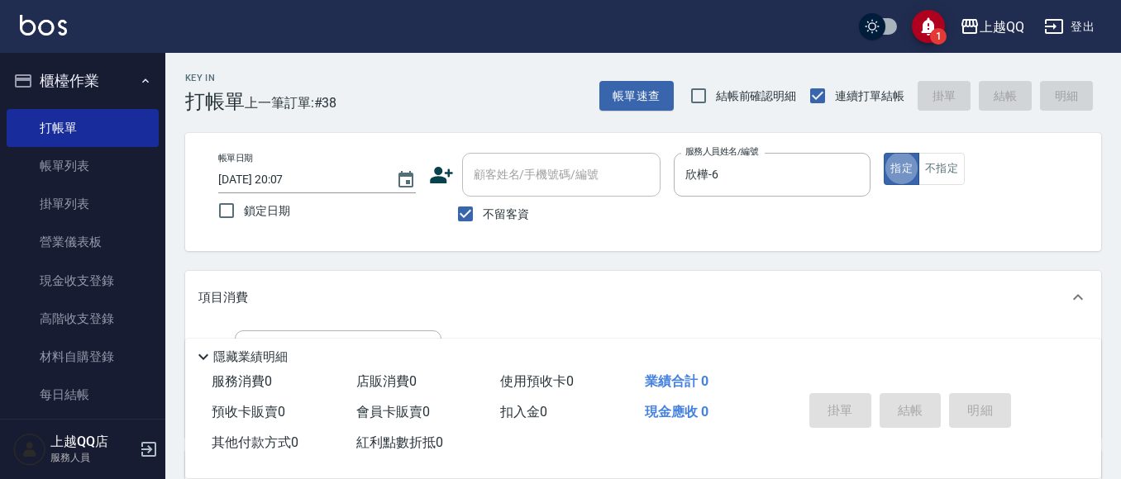
type button "true"
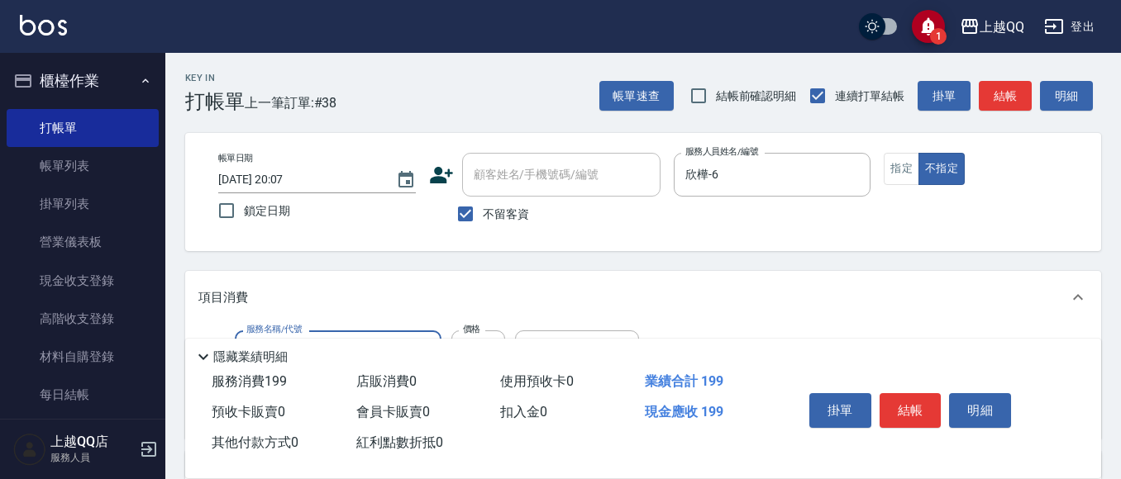
type input "不指定單剪(202)"
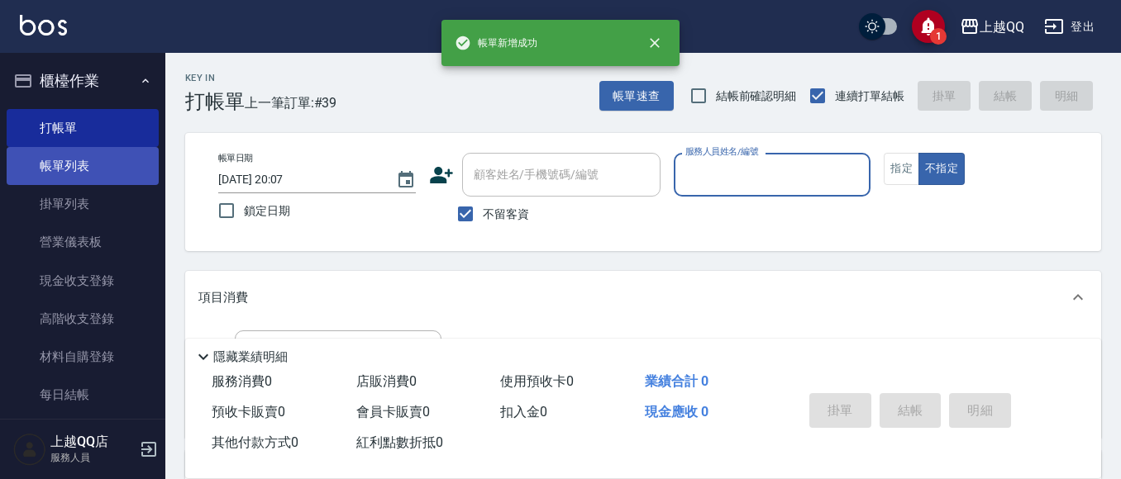
click at [87, 160] on link "帳單列表" at bounding box center [83, 166] width 152 height 38
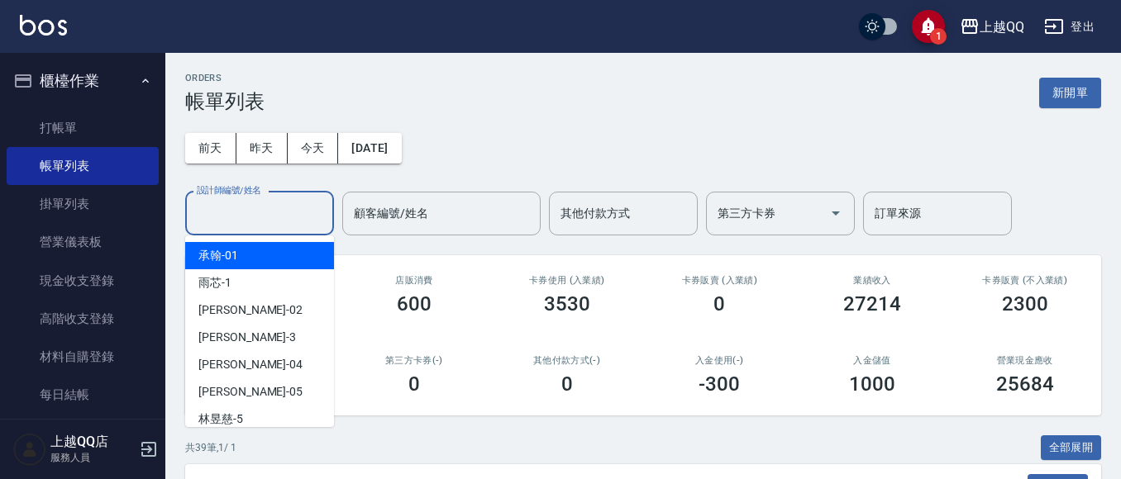
click at [250, 208] on div "設計師編號/姓名 設計師編號/姓名" at bounding box center [259, 214] width 149 height 44
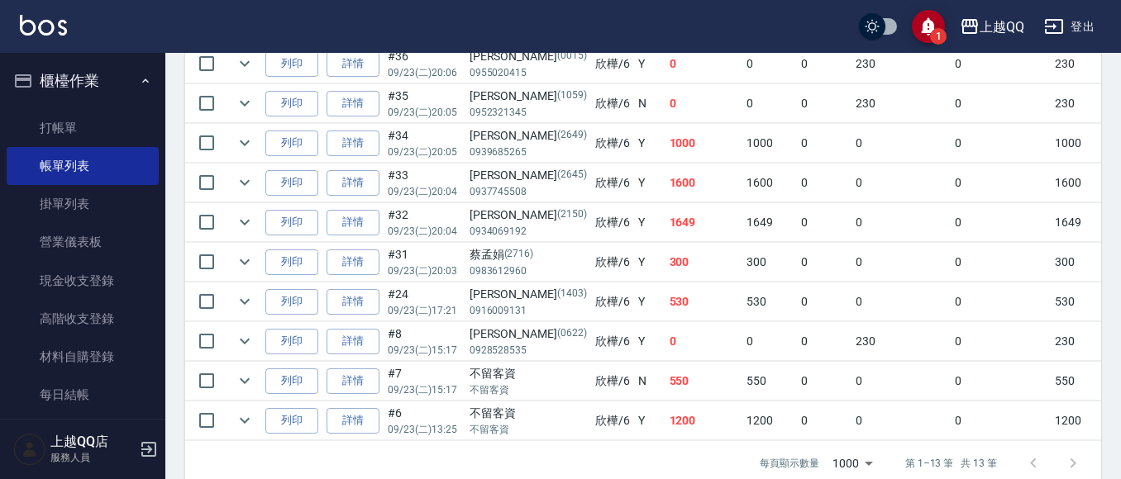
scroll to position [665, 0]
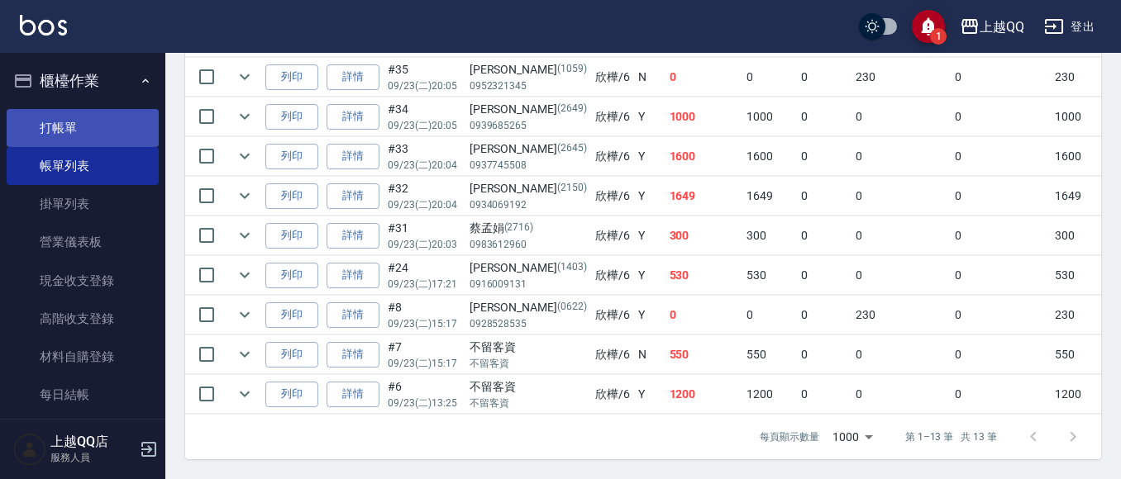
type input "欣樺-6"
click at [65, 129] on link "打帳單" at bounding box center [83, 128] width 152 height 38
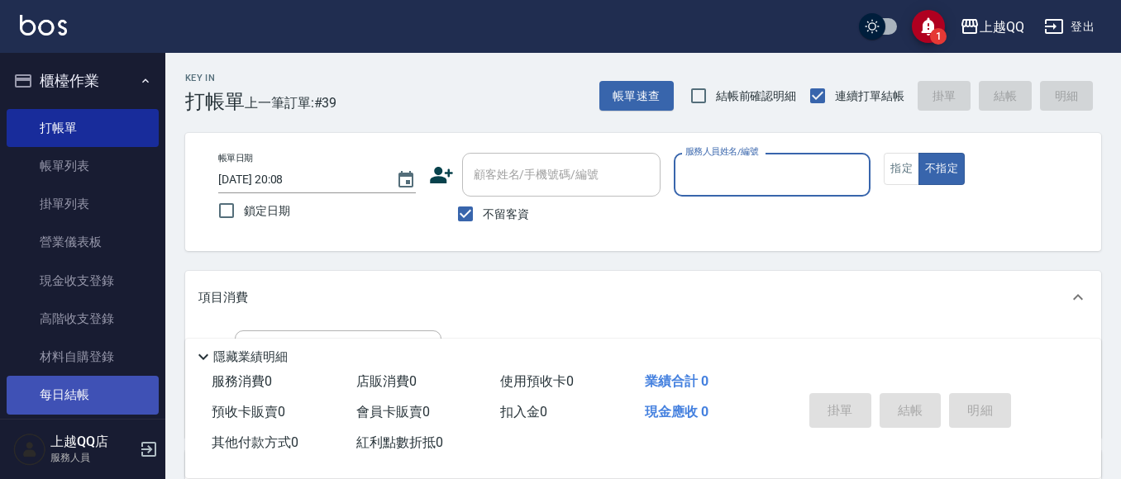
click at [59, 403] on link "每日結帳" at bounding box center [83, 395] width 152 height 38
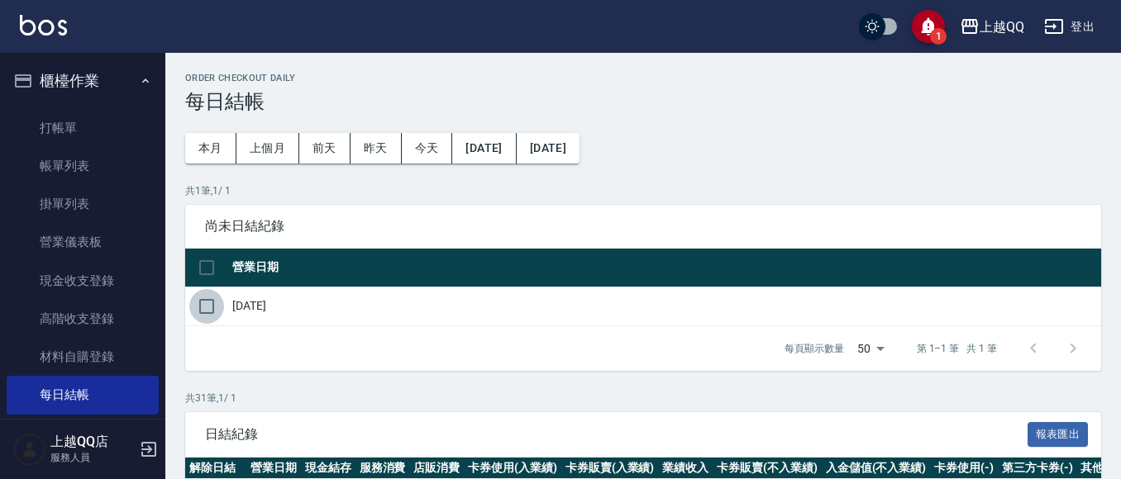
click at [201, 304] on input "checkbox" at bounding box center [206, 306] width 35 height 35
checkbox input "true"
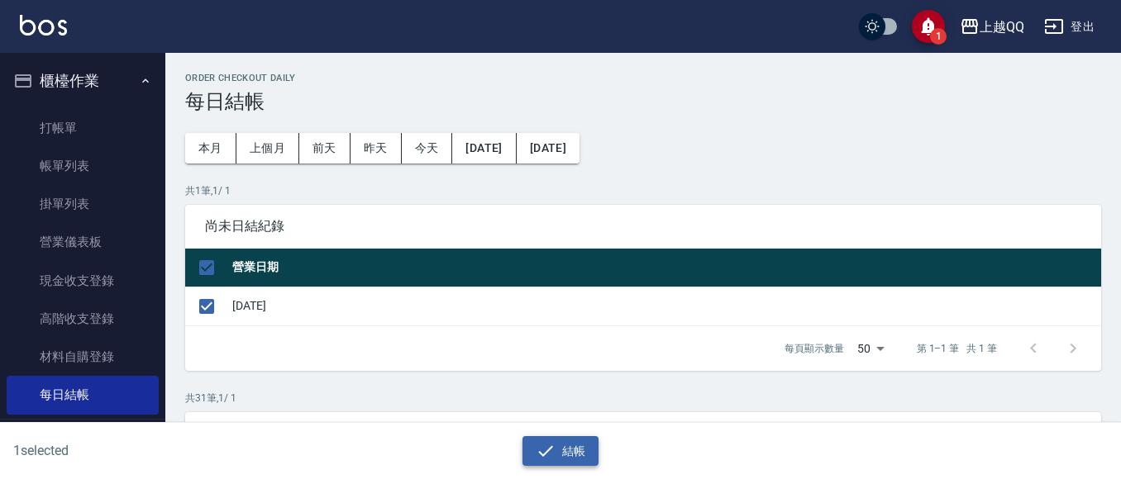
click at [537, 449] on icon "button" at bounding box center [546, 451] width 20 height 20
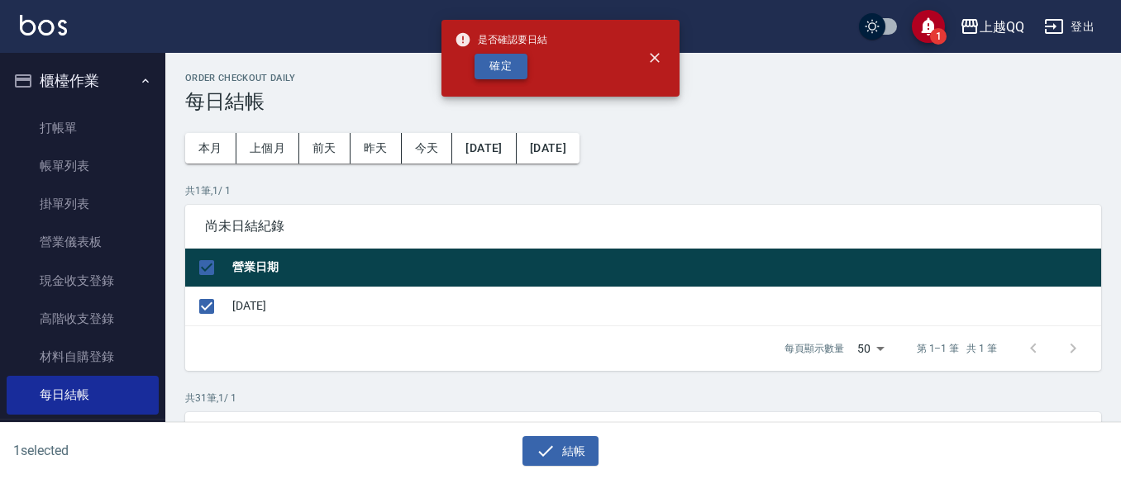
click at [513, 64] on button "確定" at bounding box center [500, 67] width 53 height 26
checkbox input "false"
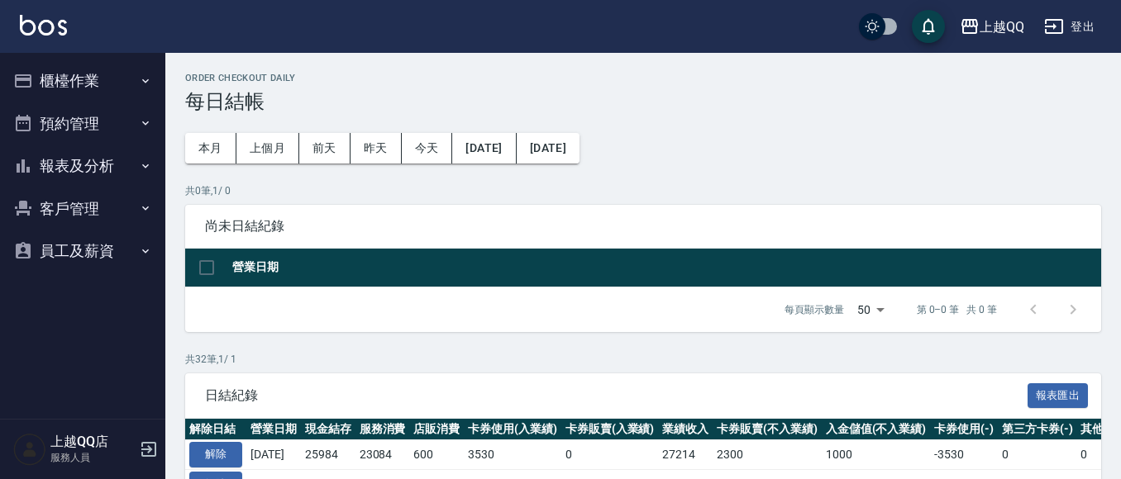
click at [71, 163] on button "報表及分析" at bounding box center [83, 166] width 152 height 43
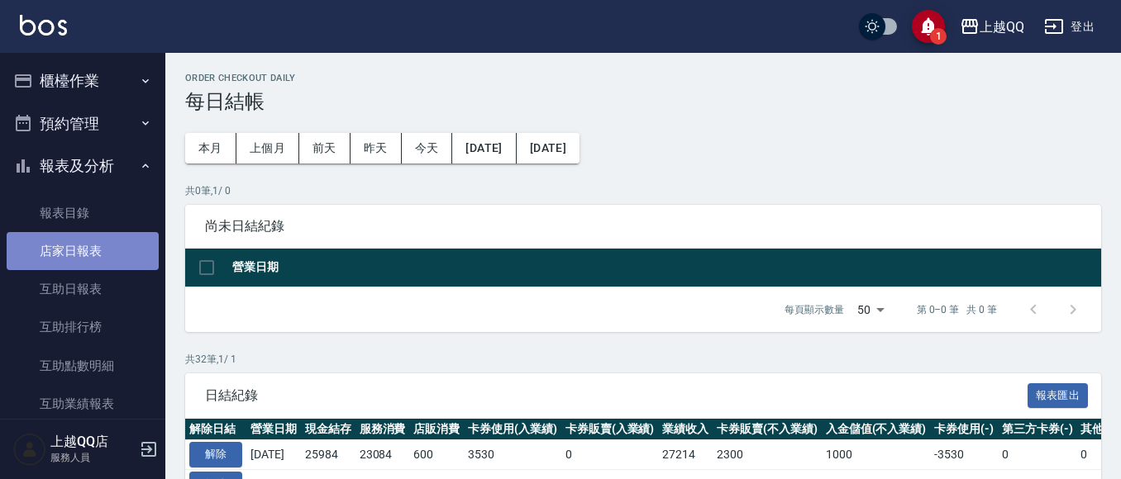
click at [92, 262] on link "店家日報表" at bounding box center [83, 251] width 152 height 38
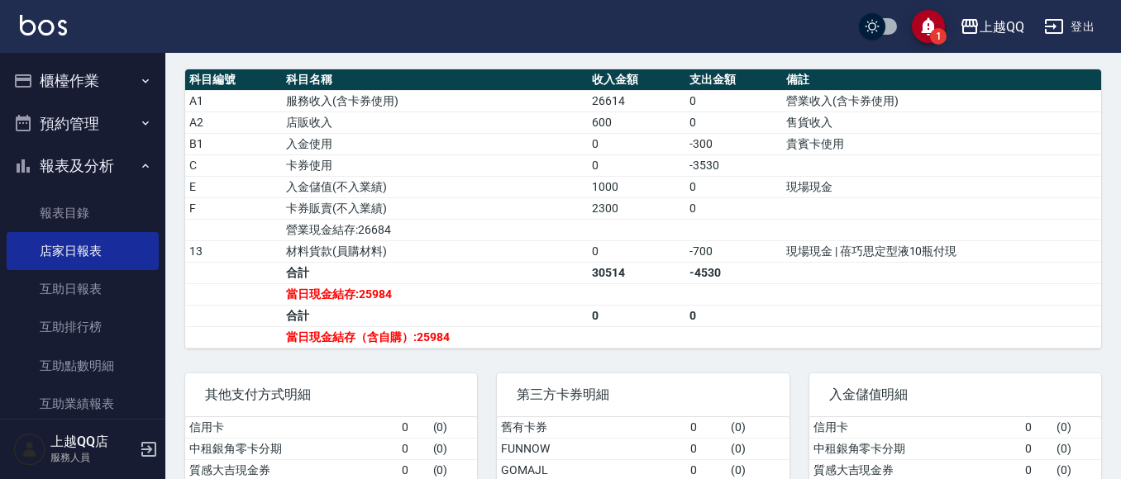
scroll to position [649, 0]
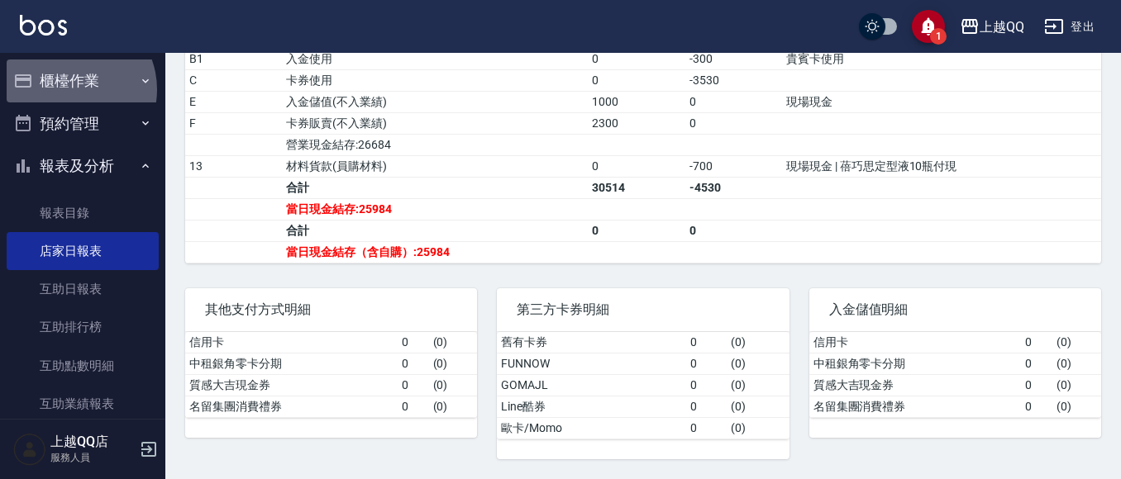
click at [67, 89] on button "櫃檯作業" at bounding box center [83, 81] width 152 height 43
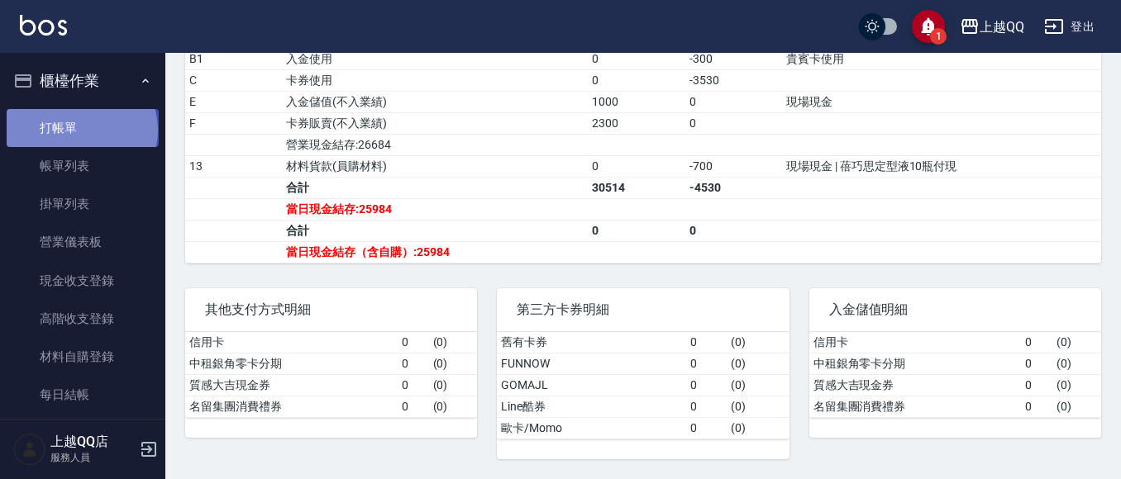
click at [80, 130] on link "打帳單" at bounding box center [83, 128] width 152 height 38
